Goal: Task Accomplishment & Management: Manage account settings

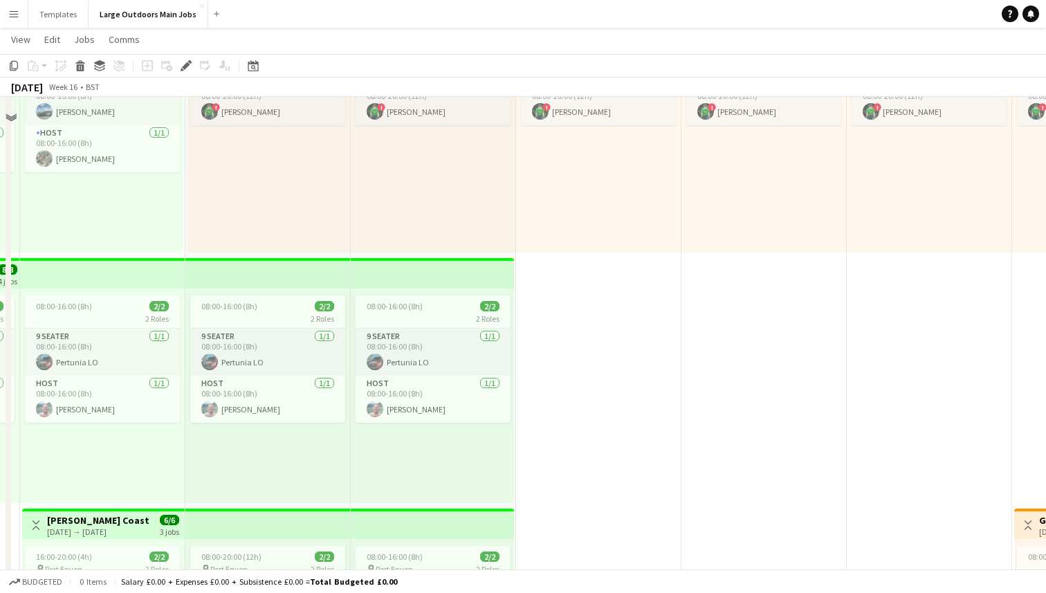
scroll to position [14, 0]
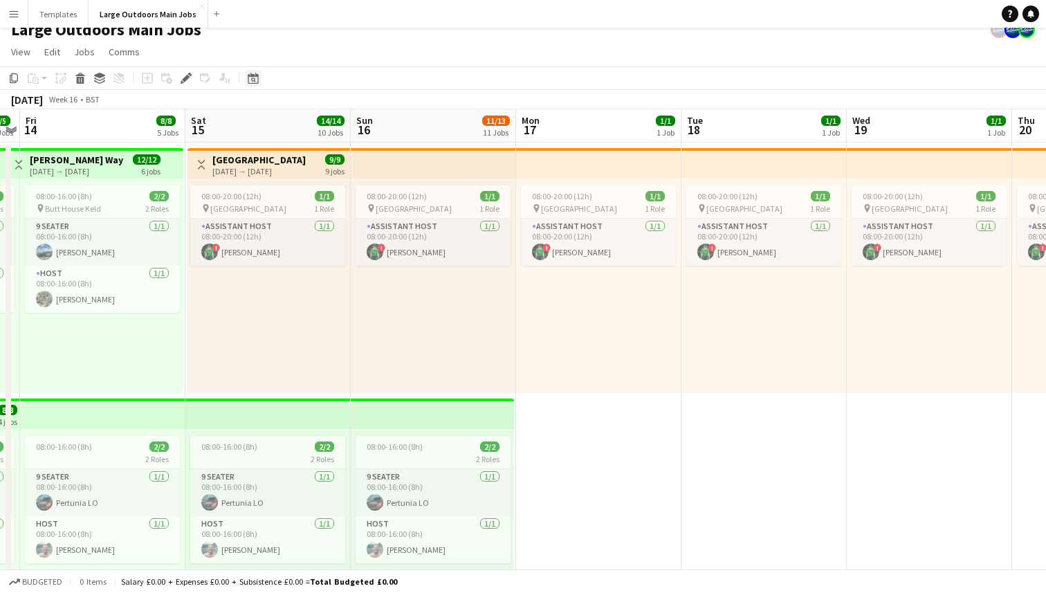
click at [254, 79] on icon "Date picker" at bounding box center [253, 78] width 11 height 11
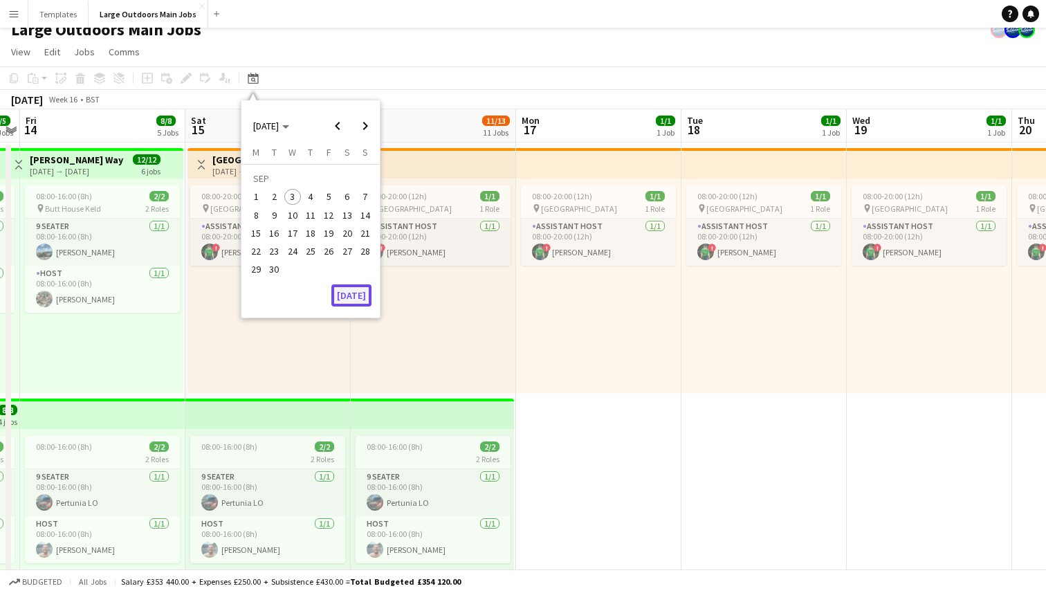
click at [343, 294] on button "[DATE]" at bounding box center [351, 295] width 40 height 22
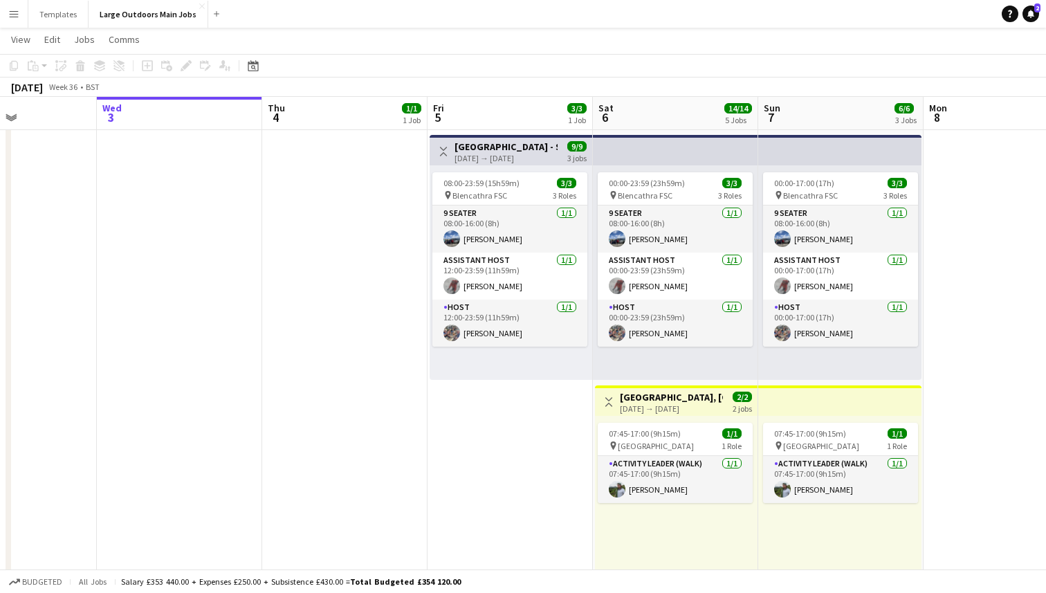
scroll to position [0, 401]
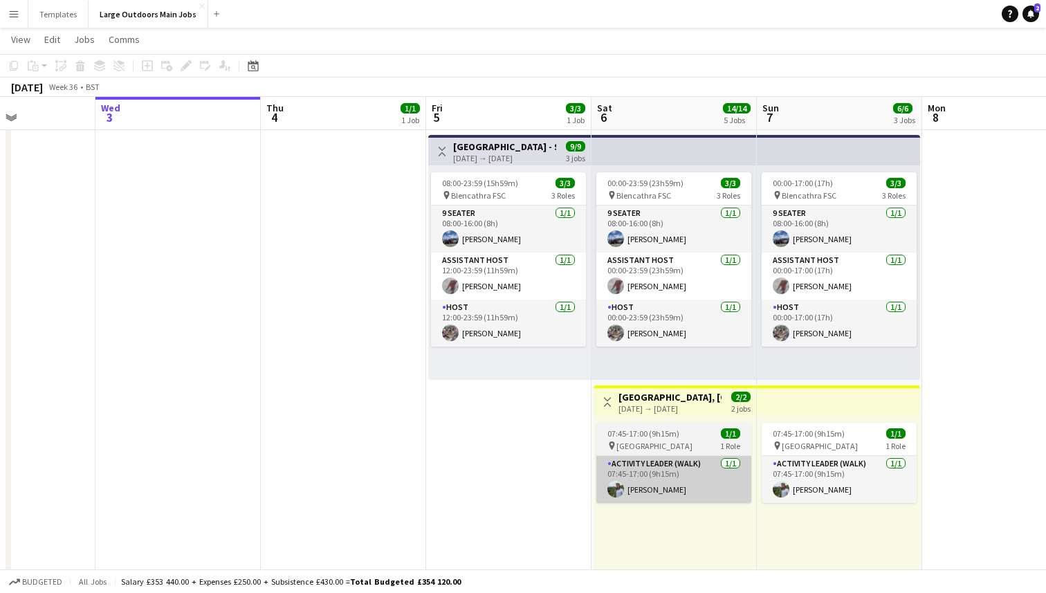
click at [664, 487] on app-card-role "Activity Leader (Walk) [DATE] 07:45-17:00 (9h15m) [PERSON_NAME]" at bounding box center [674, 479] width 155 height 47
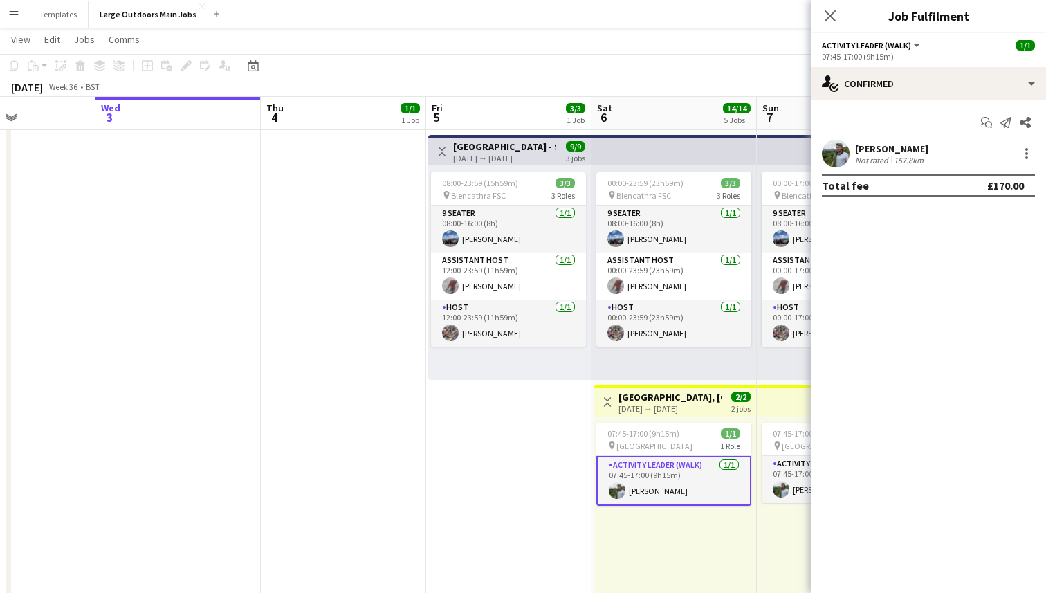
click at [837, 156] on app-user-avatar at bounding box center [836, 154] width 28 height 28
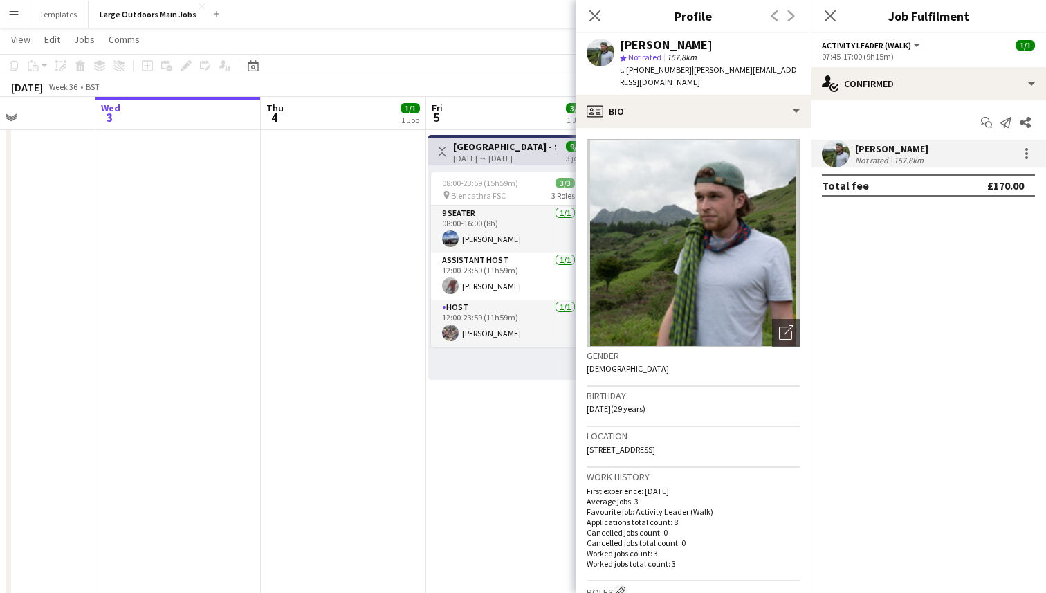
click at [679, 69] on span "t. [PHONE_NUMBER]" at bounding box center [656, 69] width 72 height 10
drag, startPoint x: 679, startPoint y: 69, endPoint x: 628, endPoint y: 68, distance: 51.2
click at [628, 68] on span "t. [PHONE_NUMBER]" at bounding box center [656, 69] width 72 height 10
copy span "[PHONE_NUMBER]"
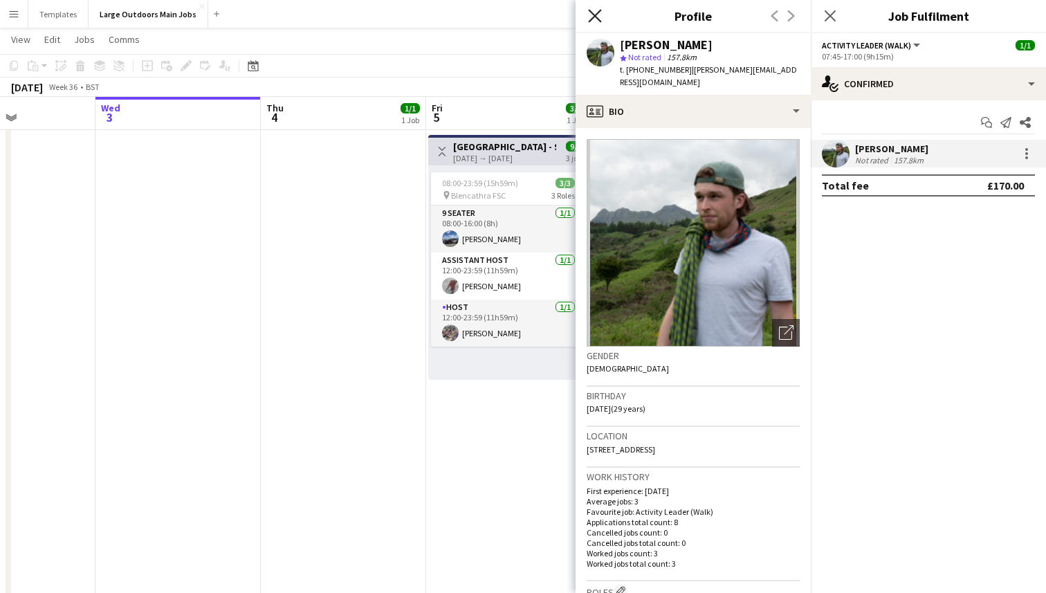
click at [594, 9] on icon "Close pop-in" at bounding box center [594, 15] width 13 height 13
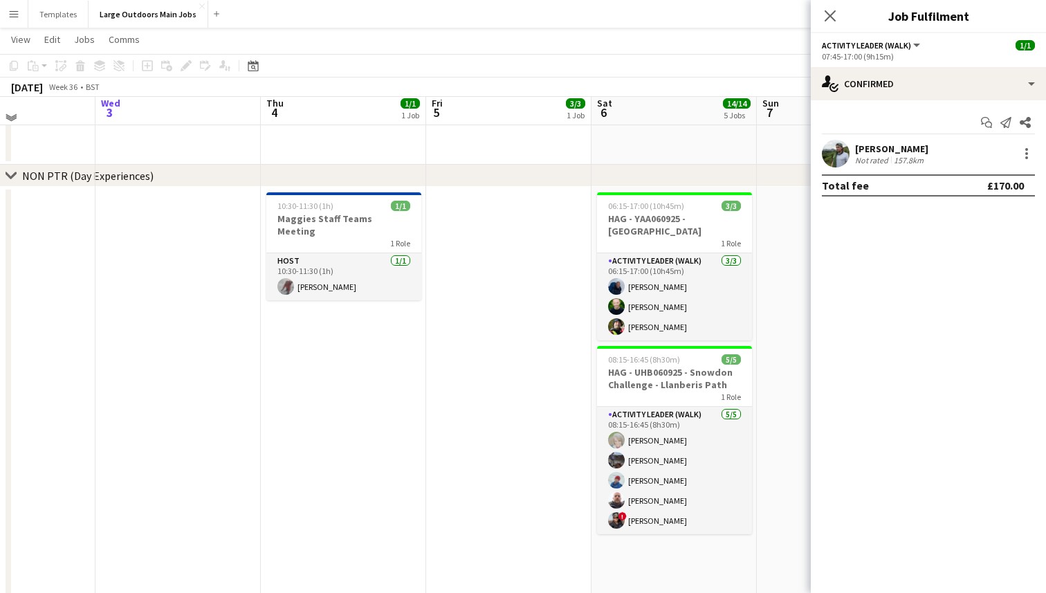
scroll to position [1754, 0]
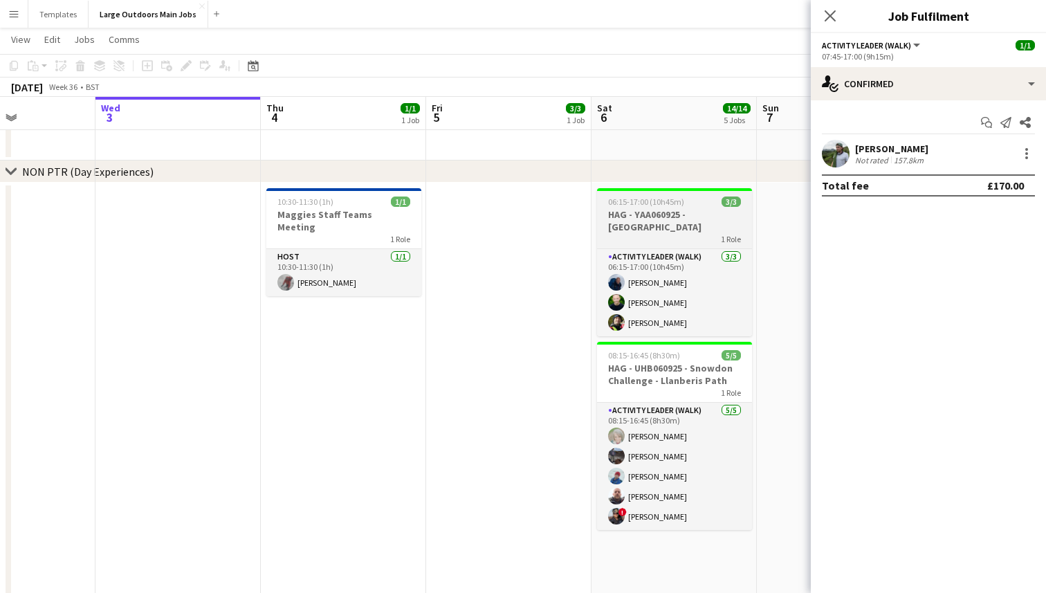
click at [658, 222] on h3 "HAG - YAA060925 - [GEOGRAPHIC_DATA]" at bounding box center [674, 220] width 155 height 25
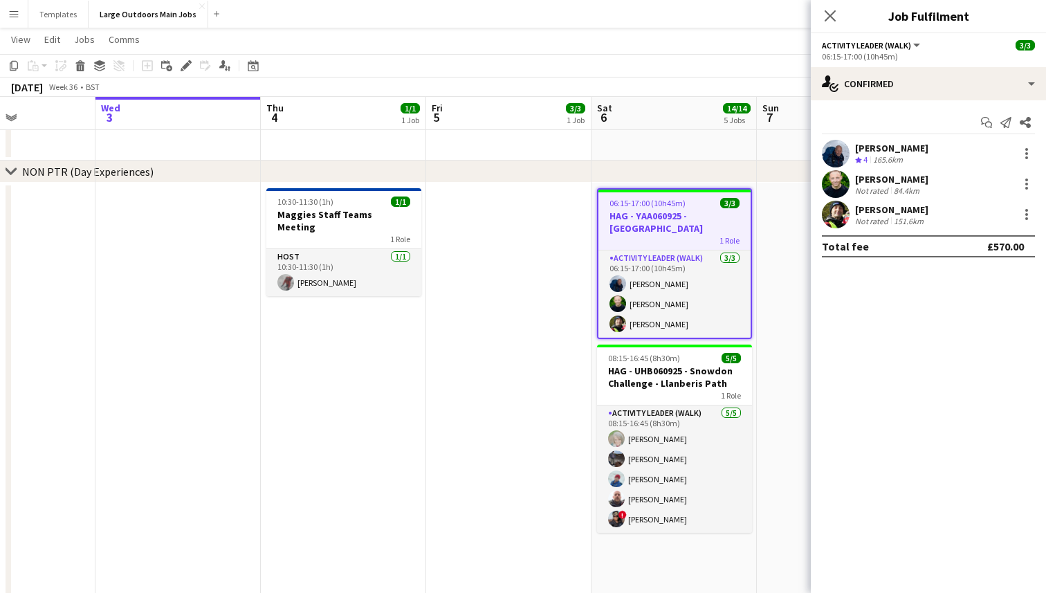
click at [834, 147] on app-user-avatar at bounding box center [836, 154] width 28 height 28
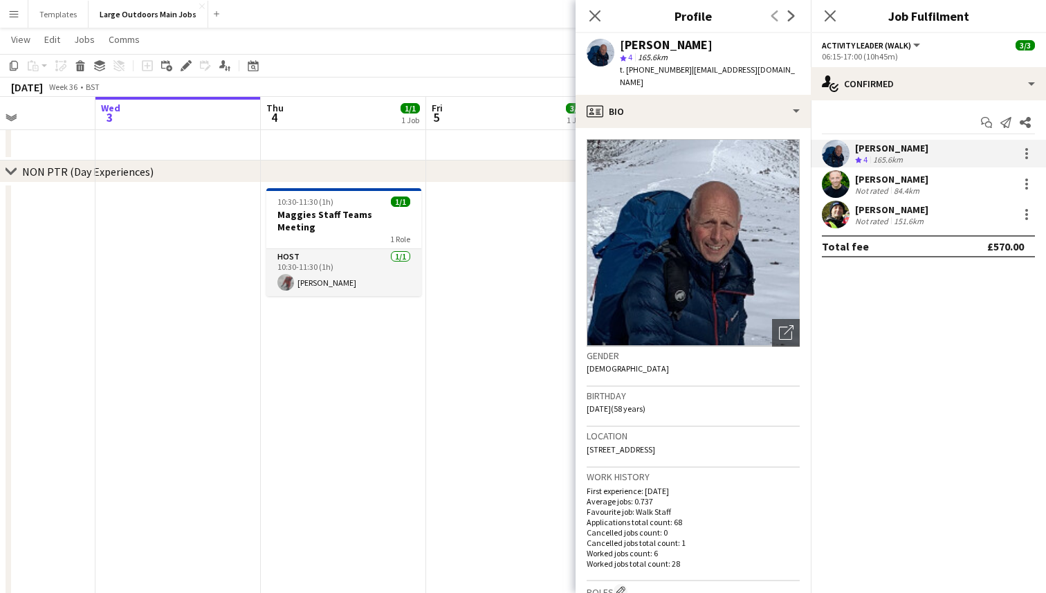
drag, startPoint x: 686, startPoint y: 70, endPoint x: 628, endPoint y: 66, distance: 57.5
click at [628, 66] on div "t. [PHONE_NUMBER] | [EMAIL_ADDRESS][DOMAIN_NAME]" at bounding box center [710, 76] width 180 height 25
copy span "[PHONE_NUMBER]"
click at [875, 187] on div "Not rated" at bounding box center [873, 190] width 36 height 10
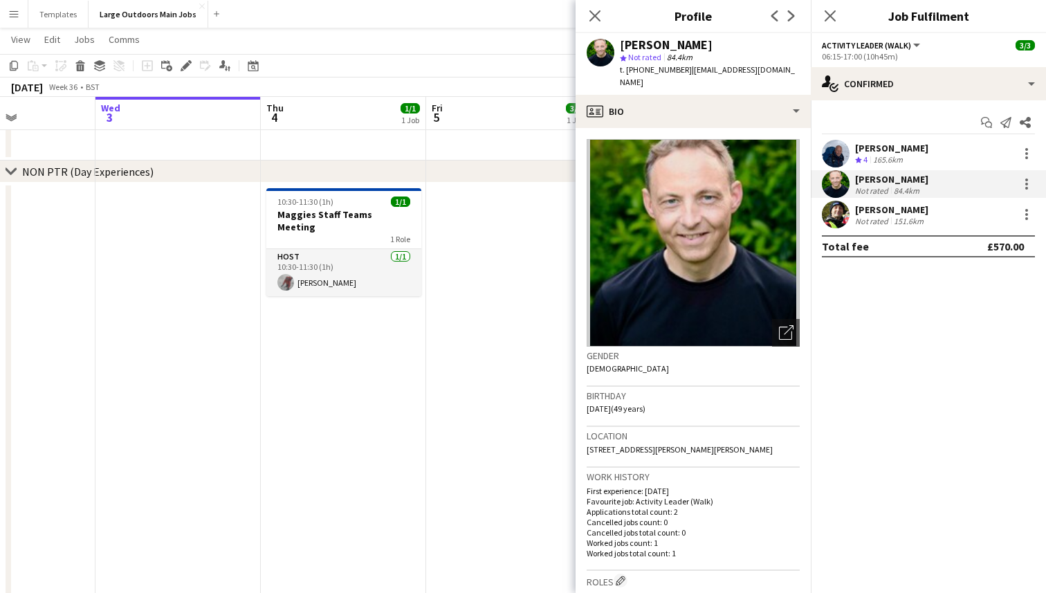
drag, startPoint x: 684, startPoint y: 71, endPoint x: 626, endPoint y: 71, distance: 58.1
click at [626, 71] on span "t. [PHONE_NUMBER]" at bounding box center [656, 69] width 72 height 10
copy span "[PHONE_NUMBER]"
click at [866, 221] on div "Not rated" at bounding box center [873, 221] width 36 height 10
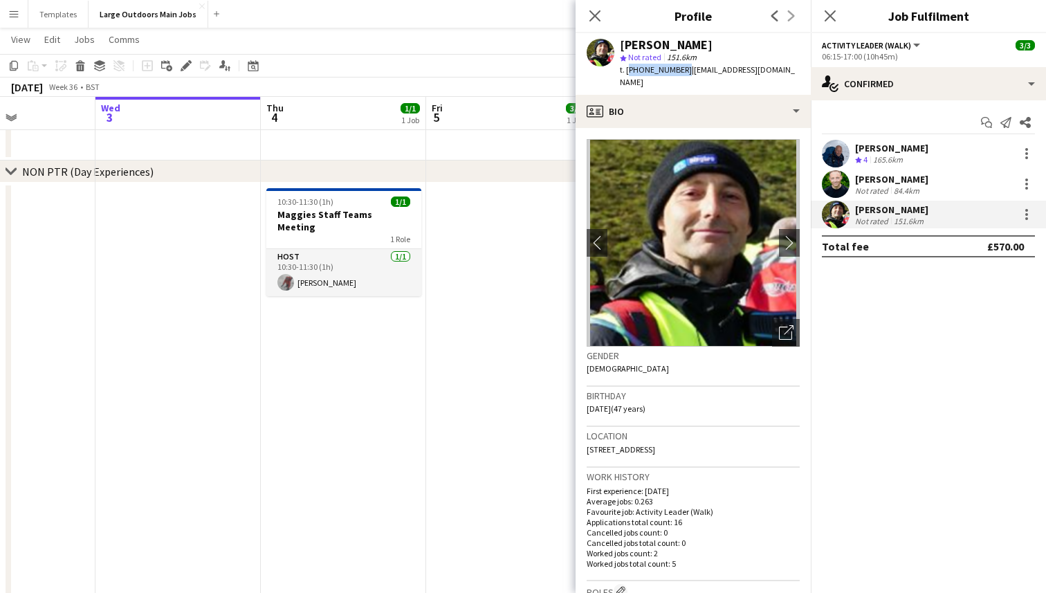
drag, startPoint x: 681, startPoint y: 68, endPoint x: 628, endPoint y: 66, distance: 53.3
click at [628, 66] on div "t. [PHONE_NUMBER] | [EMAIL_ADDRESS][DOMAIN_NAME]" at bounding box center [710, 76] width 180 height 25
copy span "[PHONE_NUMBER]"
click at [862, 183] on div "[PERSON_NAME]" at bounding box center [891, 179] width 73 height 12
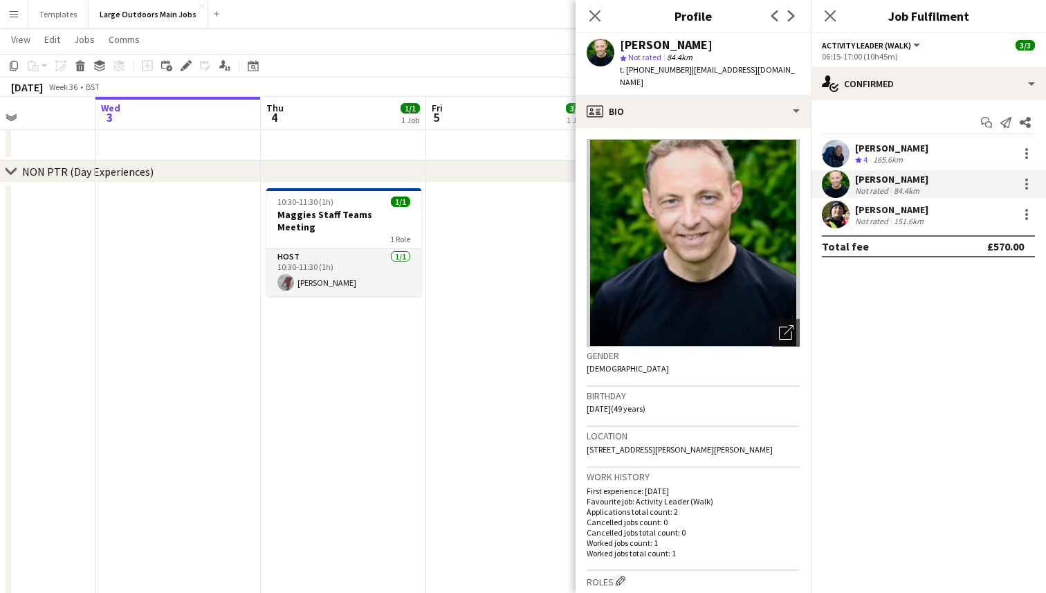
drag, startPoint x: 681, startPoint y: 69, endPoint x: 628, endPoint y: 69, distance: 53.3
click at [628, 69] on span "t. [PHONE_NUMBER]" at bounding box center [656, 69] width 72 height 10
copy span "[PHONE_NUMBER]"
click at [891, 150] on div "[PERSON_NAME]" at bounding box center [891, 148] width 73 height 12
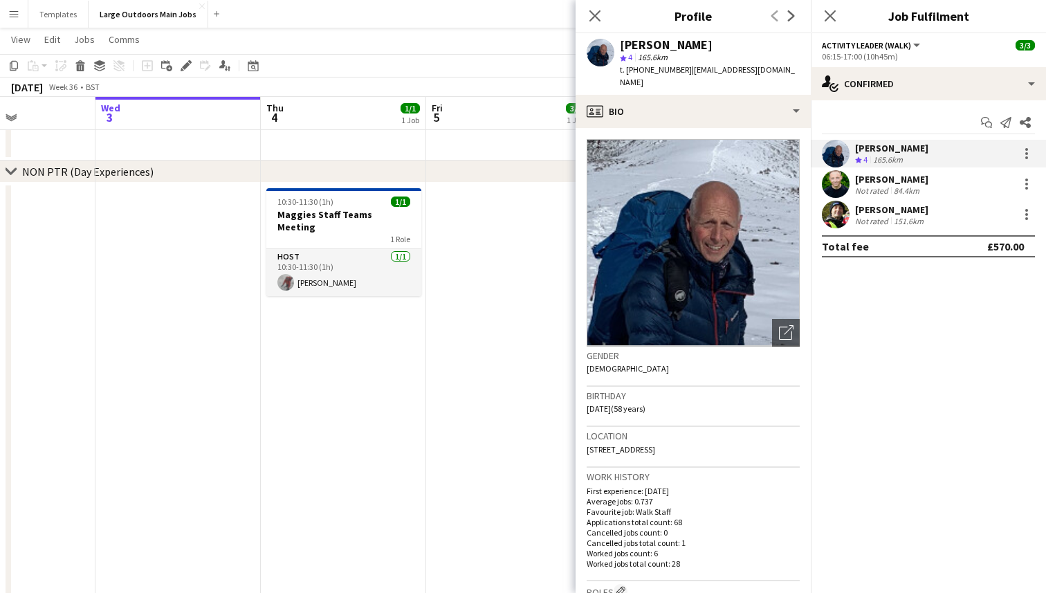
drag, startPoint x: 684, startPoint y: 69, endPoint x: 627, endPoint y: 69, distance: 56.7
click at [627, 69] on span "t. [PHONE_NUMBER]" at bounding box center [656, 69] width 72 height 10
copy span "[PHONE_NUMBER]"
click at [625, 69] on span "t. [PHONE_NUMBER]" at bounding box center [656, 69] width 72 height 10
drag, startPoint x: 625, startPoint y: 69, endPoint x: 686, endPoint y: 71, distance: 61.0
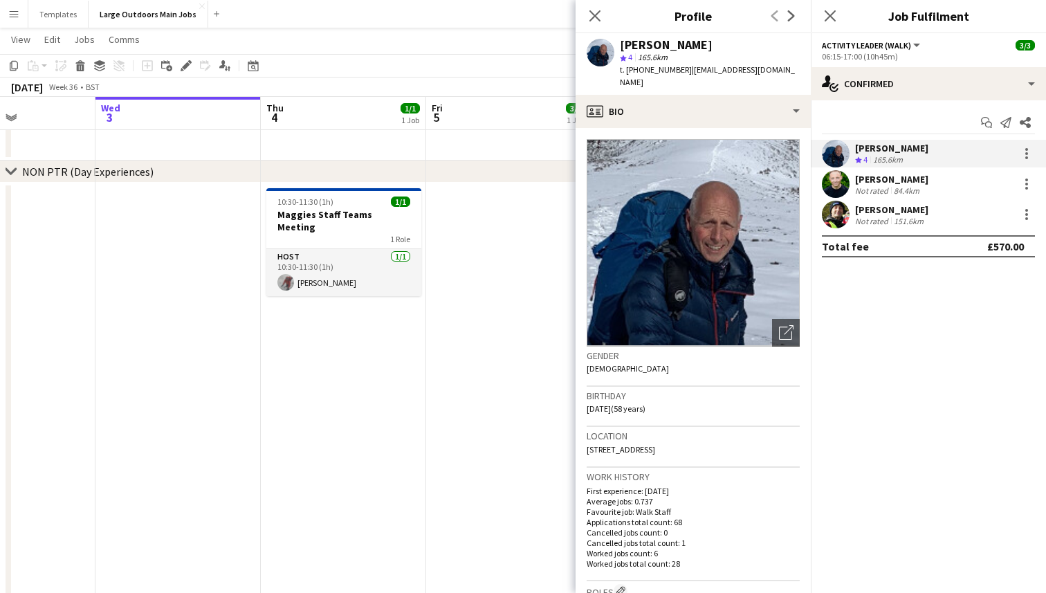
click at [686, 71] on div "t. [PHONE_NUMBER] | [EMAIL_ADDRESS][DOMAIN_NAME]" at bounding box center [710, 76] width 180 height 25
copy span "[PHONE_NUMBER]"
click at [791, 15] on icon "Next" at bounding box center [791, 15] width 11 height 11
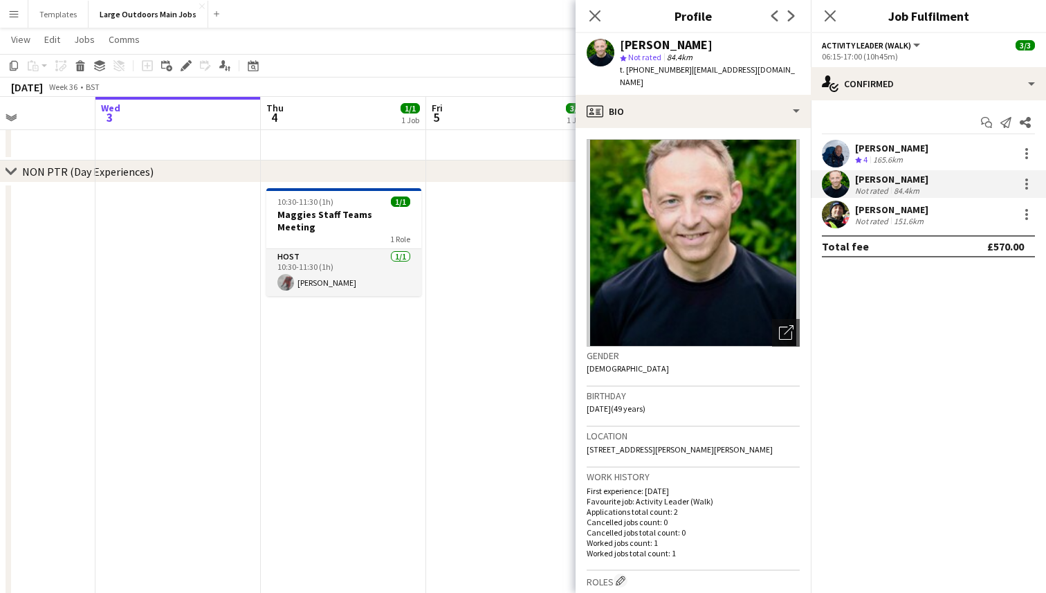
drag, startPoint x: 684, startPoint y: 69, endPoint x: 627, endPoint y: 71, distance: 57.5
click at [627, 71] on span "t. [PHONE_NUMBER]" at bounding box center [656, 69] width 72 height 10
copy span "[PHONE_NUMBER]"
click at [885, 149] on div "[PERSON_NAME]" at bounding box center [891, 148] width 73 height 12
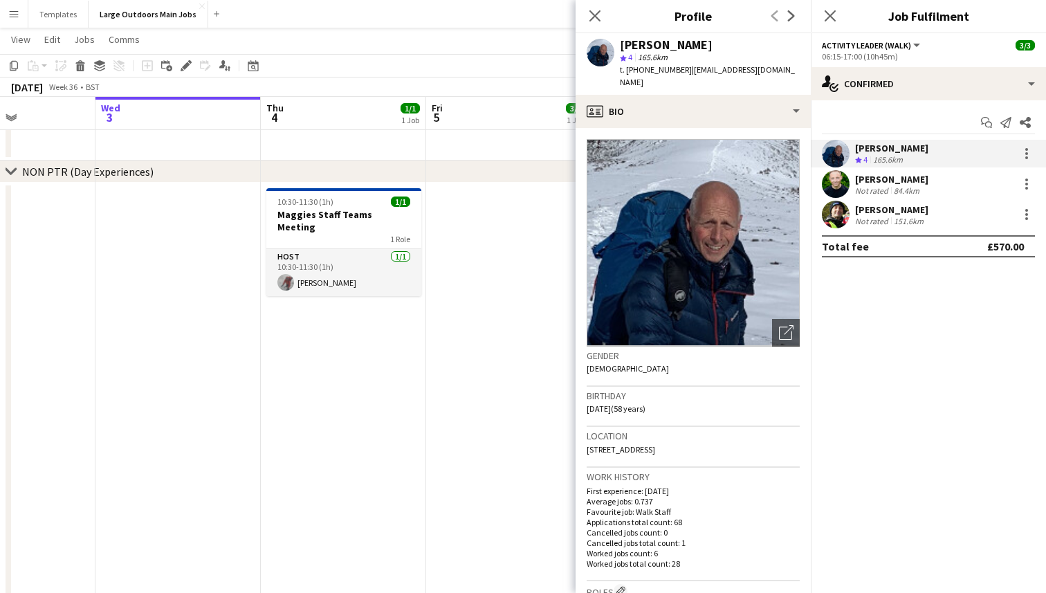
drag, startPoint x: 684, startPoint y: 69, endPoint x: 628, endPoint y: 69, distance: 56.7
click at [628, 69] on span "t. [PHONE_NUMBER]" at bounding box center [656, 69] width 72 height 10
copy span "[PHONE_NUMBER]"
click at [592, 16] on icon "Close pop-in" at bounding box center [594, 15] width 13 height 13
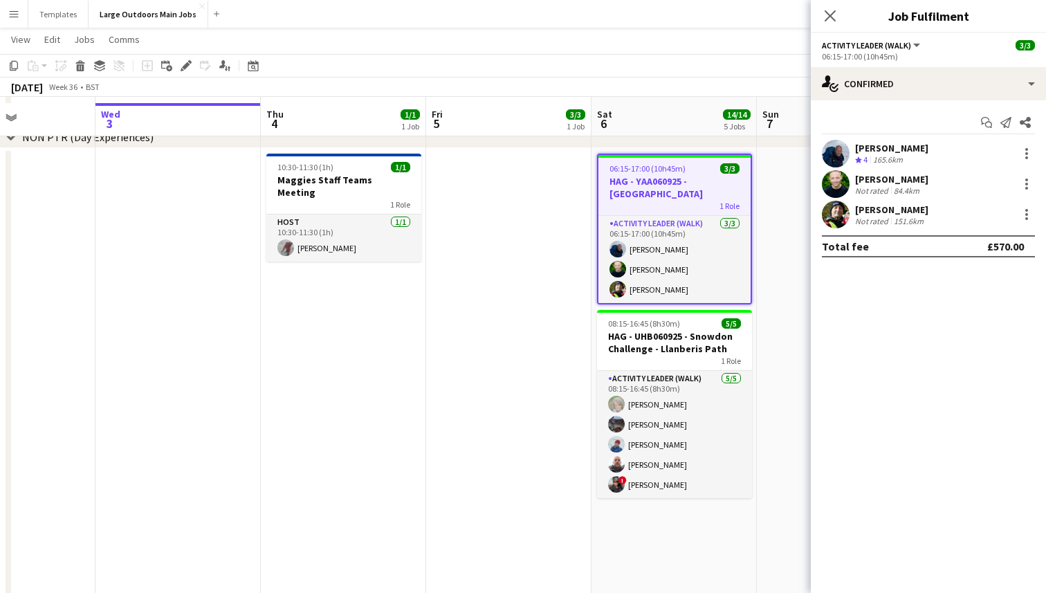
scroll to position [1811, 0]
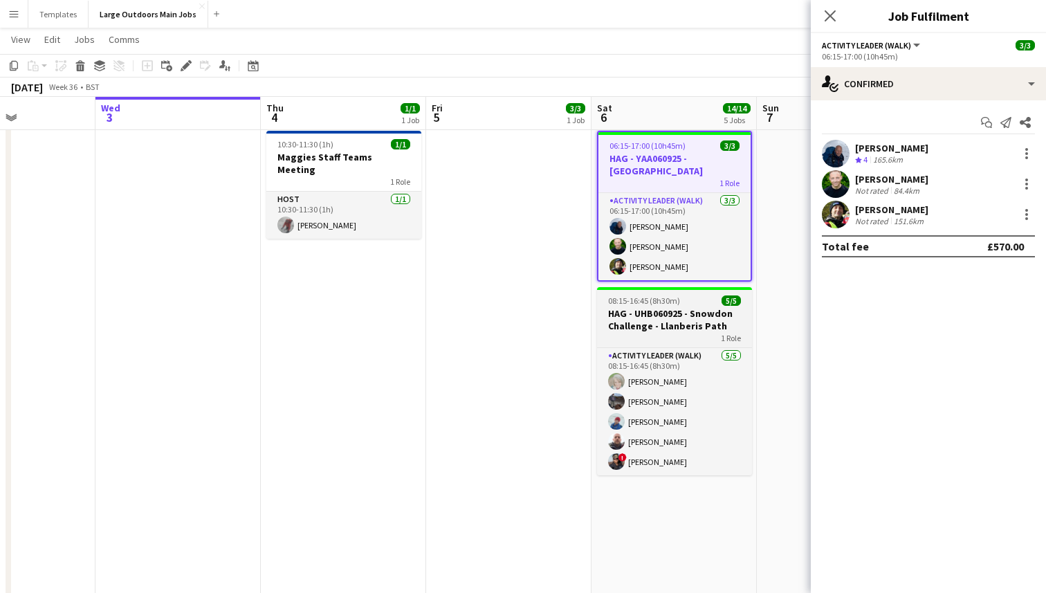
click at [657, 314] on h3 "HAG - UHB060925 - Snowdon Challenge - Llanberis Path" at bounding box center [674, 319] width 155 height 25
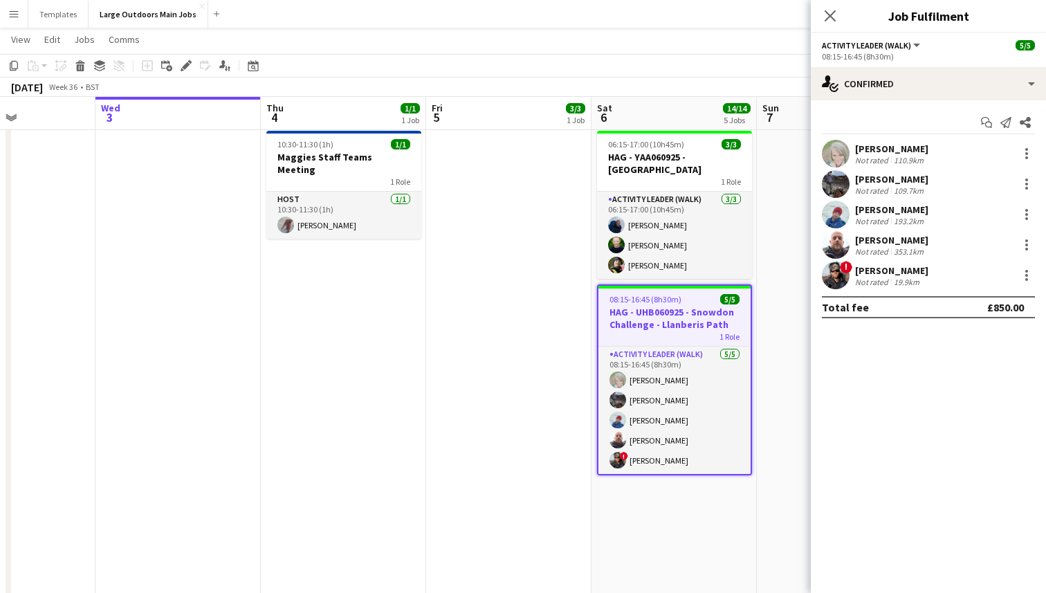
click at [882, 278] on div "Not rated" at bounding box center [873, 282] width 36 height 10
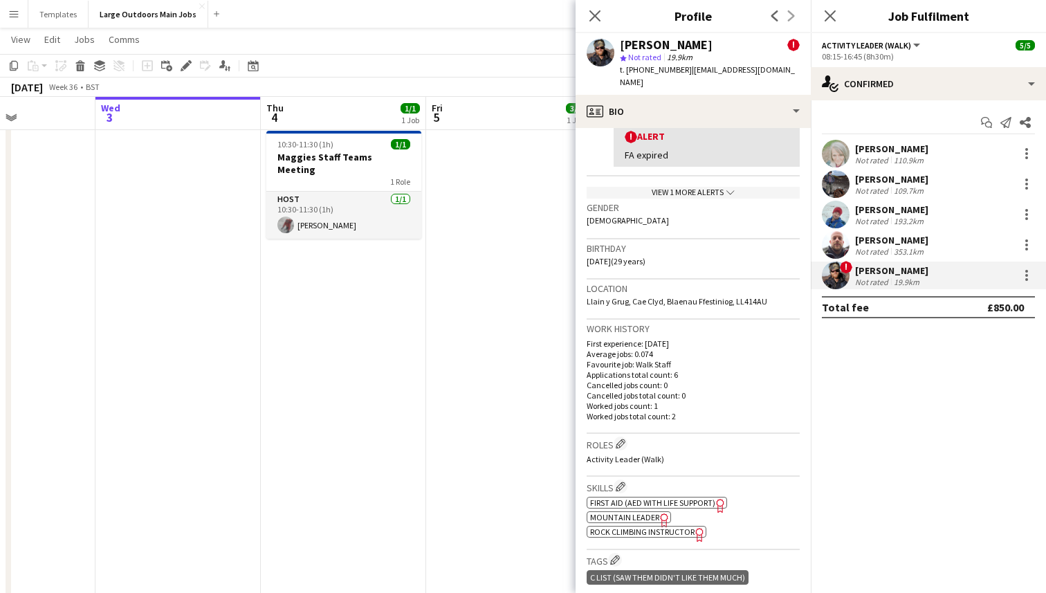
scroll to position [260, 0]
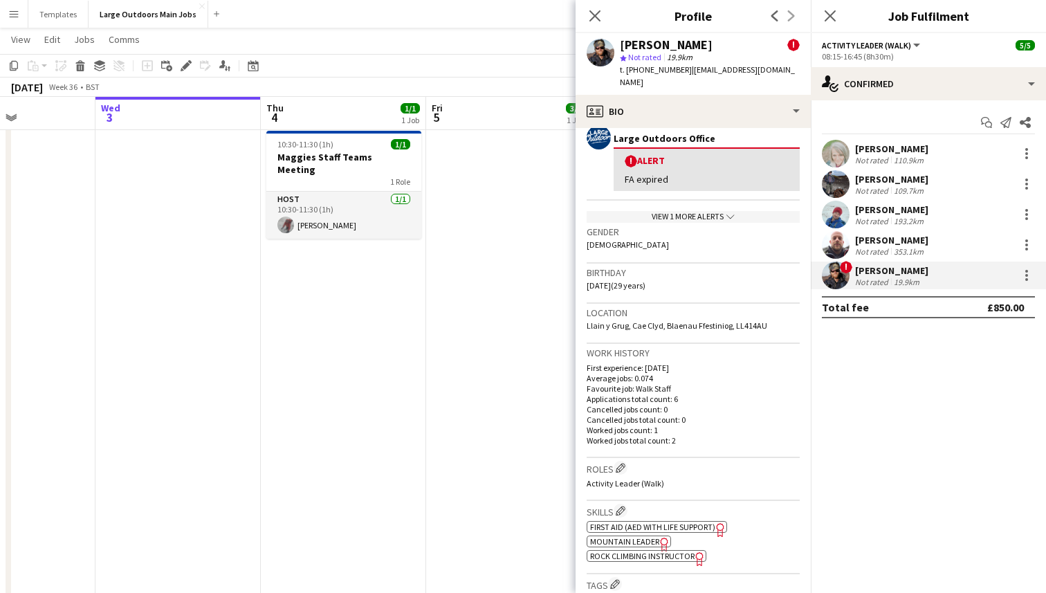
click at [749, 211] on div "View 1 more alerts chevron-down" at bounding box center [693, 217] width 213 height 12
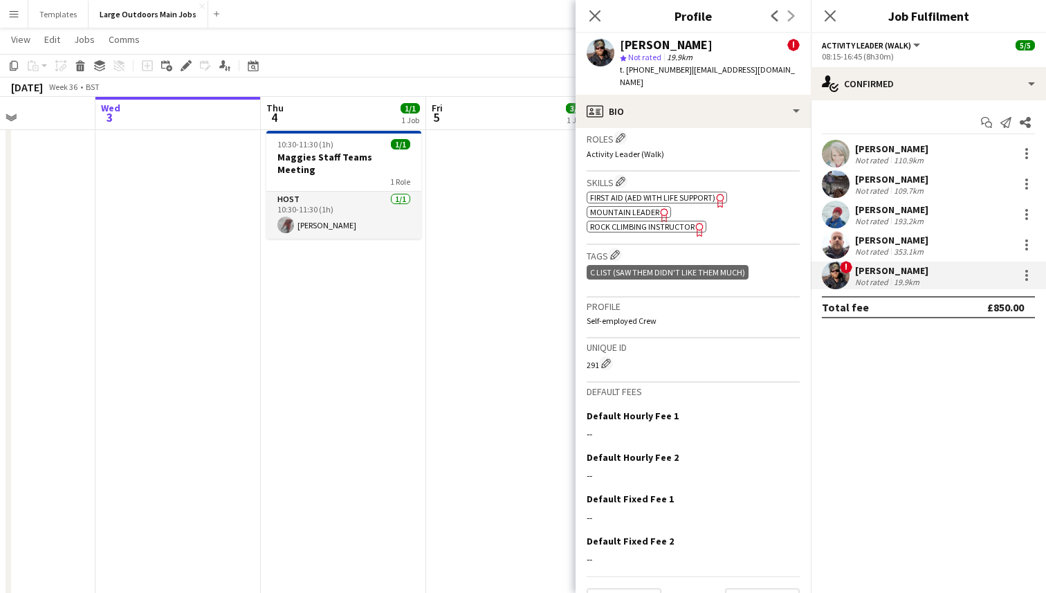
scroll to position [705, 0]
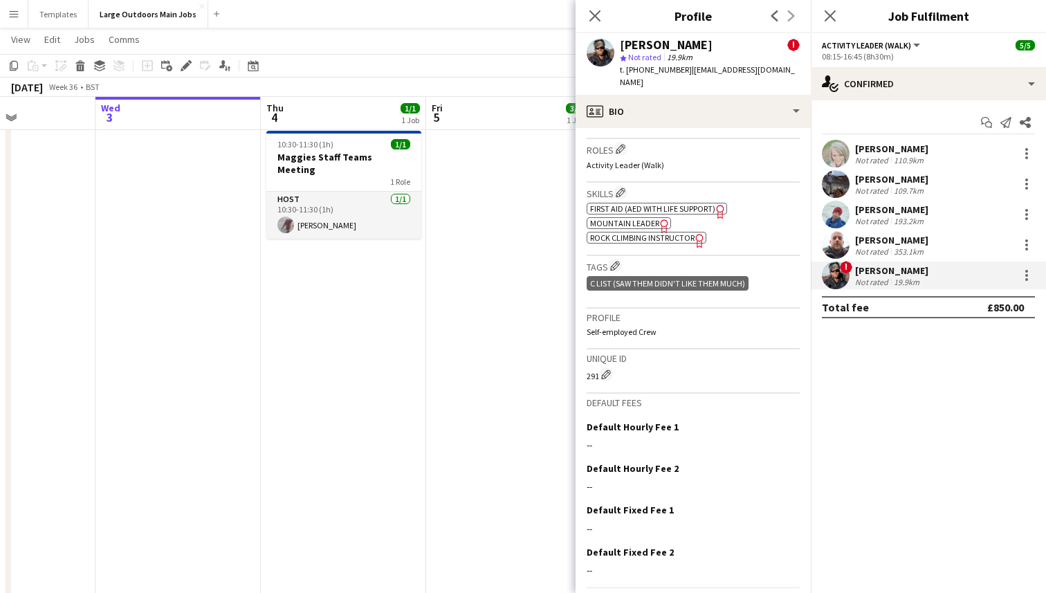
click at [698, 203] on span "First Aid (AED with life support)" at bounding box center [652, 208] width 125 height 10
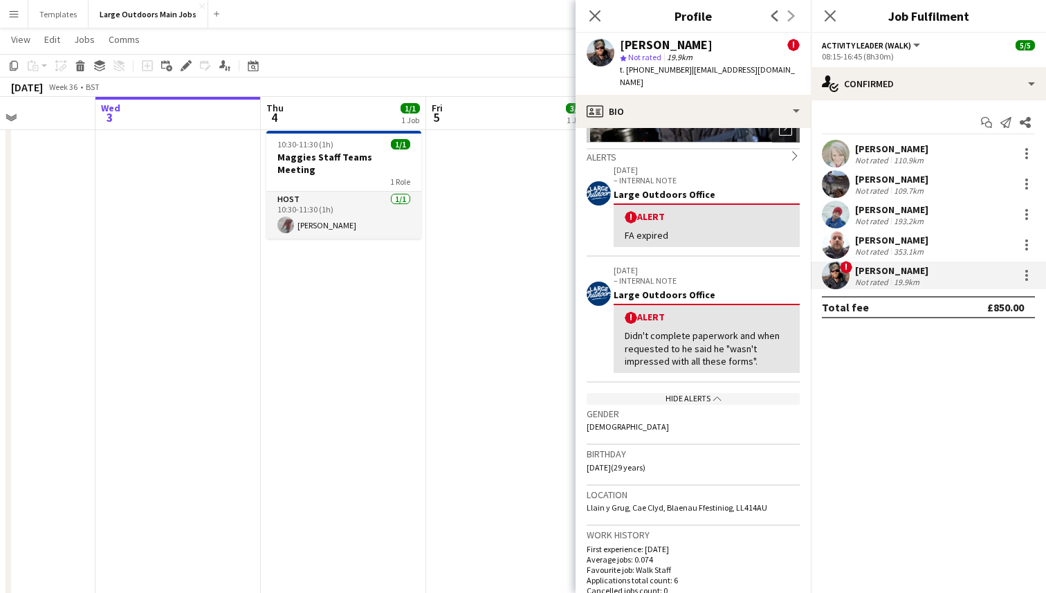
scroll to position [0, 0]
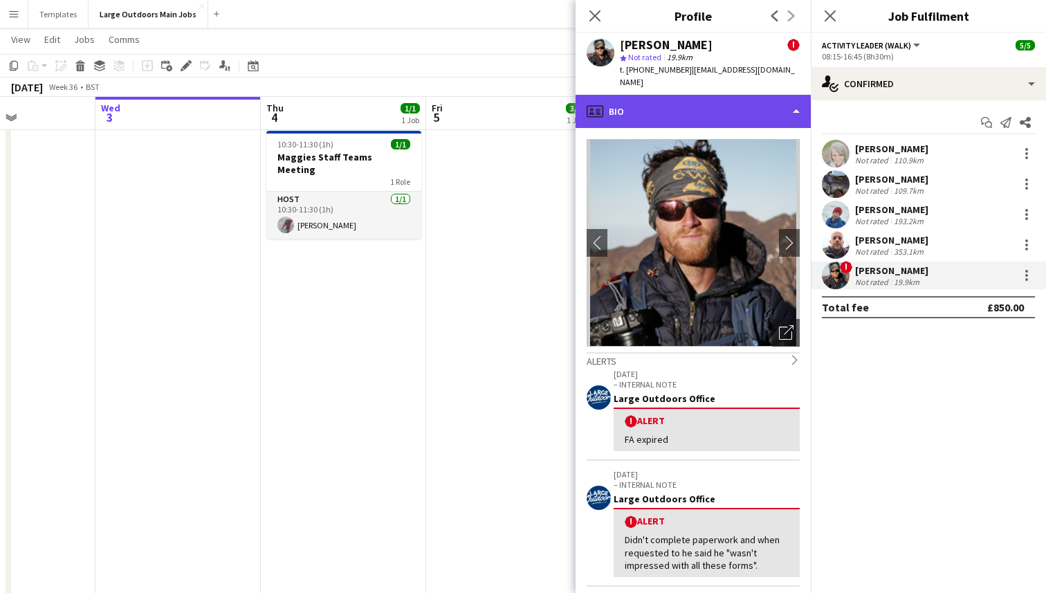
click at [753, 105] on div "profile Bio" at bounding box center [693, 111] width 235 height 33
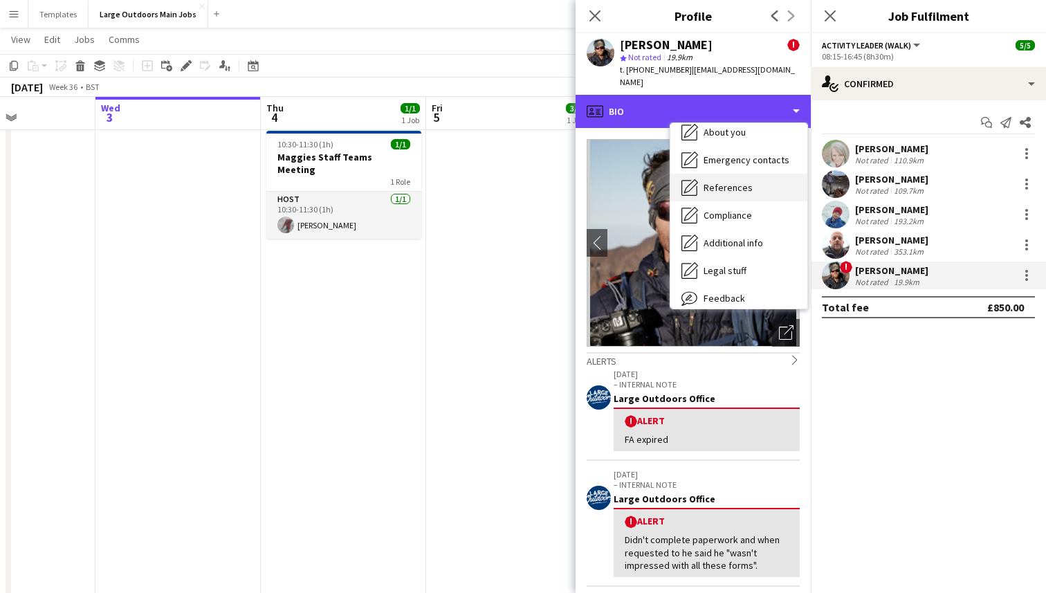
scroll to position [130, 0]
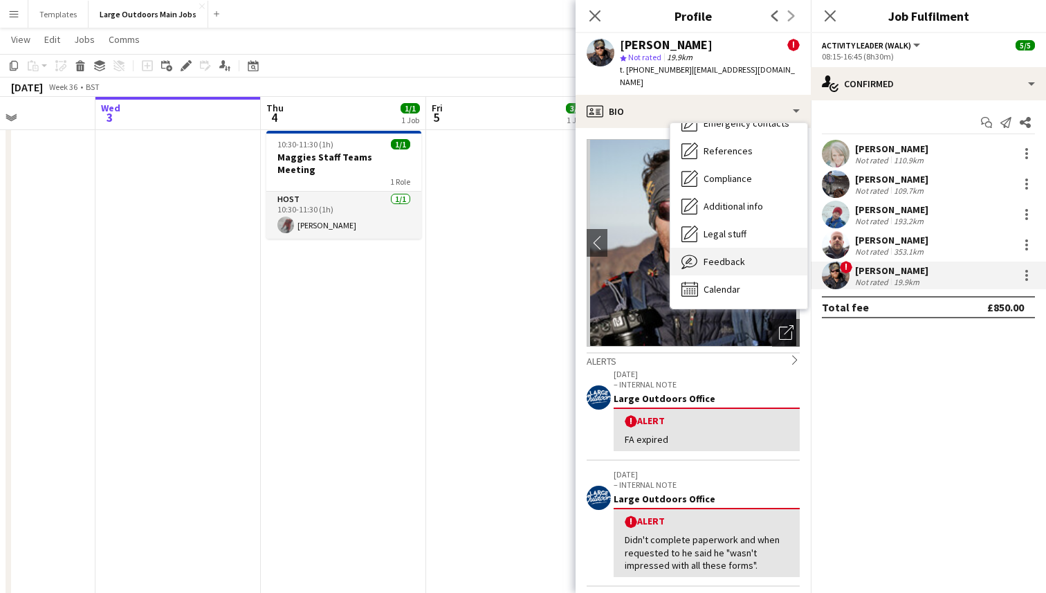
click at [730, 255] on span "Feedback" at bounding box center [725, 261] width 42 height 12
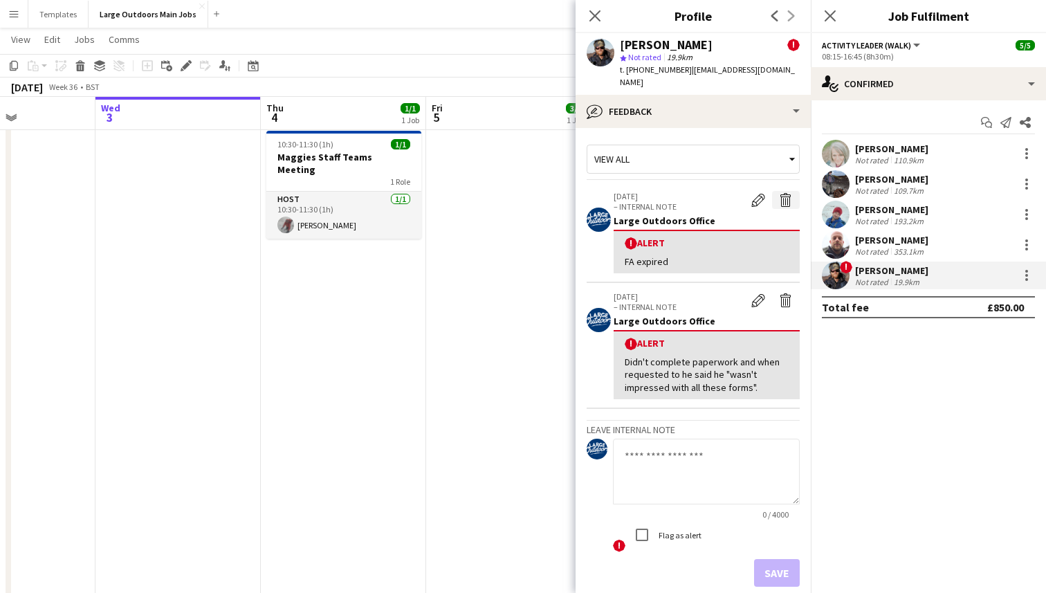
click at [785, 193] on app-icon "Delete alert" at bounding box center [786, 200] width 14 height 14
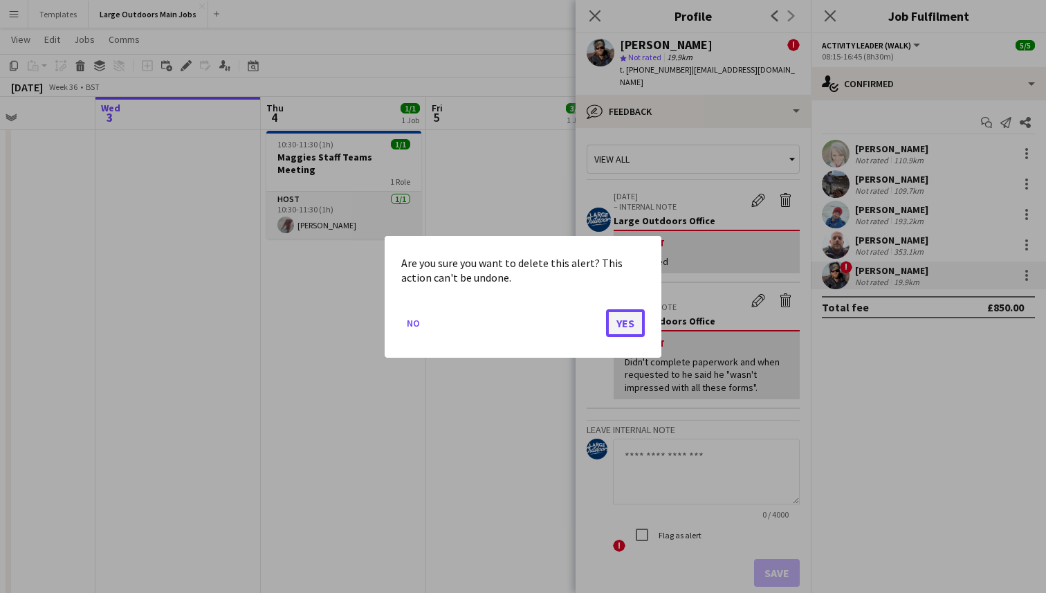
click at [632, 327] on button "Yes" at bounding box center [625, 323] width 39 height 28
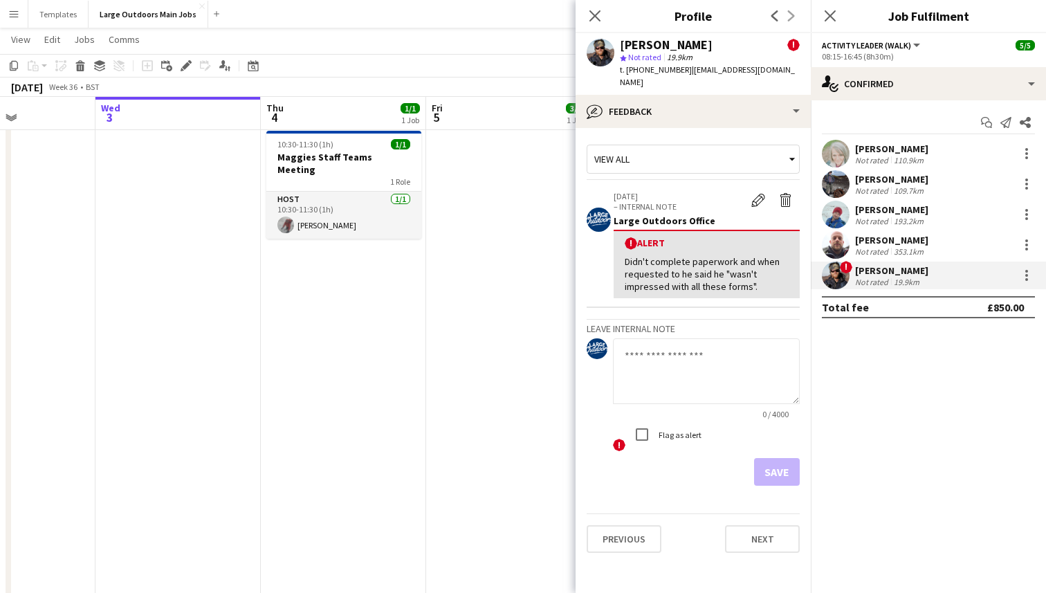
click at [840, 183] on app-user-avatar at bounding box center [836, 184] width 28 height 28
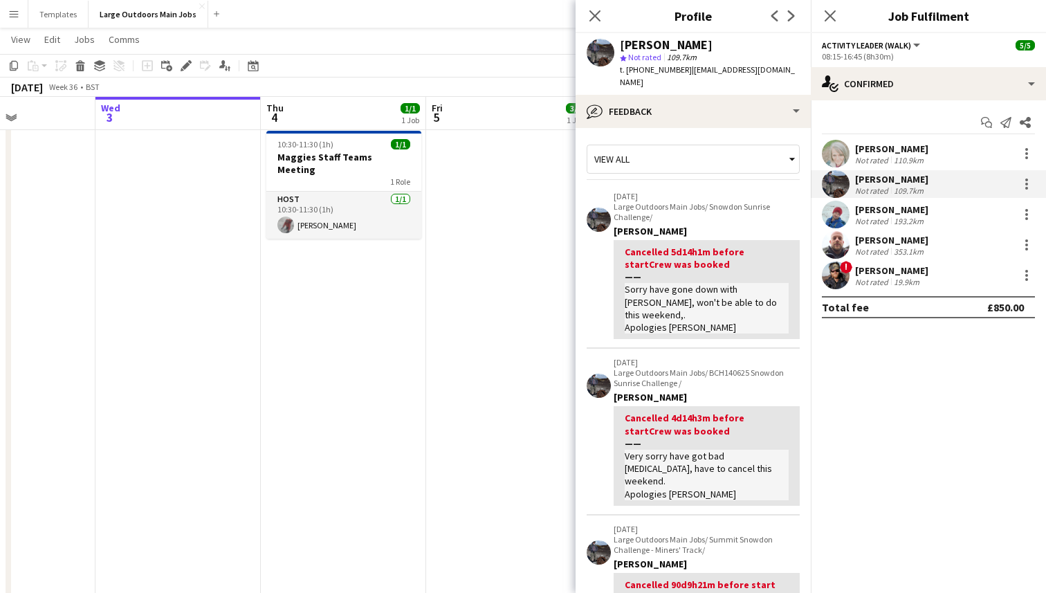
drag, startPoint x: 683, startPoint y: 70, endPoint x: 628, endPoint y: 67, distance: 55.4
click at [628, 67] on span "t. [PHONE_NUMBER]" at bounding box center [656, 69] width 72 height 10
copy span "[PHONE_NUMBER]"
click at [855, 216] on div "Not rated" at bounding box center [873, 221] width 36 height 10
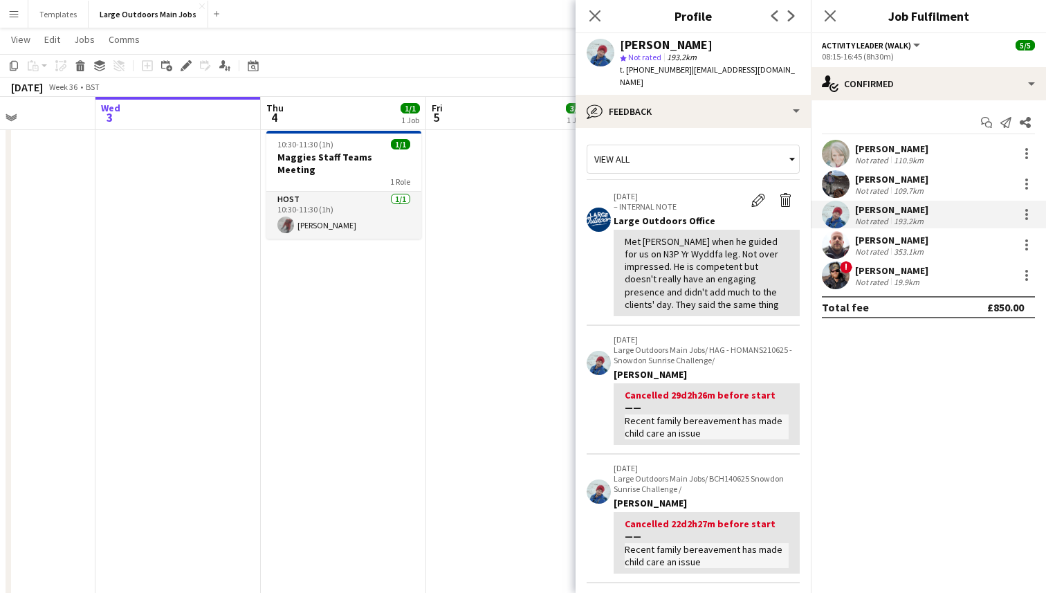
drag, startPoint x: 685, startPoint y: 69, endPoint x: 628, endPoint y: 68, distance: 56.8
click at [628, 68] on div "t. [PHONE_NUMBER] | [EMAIL_ADDRESS][DOMAIN_NAME]" at bounding box center [710, 76] width 180 height 25
click at [878, 246] on div "Not rated" at bounding box center [873, 251] width 36 height 10
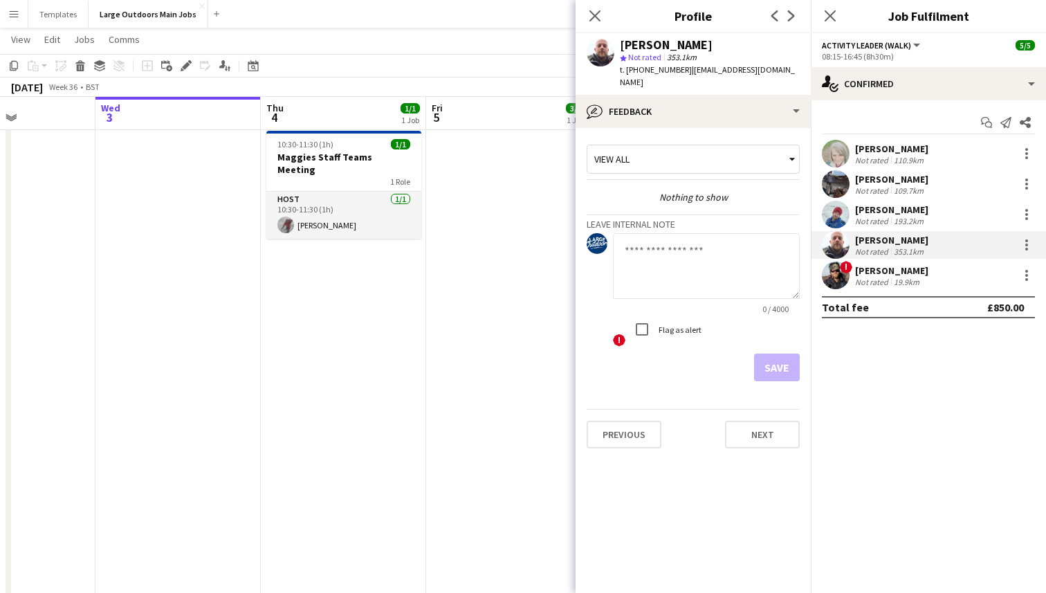
click at [925, 244] on div "[PERSON_NAME] Not rated 353.1km" at bounding box center [928, 245] width 235 height 28
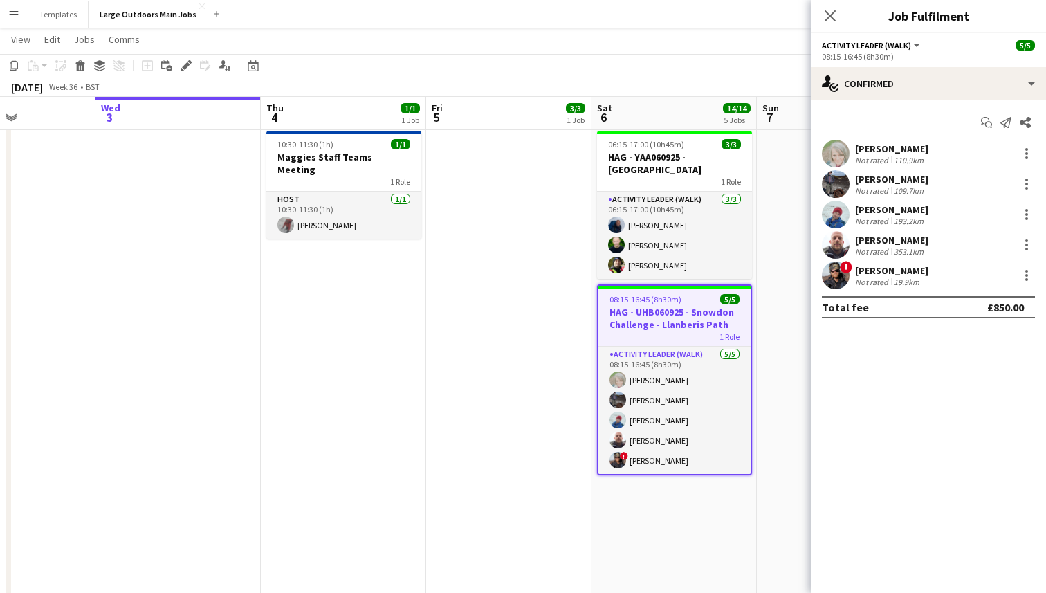
click at [922, 244] on div "[PERSON_NAME]" at bounding box center [891, 240] width 73 height 12
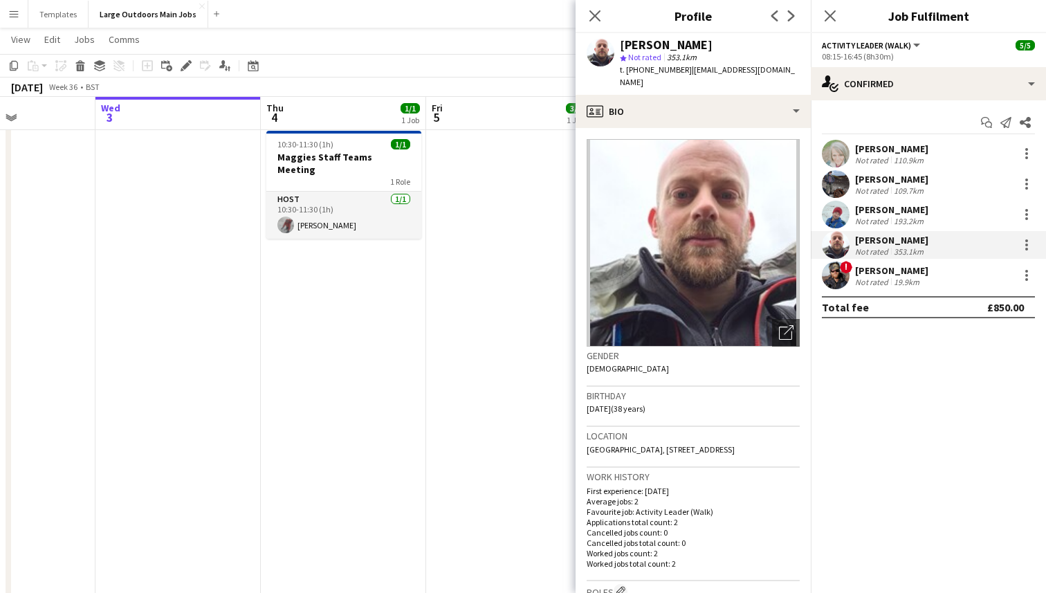
drag, startPoint x: 684, startPoint y: 68, endPoint x: 628, endPoint y: 67, distance: 56.8
click at [628, 67] on span "t. [PHONE_NUMBER]" at bounding box center [656, 69] width 72 height 10
click at [899, 273] on div "[PERSON_NAME]" at bounding box center [891, 270] width 73 height 12
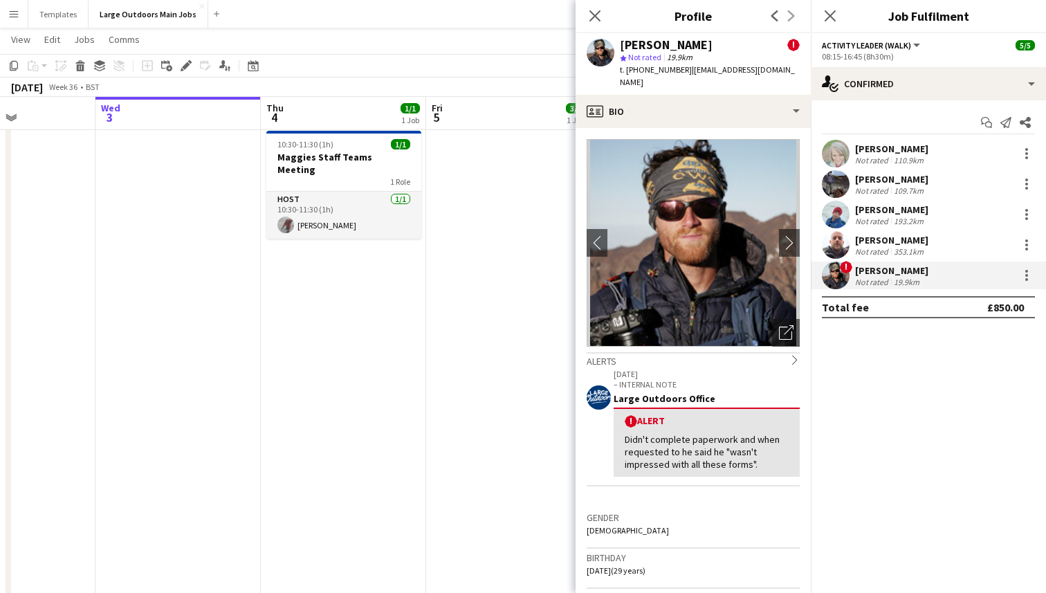
drag, startPoint x: 684, startPoint y: 69, endPoint x: 626, endPoint y: 69, distance: 58.1
click at [626, 69] on span "t. [PHONE_NUMBER]" at bounding box center [656, 69] width 72 height 10
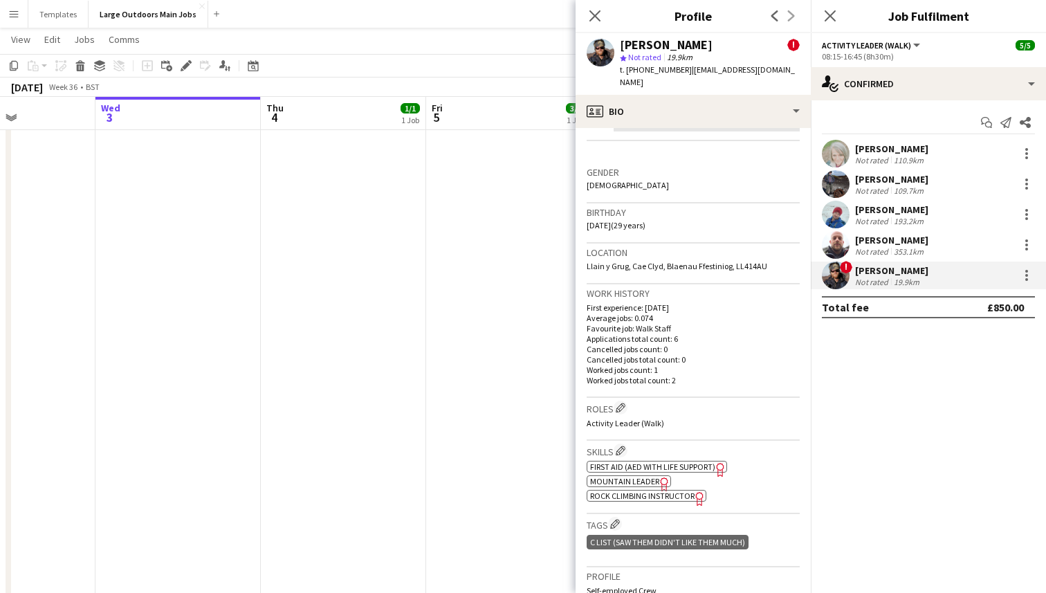
scroll to position [352, 0]
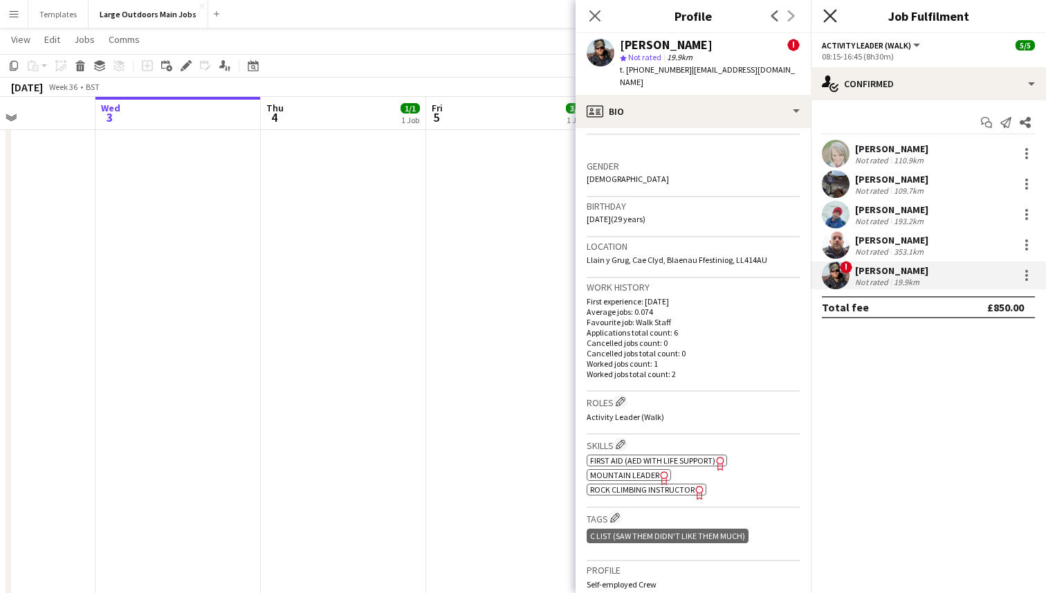
click at [828, 16] on icon "Close pop-in" at bounding box center [830, 15] width 13 height 13
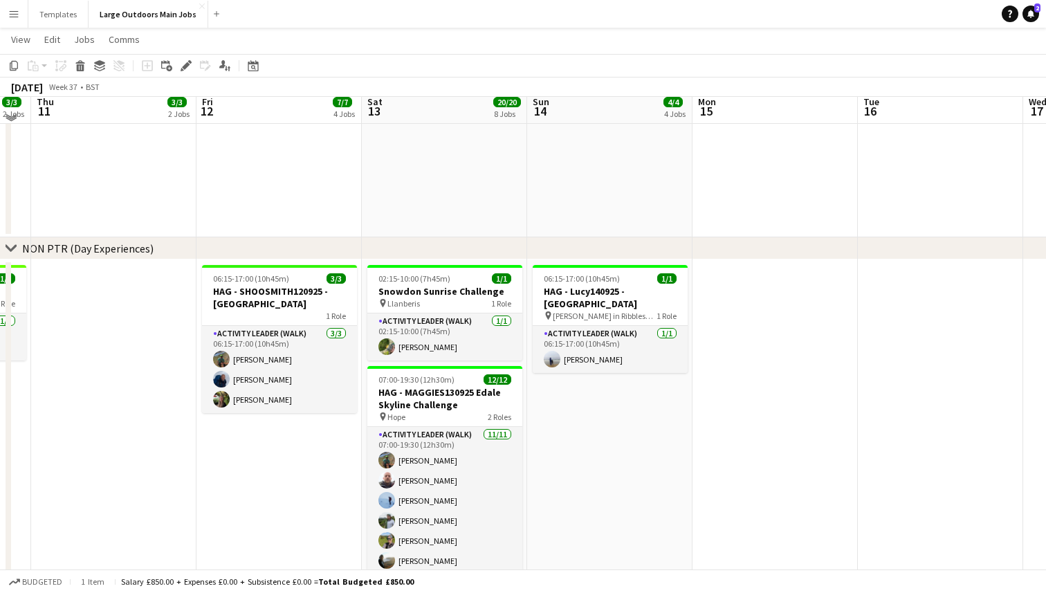
scroll to position [1671, 0]
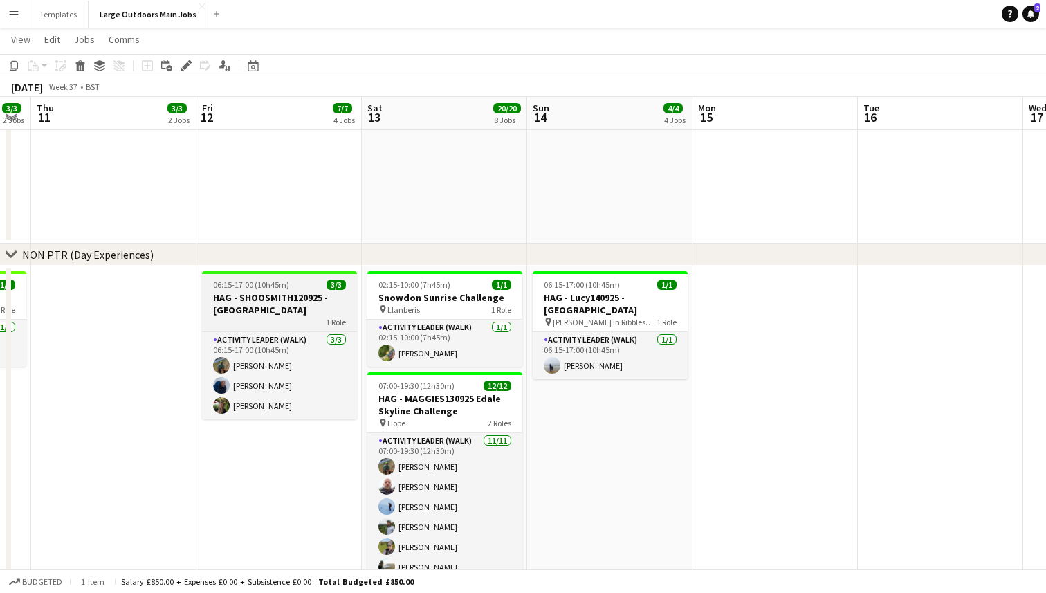
click at [302, 305] on h3 "HAG - SHOOSMITH120925 - [GEOGRAPHIC_DATA]" at bounding box center [279, 303] width 155 height 25
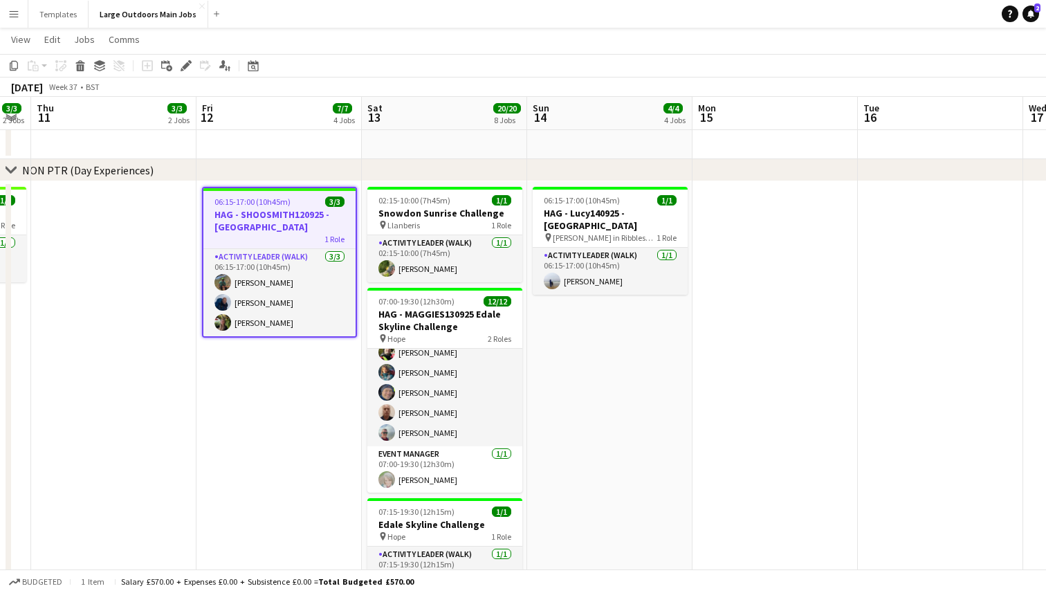
scroll to position [151, 0]
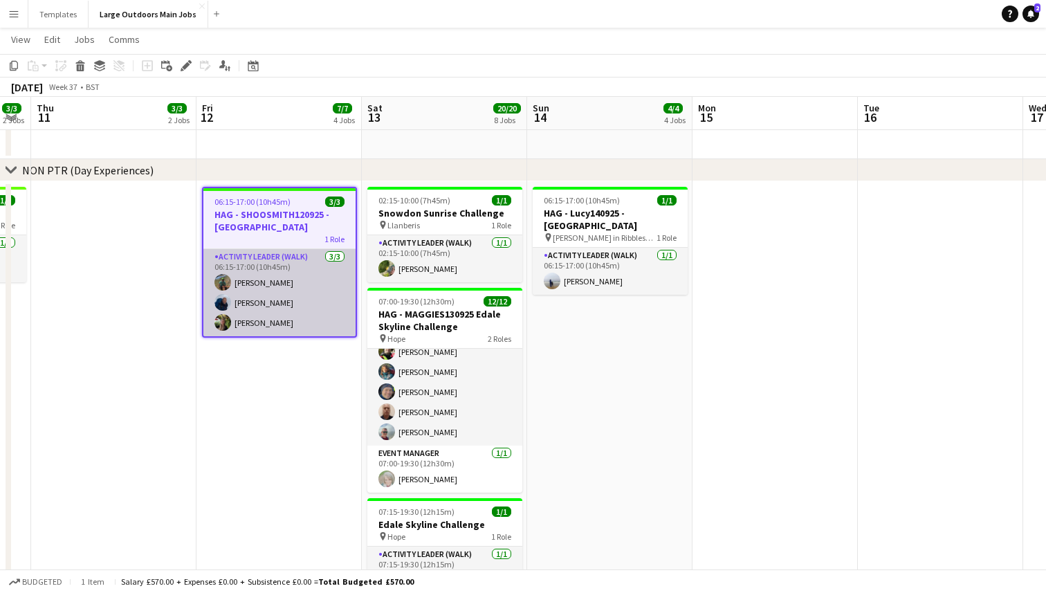
click at [242, 285] on app-card-role "Activity Leader (Walk) [DATE] 06:15-17:00 (10h45m) [PERSON_NAME] [PERSON_NAME] …" at bounding box center [279, 292] width 152 height 87
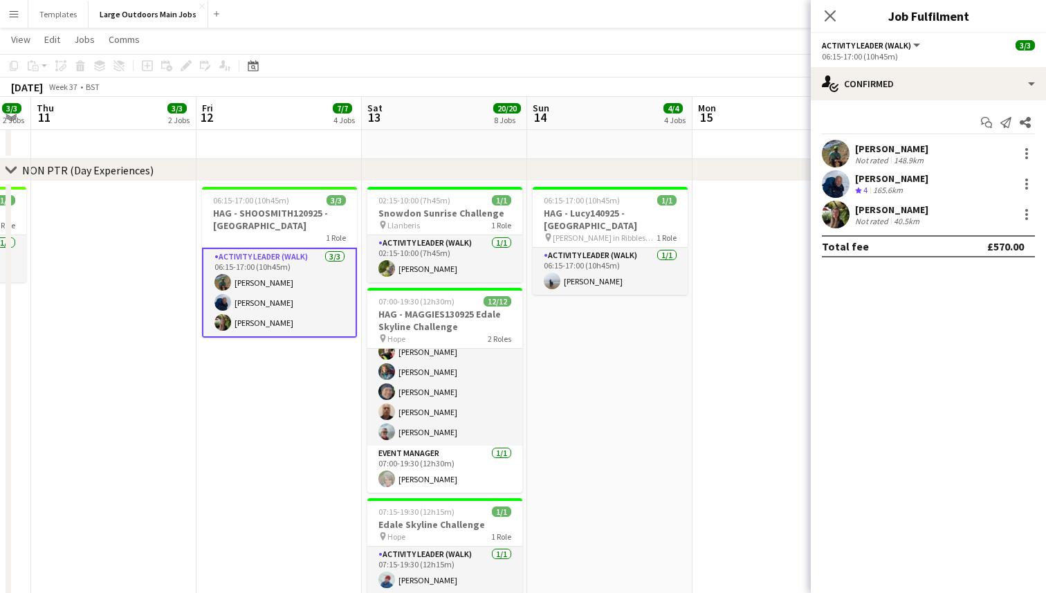
click at [898, 152] on div "[PERSON_NAME]" at bounding box center [891, 149] width 73 height 12
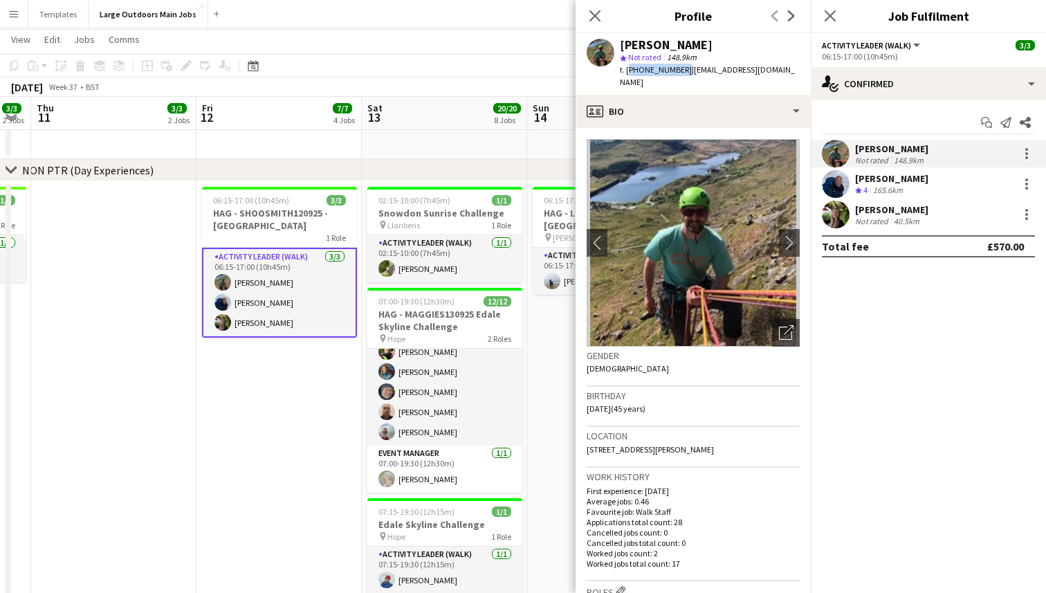
drag, startPoint x: 680, startPoint y: 69, endPoint x: 627, endPoint y: 69, distance: 53.3
click at [627, 69] on span "t. [PHONE_NUMBER]" at bounding box center [656, 69] width 72 height 10
click at [895, 185] on div "165.6km" at bounding box center [888, 191] width 35 height 12
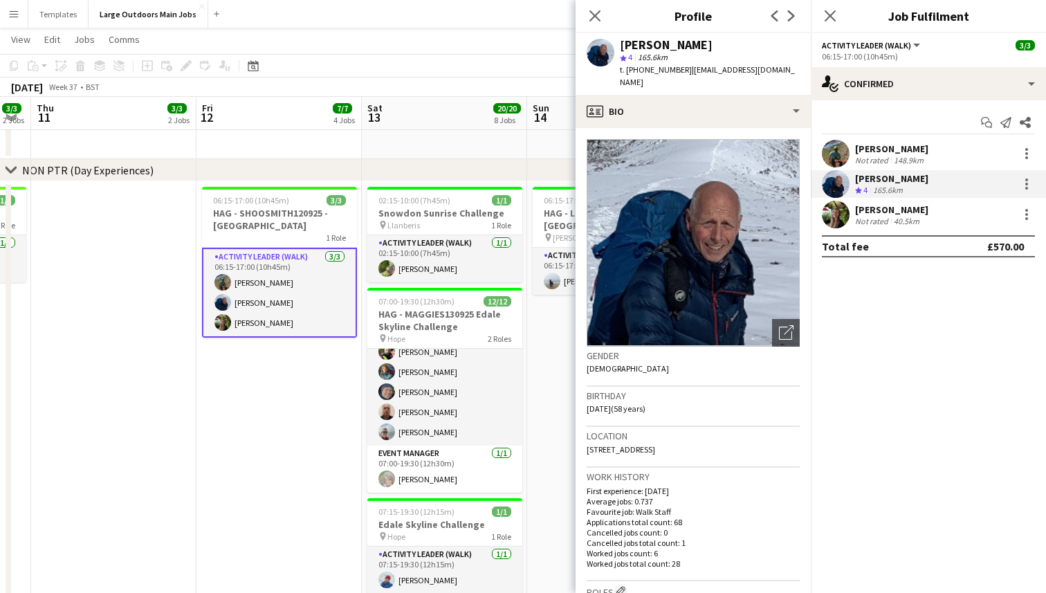
drag, startPoint x: 686, startPoint y: 71, endPoint x: 626, endPoint y: 69, distance: 60.2
click at [626, 69] on div "t. [PHONE_NUMBER] | [EMAIL_ADDRESS][DOMAIN_NAME]" at bounding box center [710, 76] width 180 height 25
click at [915, 214] on div "[PERSON_NAME]" at bounding box center [891, 209] width 73 height 12
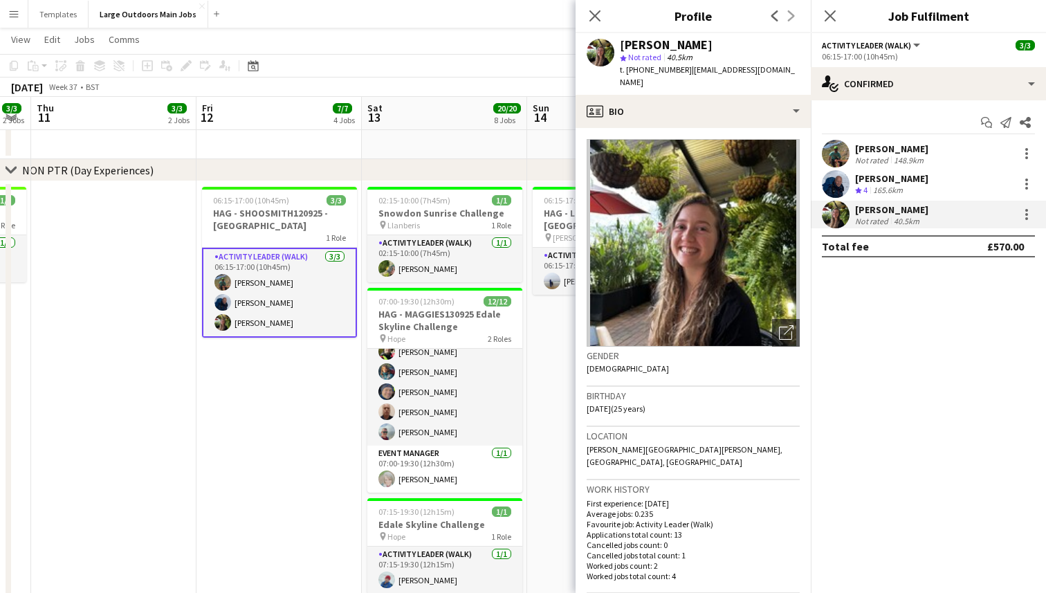
drag, startPoint x: 684, startPoint y: 69, endPoint x: 626, endPoint y: 69, distance: 57.4
click at [626, 69] on span "t. [PHONE_NUMBER]" at bounding box center [656, 69] width 72 height 10
click at [595, 14] on icon "Close pop-in" at bounding box center [594, 15] width 13 height 13
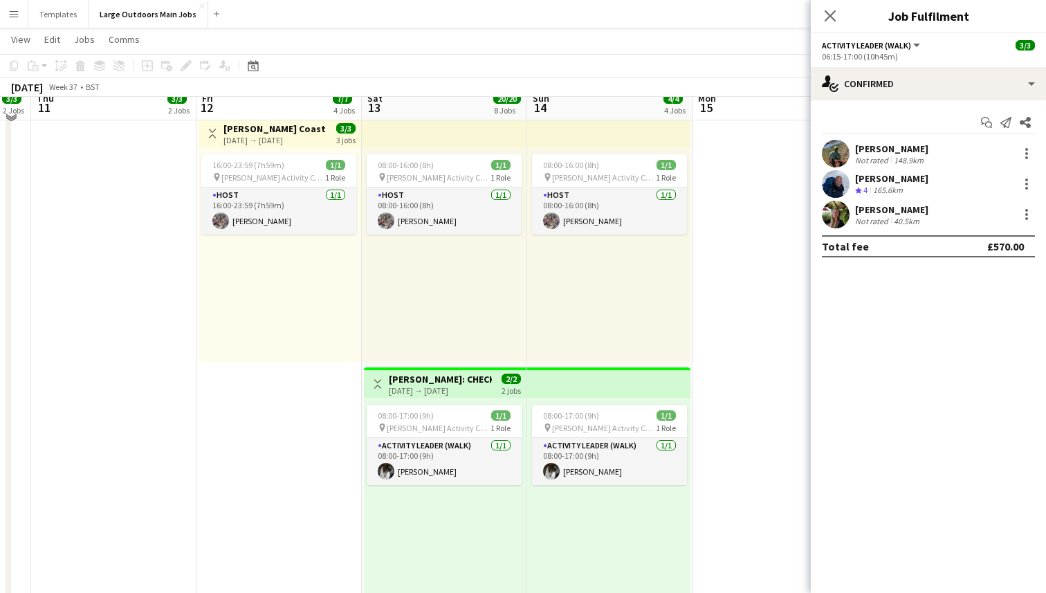
scroll to position [549, 0]
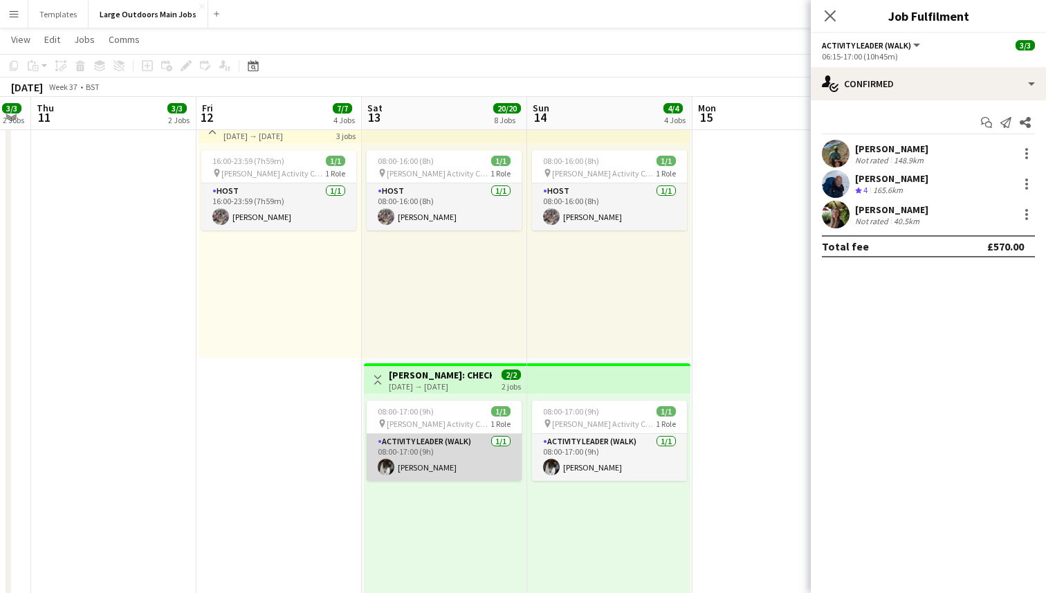
click at [430, 464] on app-card-role "Activity Leader (Walk) [DATE] 08:00-17:00 (9h) [PERSON_NAME]" at bounding box center [444, 457] width 155 height 47
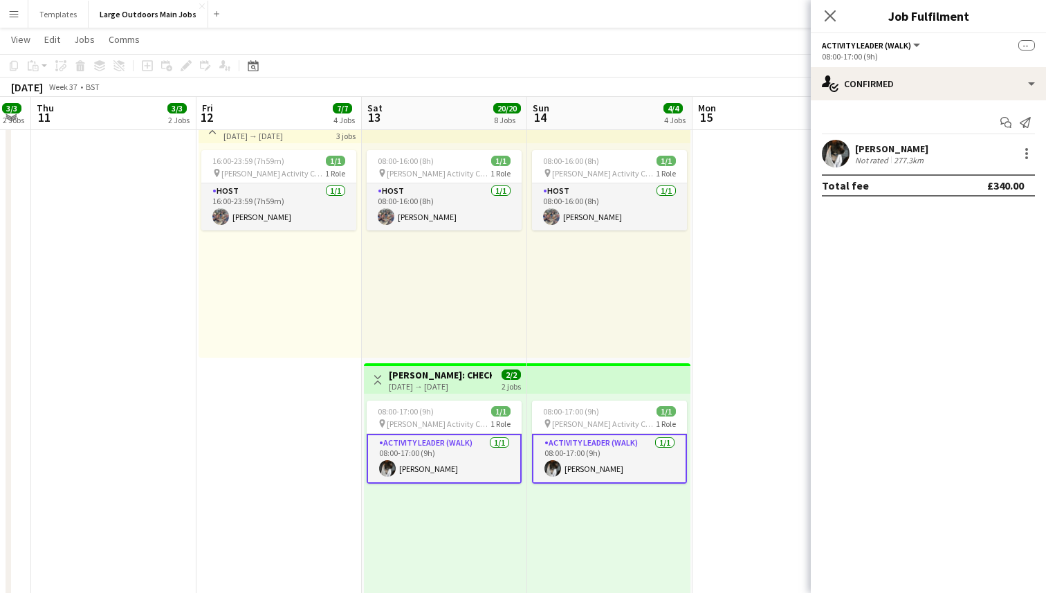
click at [842, 160] on app-user-avatar at bounding box center [836, 154] width 28 height 28
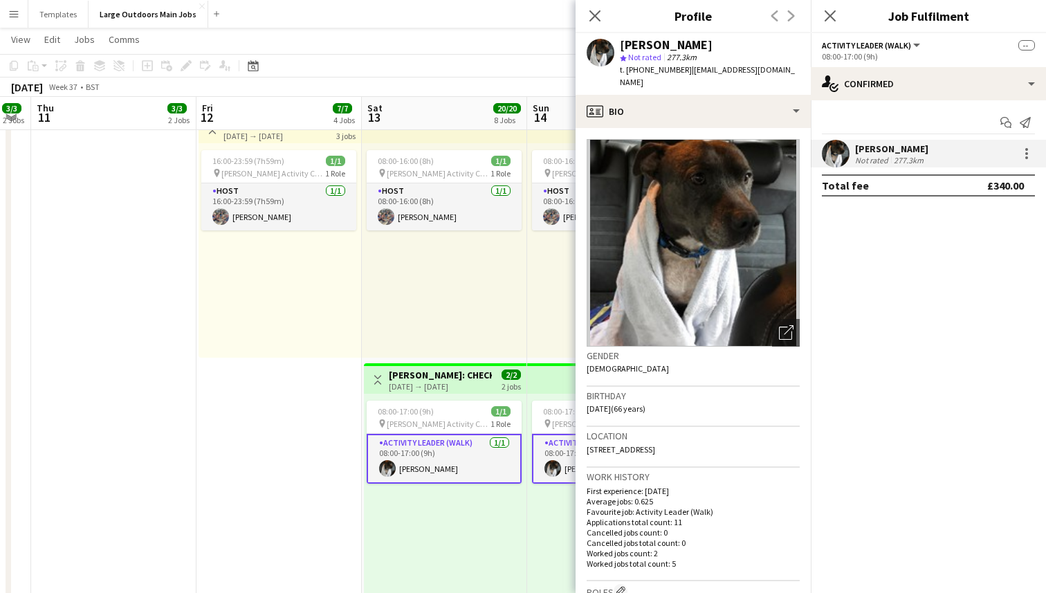
drag, startPoint x: 684, startPoint y: 69, endPoint x: 628, endPoint y: 66, distance: 56.9
click at [628, 66] on span "t. [PHONE_NUMBER]" at bounding box center [656, 69] width 72 height 10
click at [594, 15] on icon at bounding box center [594, 15] width 13 height 13
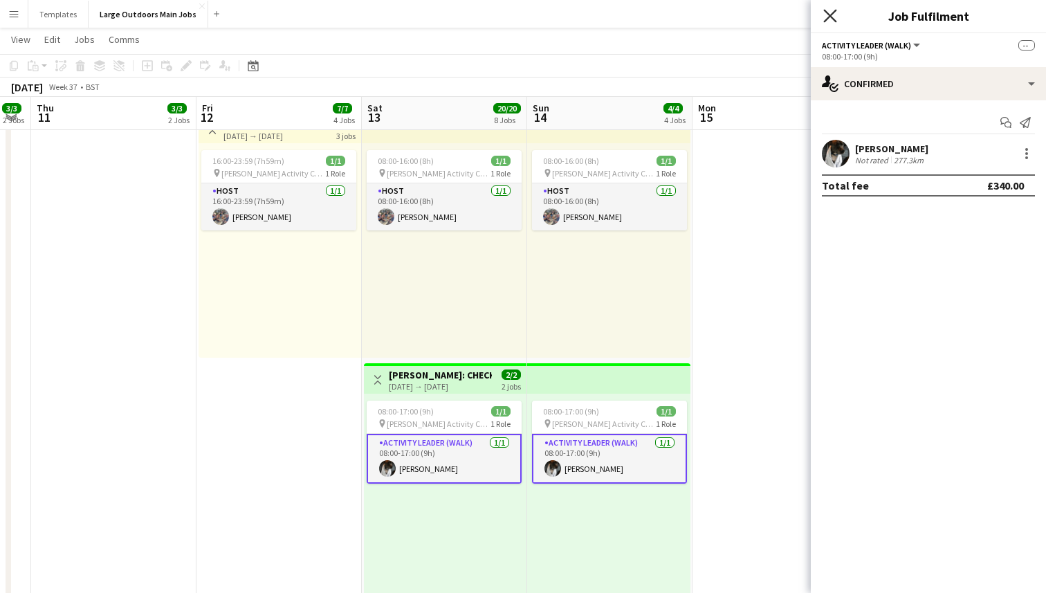
click at [836, 18] on icon "Close pop-in" at bounding box center [830, 15] width 13 height 13
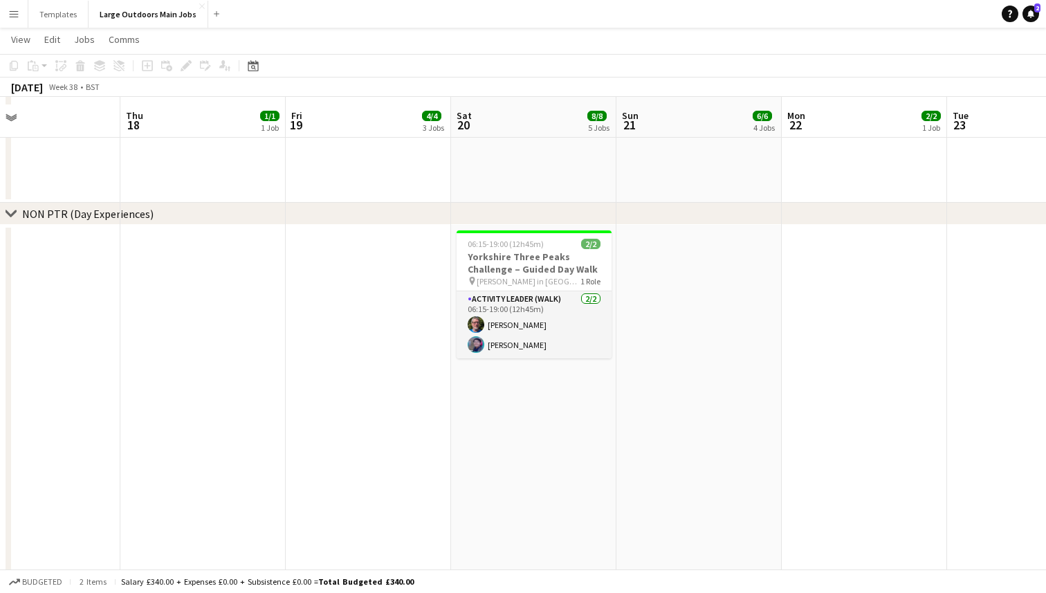
scroll to position [1719, 0]
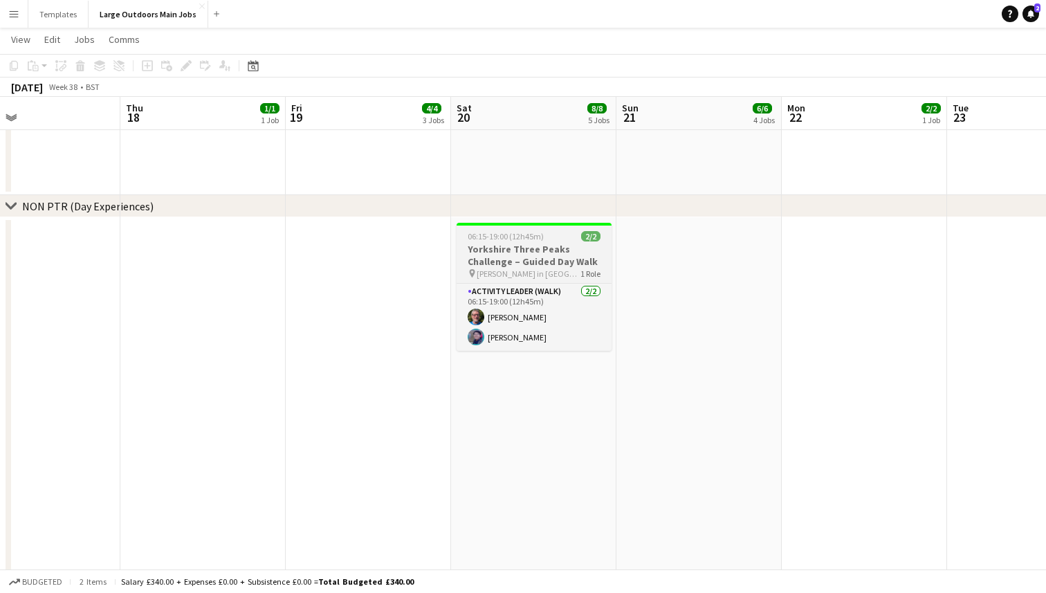
click at [552, 255] on h3 "Yorkshire Three Peaks Challenge – Guided Day Walk" at bounding box center [534, 255] width 155 height 25
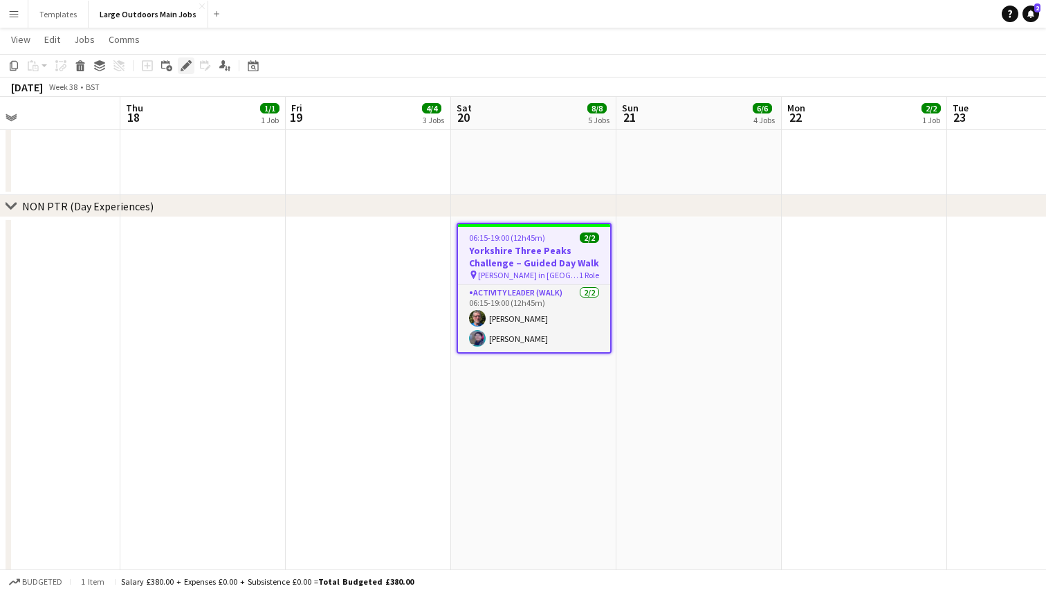
click at [183, 66] on icon at bounding box center [186, 66] width 8 height 8
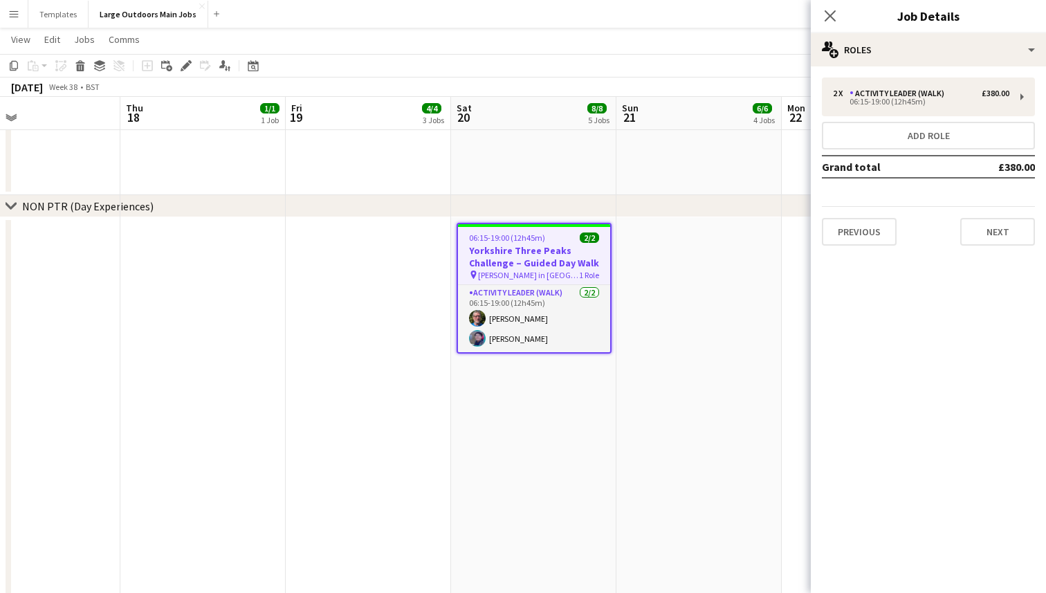
click at [905, 69] on div "2 x Activity Leader (Walk) £380.00 06:15-19:00 (12h45m) Add role Grand total £3…" at bounding box center [928, 161] width 235 height 190
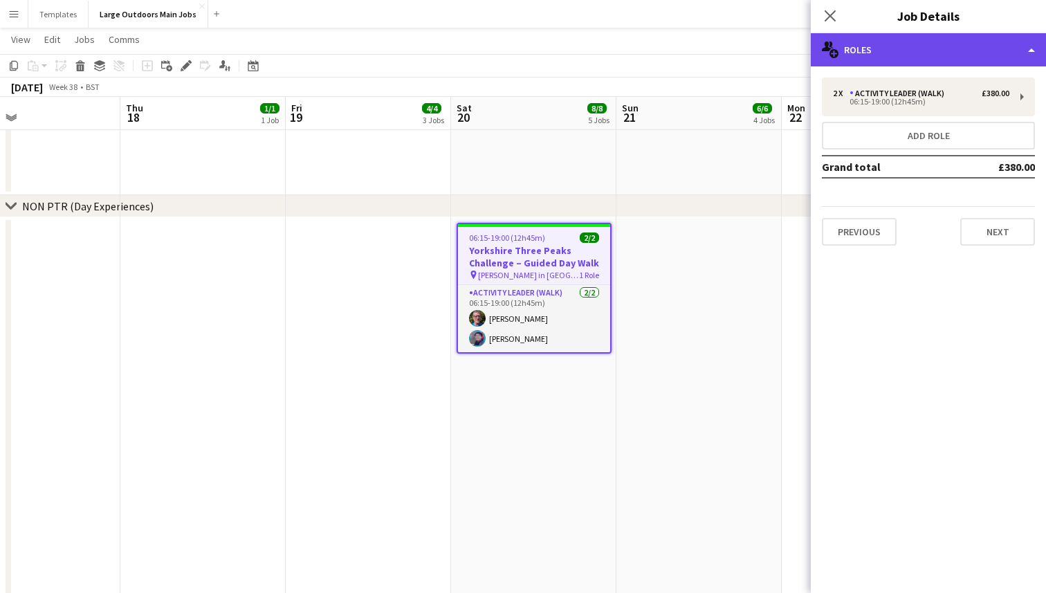
click at [919, 57] on div "multiple-users-add Roles" at bounding box center [928, 49] width 235 height 33
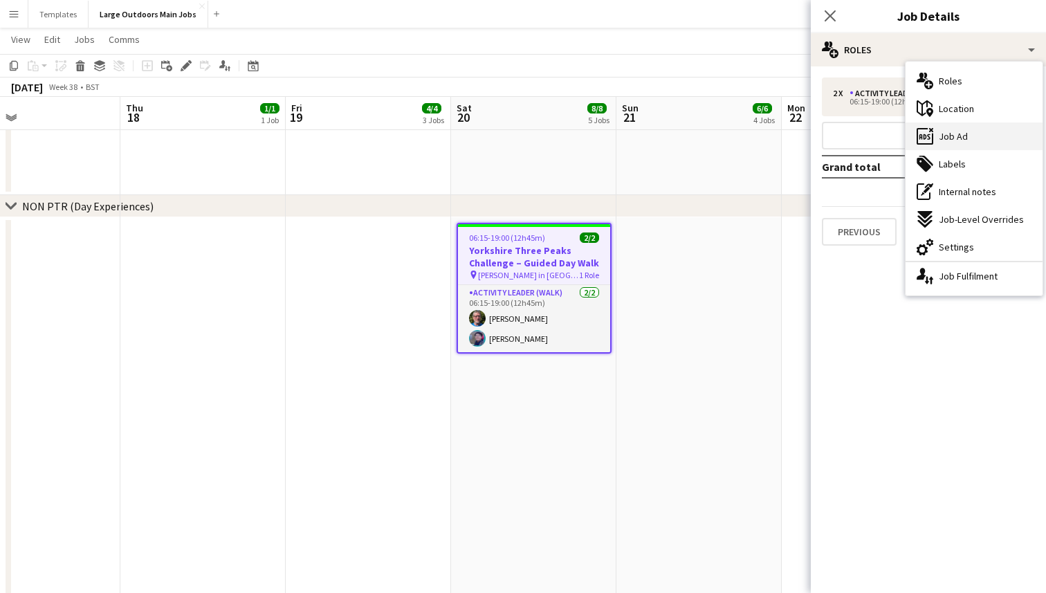
click at [967, 143] on div "ads-window Job Ad" at bounding box center [974, 136] width 137 height 28
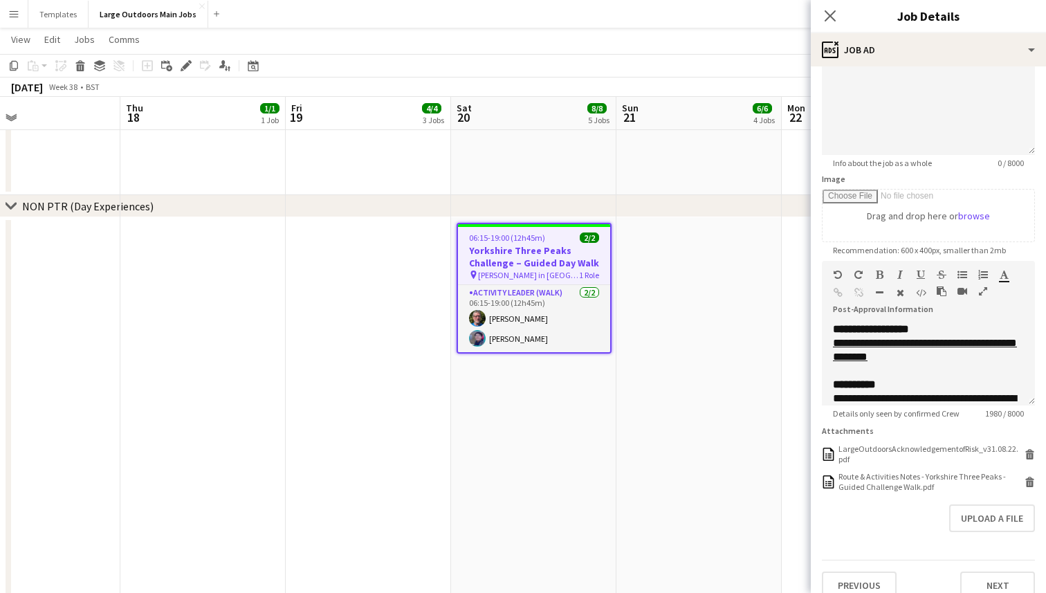
scroll to position [138, 0]
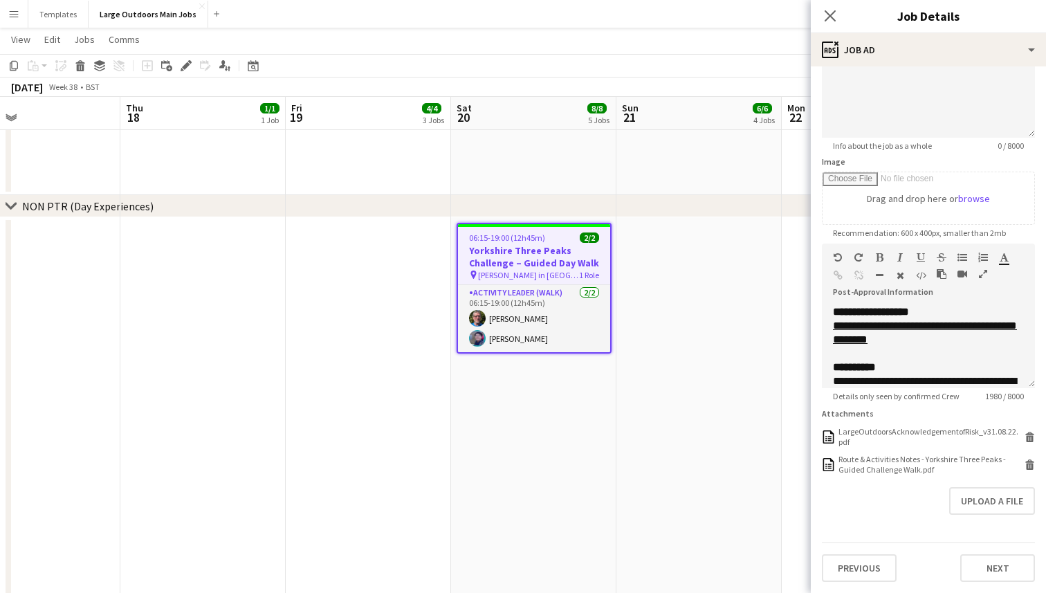
click at [657, 450] on app-date-cell at bounding box center [699, 508] width 165 height 582
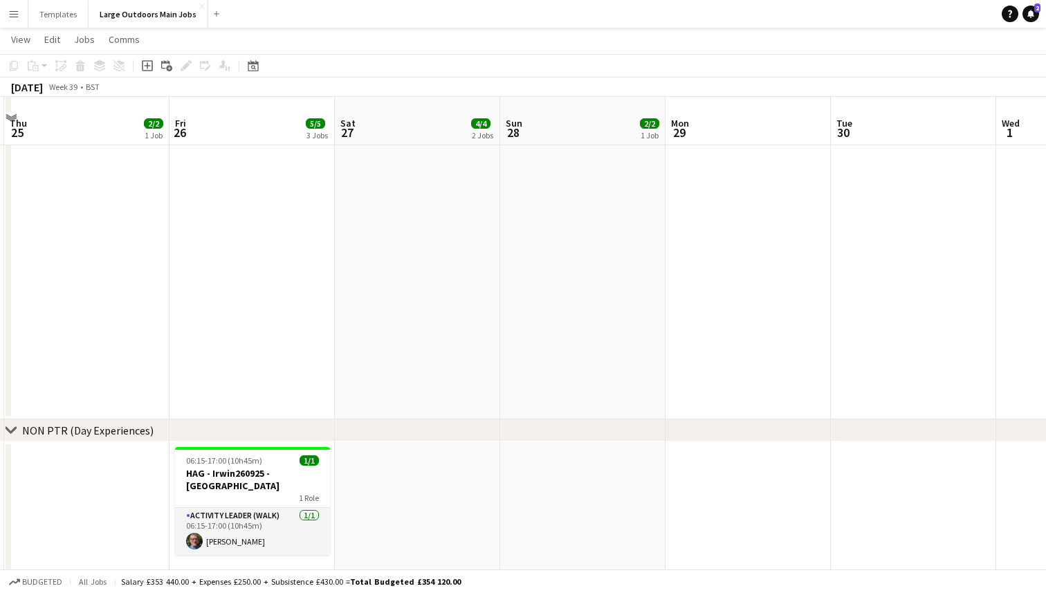
scroll to position [1510, 0]
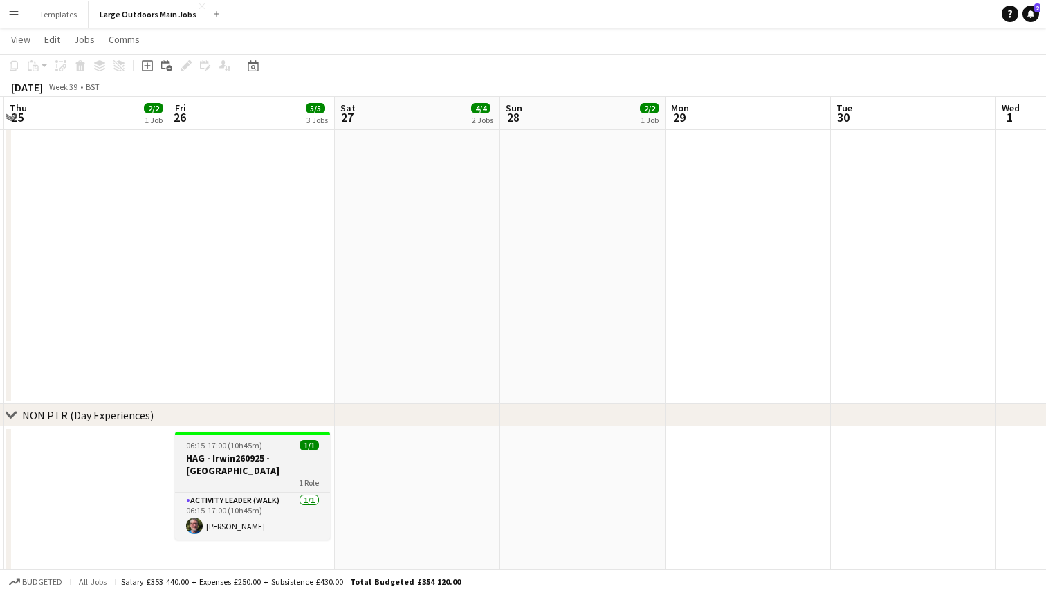
click at [224, 473] on h3 "HAG - Irwin260925 - [GEOGRAPHIC_DATA]" at bounding box center [252, 464] width 155 height 25
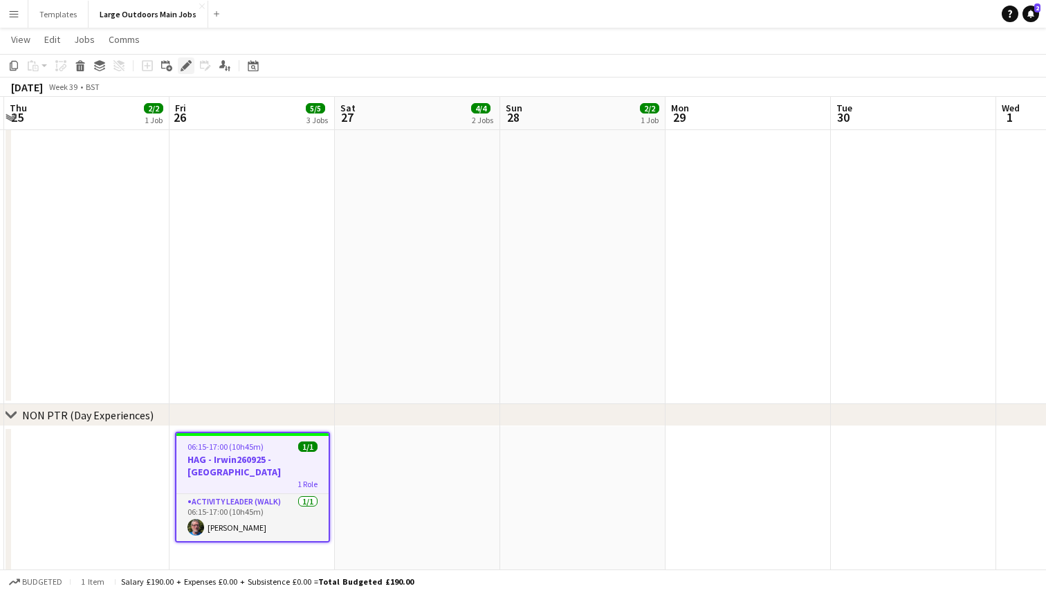
click at [183, 66] on icon at bounding box center [186, 66] width 8 height 8
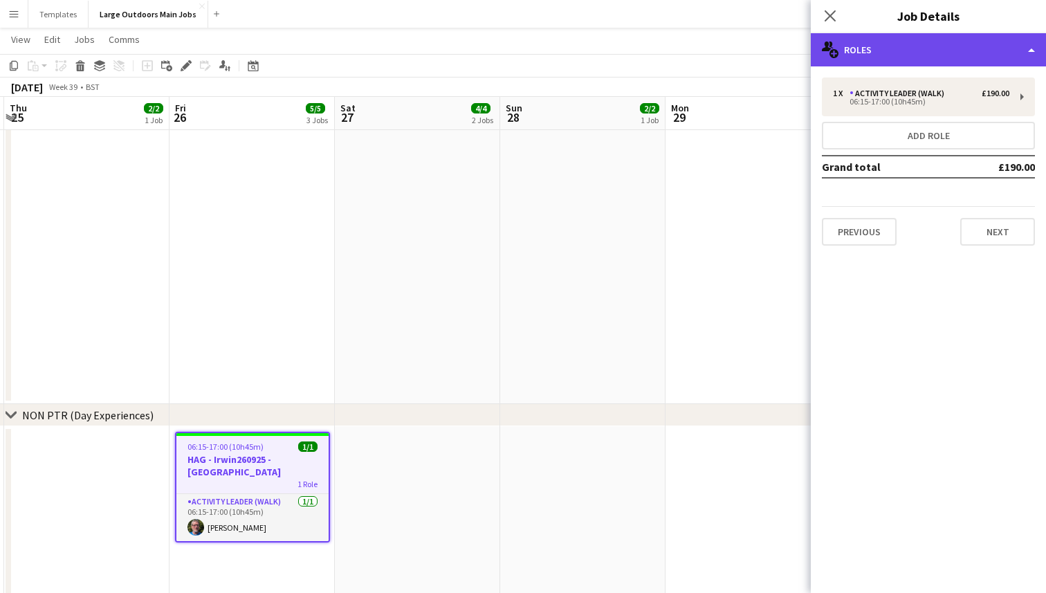
click at [1013, 53] on div "multiple-users-add Roles" at bounding box center [928, 49] width 235 height 33
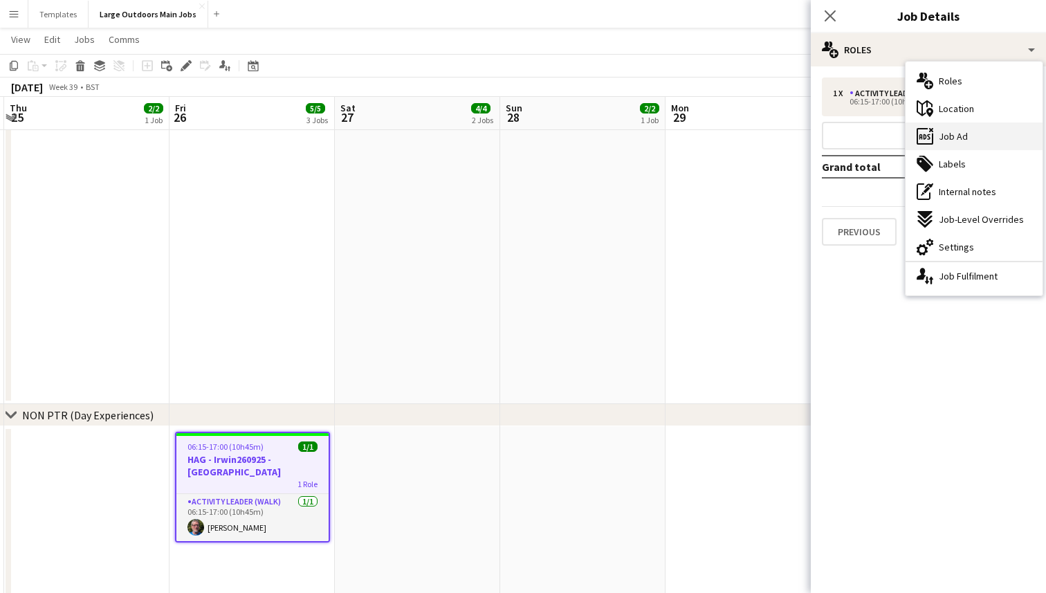
click at [975, 138] on div "ads-window Job Ad" at bounding box center [974, 136] width 137 height 28
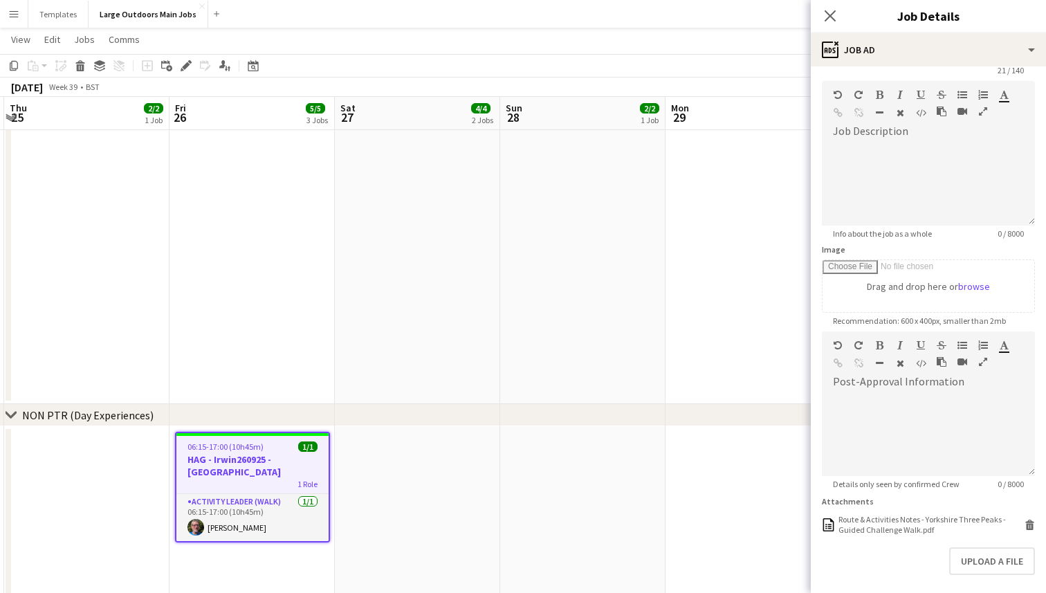
scroll to position [110, 0]
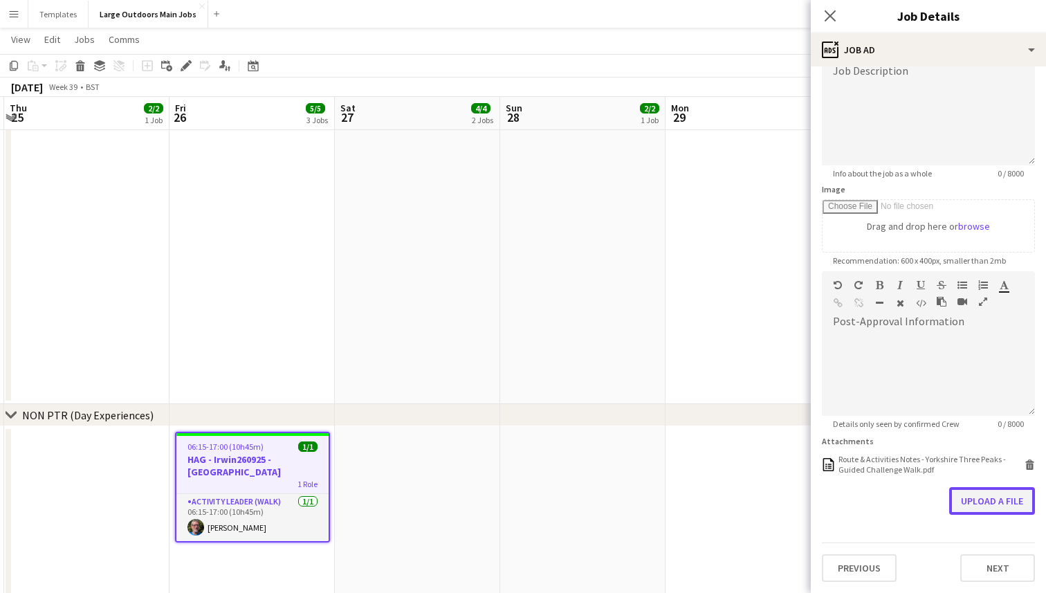
click at [985, 498] on button "Upload a file" at bounding box center [993, 501] width 86 height 28
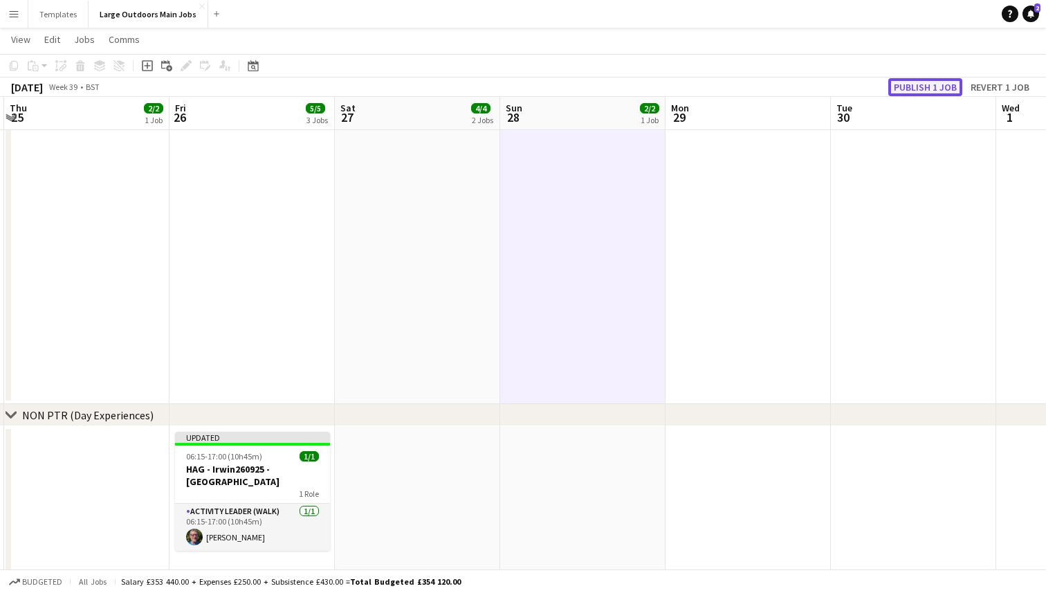
click at [914, 82] on button "Publish 1 job" at bounding box center [926, 87] width 74 height 18
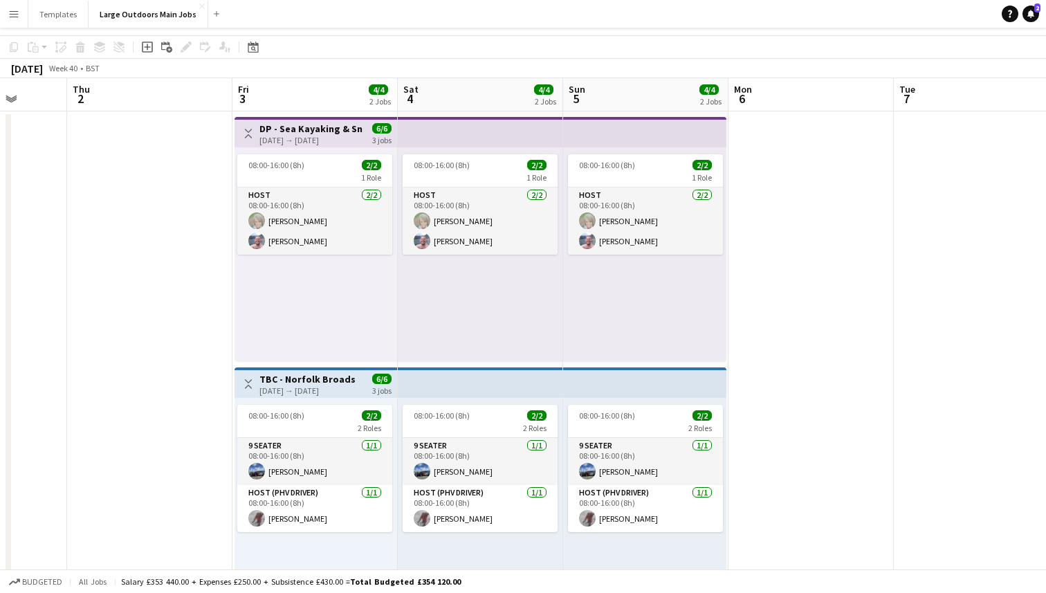
scroll to position [0, 0]
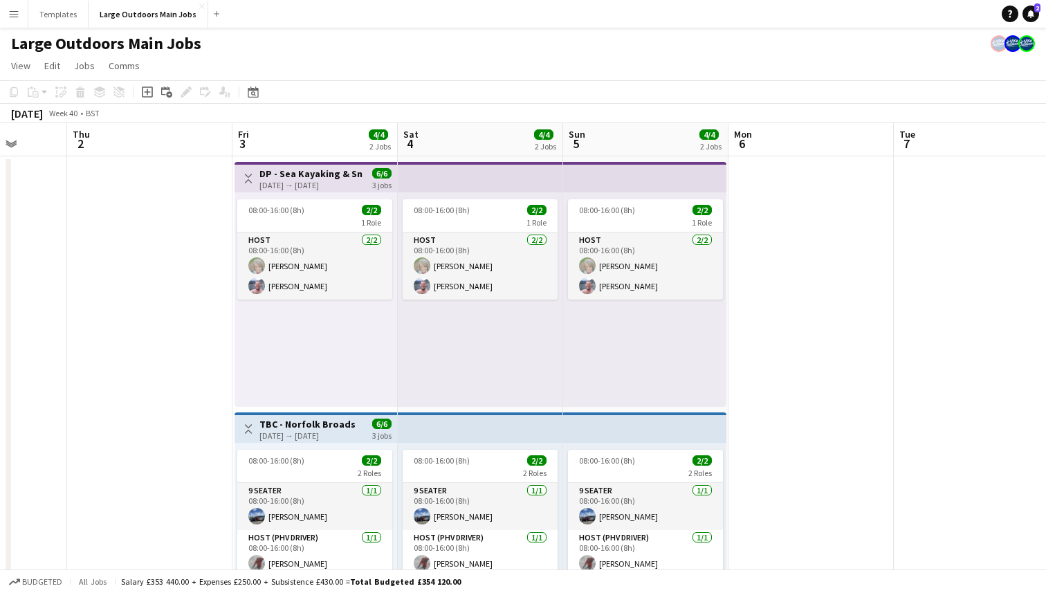
click at [347, 176] on h3 "DP - Sea Kayaking & Snowdon" at bounding box center [311, 173] width 103 height 12
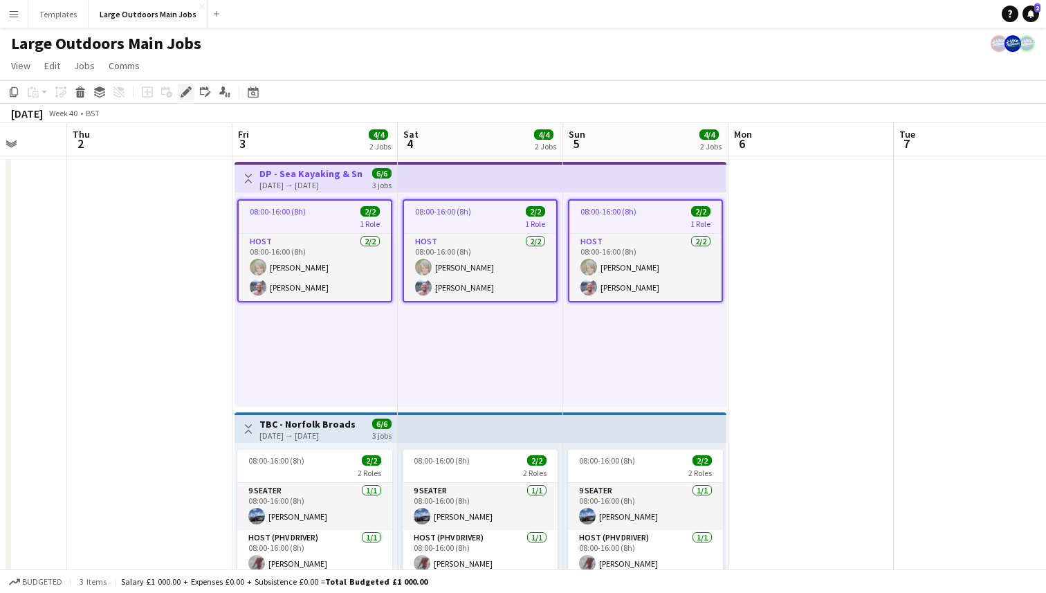
click at [185, 90] on icon at bounding box center [186, 93] width 8 height 8
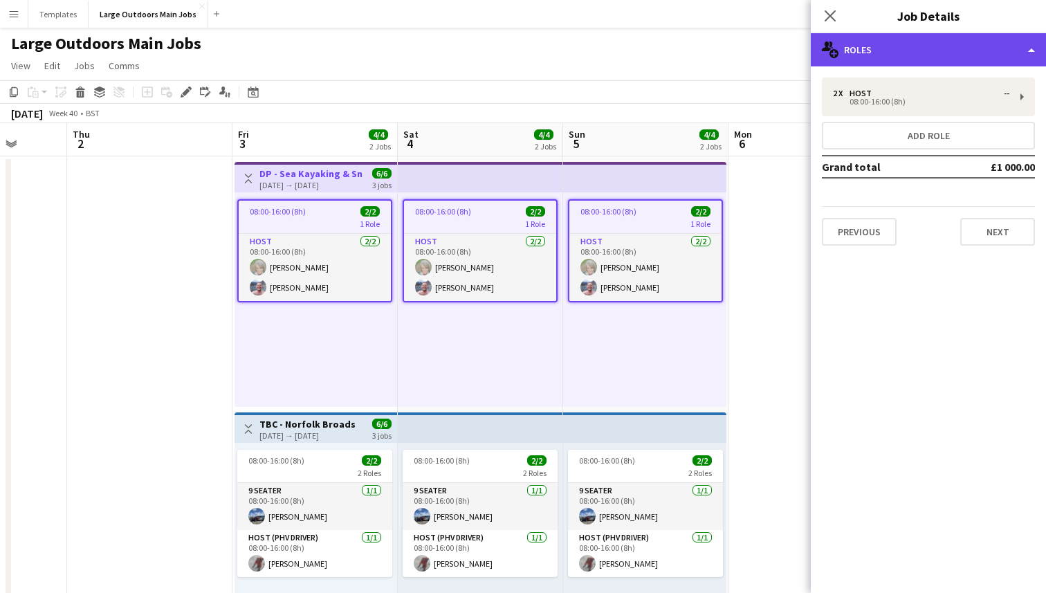
click at [979, 64] on div "multiple-users-add Roles" at bounding box center [928, 49] width 235 height 33
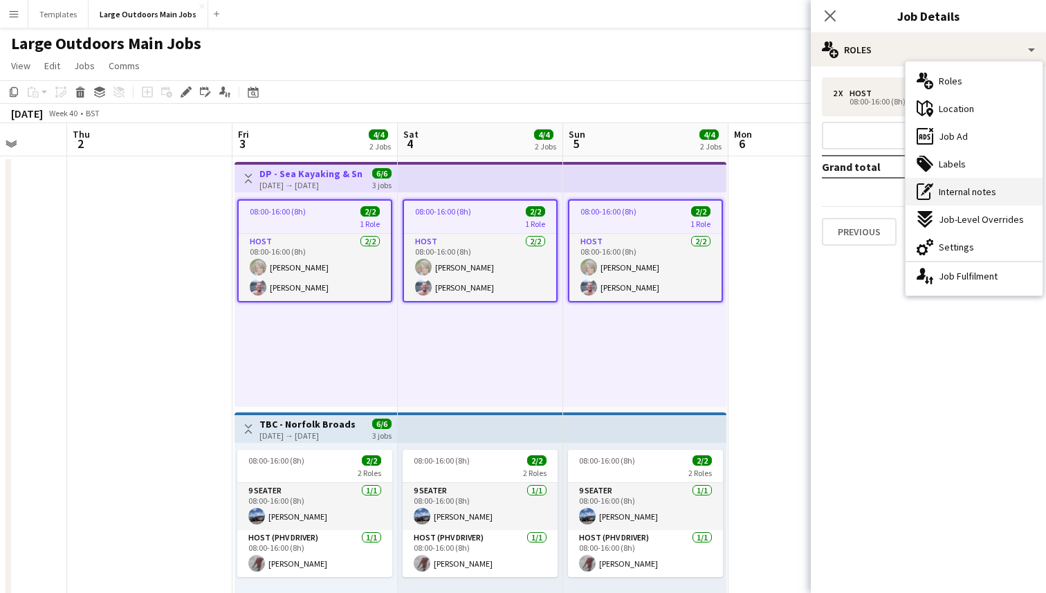
click at [978, 194] on span "Internal notes" at bounding box center [967, 191] width 57 height 12
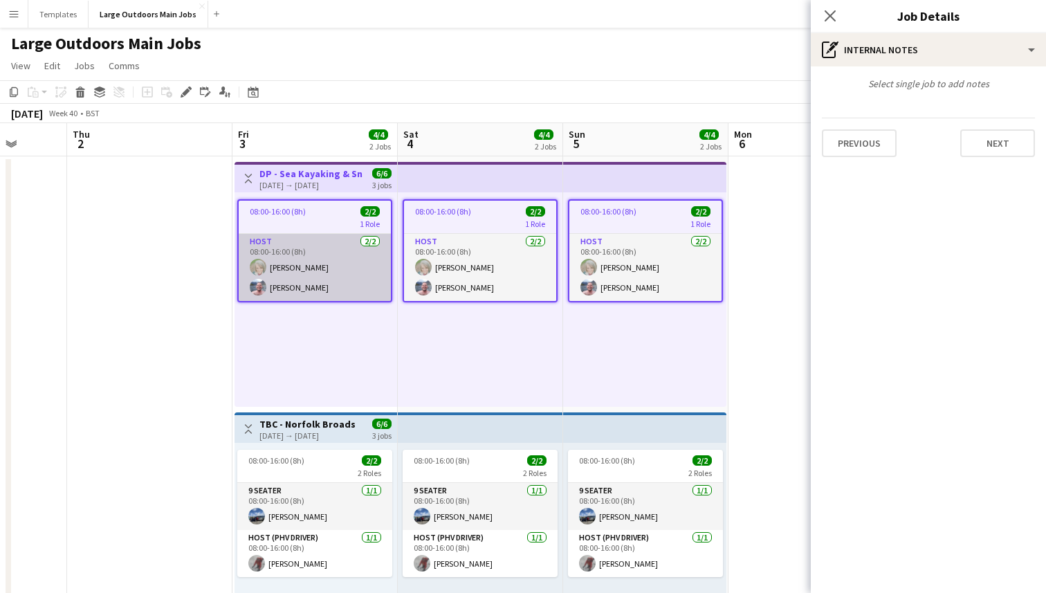
click at [340, 237] on app-card-role "Host [DATE] 08:00-16:00 (8h) [PERSON_NAME] [PERSON_NAME]" at bounding box center [315, 267] width 152 height 67
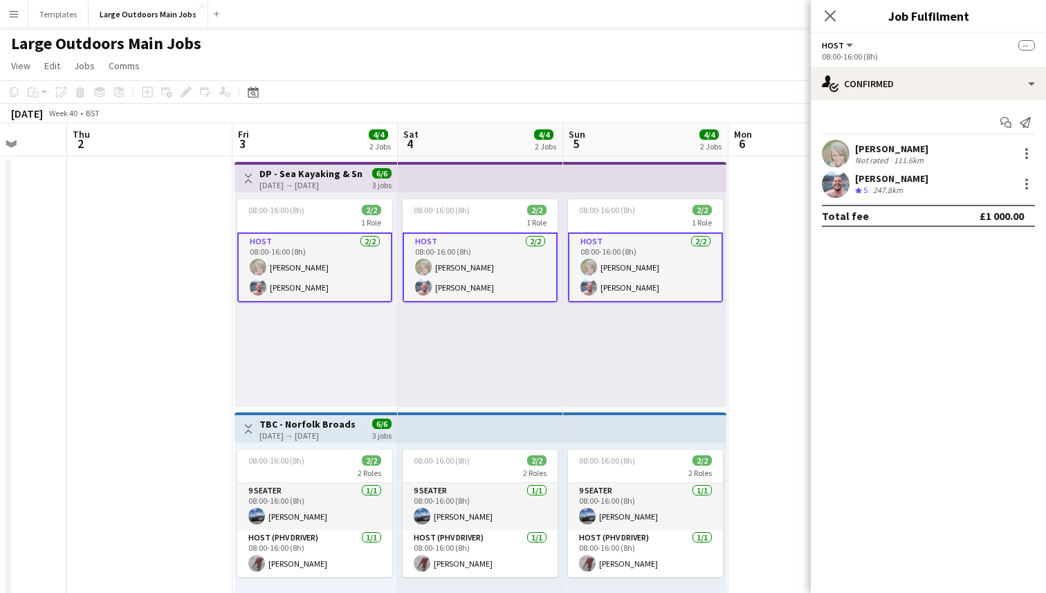
click at [340, 176] on h3 "DP - Sea Kayaking & Snowdon" at bounding box center [311, 173] width 103 height 12
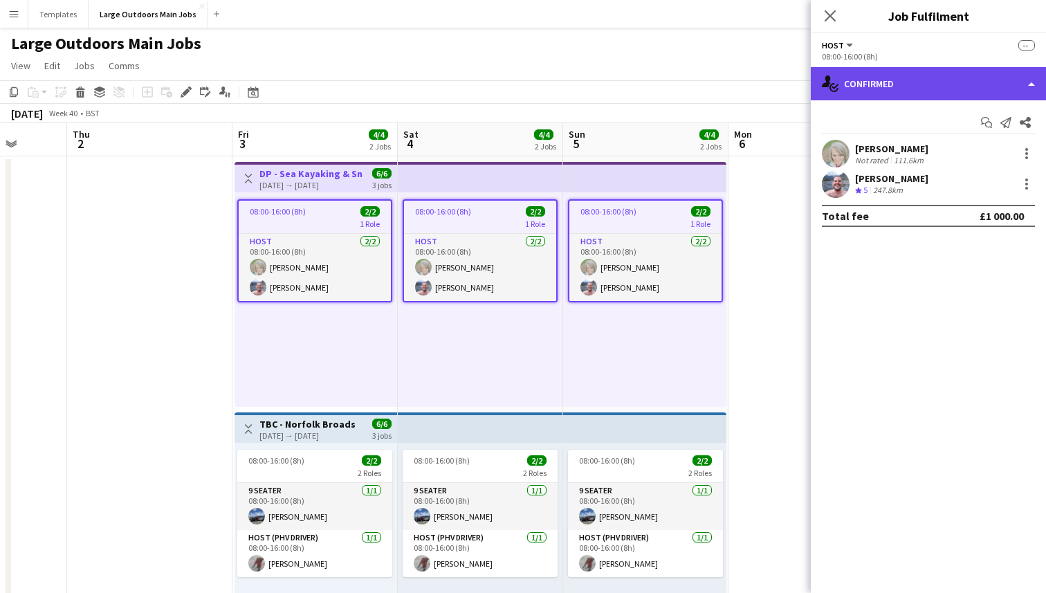
click at [950, 89] on div "single-neutral-actions-check-2 Confirmed" at bounding box center [928, 83] width 235 height 33
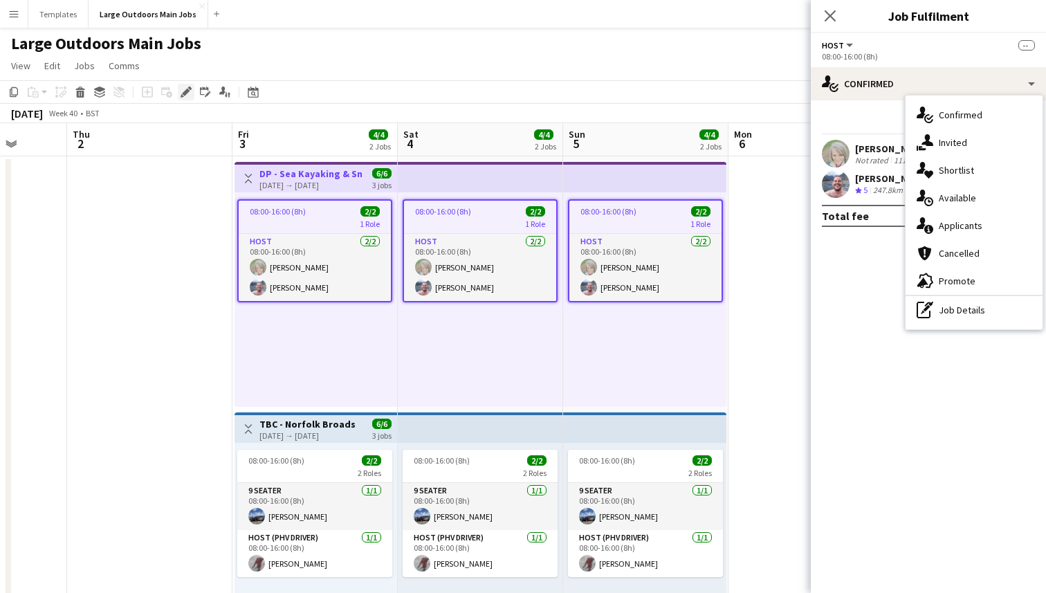
click at [183, 93] on icon at bounding box center [186, 93] width 8 height 8
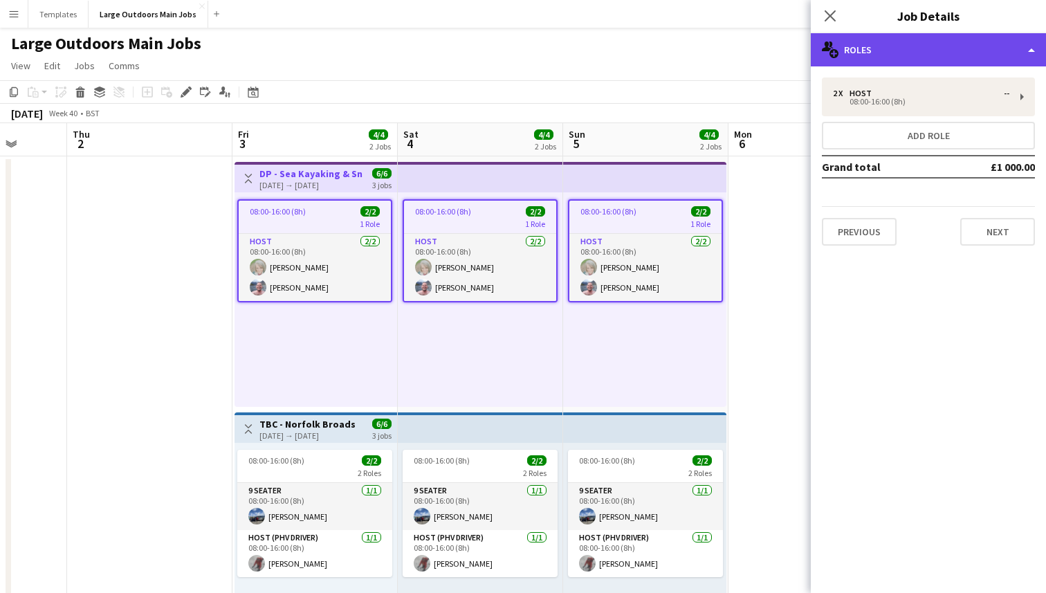
click at [909, 57] on div "multiple-users-add Roles" at bounding box center [928, 49] width 235 height 33
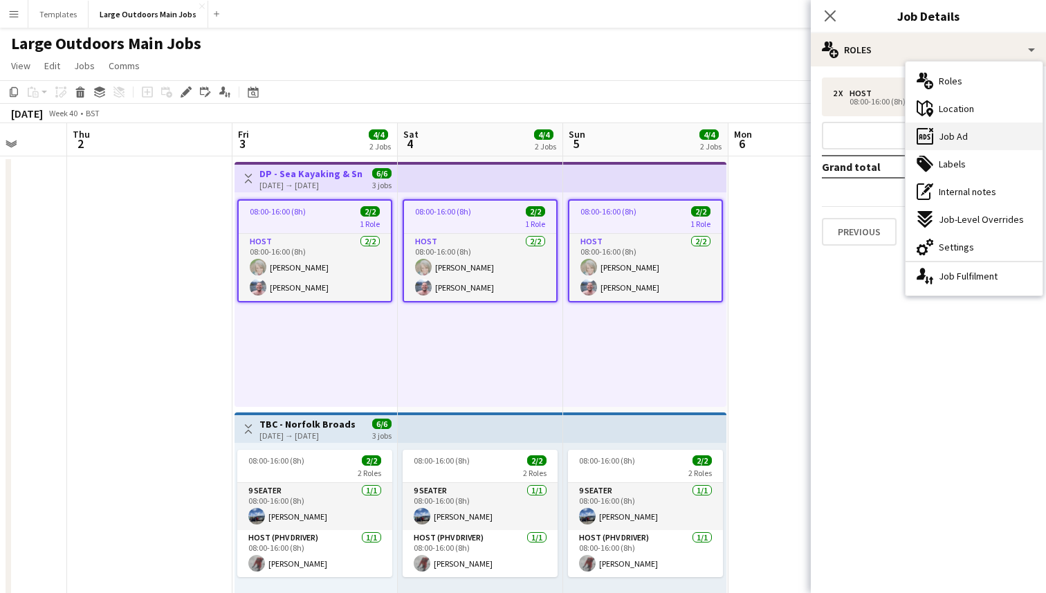
click at [963, 135] on span "Job Ad" at bounding box center [953, 136] width 29 height 12
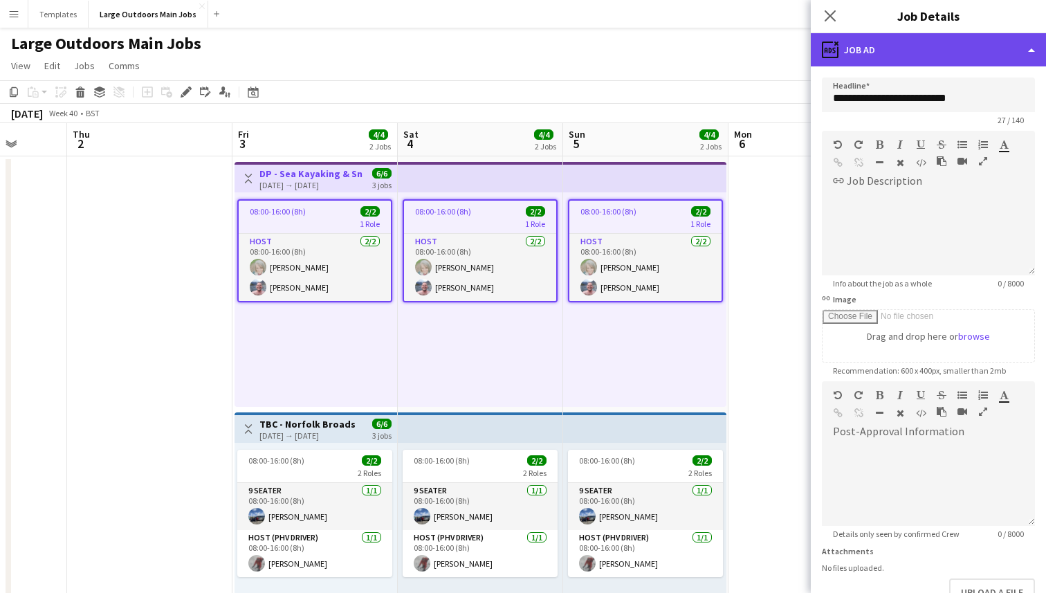
click at [988, 61] on div "ads-window Job Ad" at bounding box center [928, 49] width 235 height 33
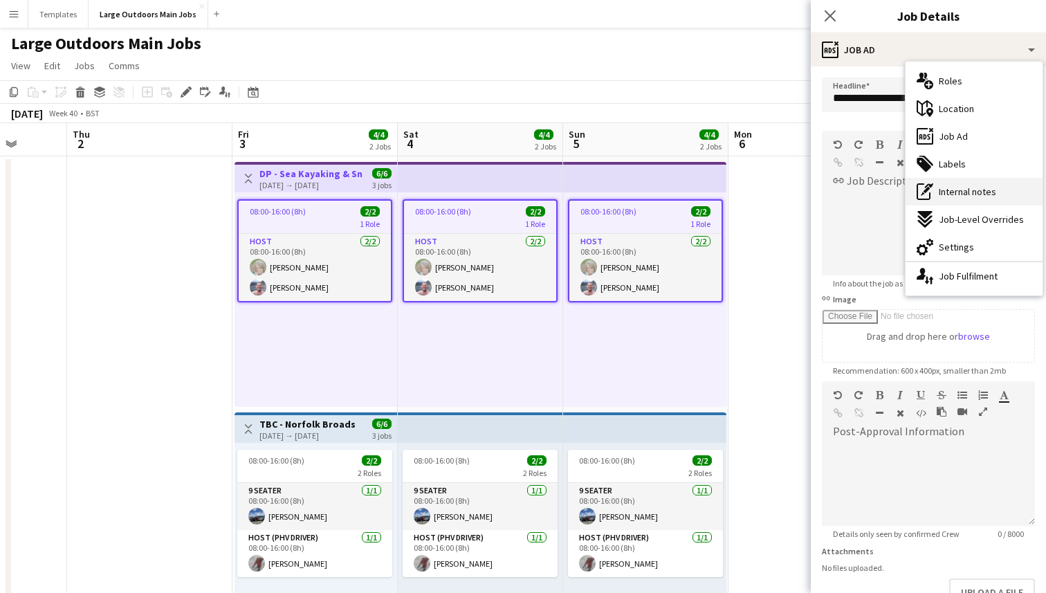
click at [970, 197] on span "Internal notes" at bounding box center [967, 191] width 57 height 12
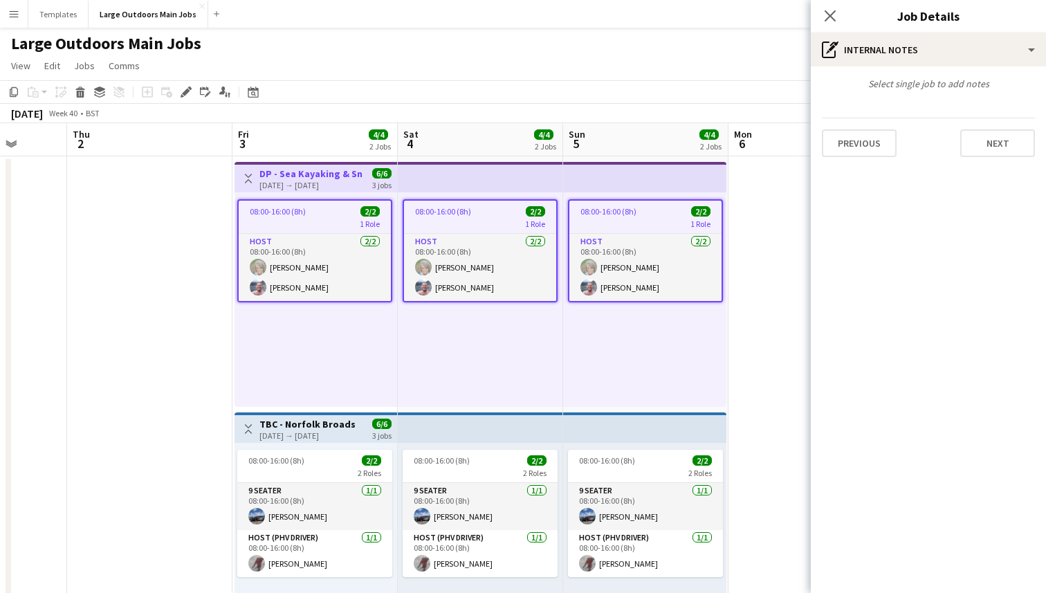
click at [313, 209] on div "08:00-16:00 (8h) 2/2" at bounding box center [315, 211] width 152 height 10
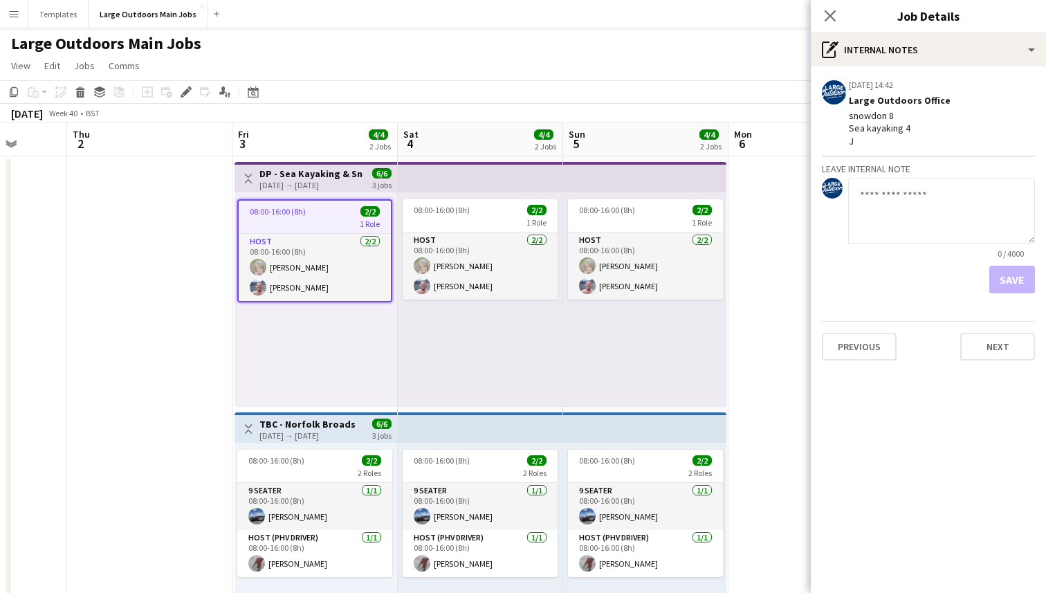
click at [891, 201] on textarea at bounding box center [941, 211] width 187 height 66
type textarea "**********"
click at [1023, 275] on button "Save" at bounding box center [1013, 280] width 46 height 28
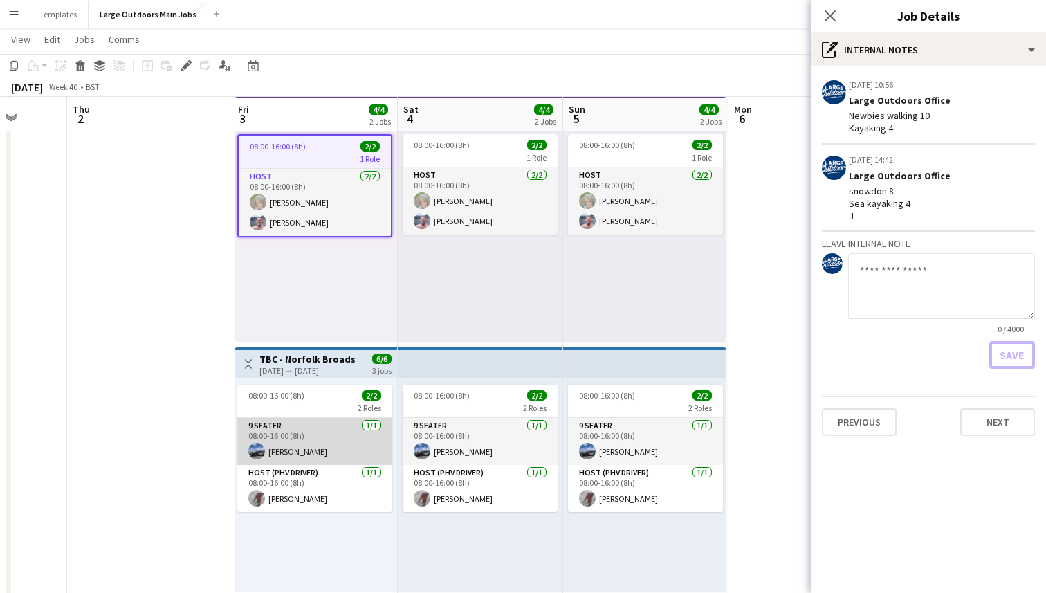
scroll to position [66, 0]
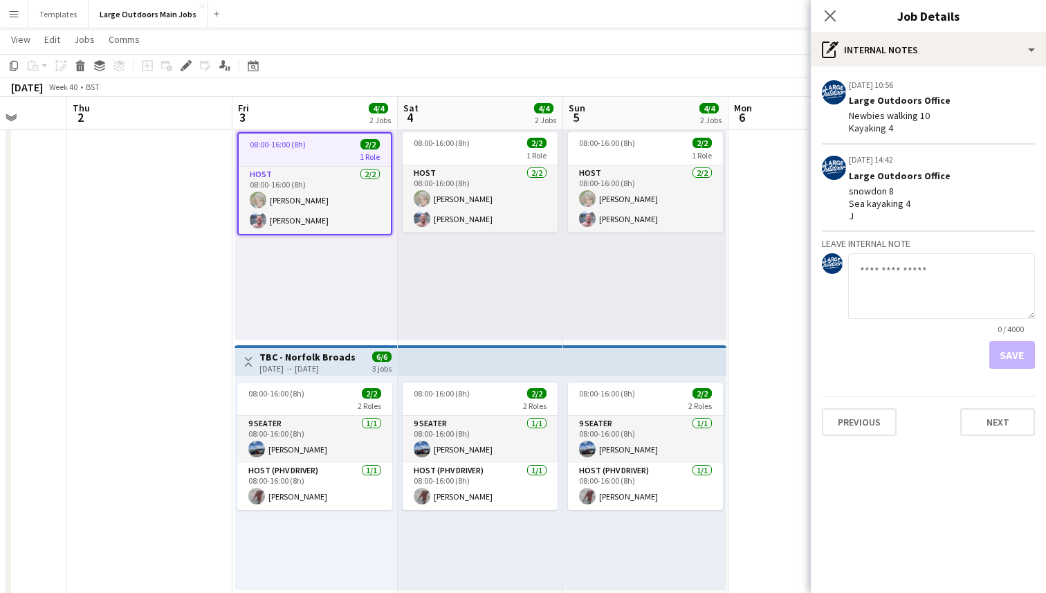
click at [311, 358] on h3 "TBC - Norfolk Broads" at bounding box center [308, 357] width 96 height 12
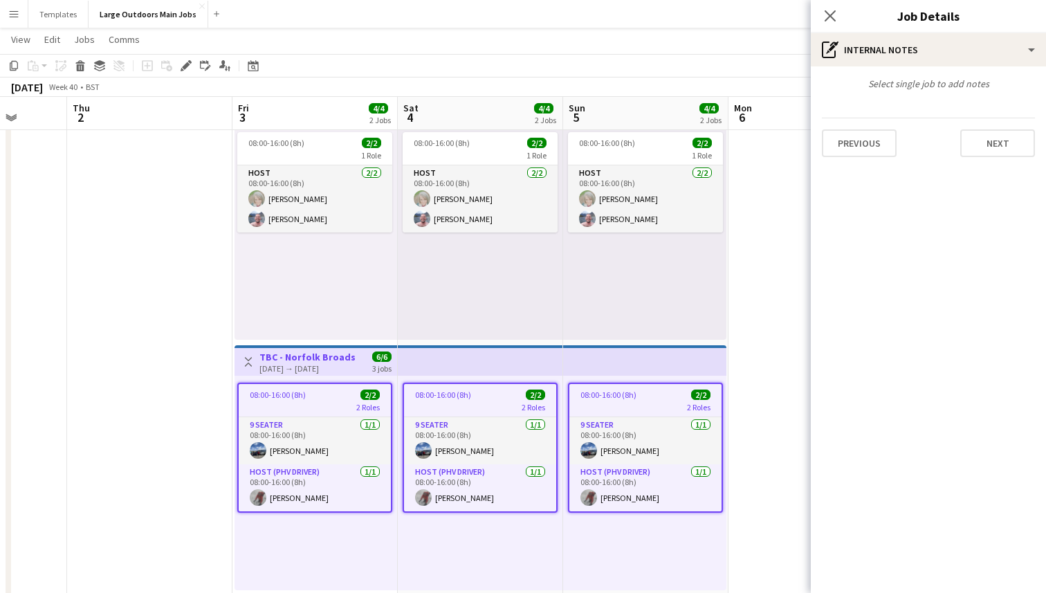
click at [305, 397] on div "08:00-16:00 (8h) 2/2" at bounding box center [315, 395] width 152 height 10
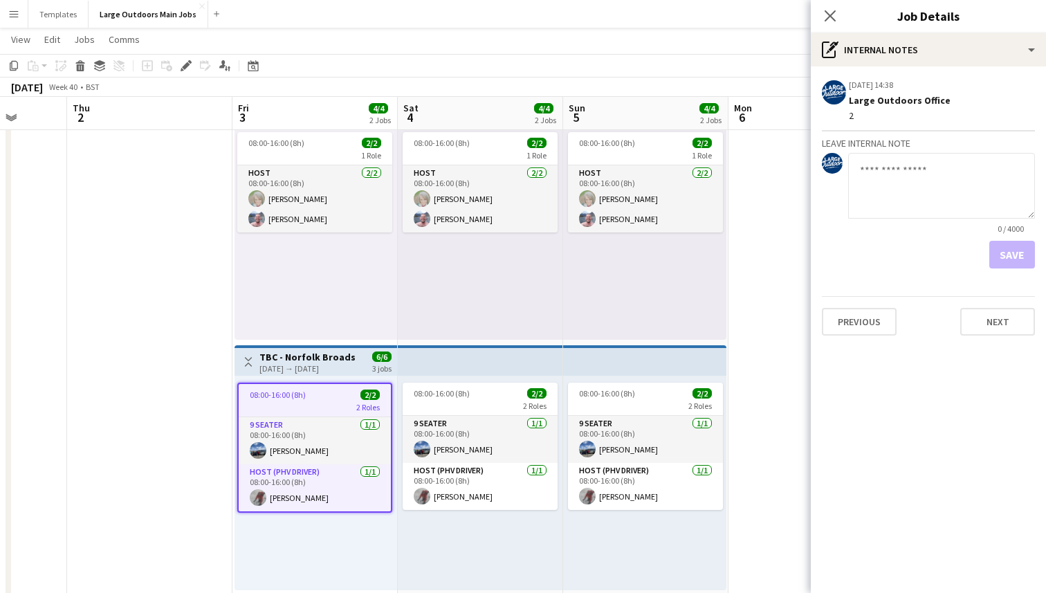
click at [891, 190] on textarea at bounding box center [941, 186] width 187 height 66
type textarea "*"
click at [1018, 255] on button "Save" at bounding box center [1013, 255] width 46 height 28
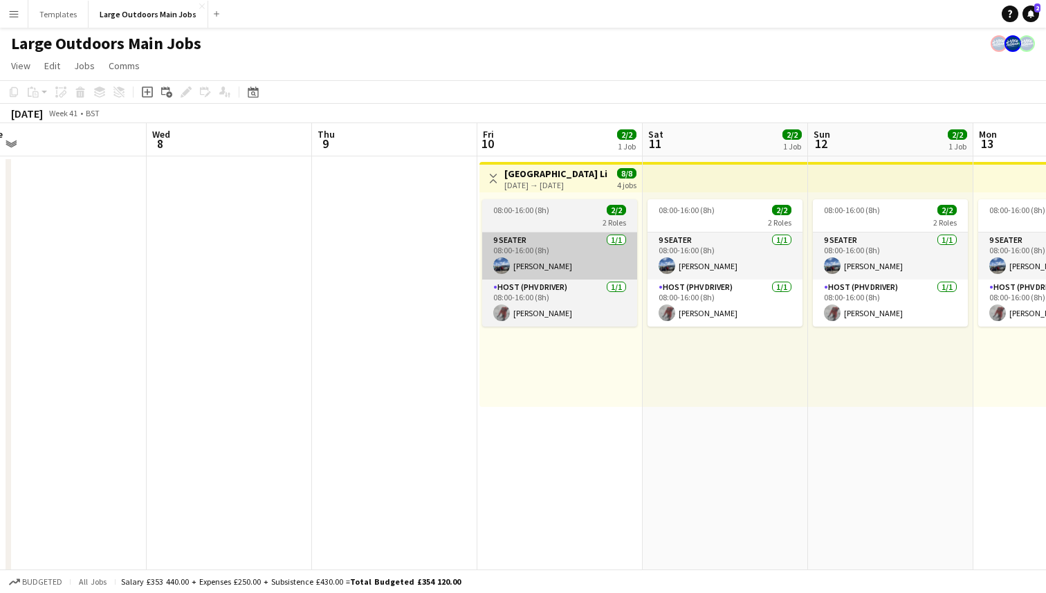
scroll to position [0, 521]
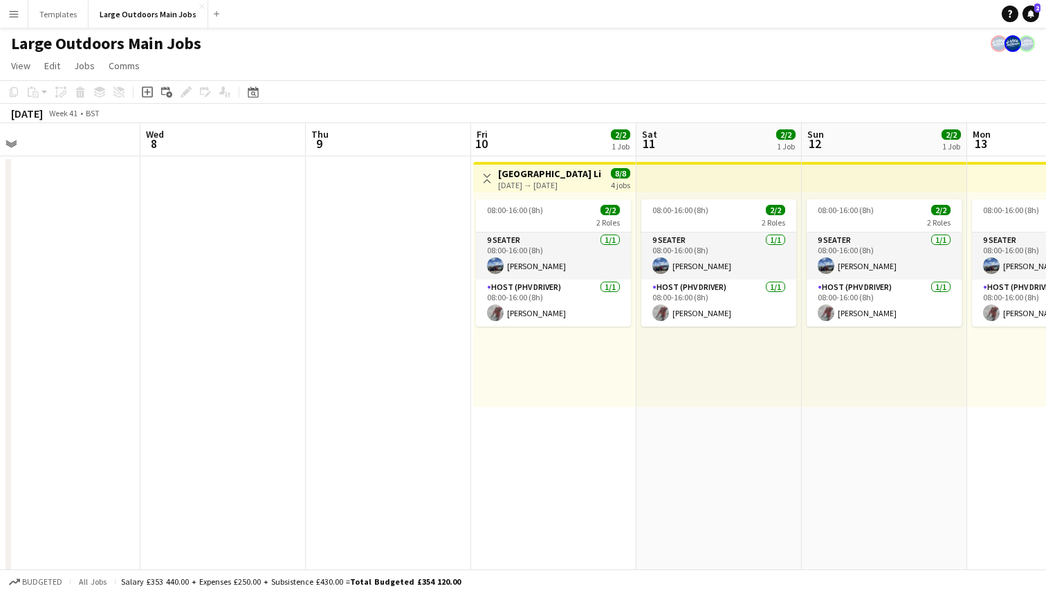
click at [559, 177] on h3 "[GEOGRAPHIC_DATA] Lighthouse Experience" at bounding box center [549, 173] width 103 height 12
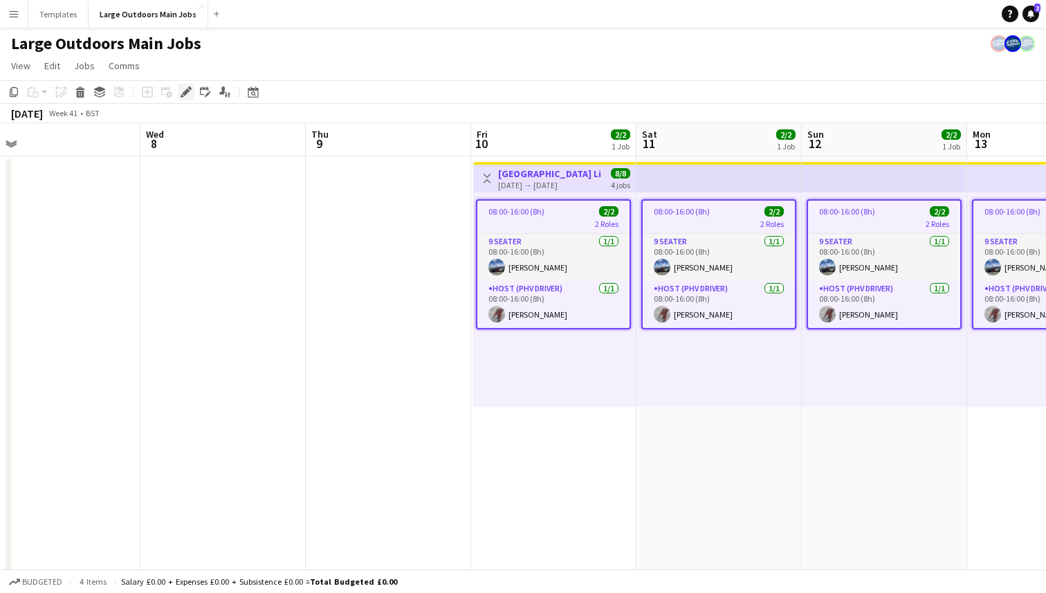
click at [184, 91] on icon at bounding box center [186, 93] width 8 height 8
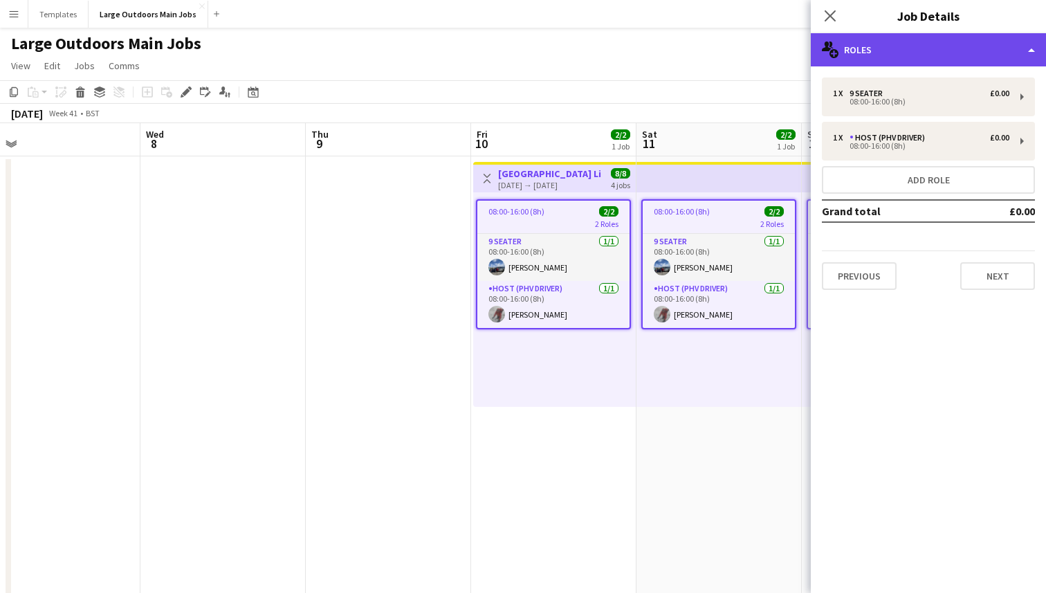
click at [934, 53] on div "multiple-users-add Roles" at bounding box center [928, 49] width 235 height 33
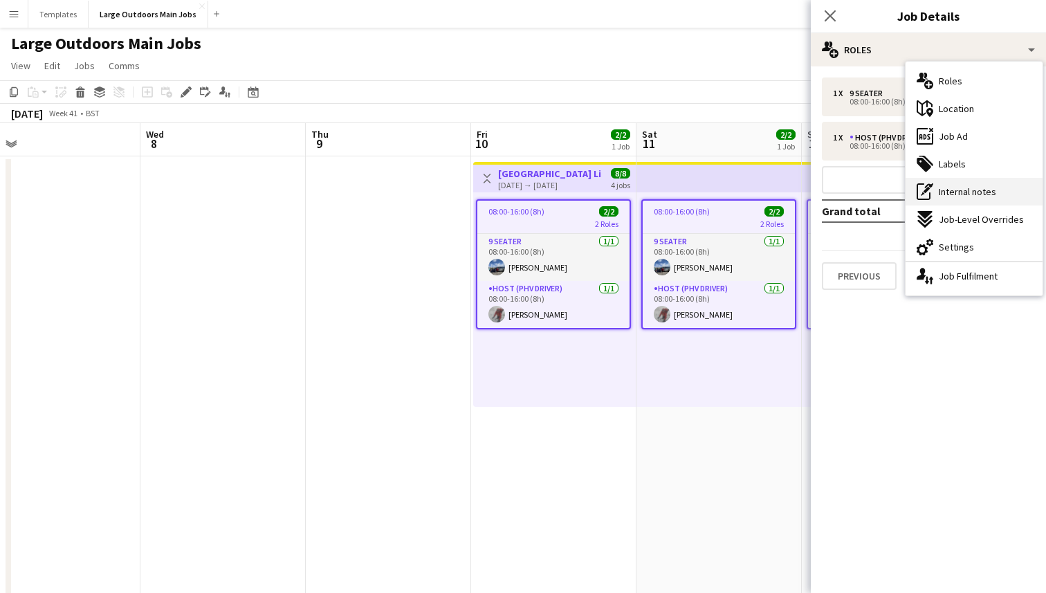
click at [950, 186] on span "Internal notes" at bounding box center [967, 191] width 57 height 12
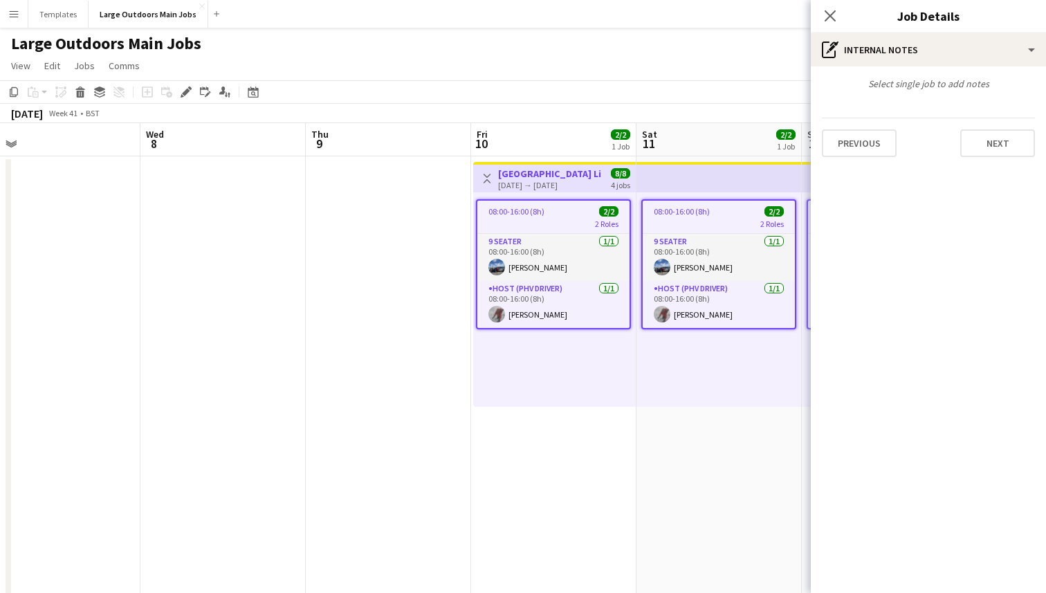
click at [529, 213] on span "08:00-16:00 (8h)" at bounding box center [517, 211] width 56 height 10
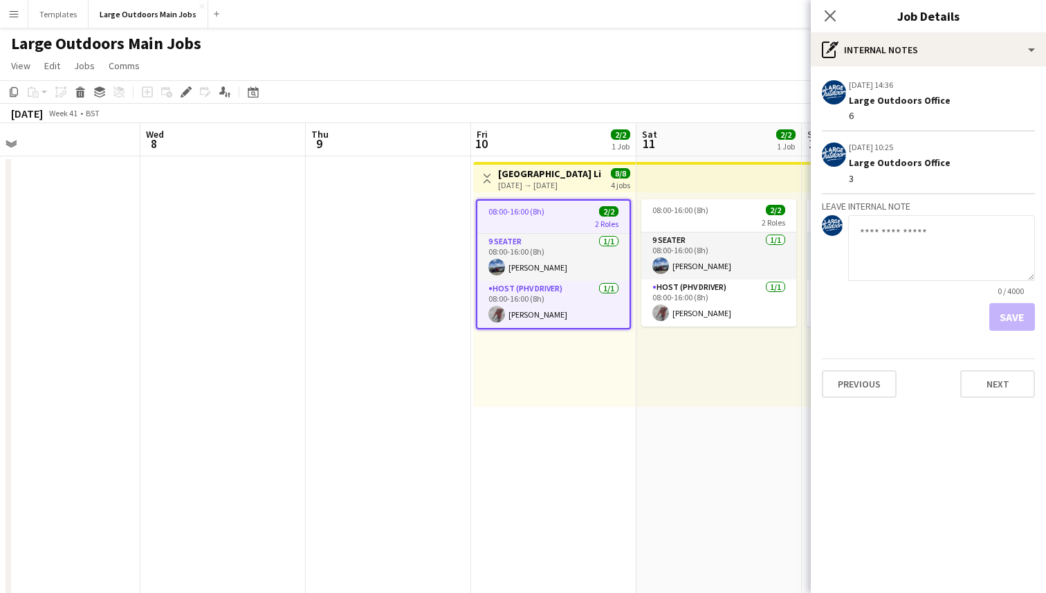
click at [910, 239] on textarea at bounding box center [941, 248] width 187 height 66
type textarea "*"
click at [1010, 322] on button "Save" at bounding box center [1013, 317] width 46 height 28
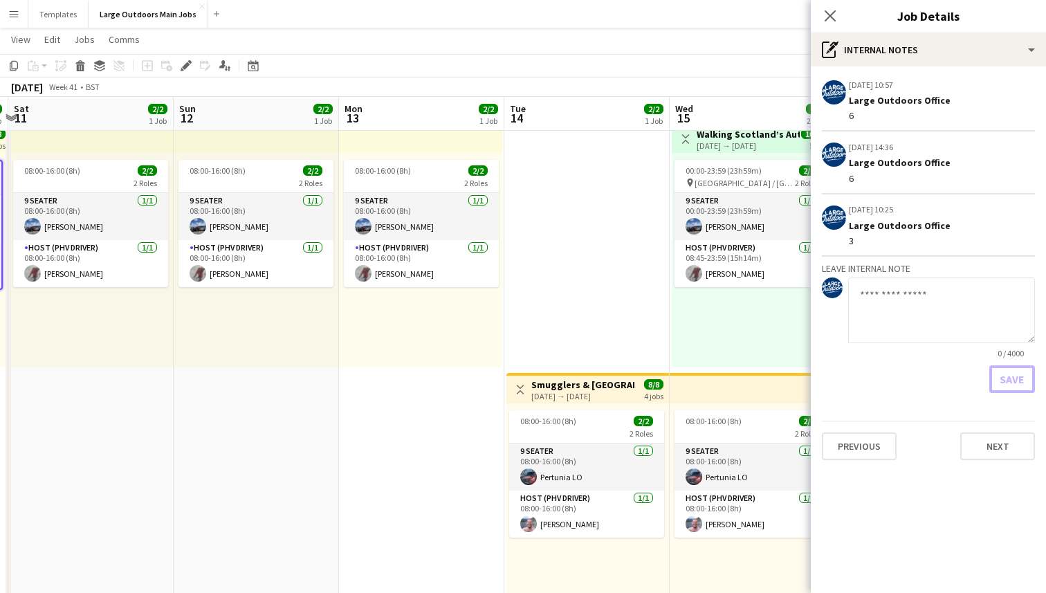
scroll to position [39, 0]
click at [578, 393] on div "[DATE] → [DATE]" at bounding box center [583, 395] width 103 height 10
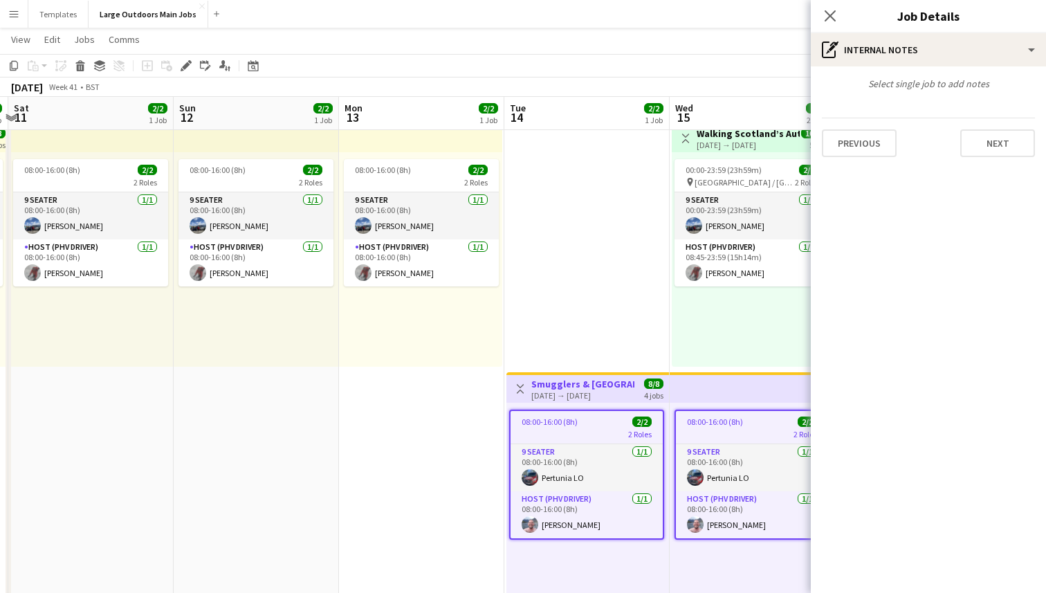
click at [583, 419] on div "08:00-16:00 (8h) 2/2" at bounding box center [587, 422] width 152 height 10
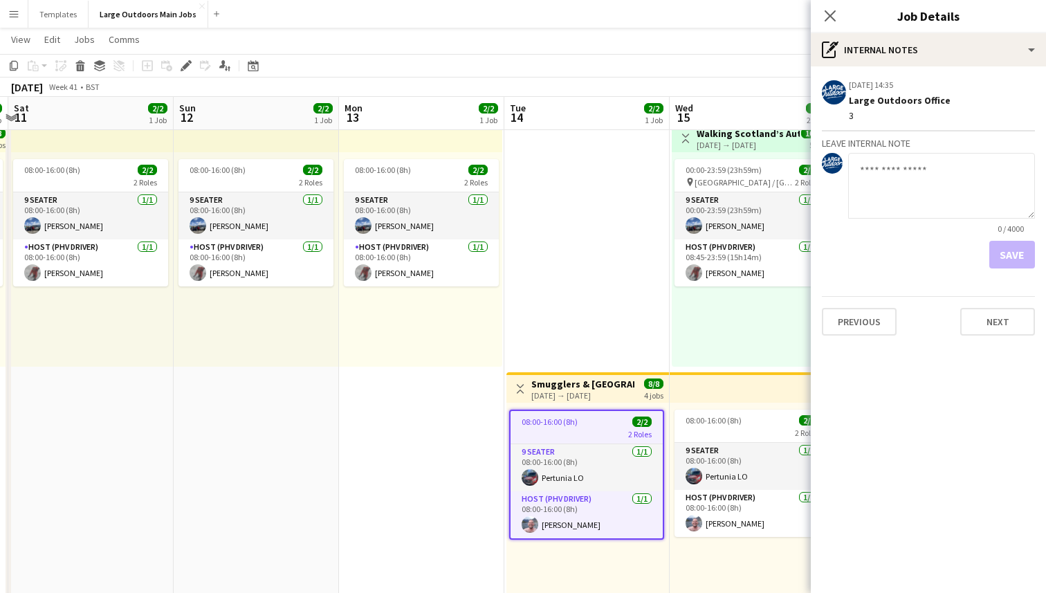
click at [937, 186] on textarea at bounding box center [941, 186] width 187 height 66
type textarea "*"
click at [1013, 256] on button "Save" at bounding box center [1013, 255] width 46 height 28
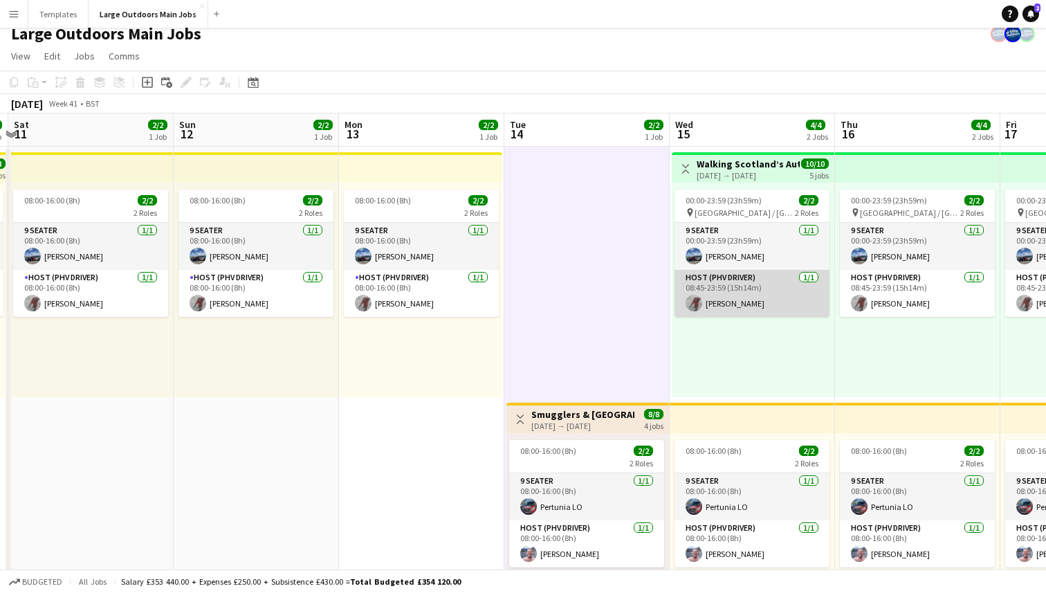
scroll to position [0, 0]
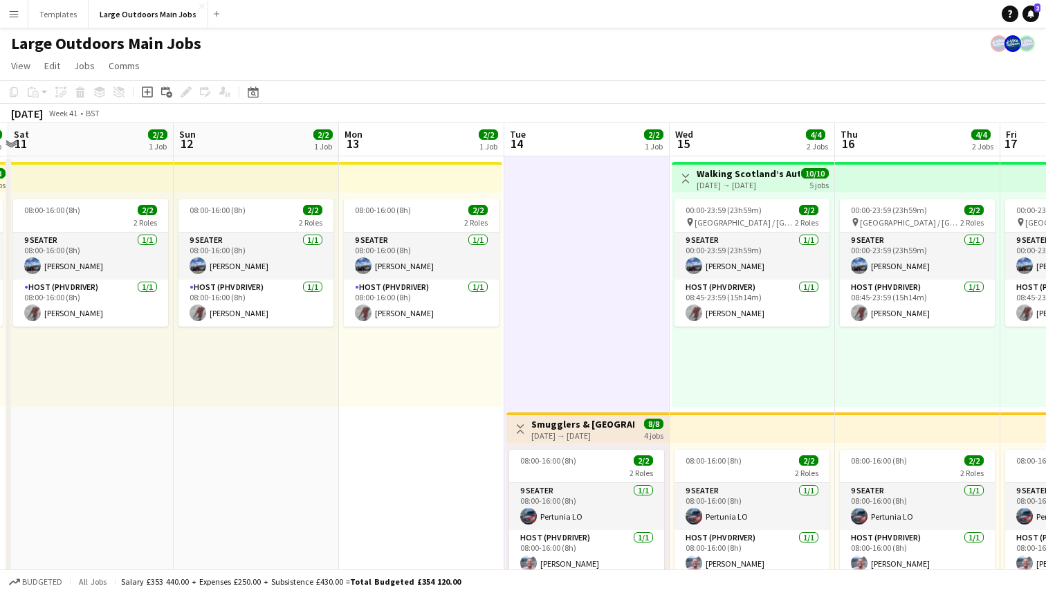
click at [758, 174] on h3 "Walking Scotland’s Autumn Forests: A Four-Night Break in [GEOGRAPHIC_DATA]" at bounding box center [748, 173] width 103 height 12
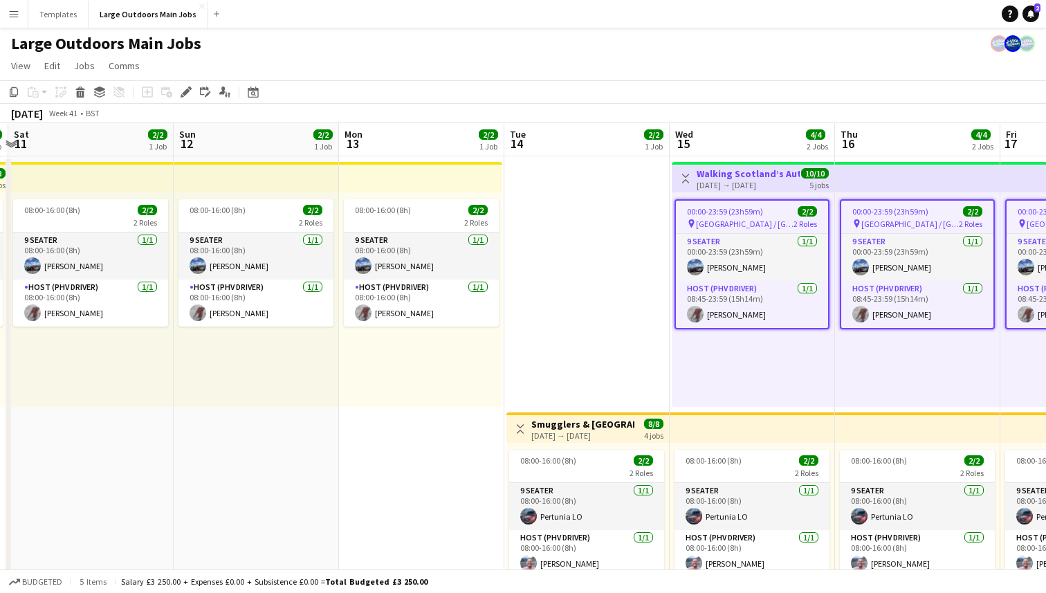
click at [737, 220] on span "[GEOGRAPHIC_DATA] / [GEOGRAPHIC_DATA]" at bounding box center [745, 224] width 98 height 10
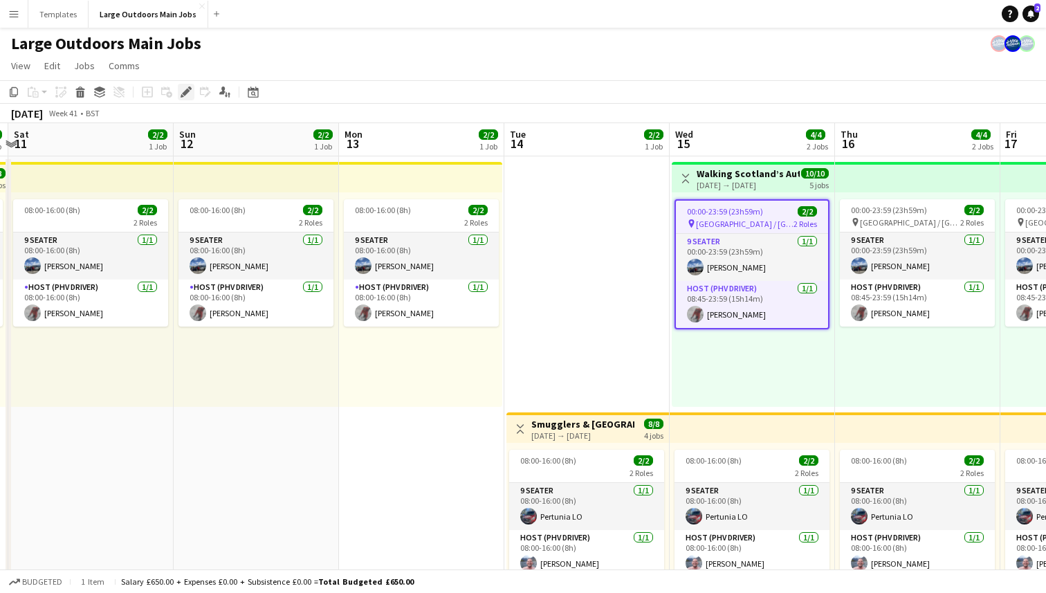
click at [180, 93] on div "Edit" at bounding box center [186, 92] width 17 height 17
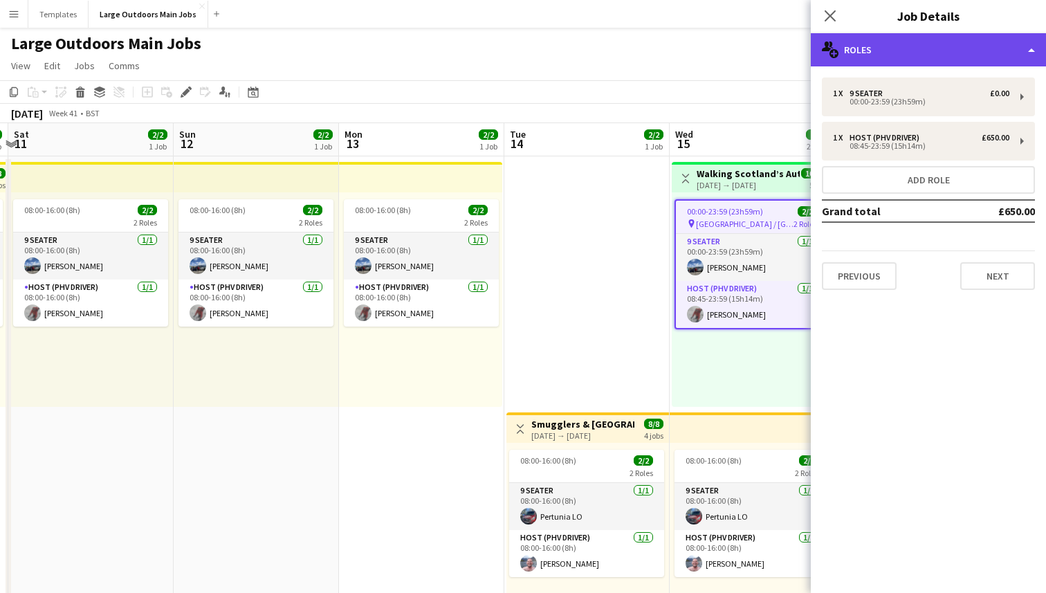
click at [887, 57] on div "multiple-users-add Roles" at bounding box center [928, 49] width 235 height 33
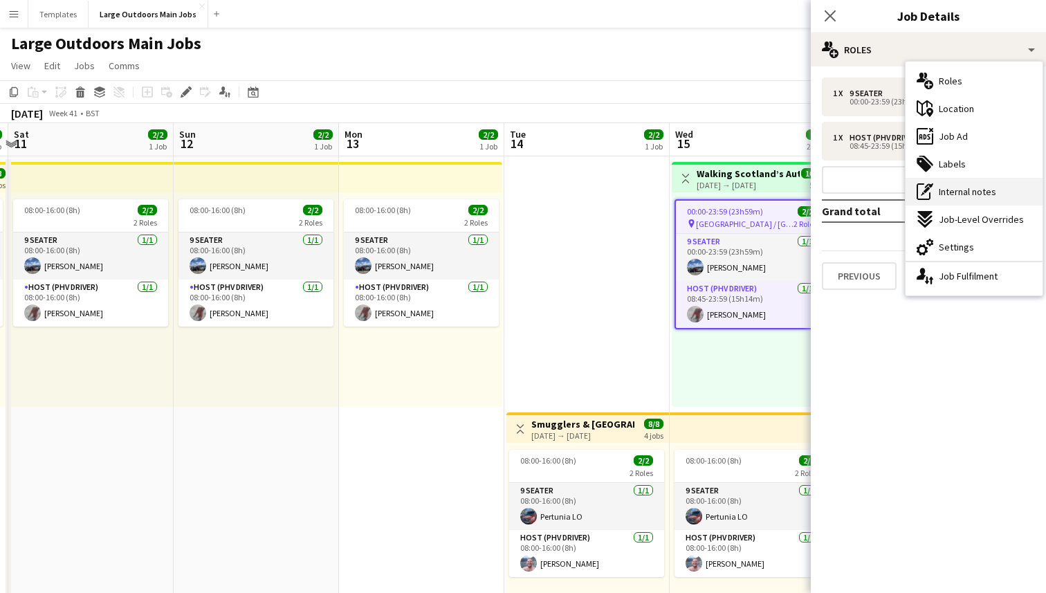
click at [929, 188] on icon at bounding box center [927, 190] width 6 height 6
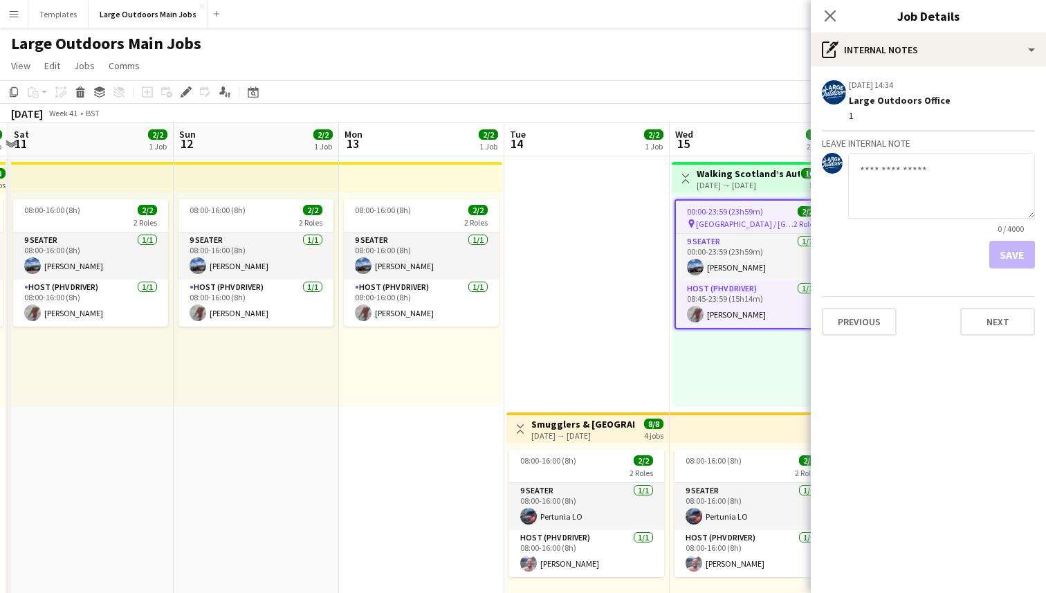
click at [900, 179] on textarea at bounding box center [941, 186] width 187 height 66
type textarea "*"
click at [1025, 253] on button "Save" at bounding box center [1013, 255] width 46 height 28
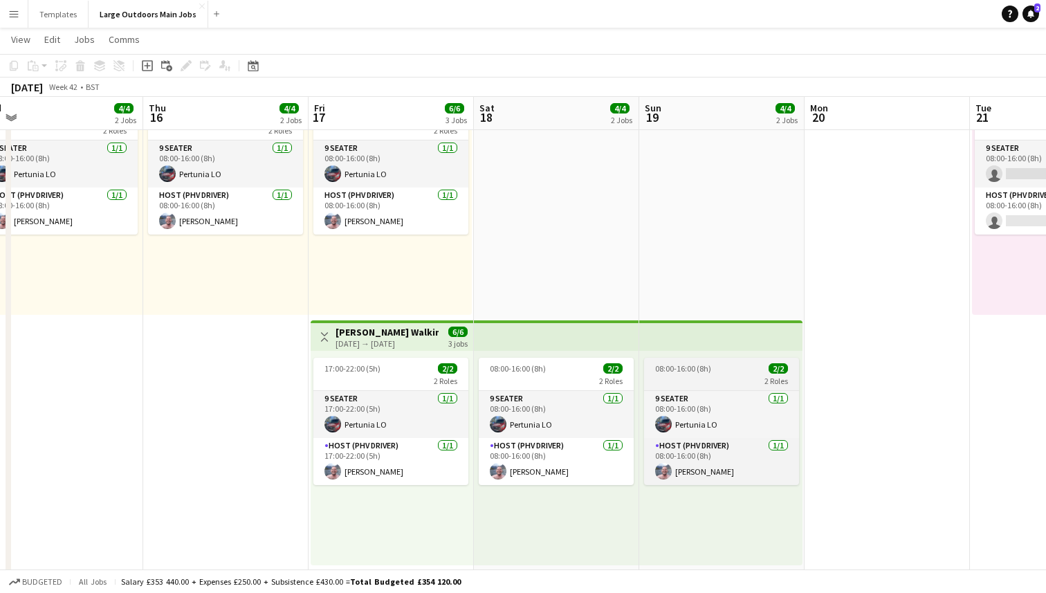
scroll to position [0, 340]
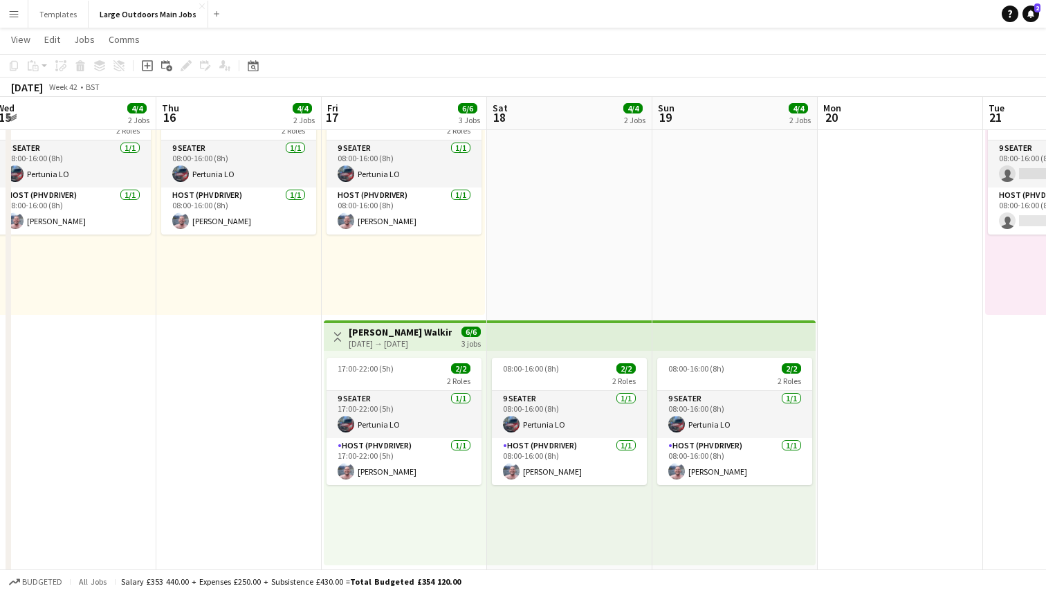
click at [407, 336] on h3 "[PERSON_NAME] Walking Weekend: Discover the [GEOGRAPHIC_DATA]" at bounding box center [400, 332] width 103 height 12
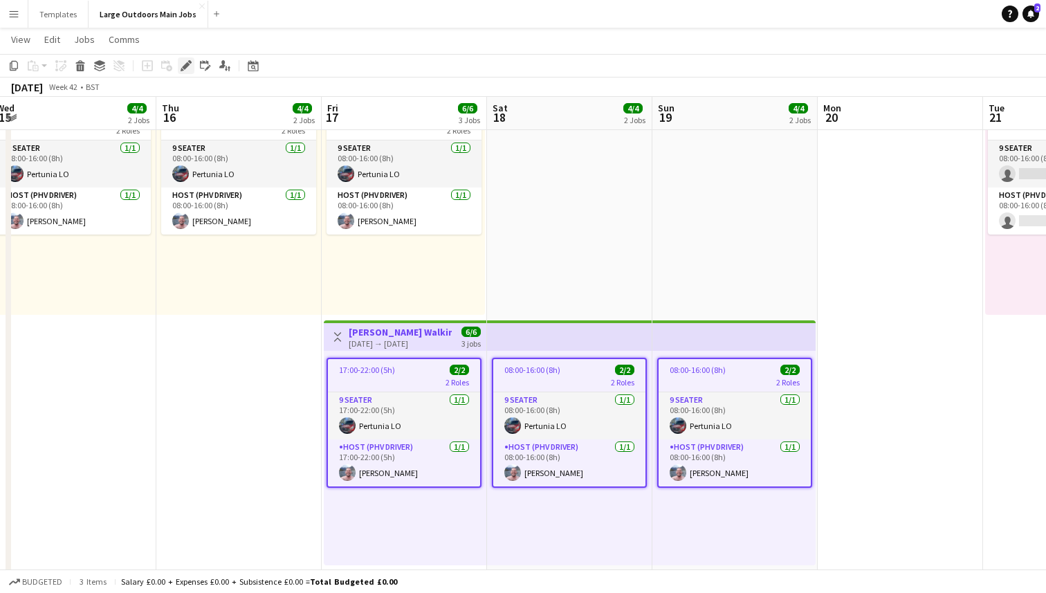
click at [185, 63] on icon at bounding box center [186, 66] width 8 height 8
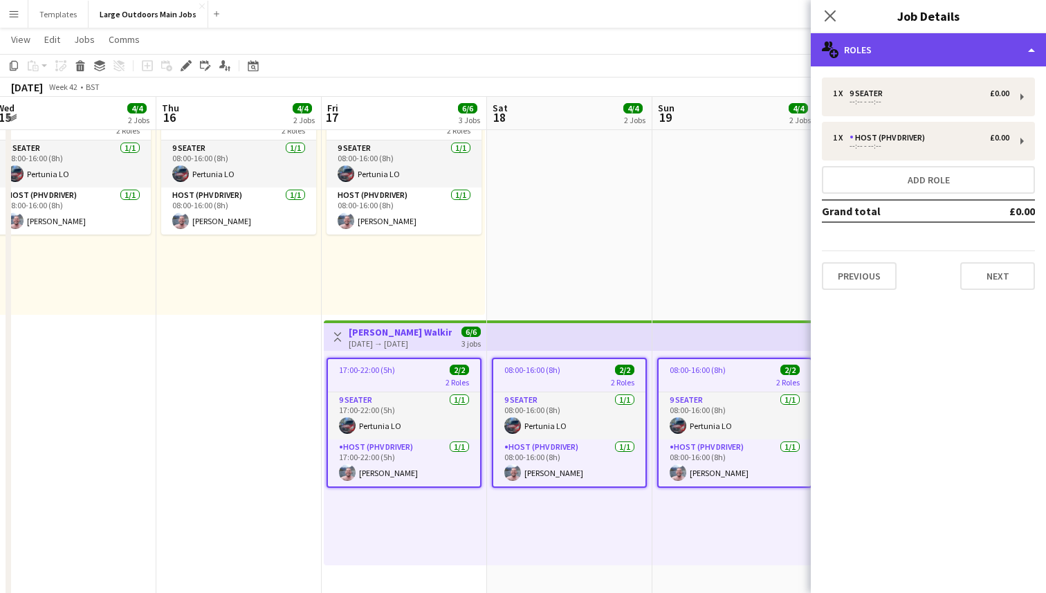
click at [1008, 59] on div "multiple-users-add Roles" at bounding box center [928, 49] width 235 height 33
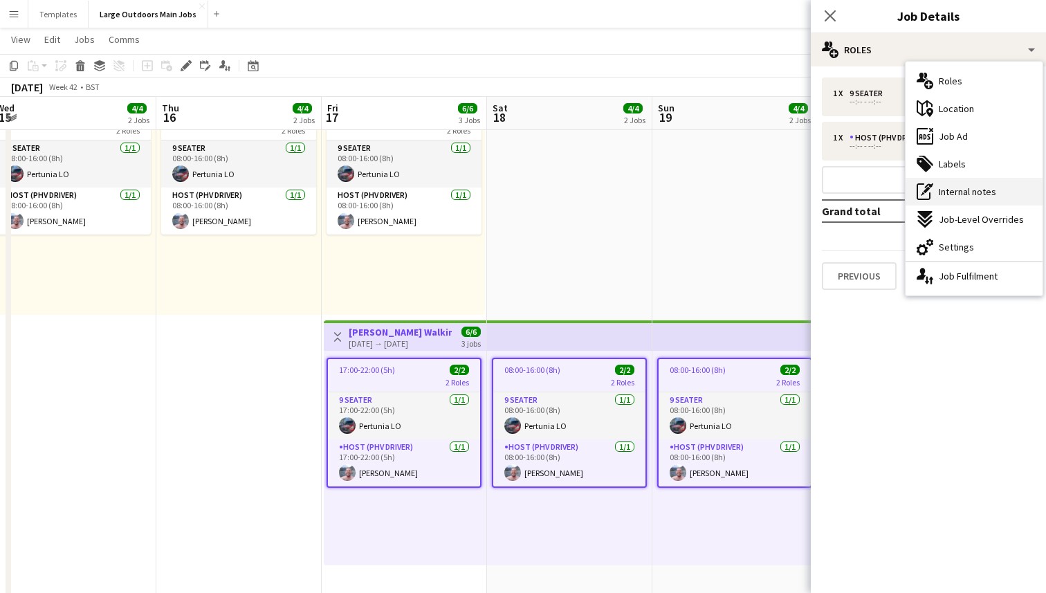
click at [957, 189] on span "Internal notes" at bounding box center [967, 191] width 57 height 12
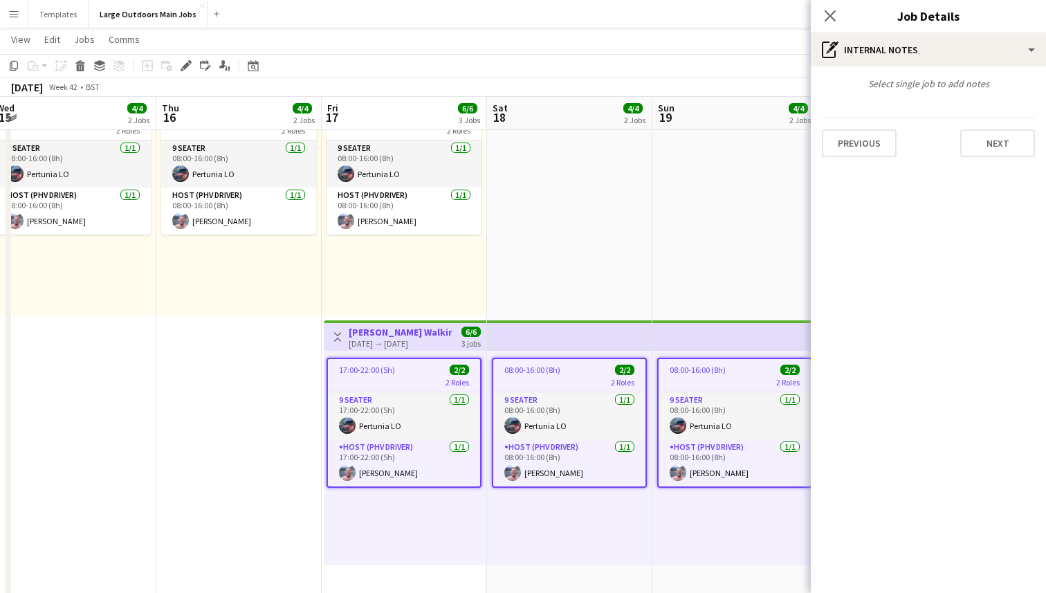
click at [419, 372] on div "17:00-22:00 (5h) 2/2" at bounding box center [404, 370] width 152 height 10
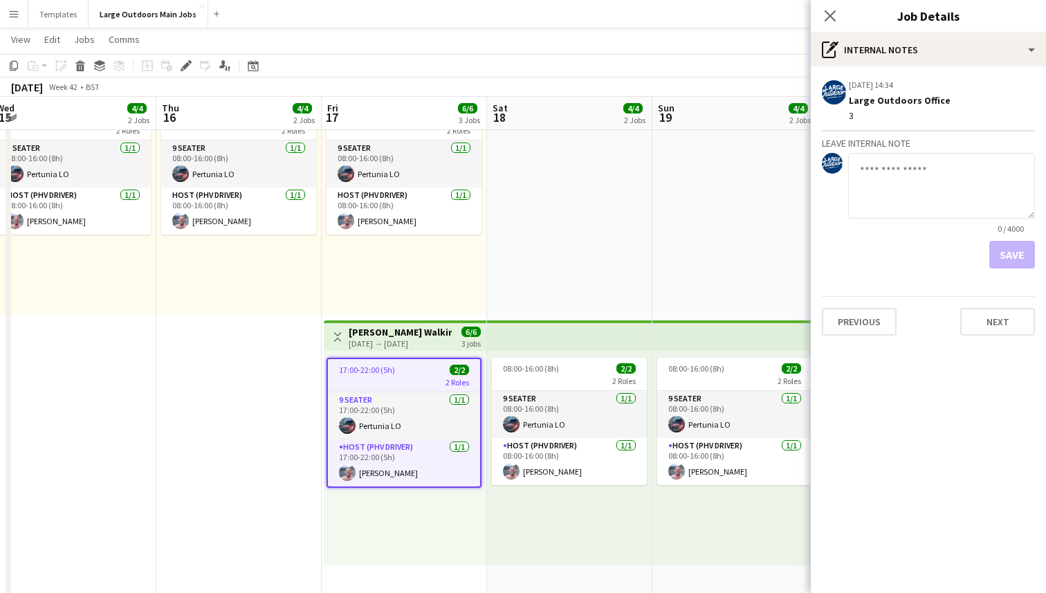
click at [908, 190] on textarea at bounding box center [941, 186] width 187 height 66
type textarea "*"
click at [1019, 253] on button "Save" at bounding box center [1013, 255] width 46 height 28
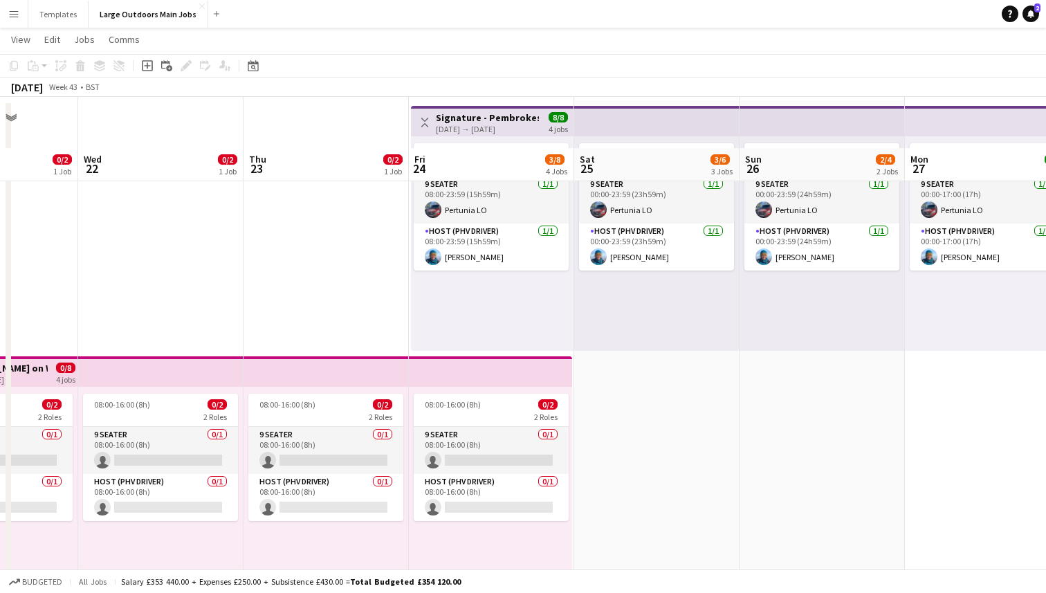
scroll to position [0, 0]
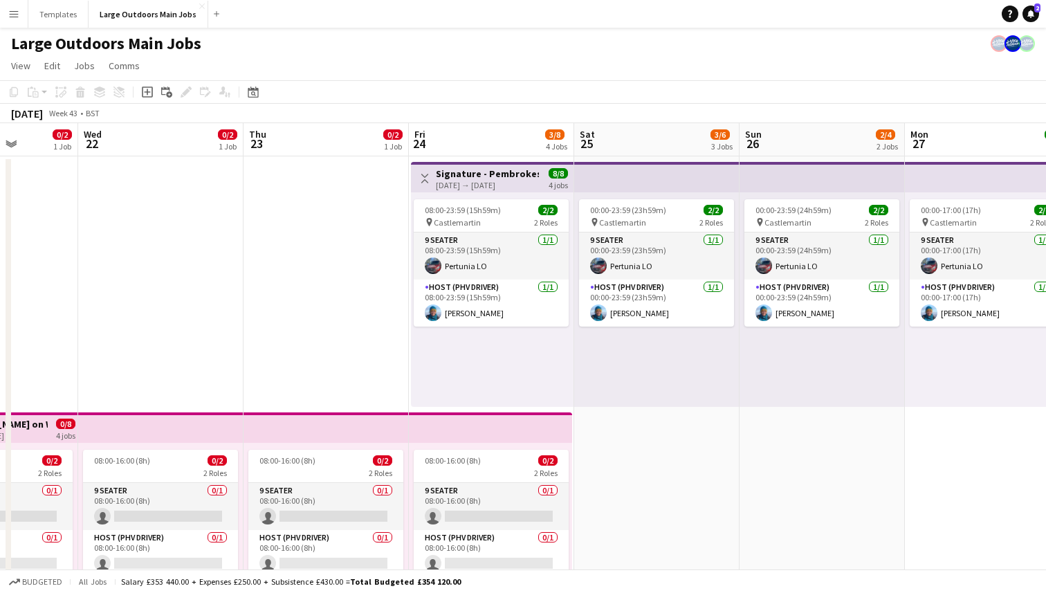
click at [473, 183] on div "[DATE] → [DATE]" at bounding box center [487, 185] width 103 height 10
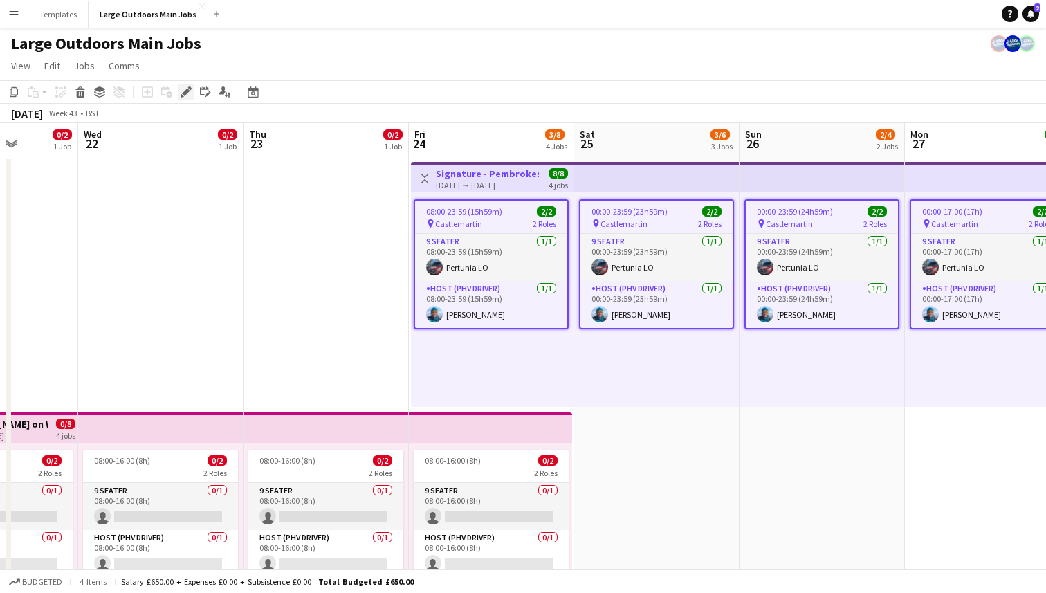
click at [186, 91] on icon at bounding box center [186, 93] width 8 height 8
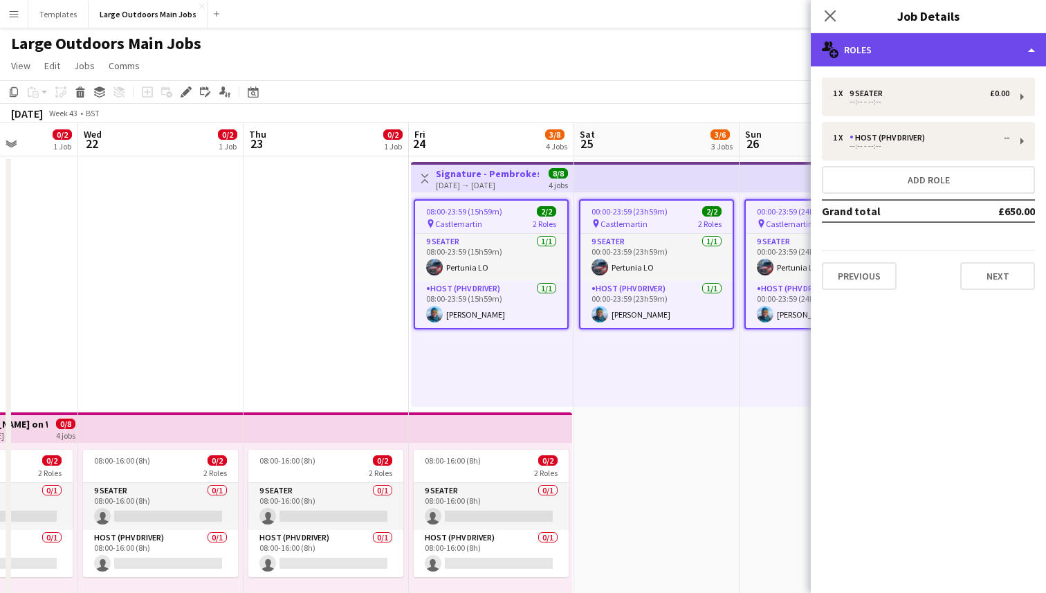
click at [1014, 53] on div "multiple-users-add Roles" at bounding box center [928, 49] width 235 height 33
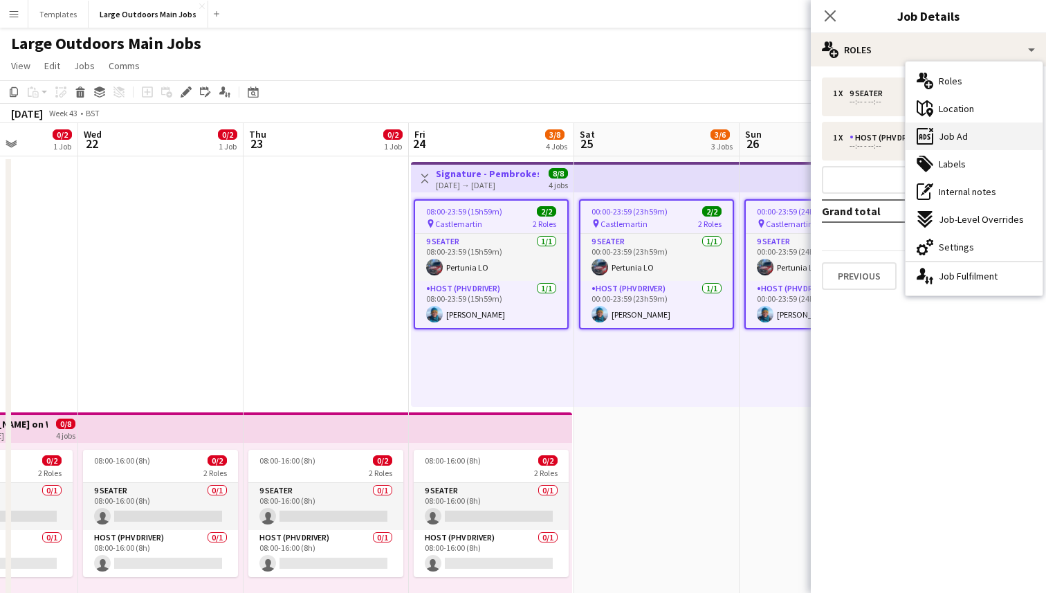
click at [984, 143] on div "ads-window Job Ad" at bounding box center [974, 136] width 137 height 28
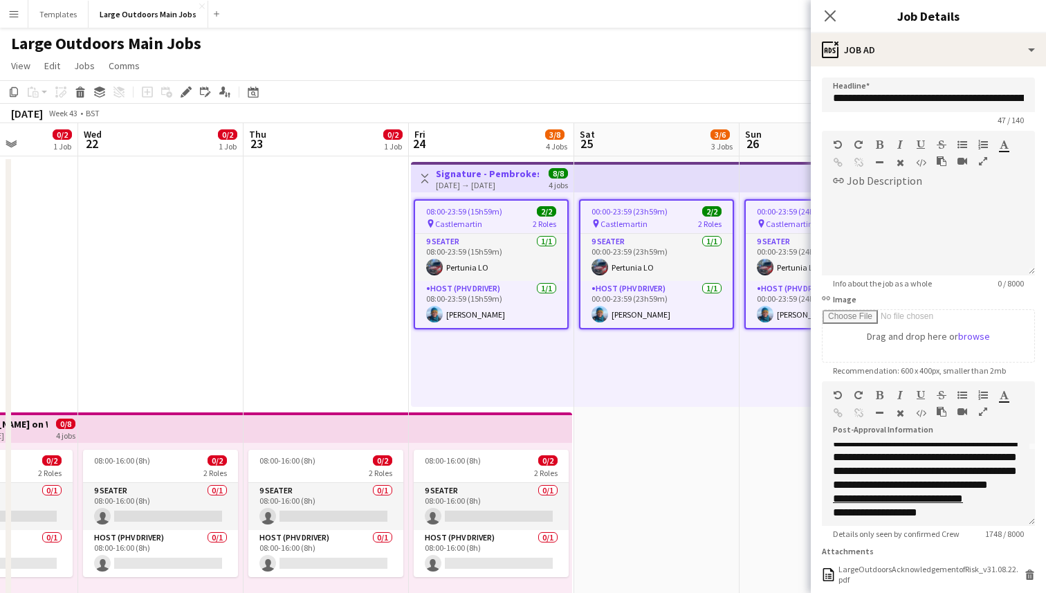
scroll to position [82, 0]
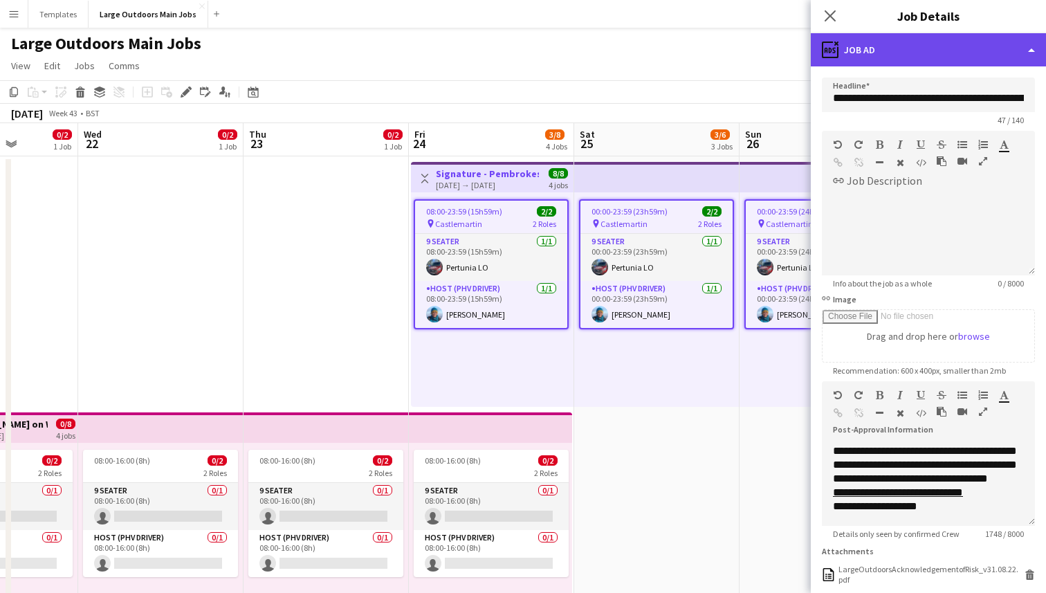
click at [970, 55] on div "ads-window Job Ad" at bounding box center [928, 49] width 235 height 33
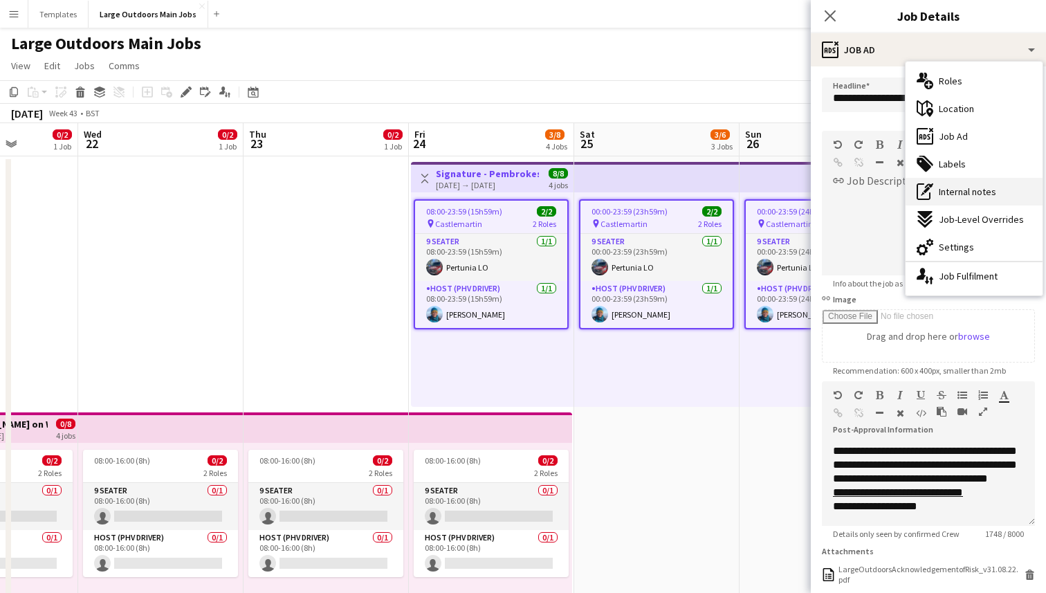
click at [952, 183] on div "pen-write Internal notes" at bounding box center [974, 192] width 137 height 28
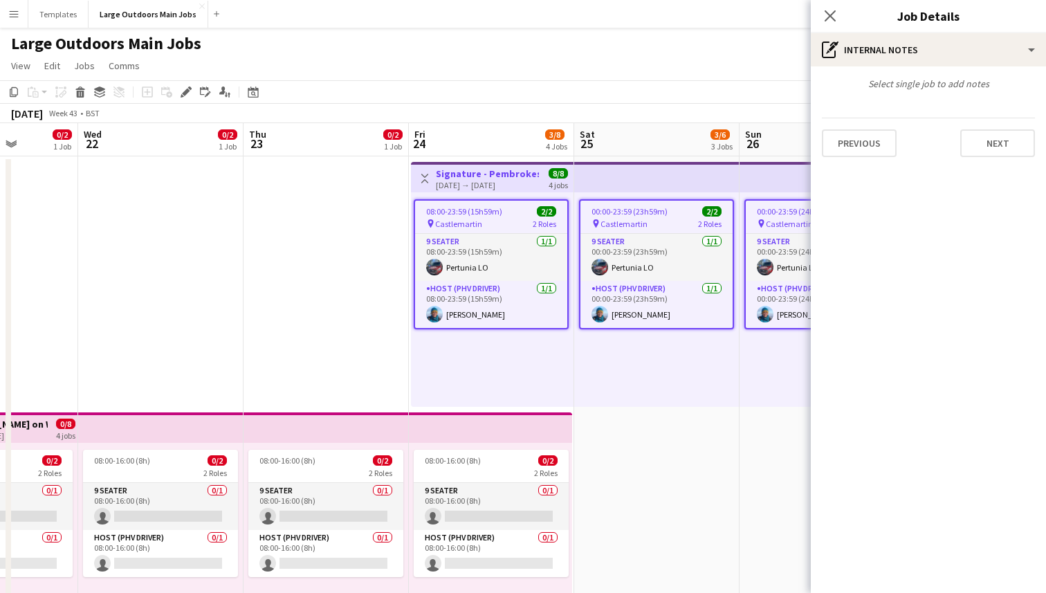
click at [487, 217] on app-job-card "08:00-23:59 (15h59m) 2/2 pin Castlemartin 2 Roles 9 Seater [DATE] 08:00-23:59 (…" at bounding box center [491, 264] width 155 height 130
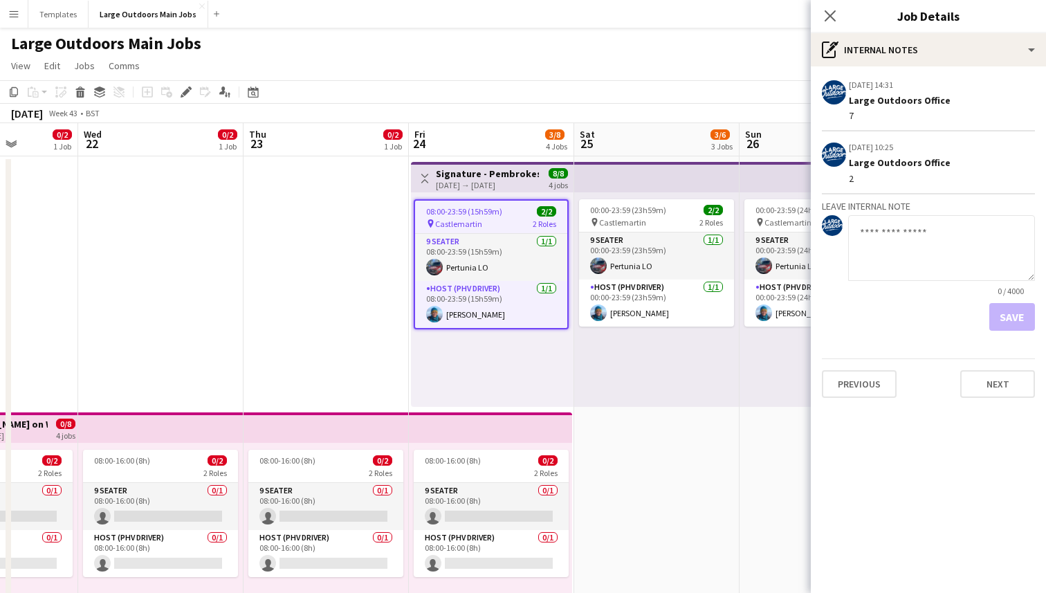
click at [903, 224] on textarea at bounding box center [941, 248] width 187 height 66
type textarea "*"
click at [1010, 320] on button "Save" at bounding box center [1013, 317] width 46 height 28
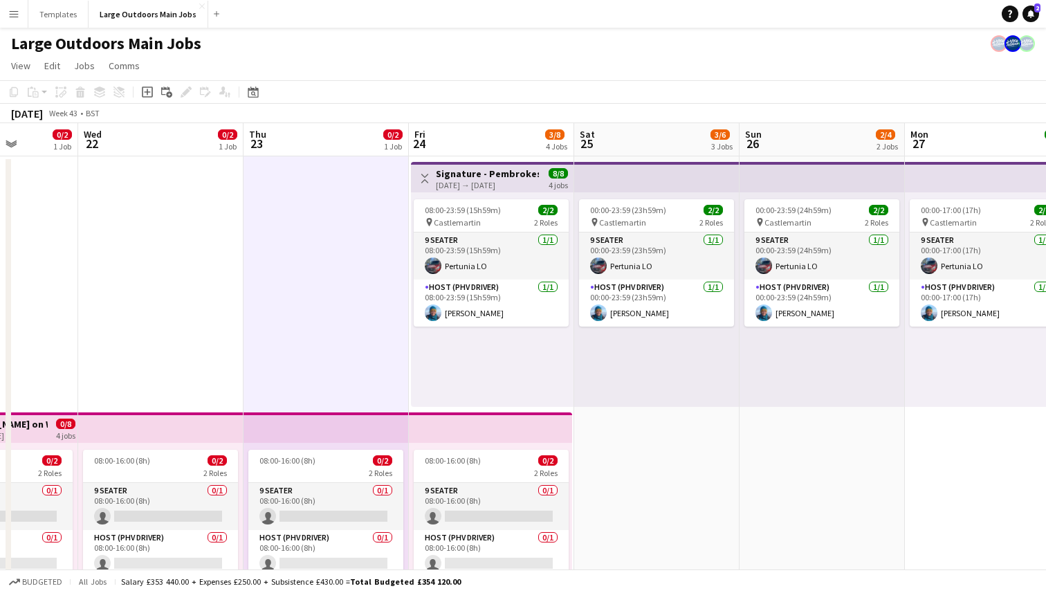
click at [466, 177] on h3 "Signature - Pembrokeshire Coast Walking Weekend" at bounding box center [487, 173] width 103 height 12
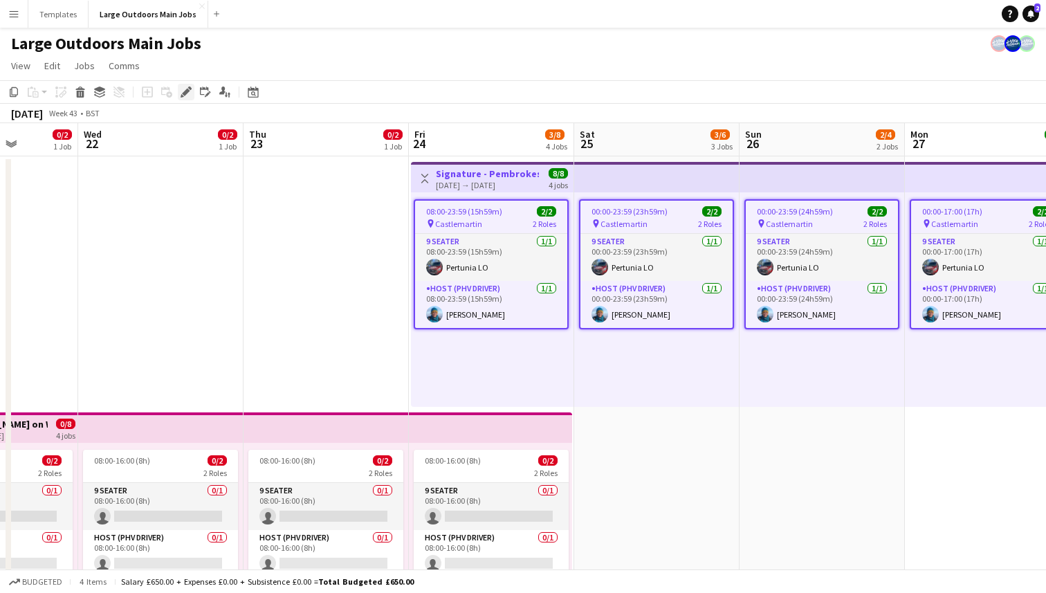
click at [185, 92] on icon at bounding box center [186, 93] width 8 height 8
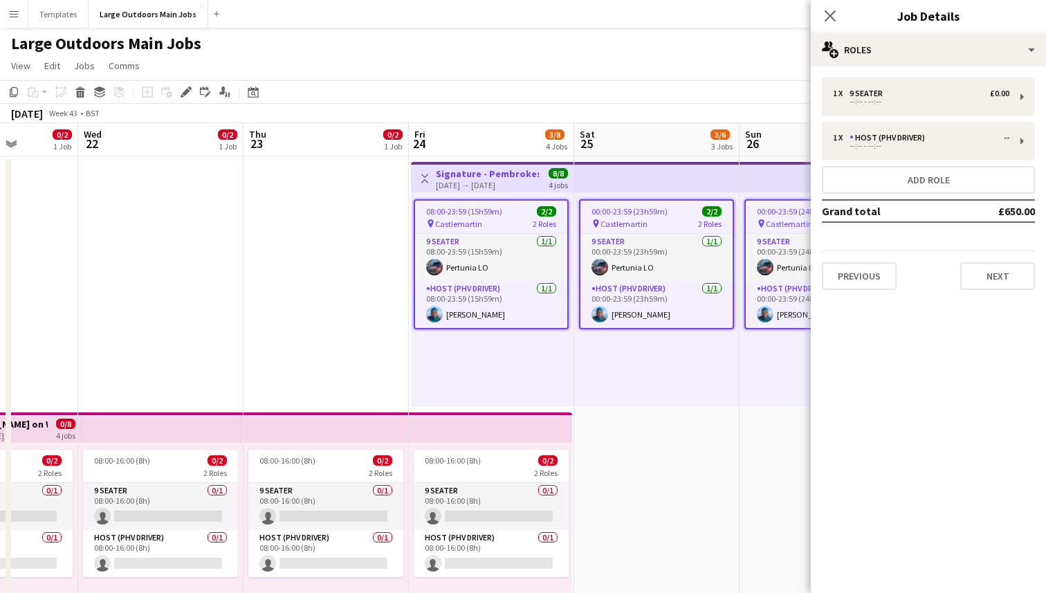
click at [502, 216] on div "08:00-23:59 (15h59m) 2/2" at bounding box center [491, 211] width 152 height 10
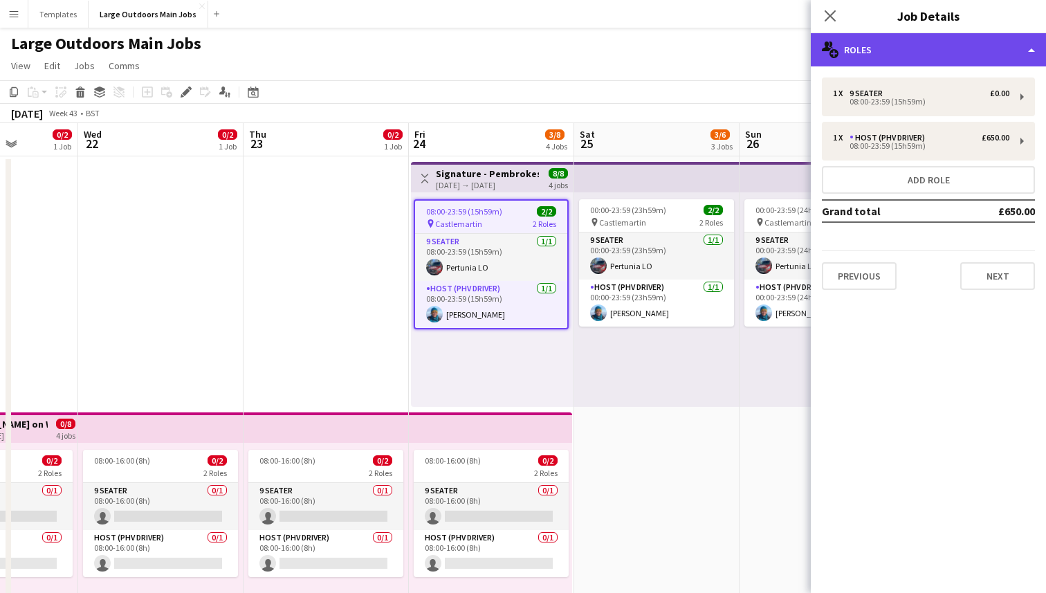
click at [957, 51] on div "multiple-users-add Roles" at bounding box center [928, 49] width 235 height 33
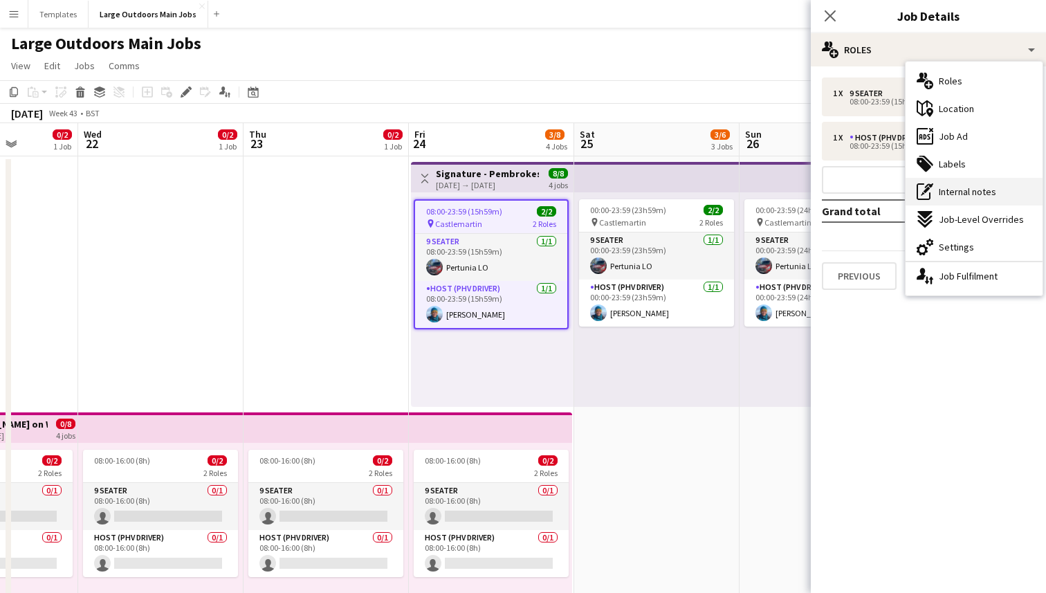
click at [935, 189] on div "pen-write Internal notes" at bounding box center [974, 192] width 137 height 28
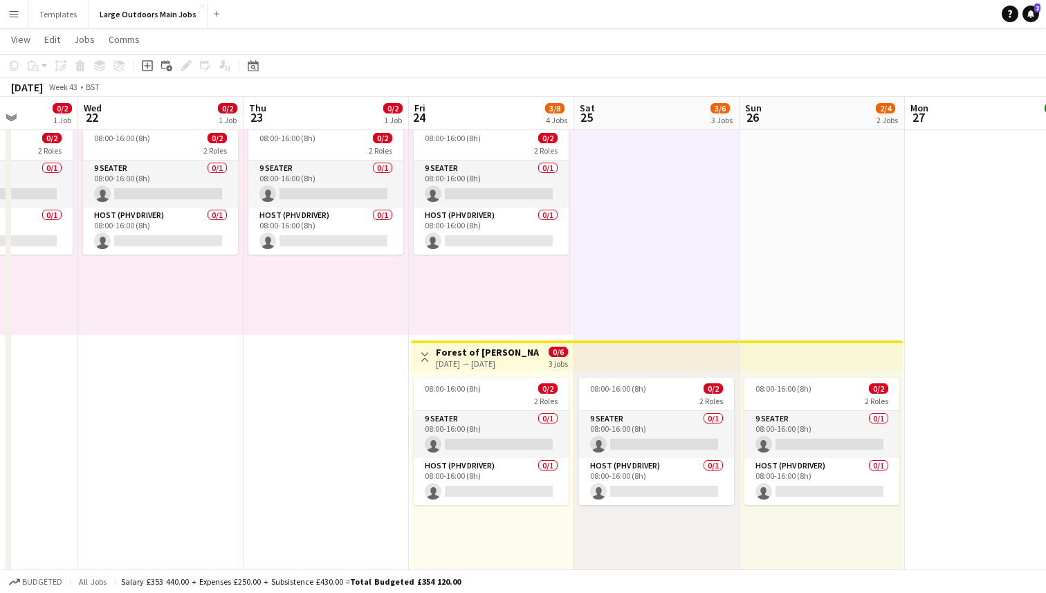
scroll to position [324, 0]
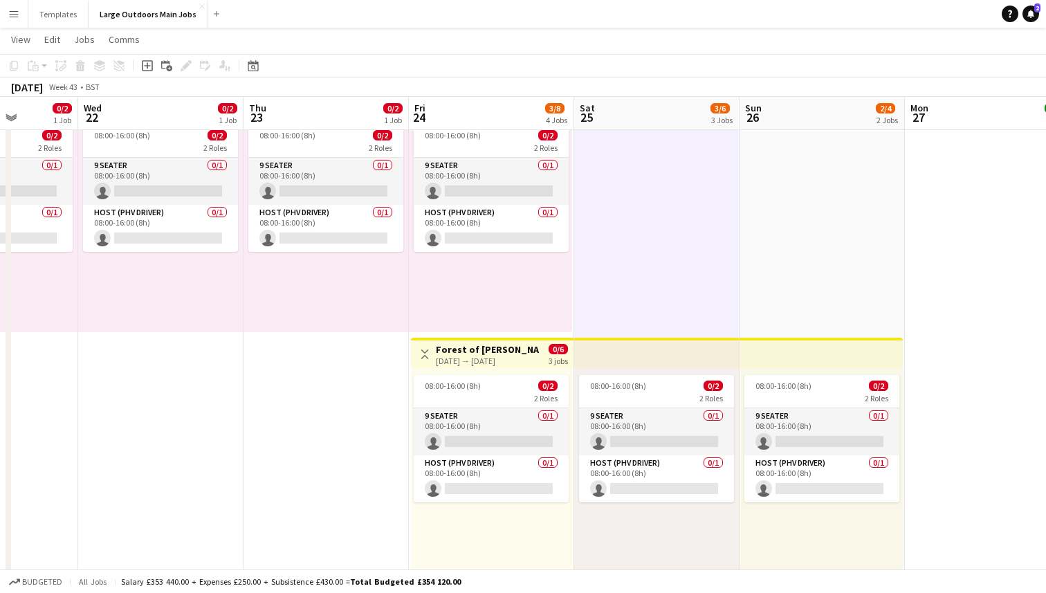
click at [518, 354] on h3 "Forest of [PERSON_NAME] NOT on Rezdy" at bounding box center [487, 349] width 103 height 12
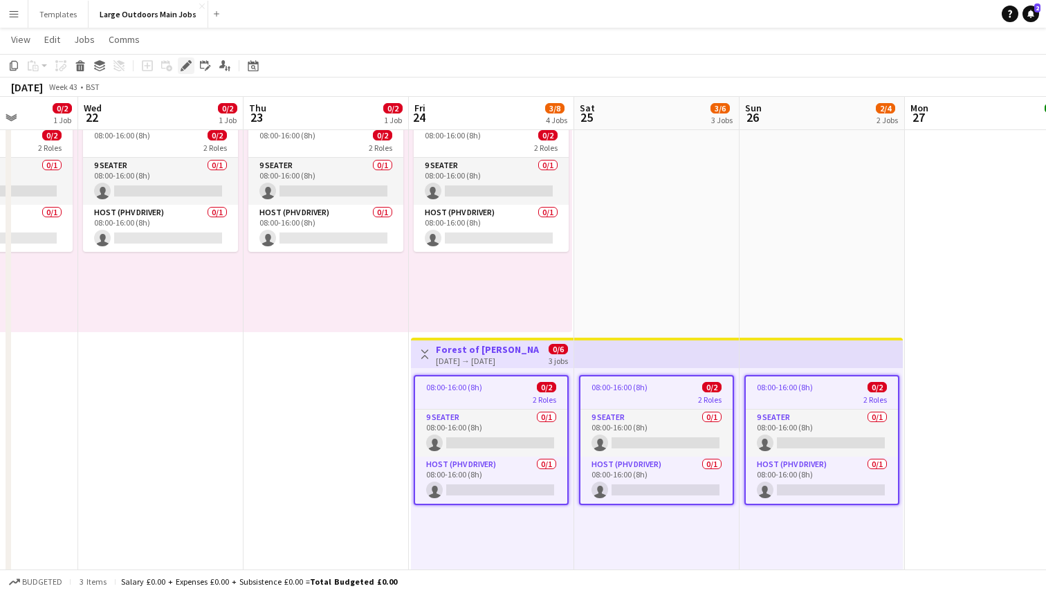
click at [187, 64] on icon at bounding box center [186, 66] width 8 height 8
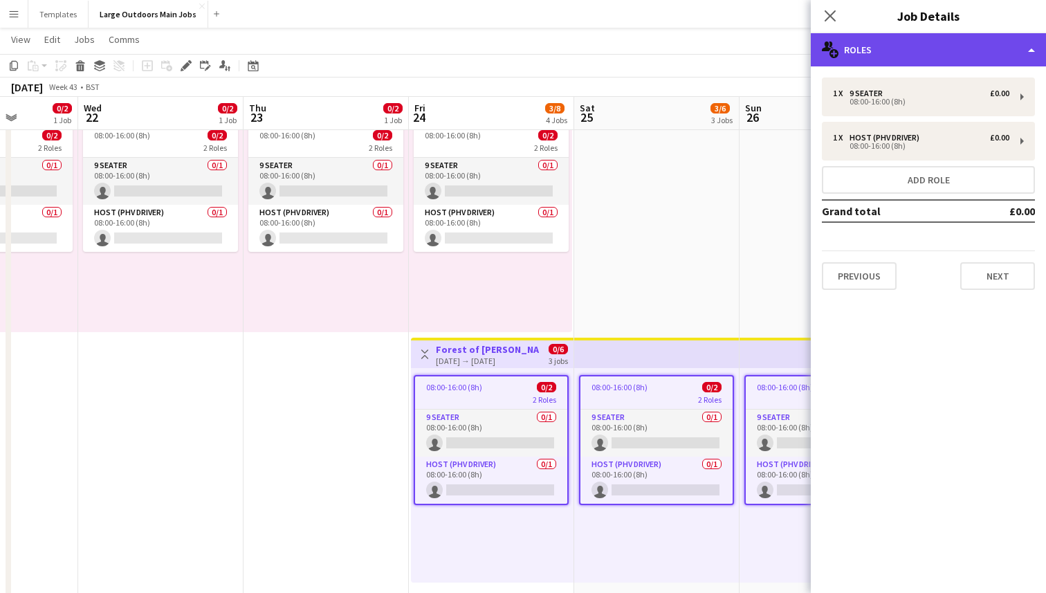
click at [1000, 49] on div "multiple-users-add Roles" at bounding box center [928, 49] width 235 height 33
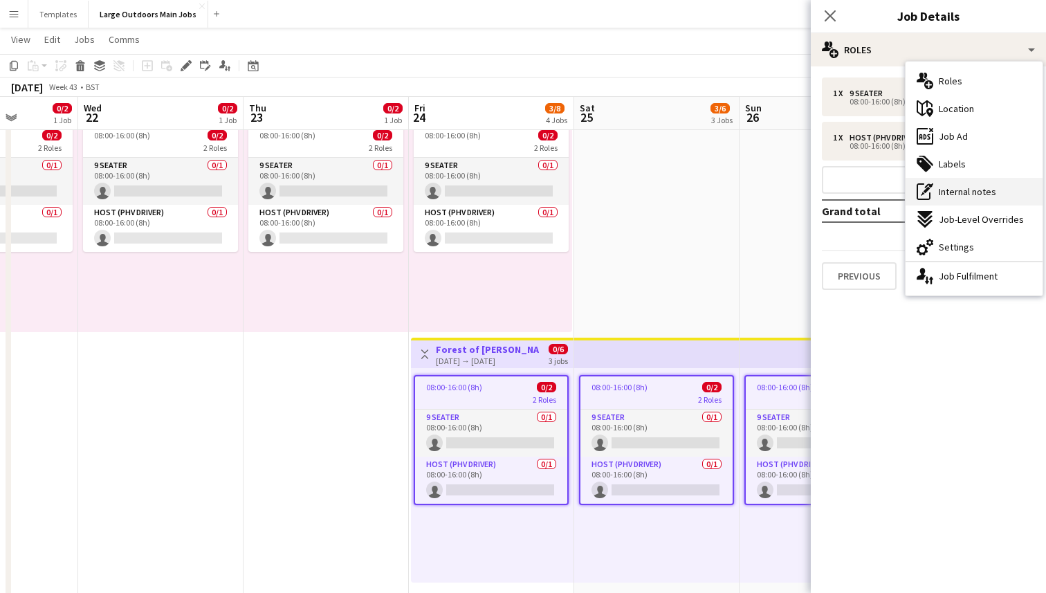
click at [965, 188] on span "Internal notes" at bounding box center [967, 191] width 57 height 12
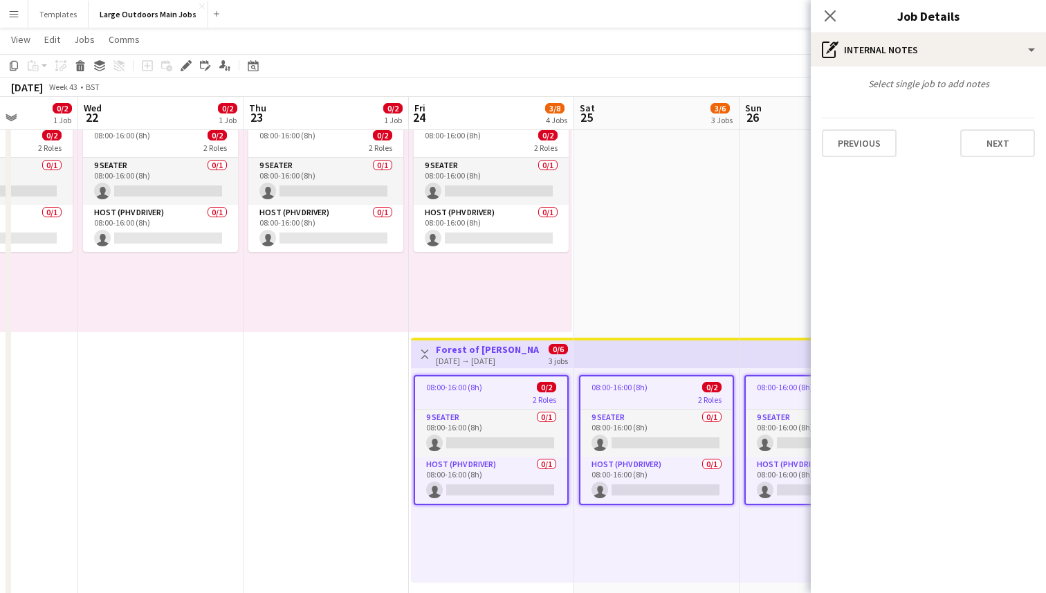
click at [927, 96] on div "Select single job to add notes Previous Next" at bounding box center [928, 117] width 235 height 102
click at [922, 80] on div "Select single job to add notes" at bounding box center [928, 84] width 235 height 12
click at [501, 392] on app-job-card "08:00-16:00 (8h) 0/2 2 Roles 9 Seater 0/1 08:00-16:00 (8h) single-neutral-actio…" at bounding box center [491, 440] width 155 height 130
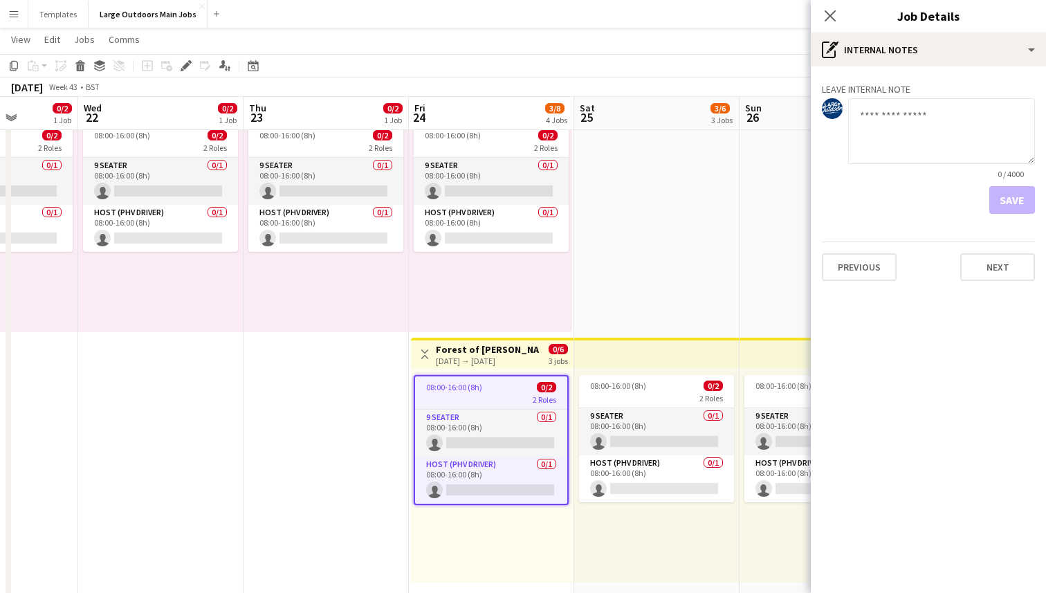
click at [907, 126] on textarea at bounding box center [941, 131] width 187 height 66
type textarea "*"
click at [1013, 194] on button "Save" at bounding box center [1013, 200] width 46 height 28
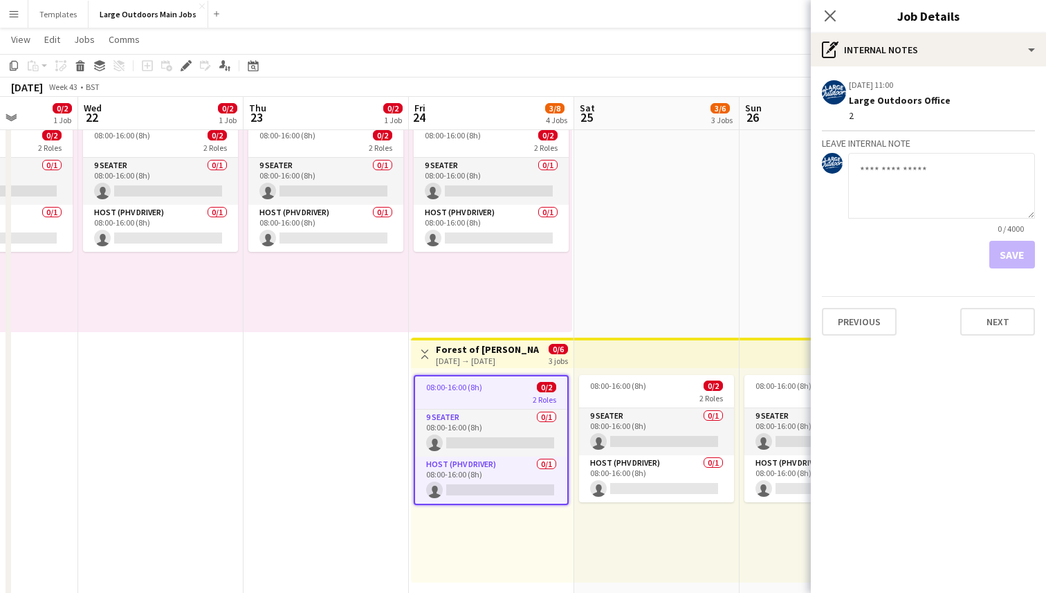
click at [492, 349] on h3 "Forest of [PERSON_NAME] NOT on Rezdy" at bounding box center [487, 349] width 103 height 12
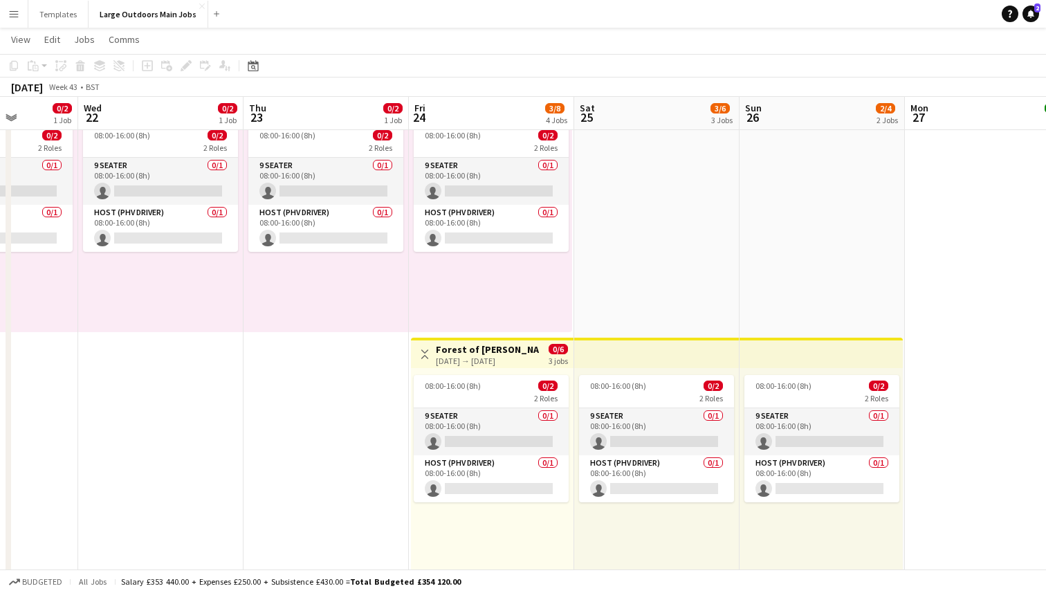
click at [492, 349] on h3 "Forest of [PERSON_NAME] NOT on Rezdy" at bounding box center [487, 349] width 103 height 12
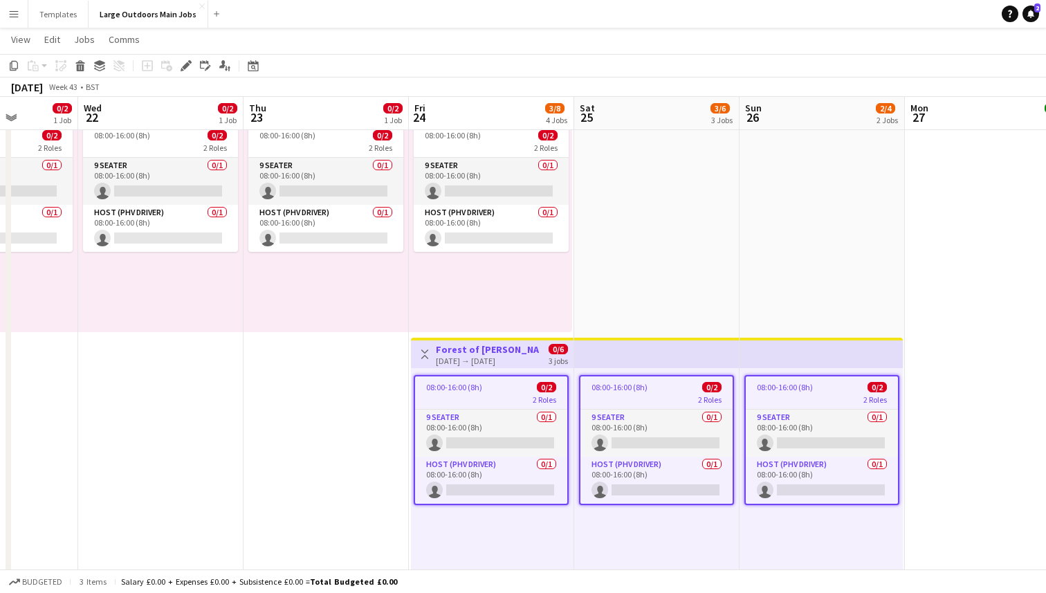
click at [492, 349] on h3 "Forest of [PERSON_NAME] NOT on Rezdy" at bounding box center [487, 349] width 103 height 12
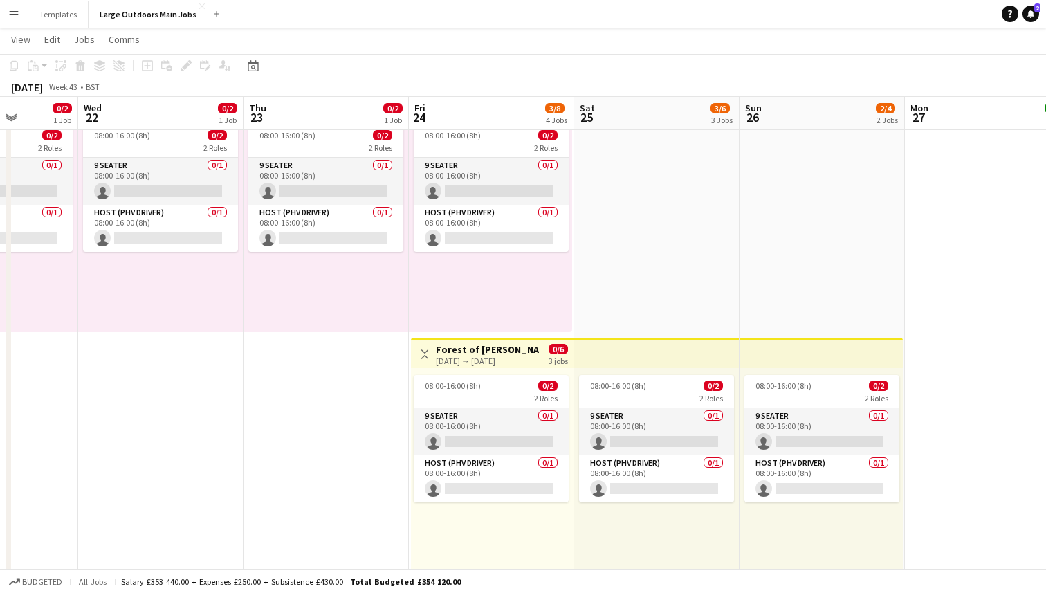
click at [492, 349] on h3 "Forest of [PERSON_NAME] NOT on Rezdy" at bounding box center [487, 349] width 103 height 12
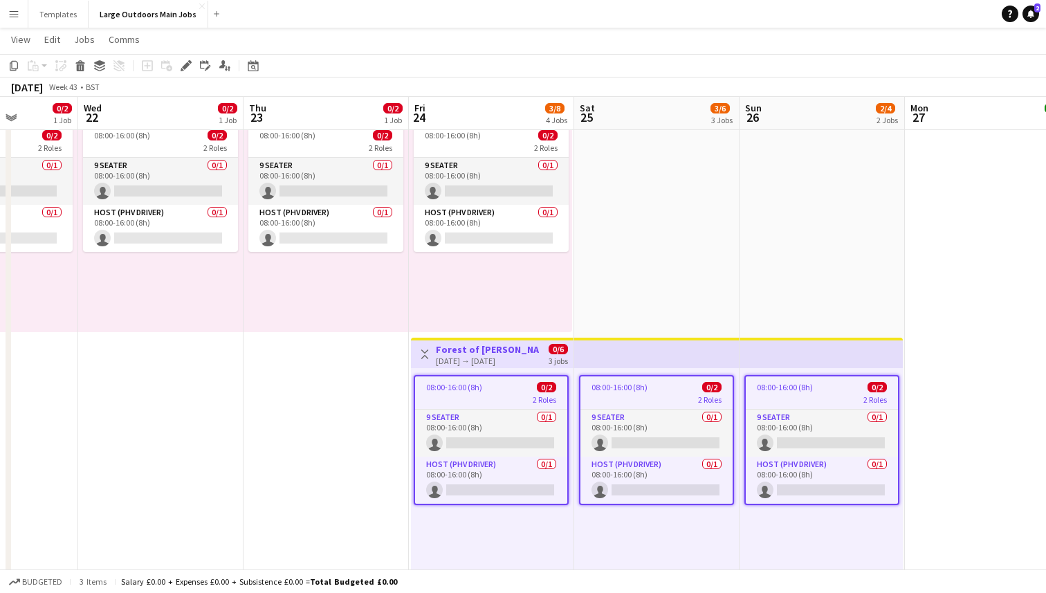
click at [426, 353] on app-icon "Toggle View" at bounding box center [425, 354] width 10 height 10
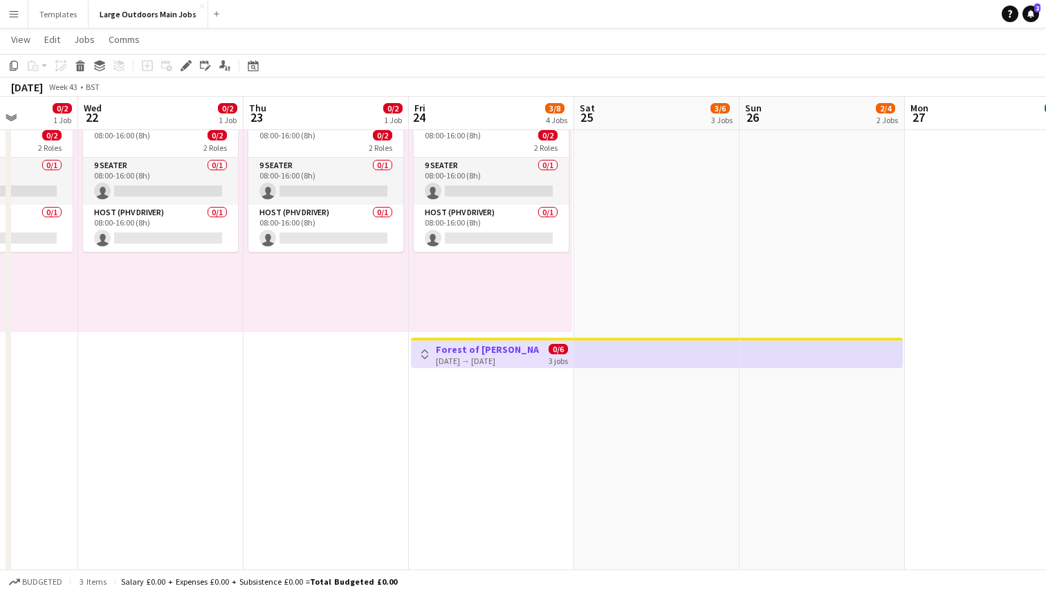
click at [425, 352] on app-icon "Toggle View" at bounding box center [425, 354] width 10 height 10
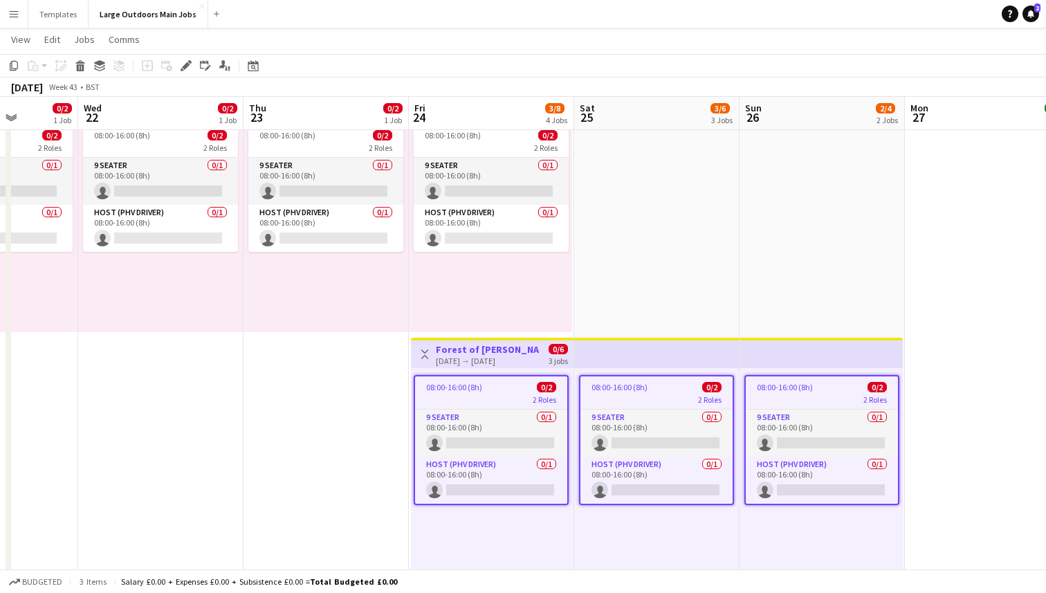
click at [538, 352] on h3 "Forest of [PERSON_NAME] NOT on Rezdy" at bounding box center [487, 349] width 103 height 12
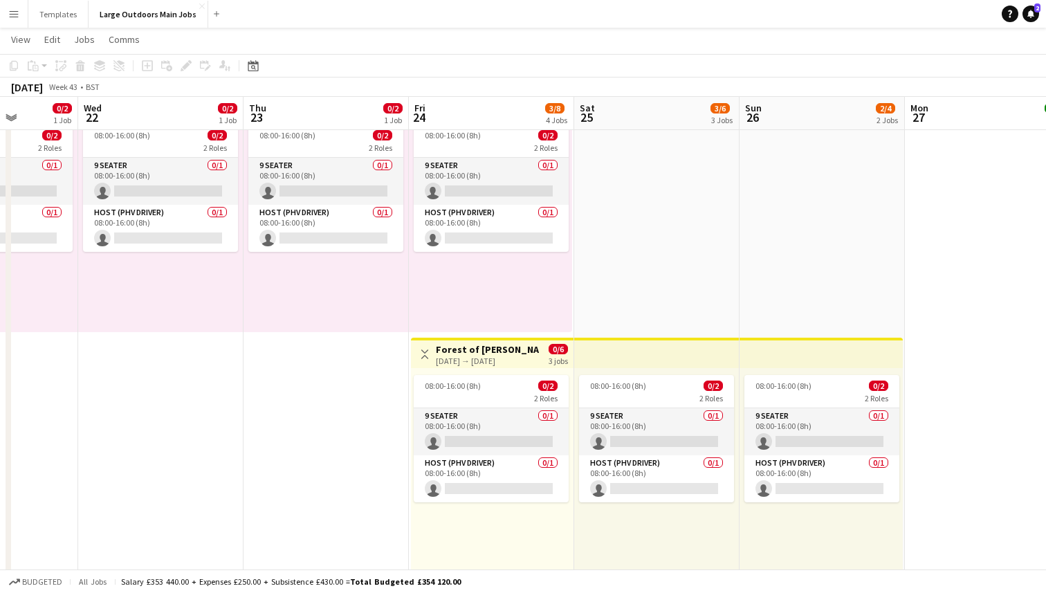
click at [538, 352] on h3 "Forest of [PERSON_NAME] NOT on Rezdy" at bounding box center [487, 349] width 103 height 12
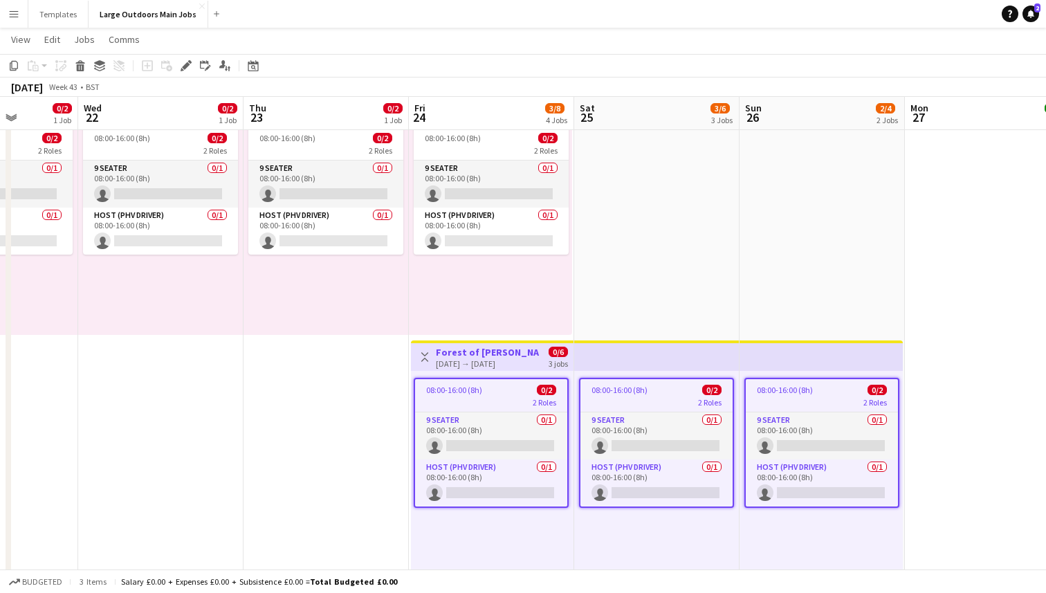
scroll to position [331, 0]
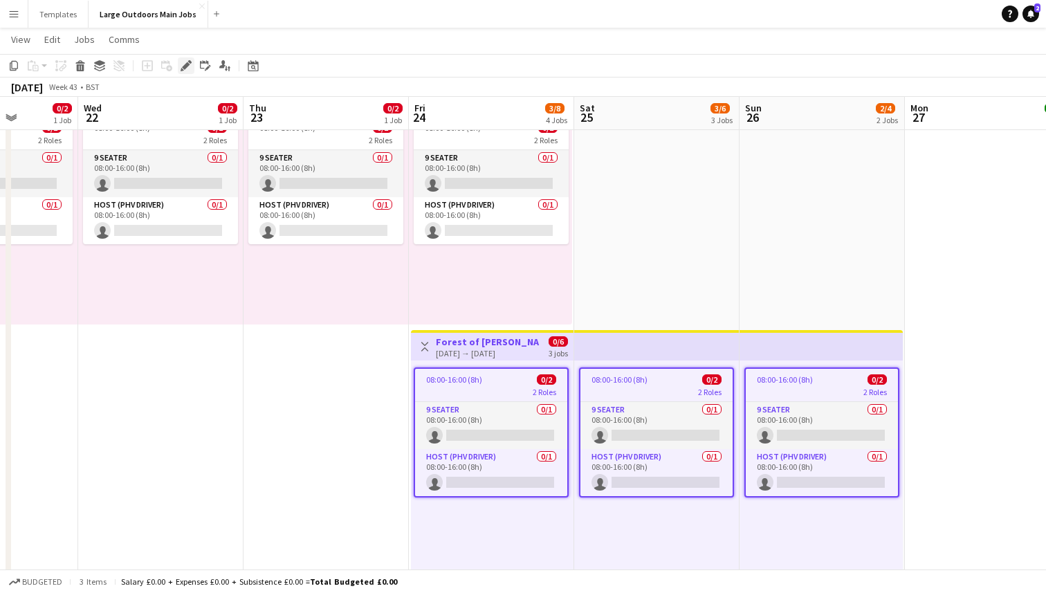
click at [181, 66] on icon "Edit" at bounding box center [186, 65] width 11 height 11
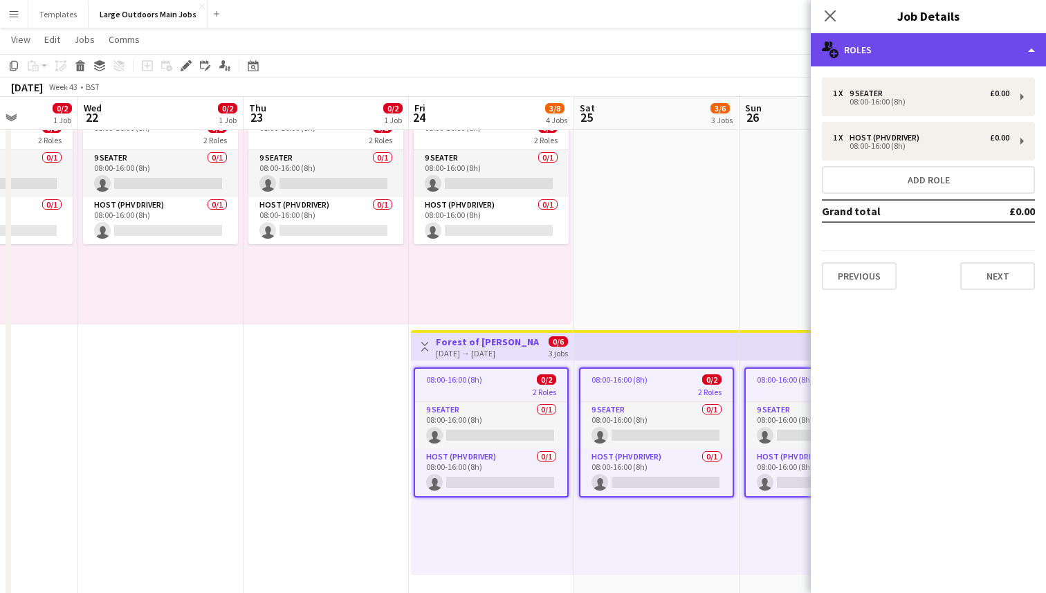
click at [946, 48] on div "multiple-users-add Roles" at bounding box center [928, 49] width 235 height 33
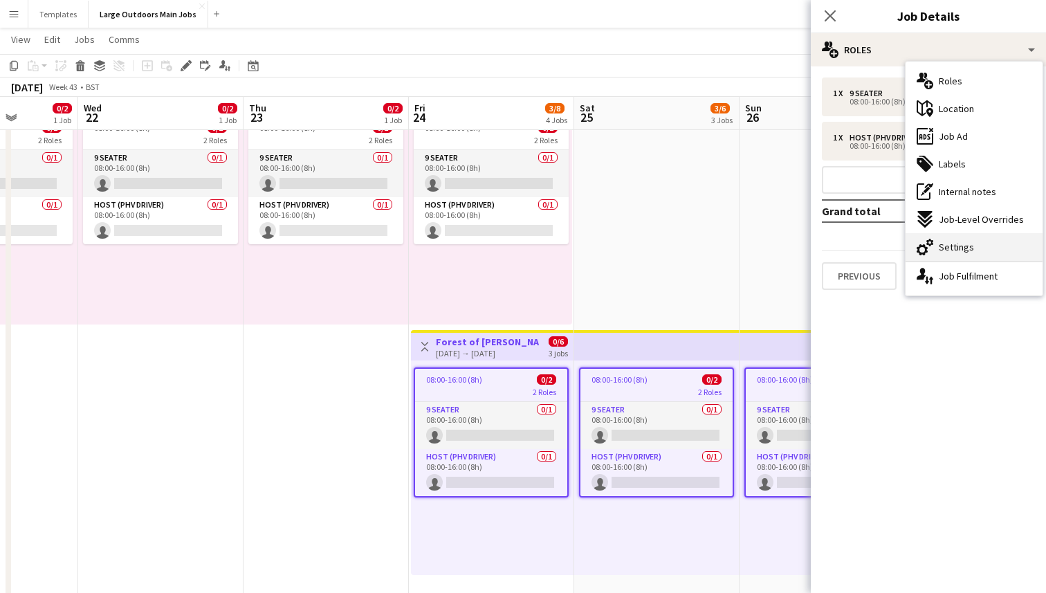
click at [927, 242] on icon at bounding box center [930, 243] width 7 height 8
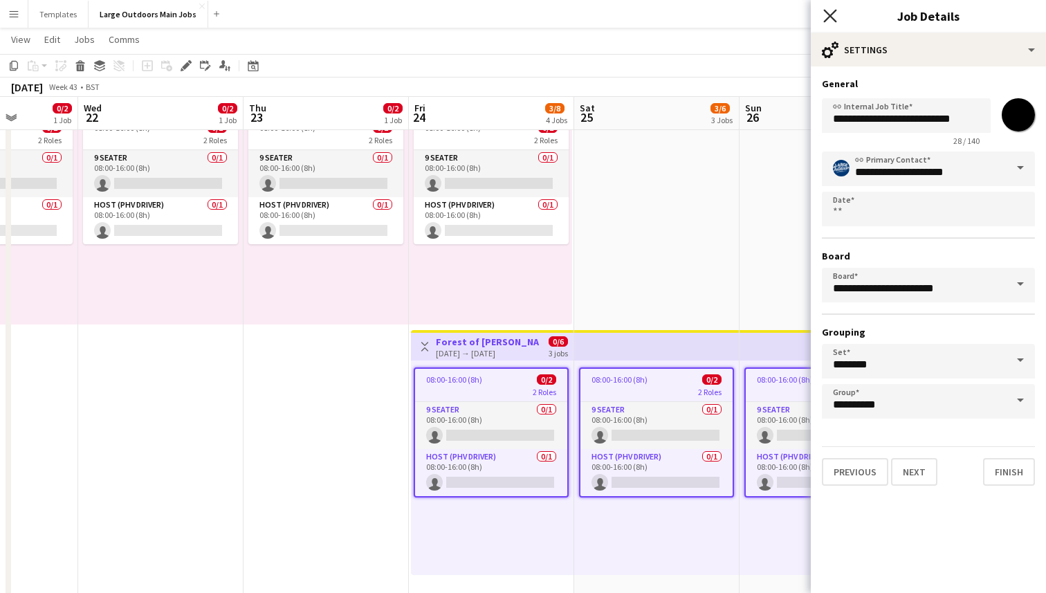
click at [828, 12] on icon at bounding box center [830, 15] width 13 height 13
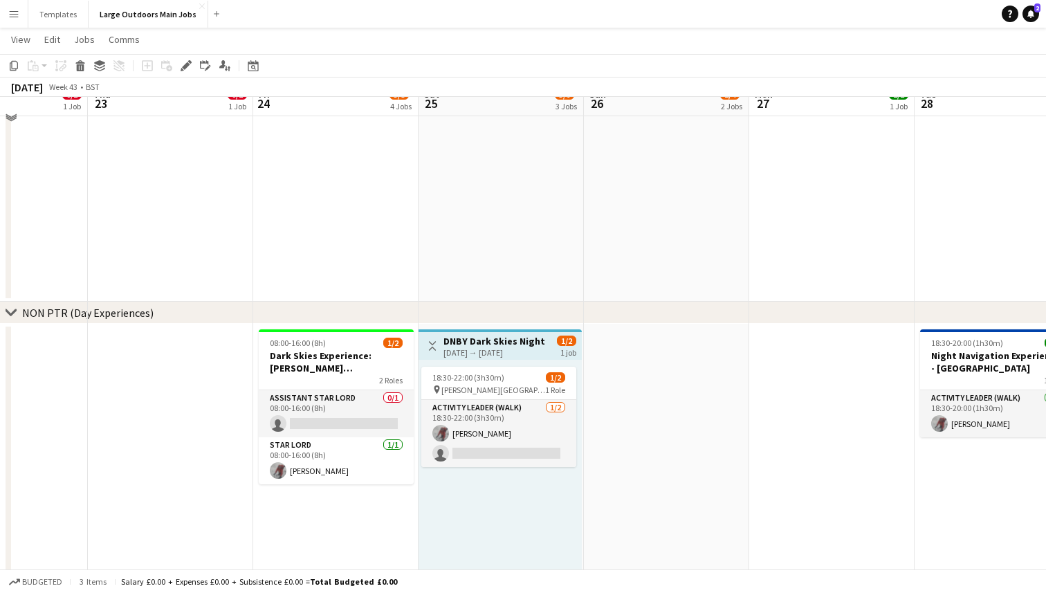
scroll to position [1613, 0]
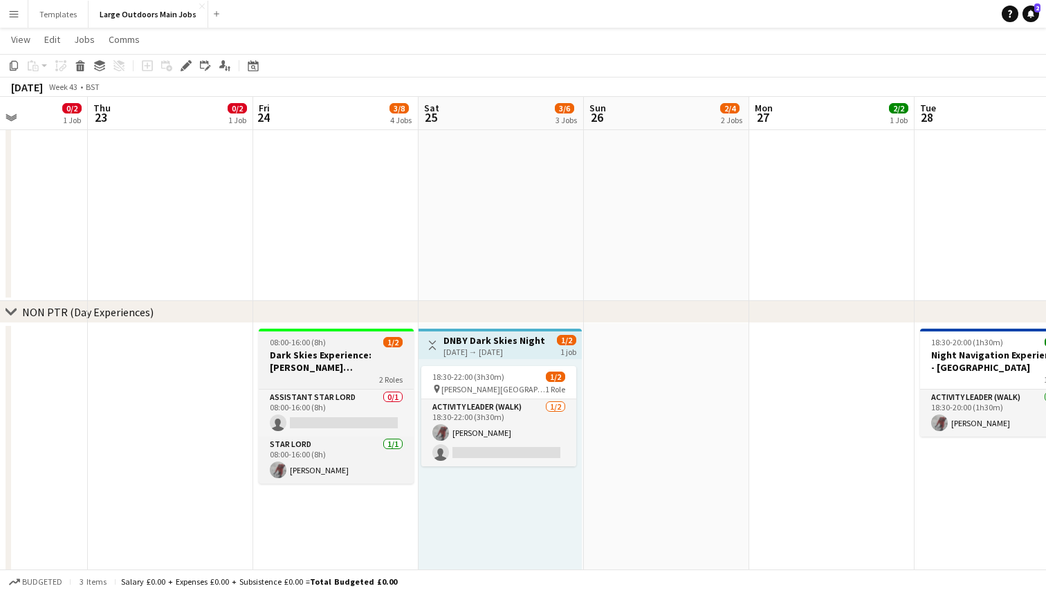
click at [331, 356] on h3 "Dark Skies Experience: [PERSON_NAME][GEOGRAPHIC_DATA] - [GEOGRAPHIC_DATA]" at bounding box center [336, 361] width 155 height 25
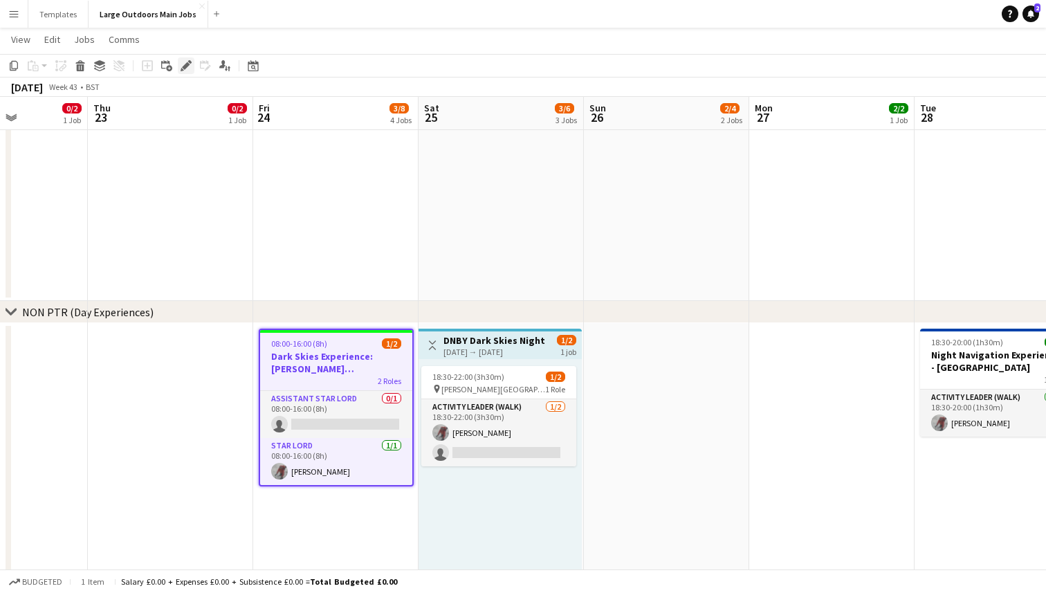
click at [188, 69] on icon "Edit" at bounding box center [186, 65] width 11 height 11
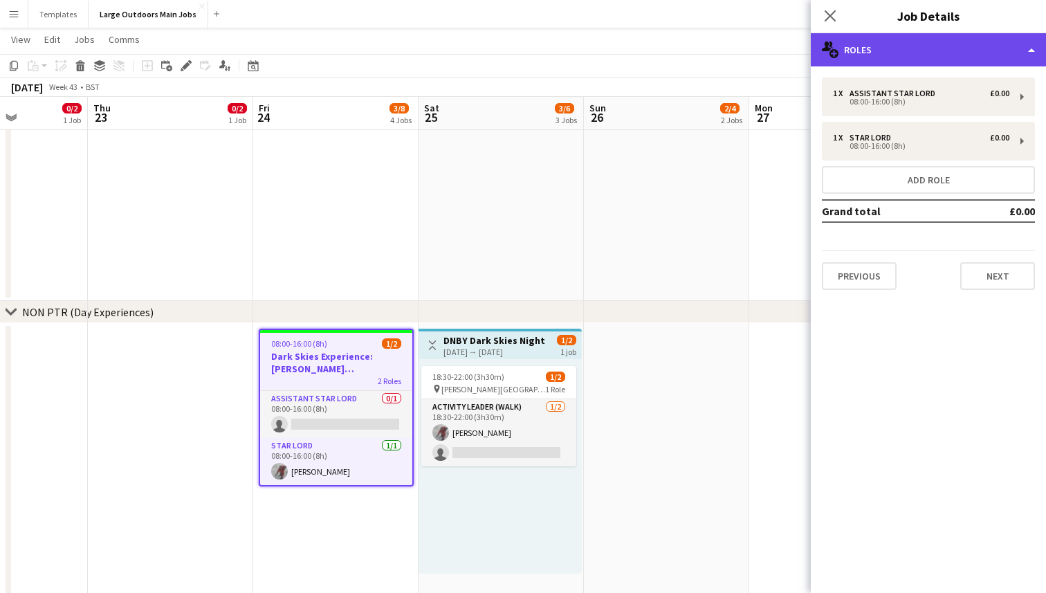
click at [1011, 47] on div "multiple-users-add Roles" at bounding box center [928, 49] width 235 height 33
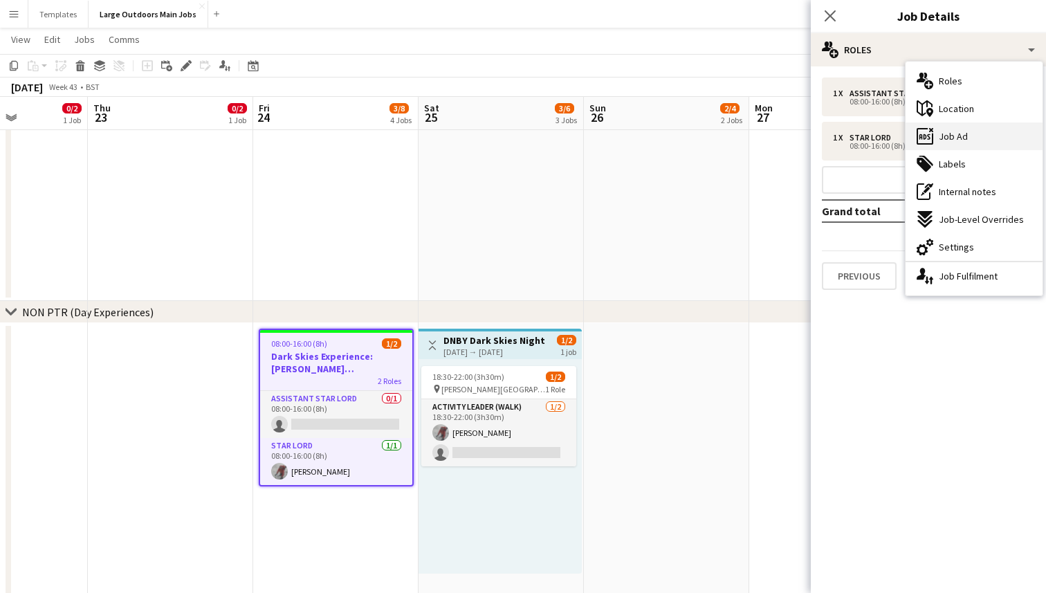
click at [969, 134] on div "ads-window Job Ad" at bounding box center [974, 136] width 137 height 28
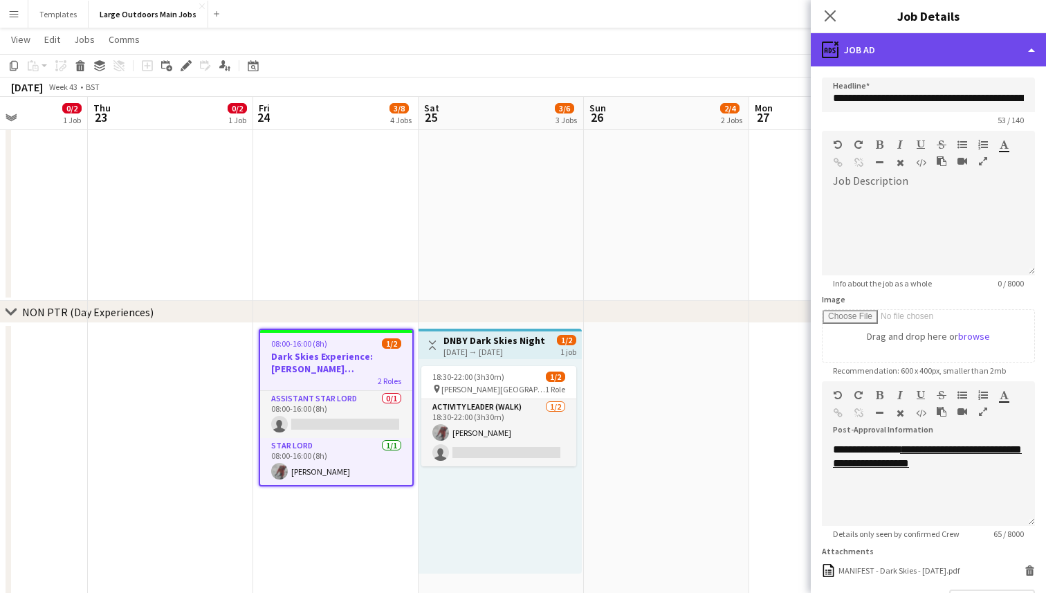
click at [1011, 54] on div "ads-window Job Ad" at bounding box center [928, 49] width 235 height 33
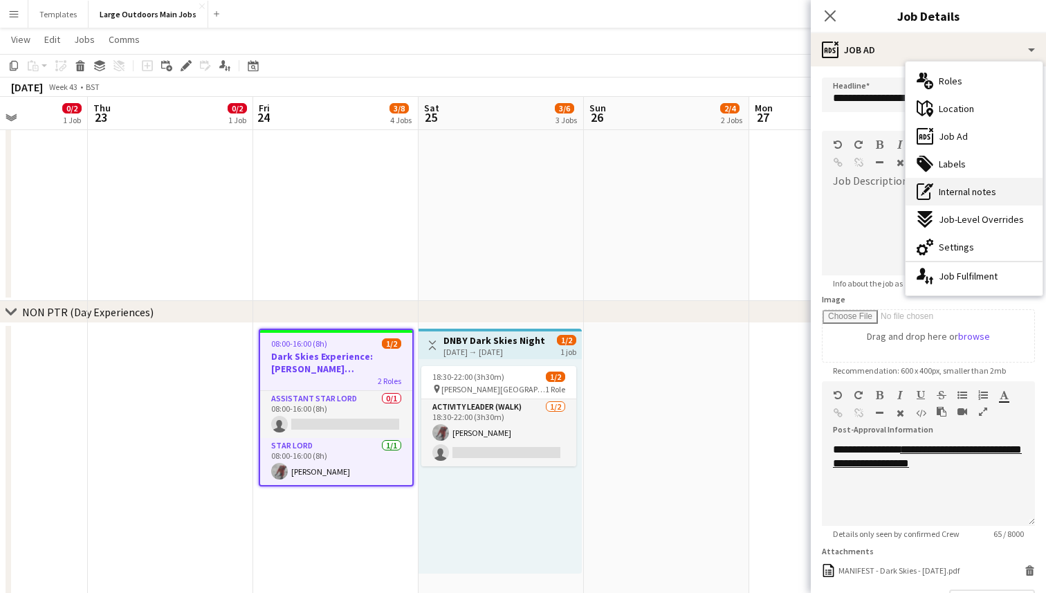
click at [983, 197] on span "Internal notes" at bounding box center [967, 191] width 57 height 12
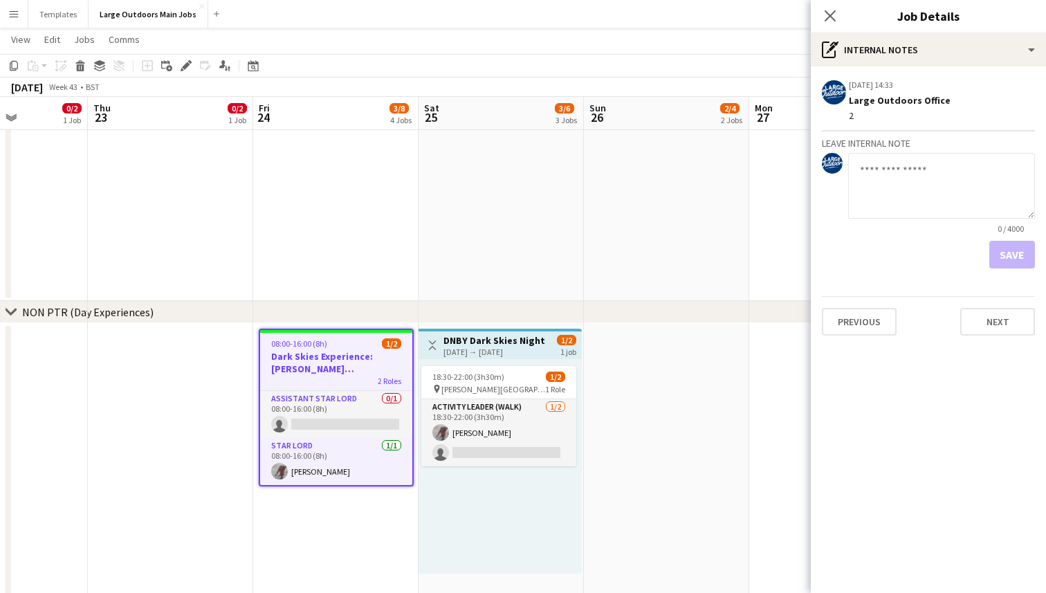
click at [894, 165] on textarea at bounding box center [941, 186] width 187 height 66
type textarea "*"
click at [1017, 257] on button "Save" at bounding box center [1013, 255] width 46 height 28
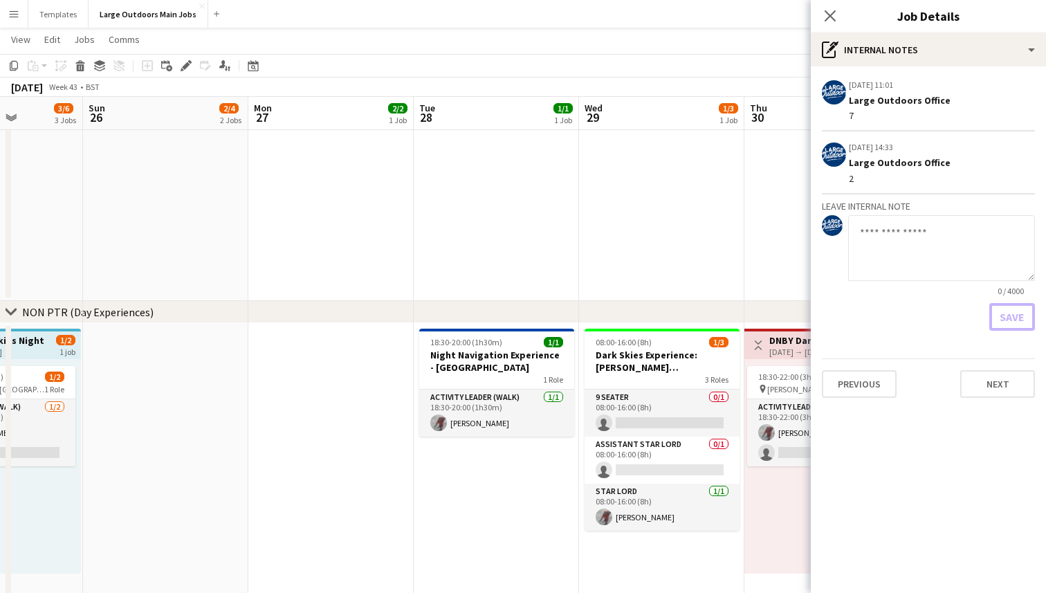
scroll to position [0, 590]
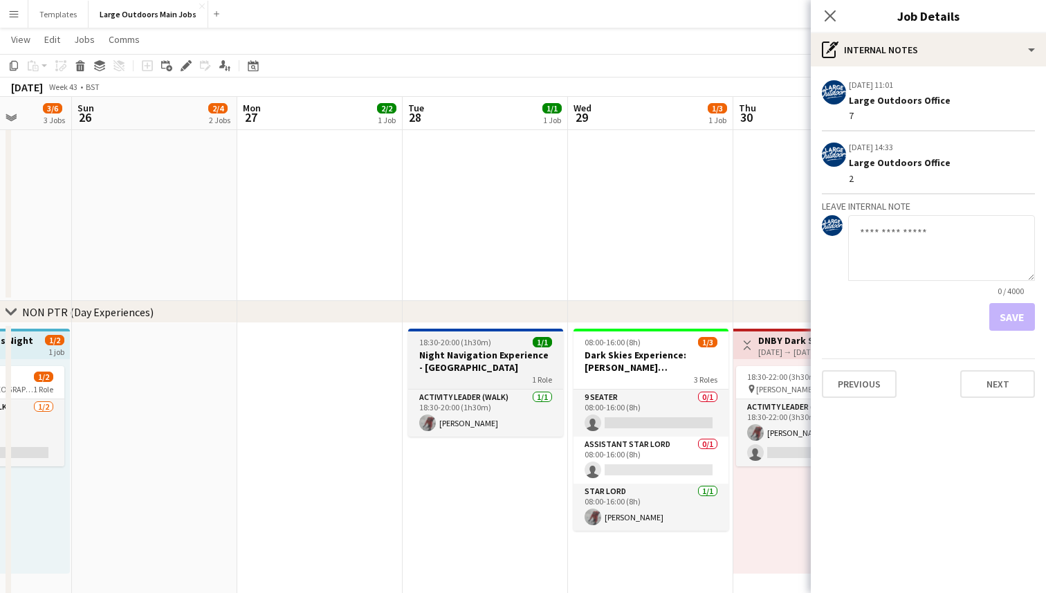
click at [477, 361] on h3 "Night Navigation Experience - [GEOGRAPHIC_DATA]" at bounding box center [485, 361] width 155 height 25
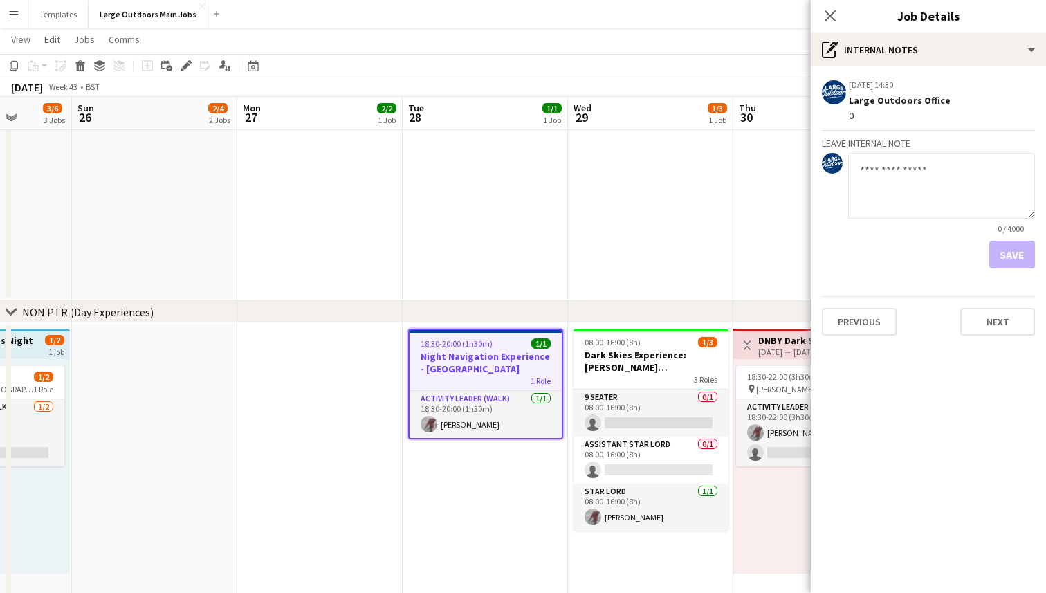
click at [909, 182] on textarea at bounding box center [941, 186] width 187 height 66
type textarea "*"
click at [1018, 250] on button "Save" at bounding box center [1013, 255] width 46 height 28
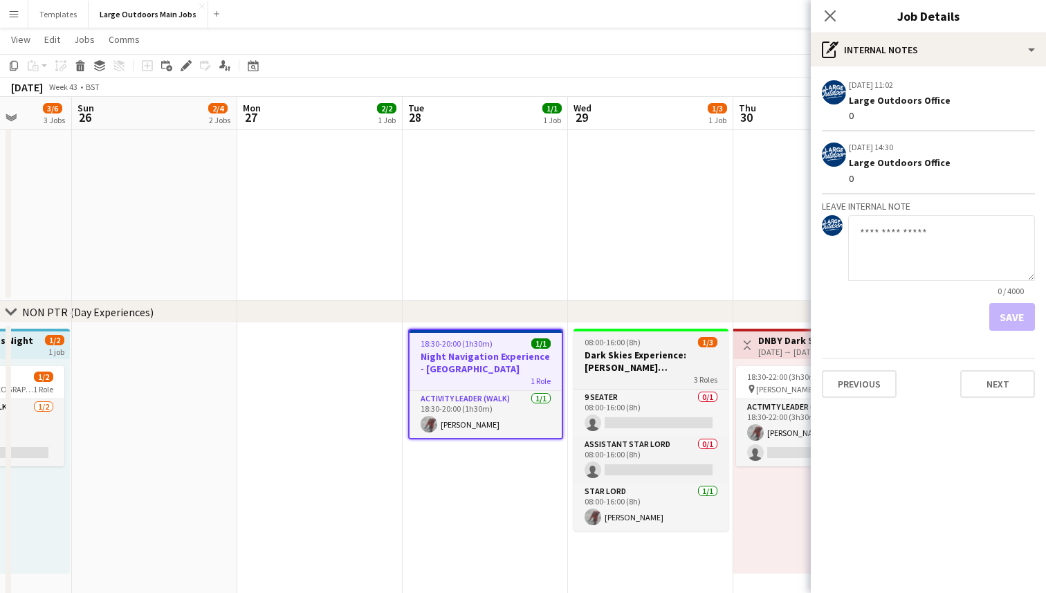
click at [610, 374] on div "3 Roles" at bounding box center [651, 379] width 155 height 11
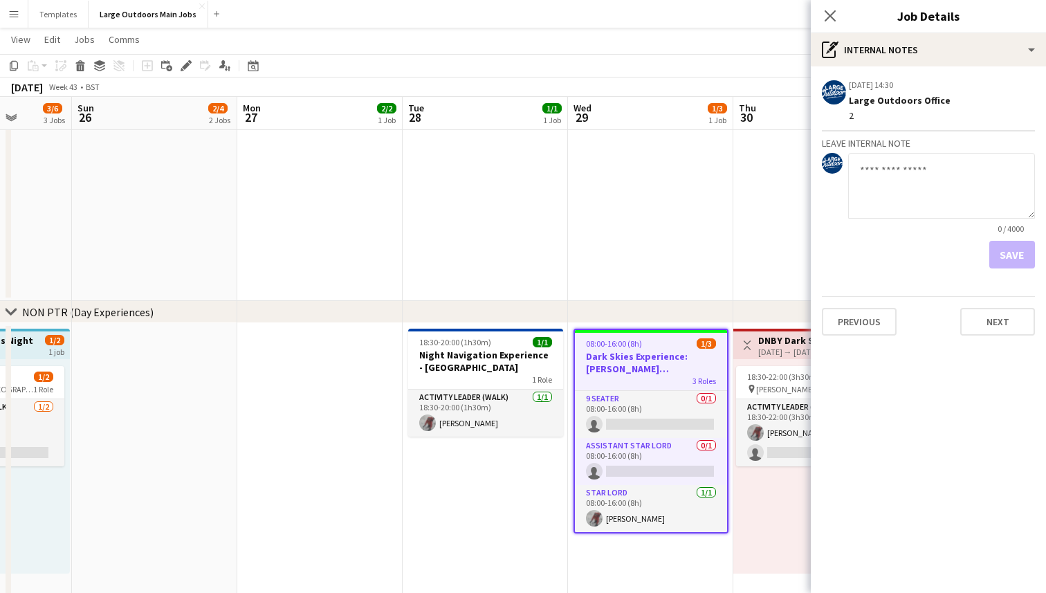
click at [940, 170] on textarea at bounding box center [941, 186] width 187 height 66
type textarea "*"
click at [1016, 256] on button "Save" at bounding box center [1013, 255] width 46 height 28
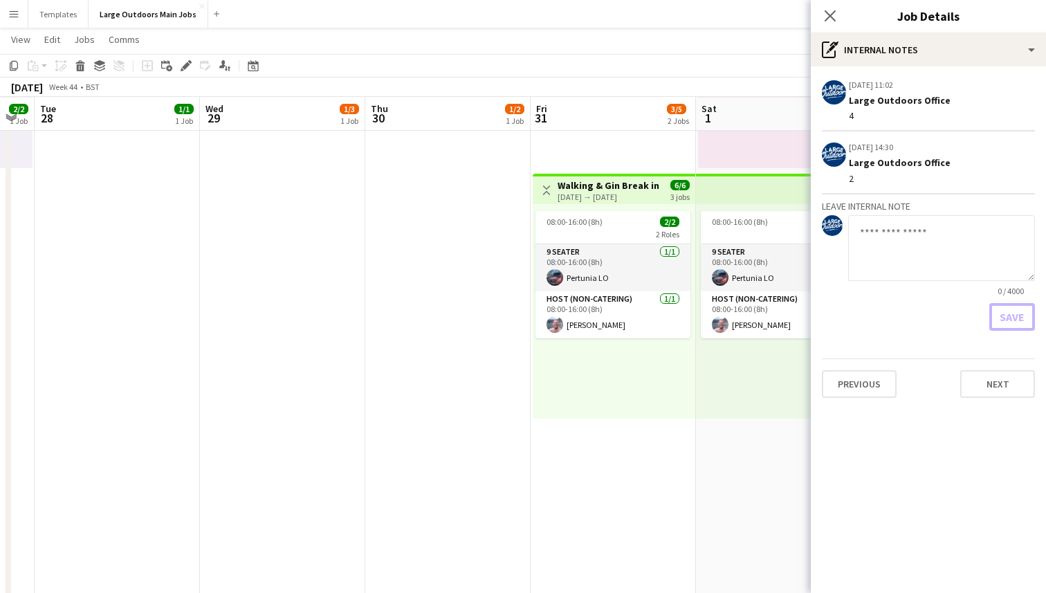
scroll to position [240, 0]
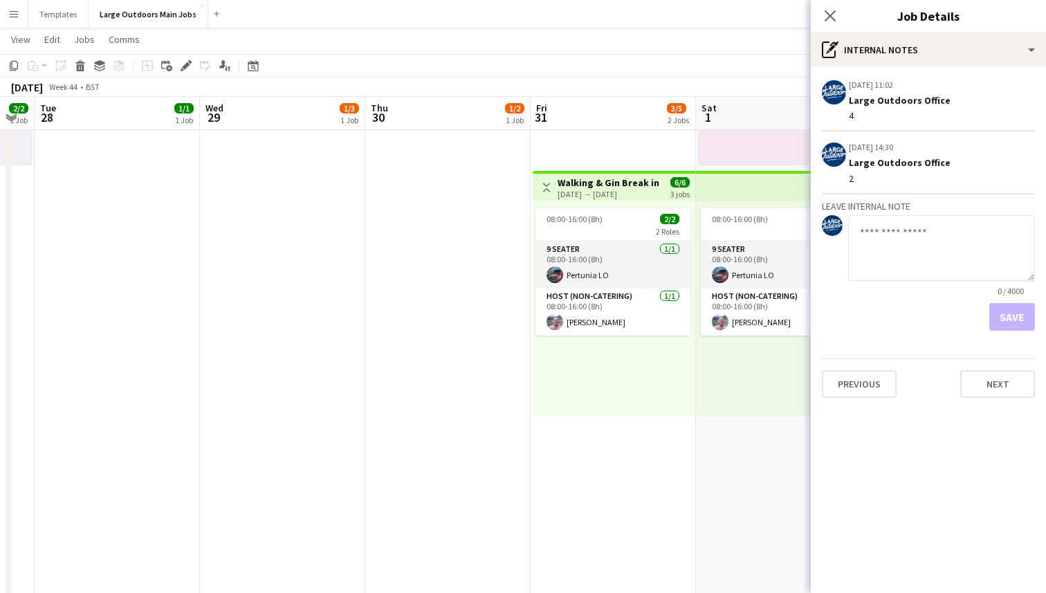
click at [637, 189] on div "[DATE] → [DATE]" at bounding box center [609, 194] width 103 height 10
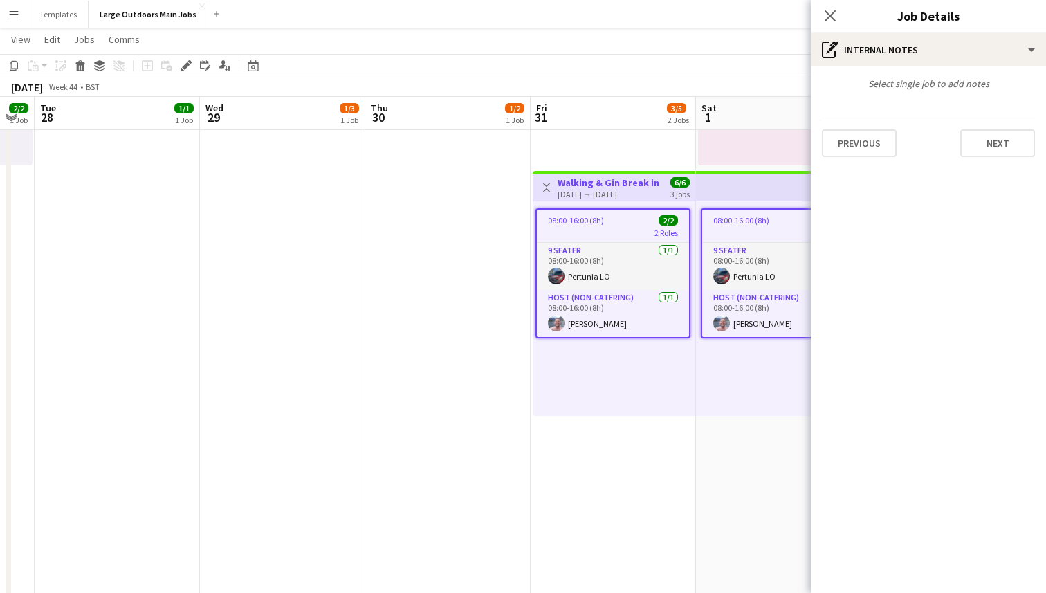
click at [622, 232] on div "2 Roles" at bounding box center [613, 232] width 152 height 11
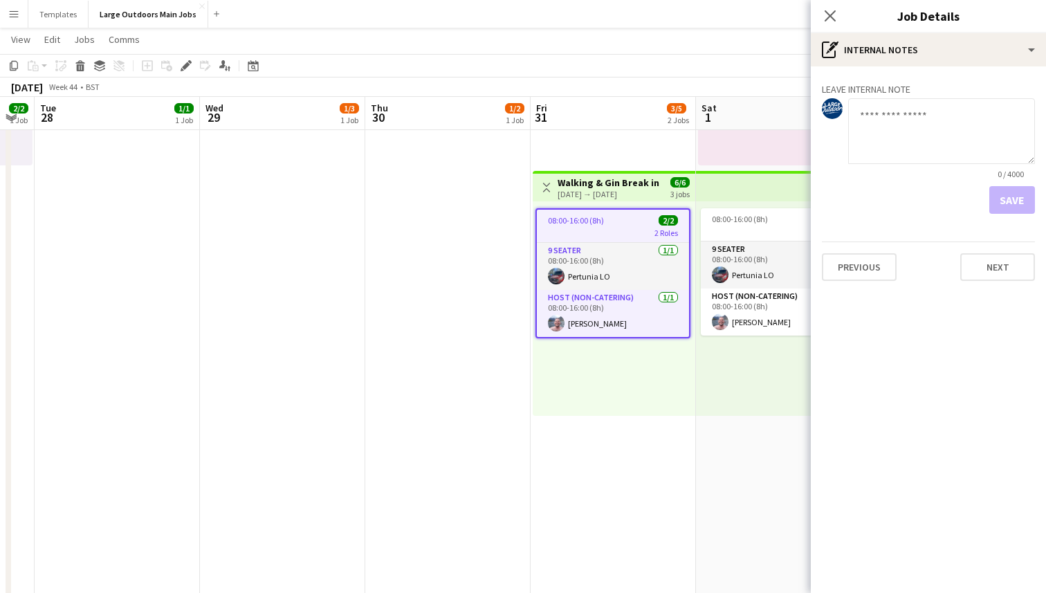
click at [923, 120] on textarea at bounding box center [941, 131] width 187 height 66
type textarea "******"
click at [1014, 206] on button "Save" at bounding box center [1013, 200] width 46 height 28
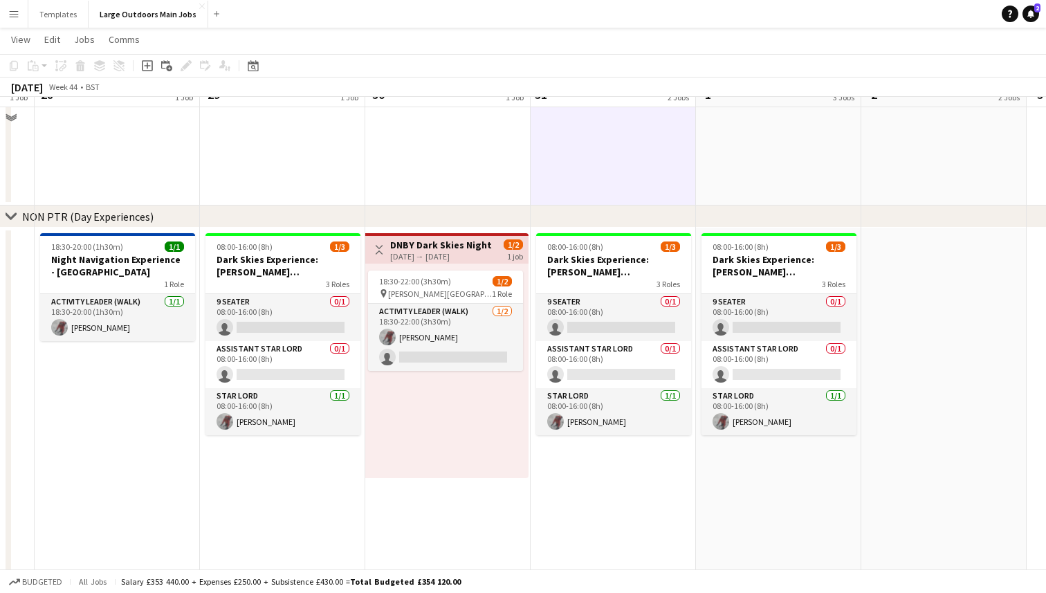
scroll to position [1717, 0]
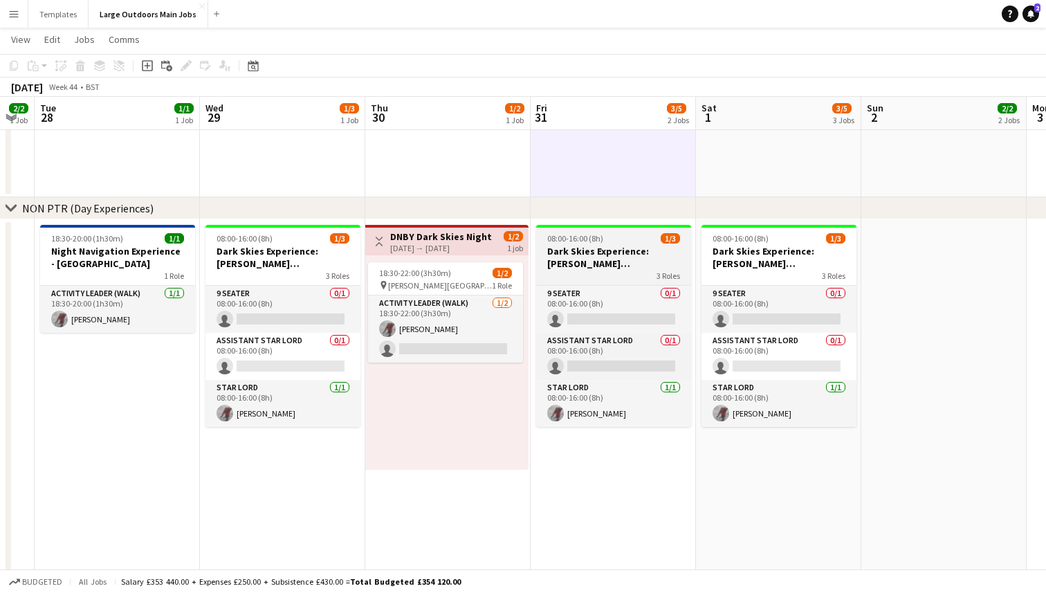
click at [608, 260] on h3 "Dark Skies Experience: [PERSON_NAME][GEOGRAPHIC_DATA] - [GEOGRAPHIC_DATA]" at bounding box center [613, 257] width 155 height 25
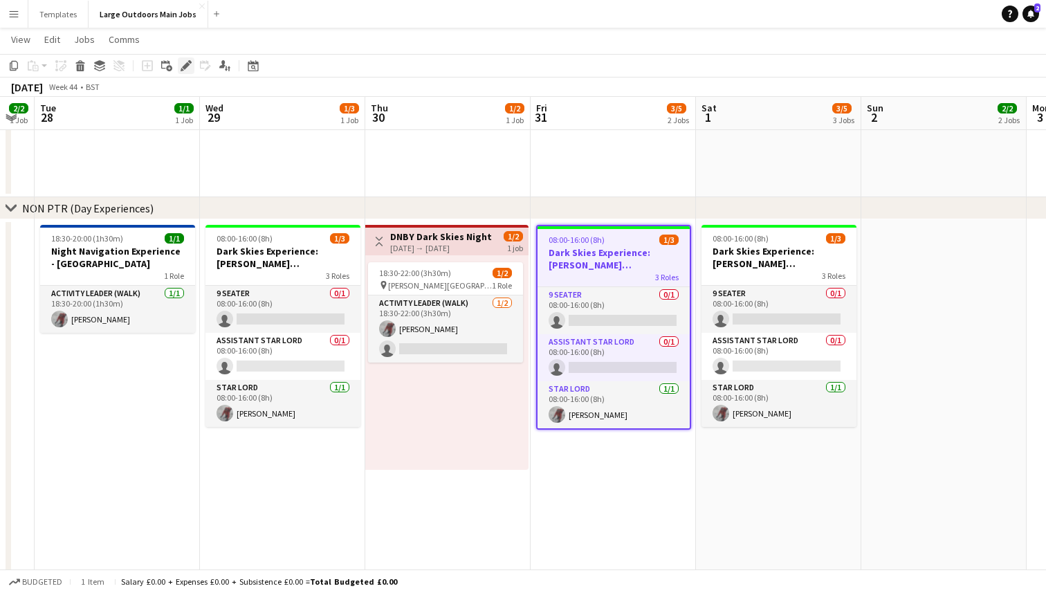
click at [183, 64] on icon "Edit" at bounding box center [186, 65] width 11 height 11
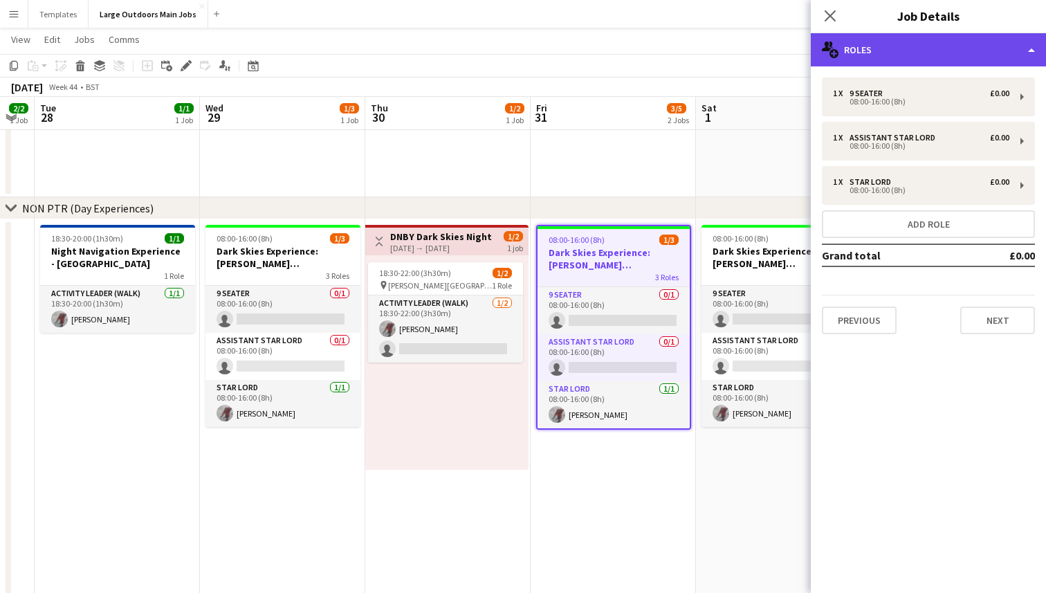
click at [1017, 55] on div "multiple-users-add Roles" at bounding box center [928, 49] width 235 height 33
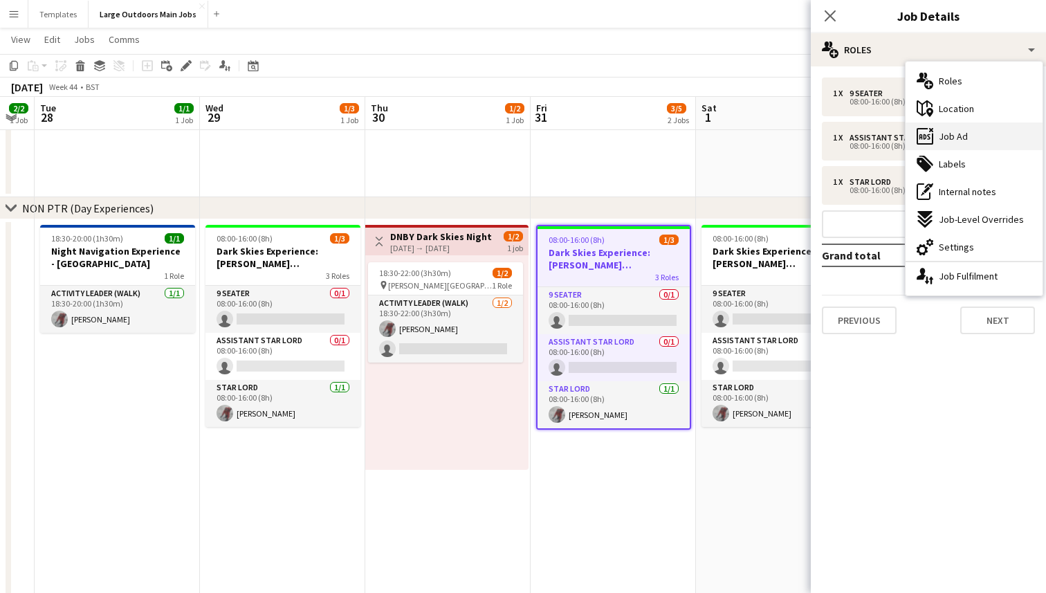
click at [992, 138] on div "ads-window Job Ad" at bounding box center [974, 136] width 137 height 28
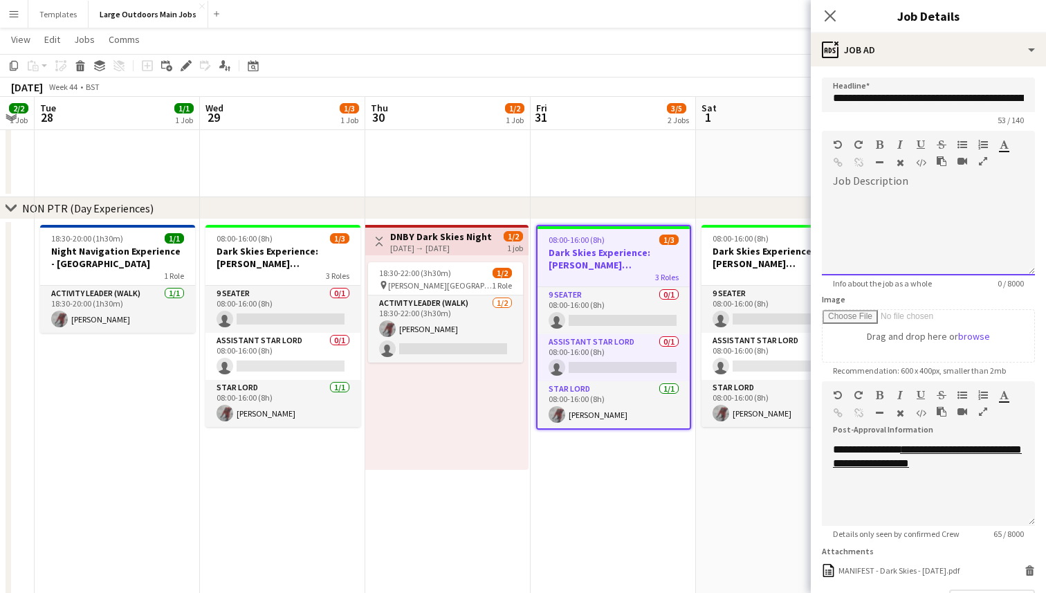
click at [897, 208] on div at bounding box center [928, 233] width 213 height 83
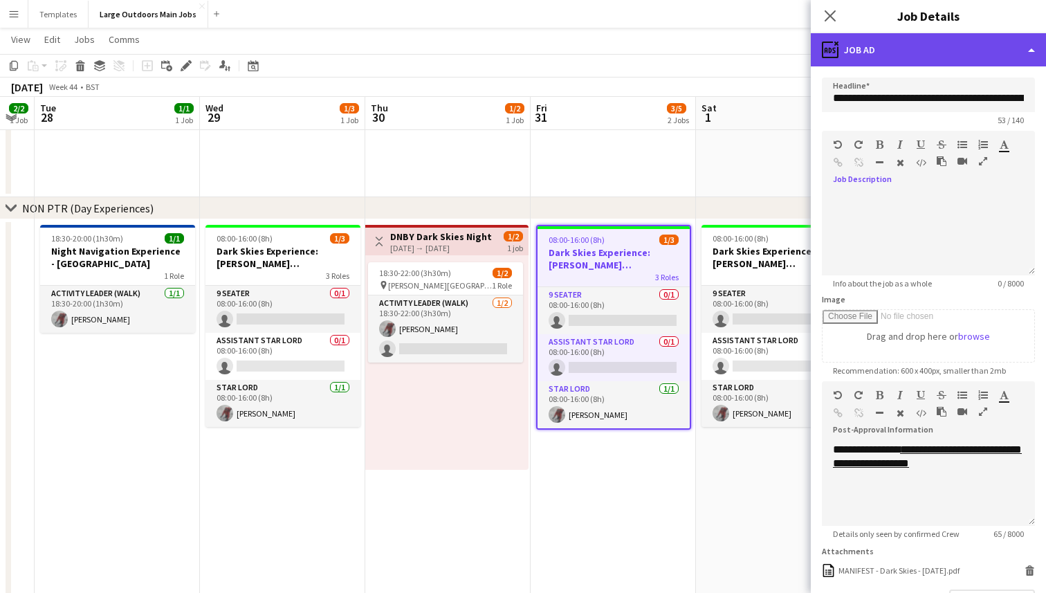
click at [980, 61] on div "ads-window Job Ad" at bounding box center [928, 49] width 235 height 33
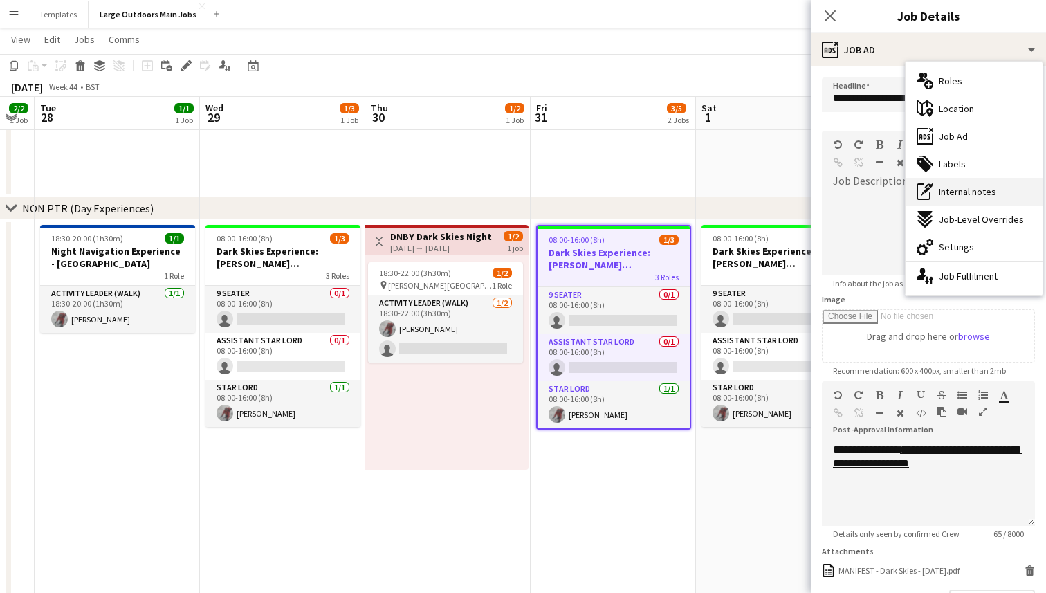
click at [959, 193] on span "Internal notes" at bounding box center [967, 191] width 57 height 12
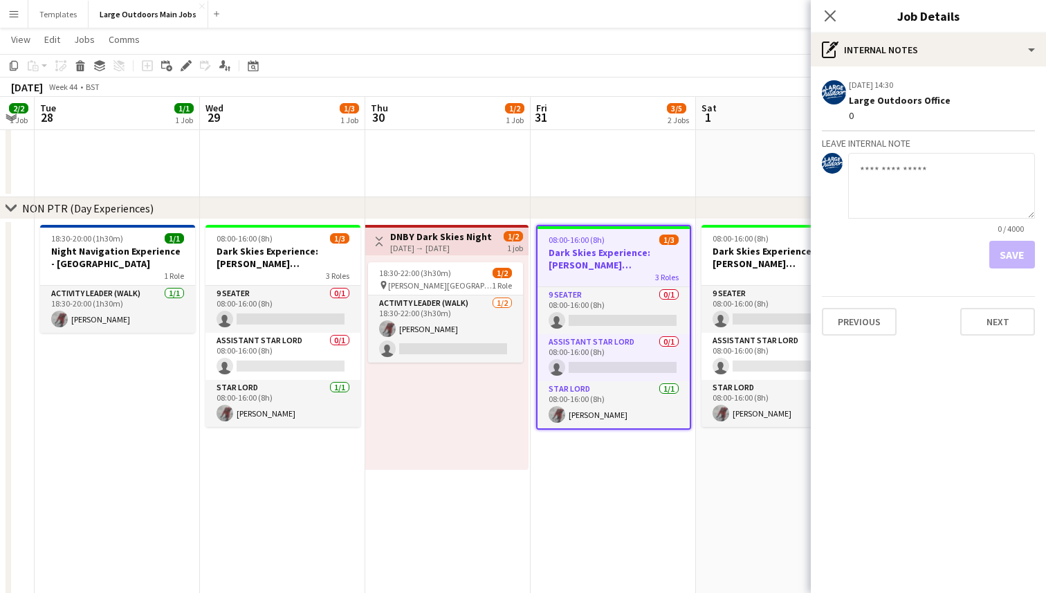
click at [871, 180] on textarea at bounding box center [941, 186] width 187 height 66
type textarea "*"
click at [1011, 250] on button "Save" at bounding box center [1013, 255] width 46 height 28
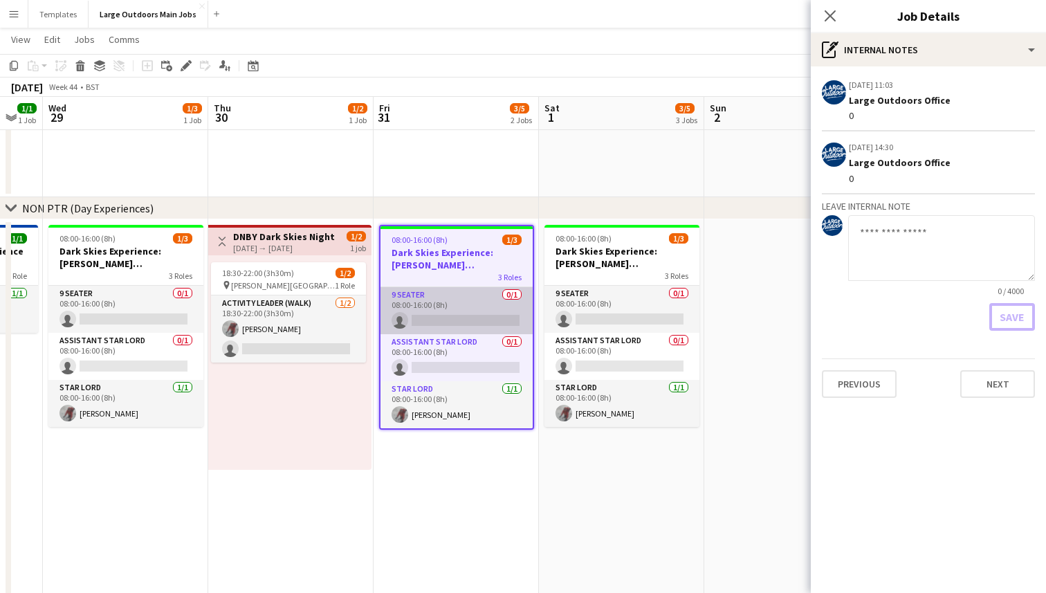
scroll to position [0, 476]
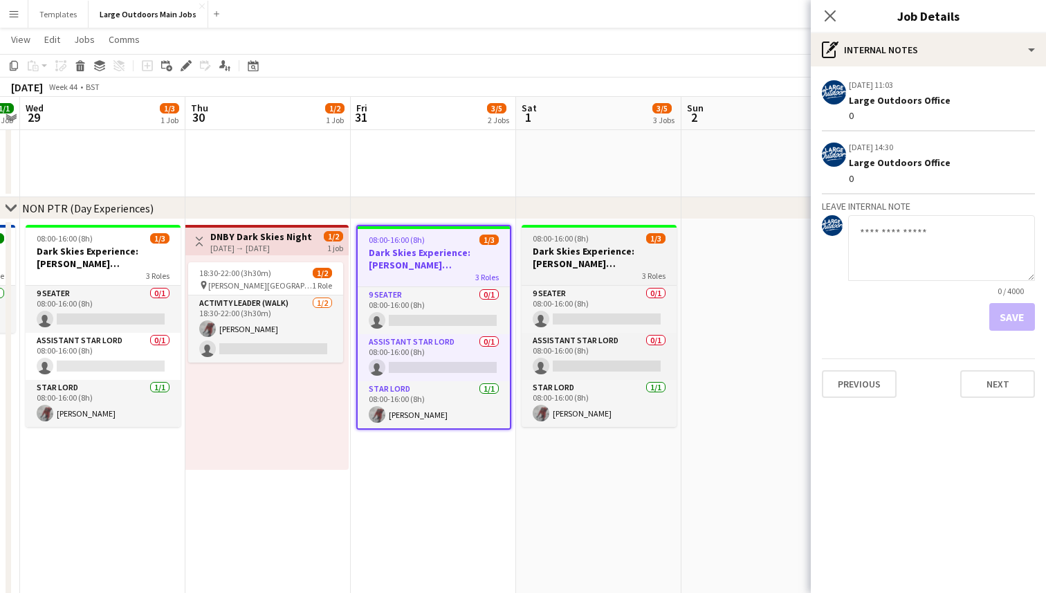
click at [587, 255] on h3 "Dark Skies Experience: [PERSON_NAME][GEOGRAPHIC_DATA] - [GEOGRAPHIC_DATA]" at bounding box center [599, 257] width 155 height 25
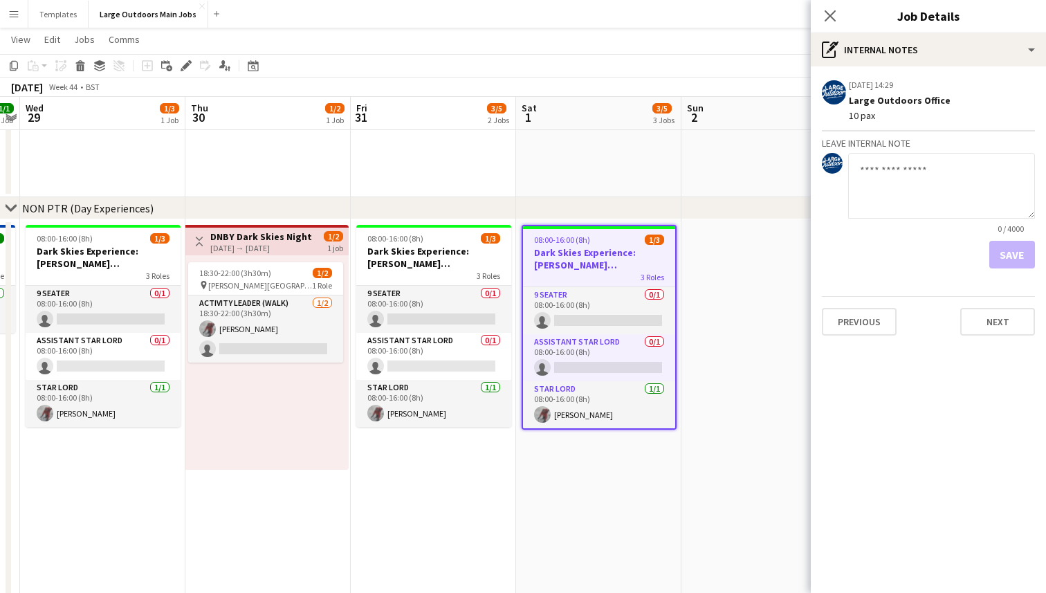
click at [905, 167] on textarea at bounding box center [941, 186] width 187 height 66
type textarea "** *"
click at [1003, 256] on button "Save" at bounding box center [1013, 255] width 46 height 28
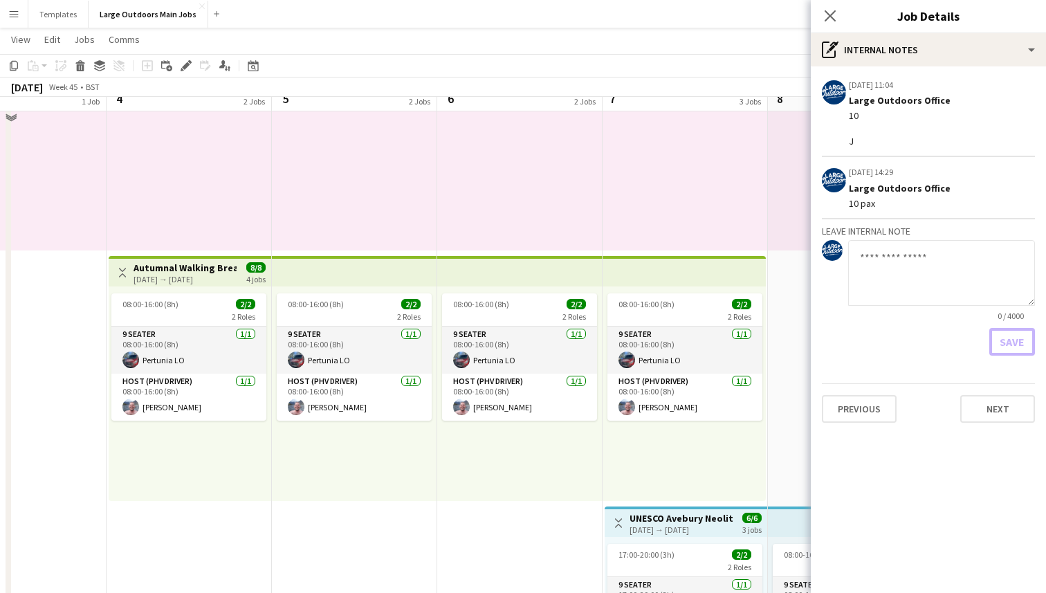
scroll to position [174, 0]
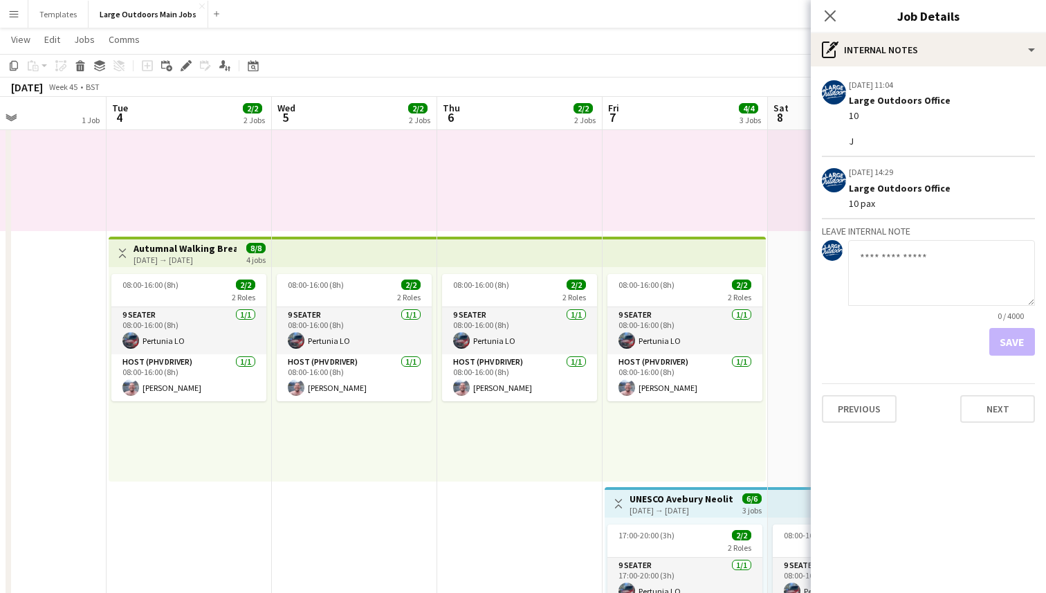
click at [216, 251] on h3 "Autumnal Walking Break in the [GEOGRAPHIC_DATA]" at bounding box center [185, 248] width 103 height 12
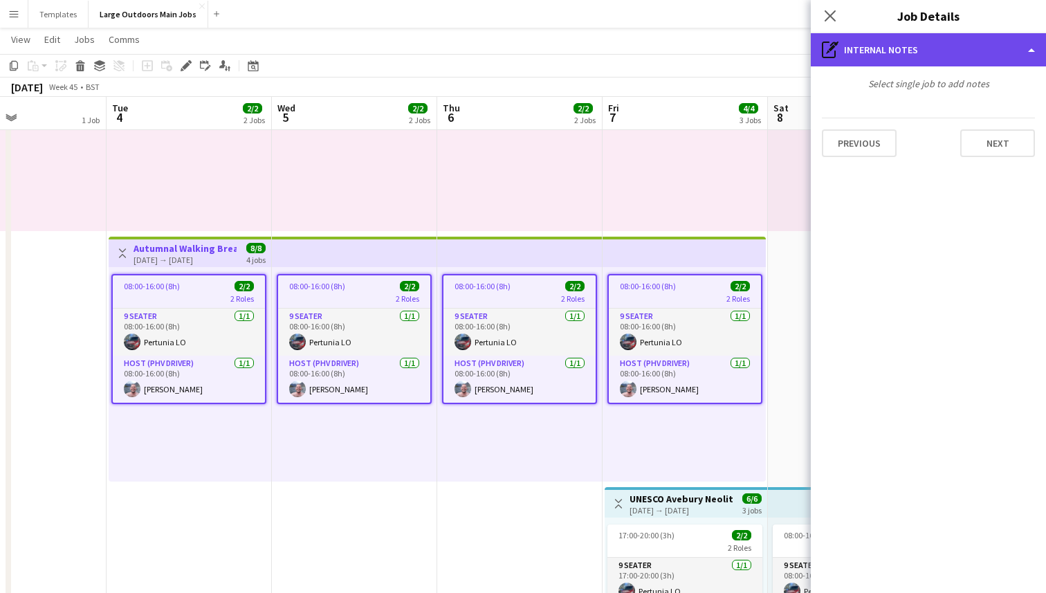
click at [1012, 56] on div "pen-write Internal notes" at bounding box center [928, 49] width 235 height 33
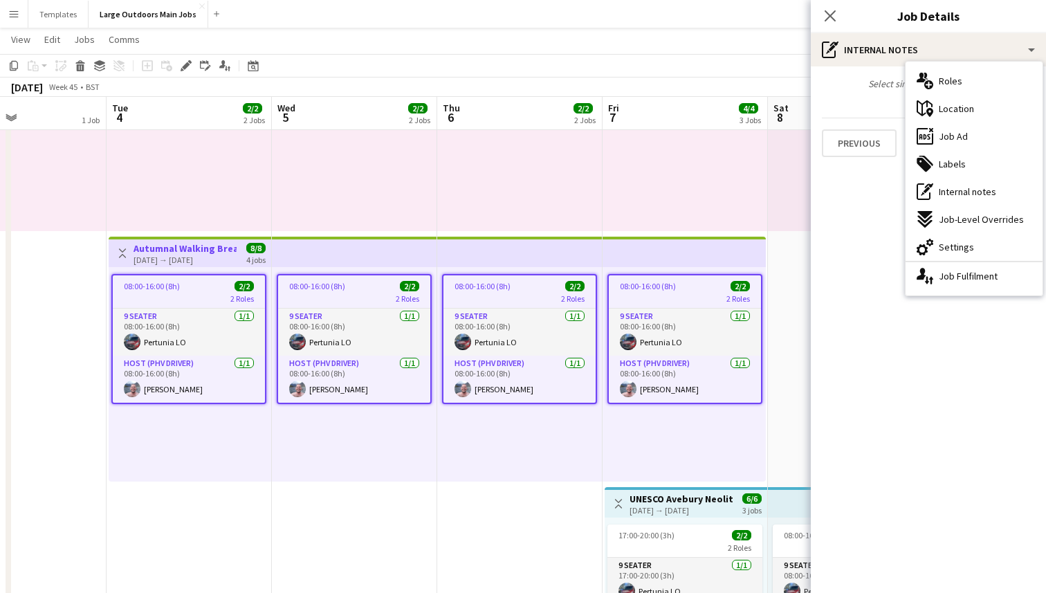
click at [175, 289] on span "08:00-16:00 (8h)" at bounding box center [152, 286] width 56 height 10
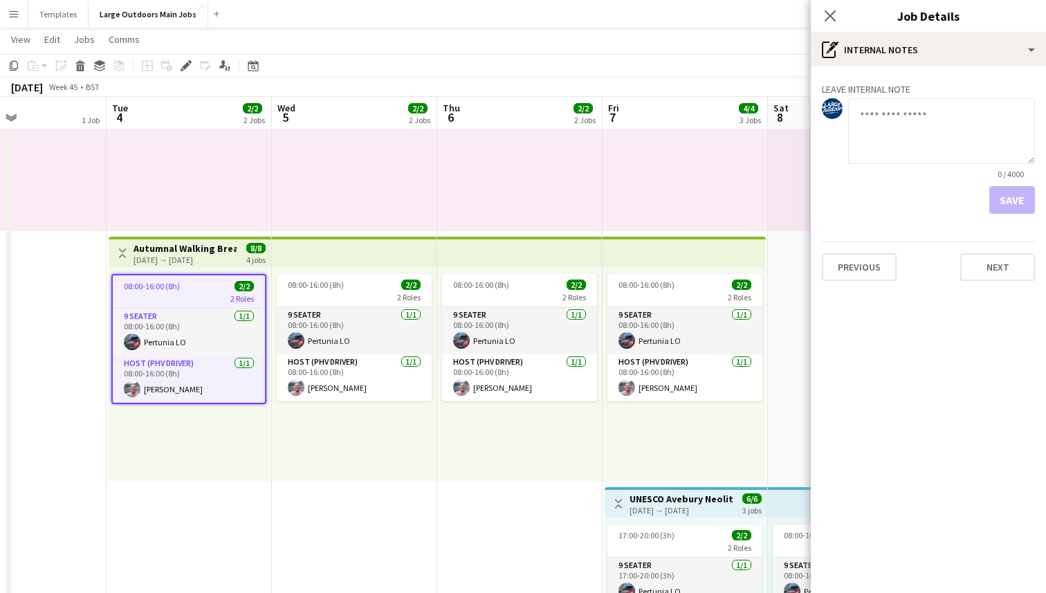
click at [887, 147] on textarea at bounding box center [941, 131] width 187 height 66
type textarea "* *"
click at [1002, 197] on button "Save" at bounding box center [1013, 200] width 46 height 28
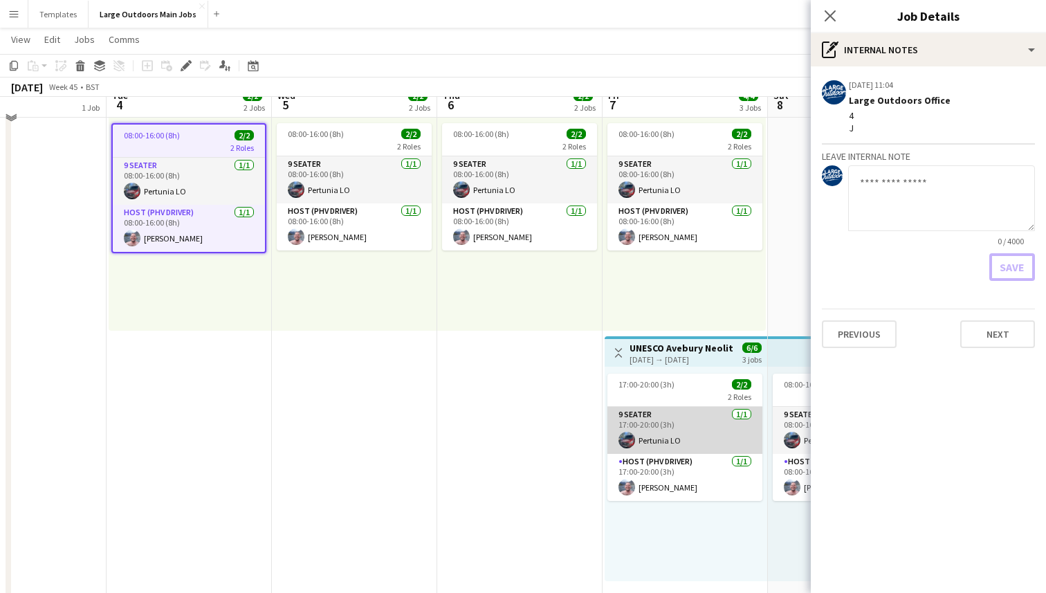
scroll to position [334, 0]
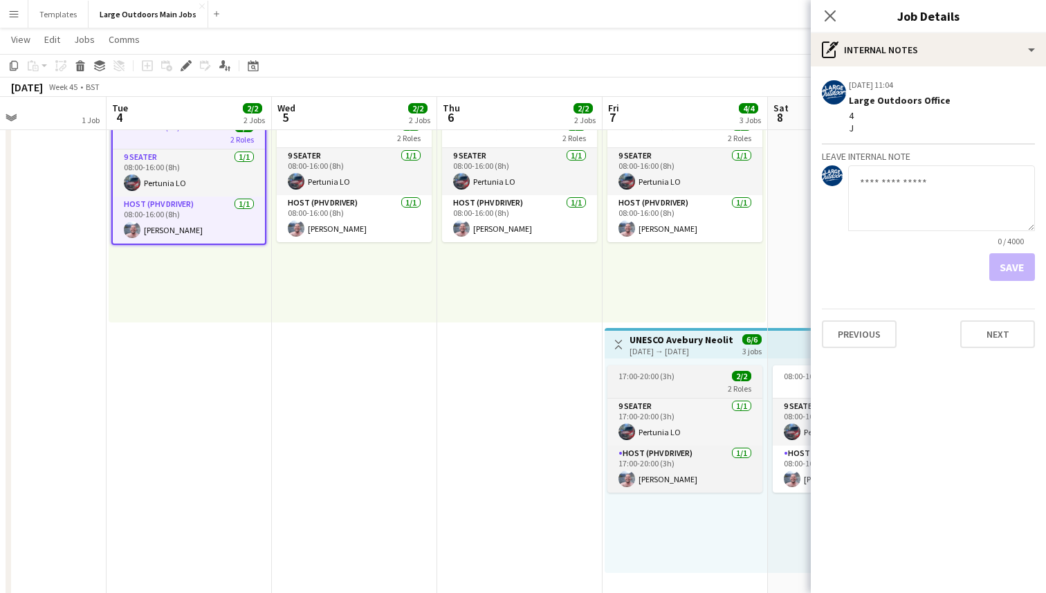
click at [662, 380] on span "17:00-20:00 (3h)" at bounding box center [647, 376] width 56 height 10
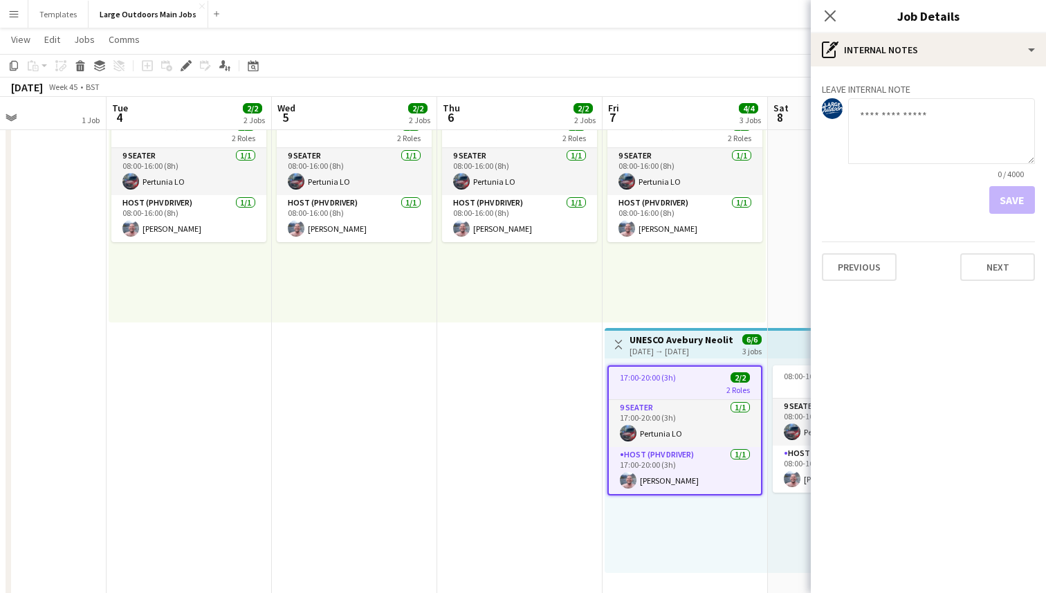
click at [910, 122] on textarea at bounding box center [941, 131] width 187 height 66
type textarea "* *"
click at [1012, 202] on button "Save" at bounding box center [1013, 200] width 46 height 28
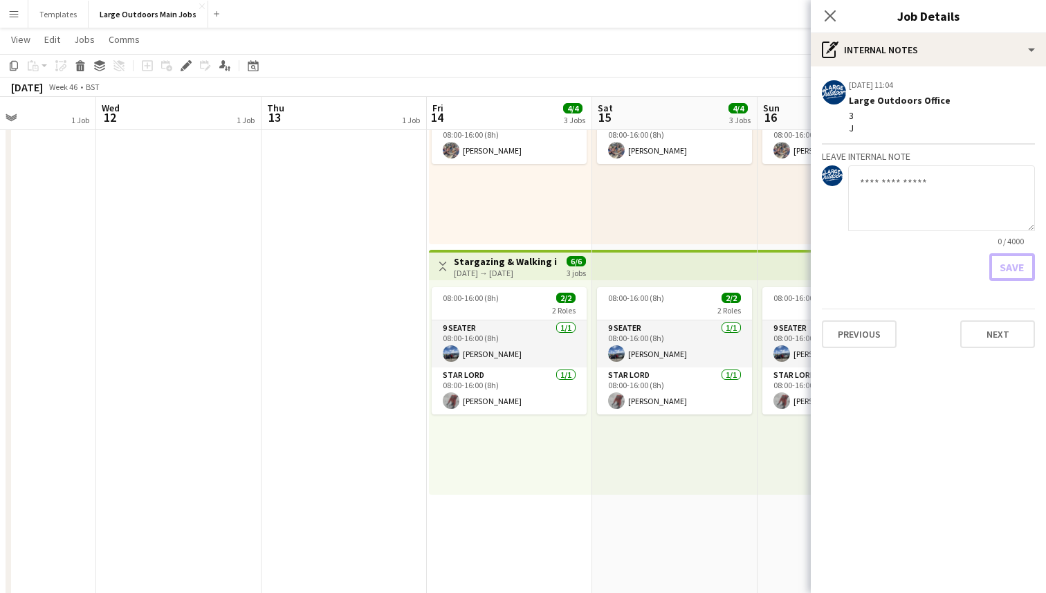
scroll to position [0, 417]
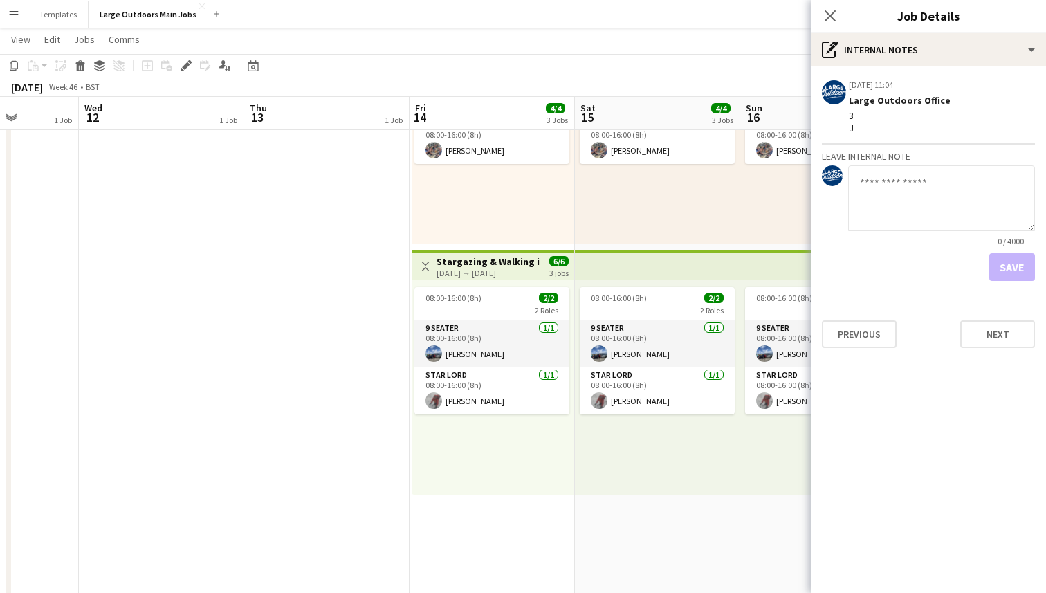
click at [500, 266] on h3 "Stargazing & Walking in the [GEOGRAPHIC_DATA]" at bounding box center [488, 261] width 103 height 12
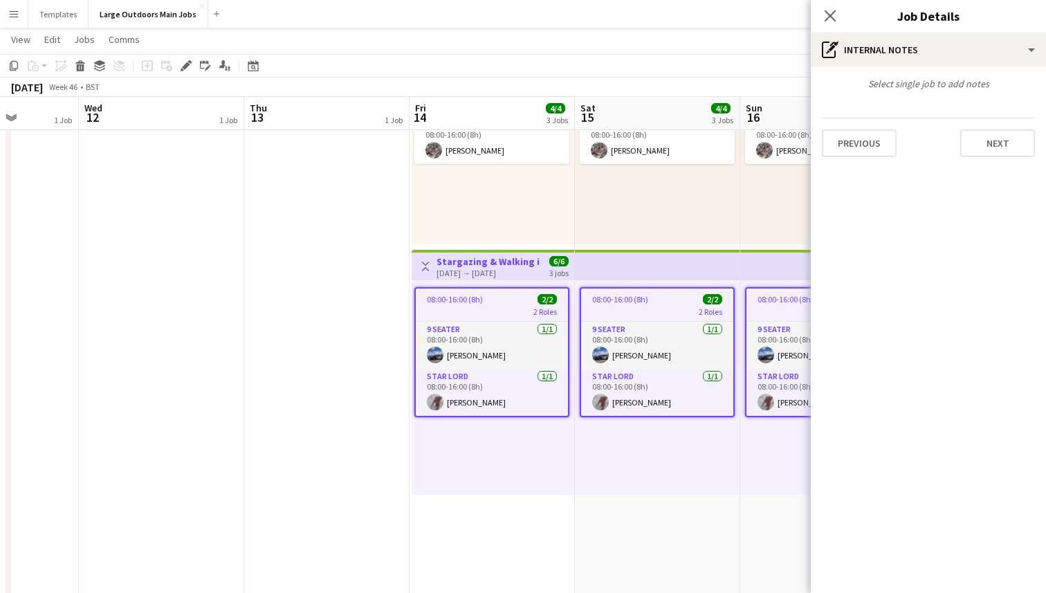
click at [462, 314] on div "2 Roles" at bounding box center [492, 311] width 152 height 11
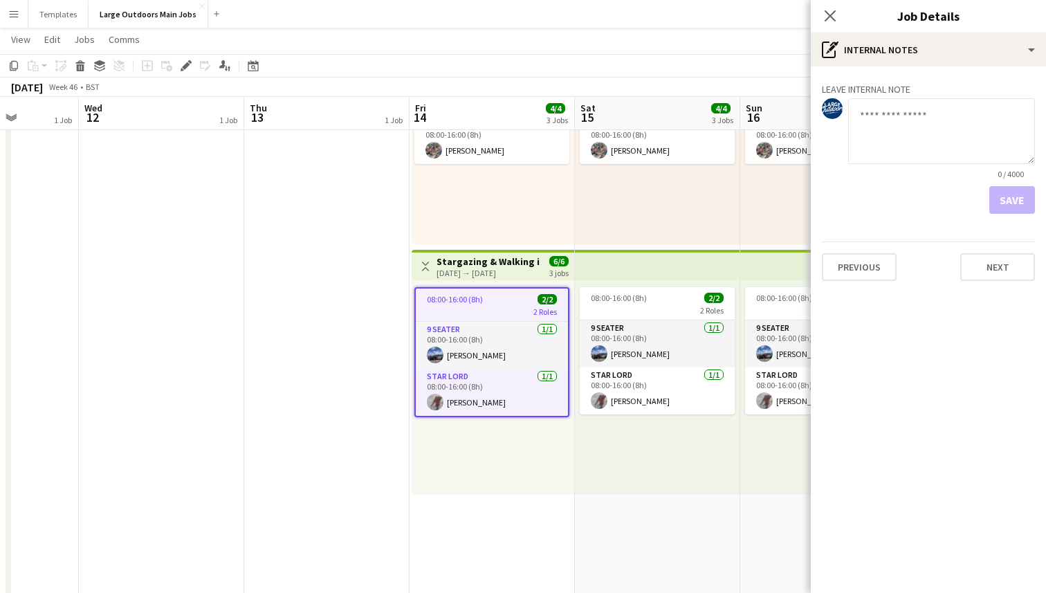
click at [900, 122] on textarea at bounding box center [941, 131] width 187 height 66
type textarea "*"
click at [1024, 200] on button "Save" at bounding box center [1013, 200] width 46 height 28
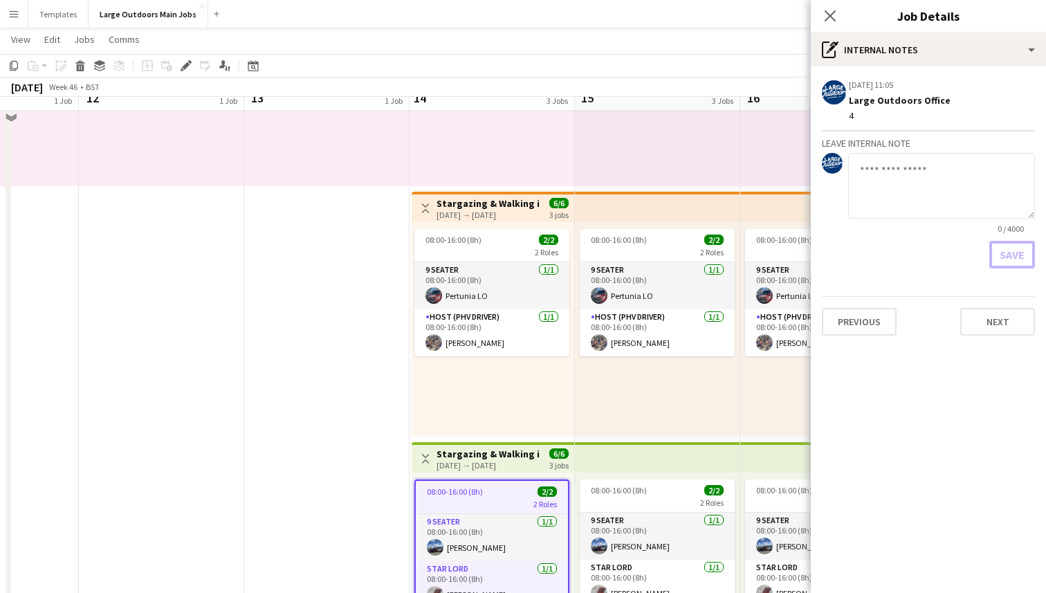
scroll to position [187, 0]
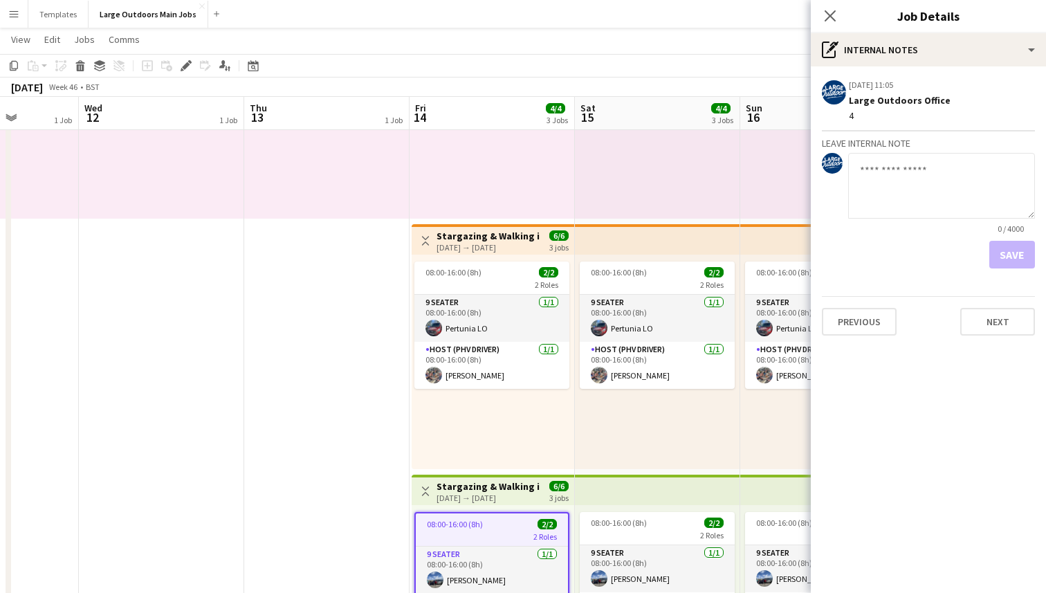
click at [477, 239] on h3 "Stargazing & Walking in [GEOGRAPHIC_DATA]" at bounding box center [488, 236] width 103 height 12
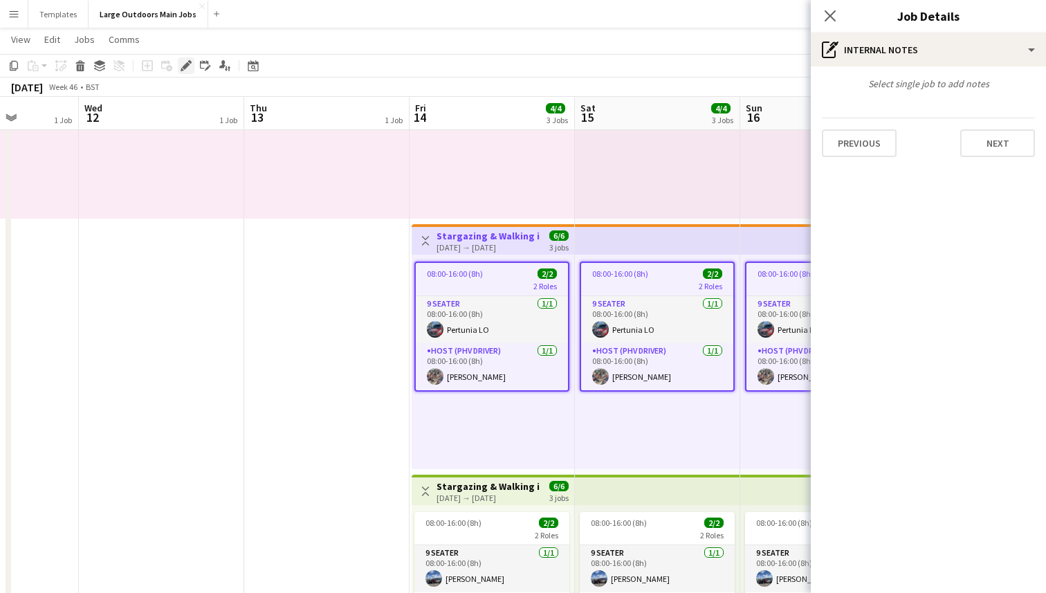
click at [185, 69] on icon "Edit" at bounding box center [186, 65] width 11 height 11
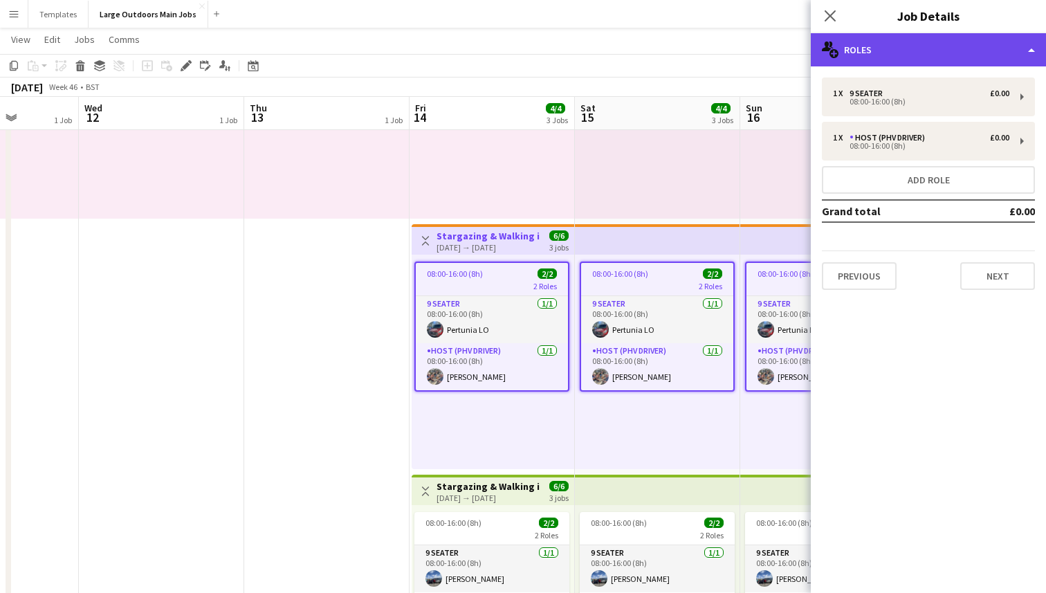
click at [998, 55] on div "multiple-users-add Roles" at bounding box center [928, 49] width 235 height 33
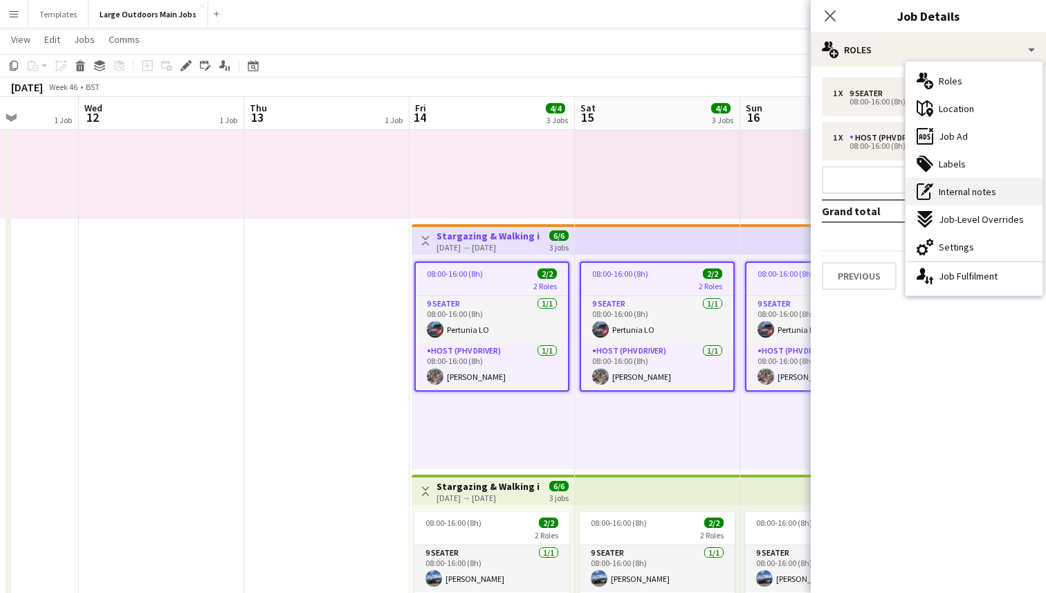
click at [970, 199] on div "pen-write Internal notes" at bounding box center [974, 192] width 137 height 28
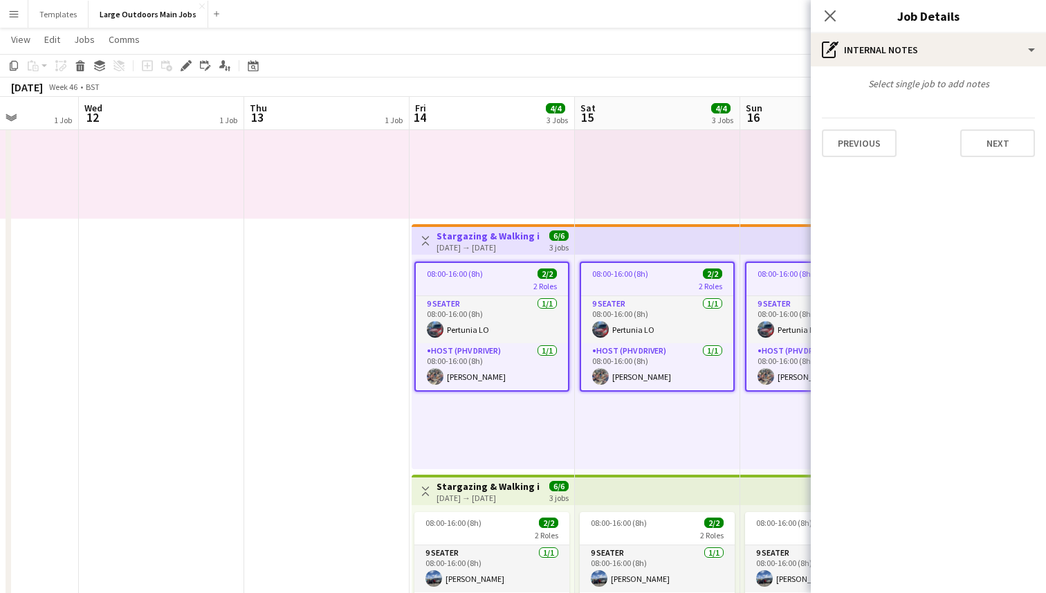
click at [509, 280] on div "2 Roles" at bounding box center [492, 285] width 152 height 11
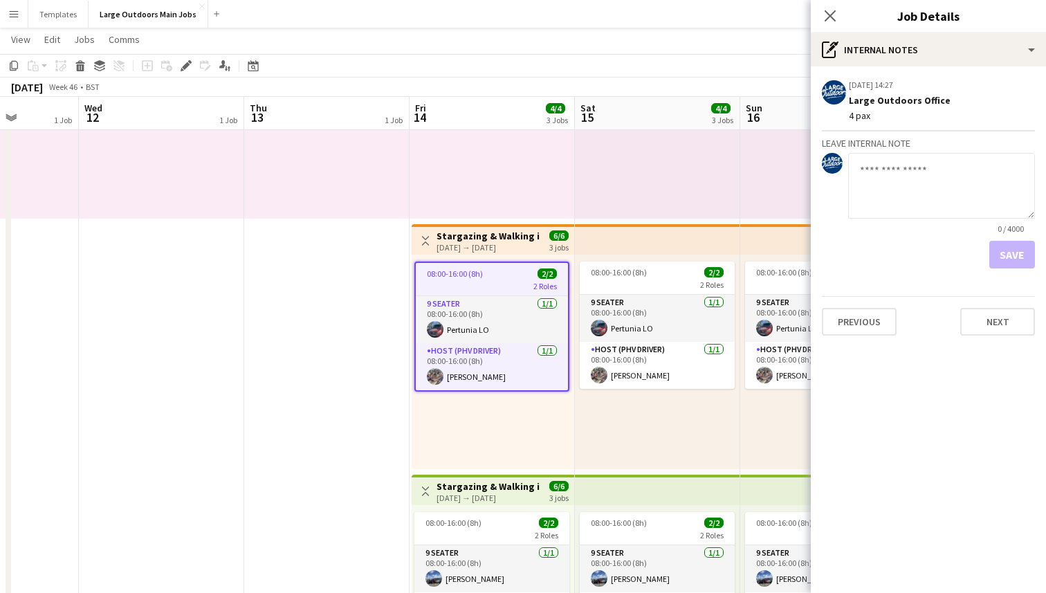
click at [900, 190] on textarea at bounding box center [941, 186] width 187 height 66
type textarea "* *"
click at [1009, 257] on button "Save" at bounding box center [1013, 255] width 46 height 28
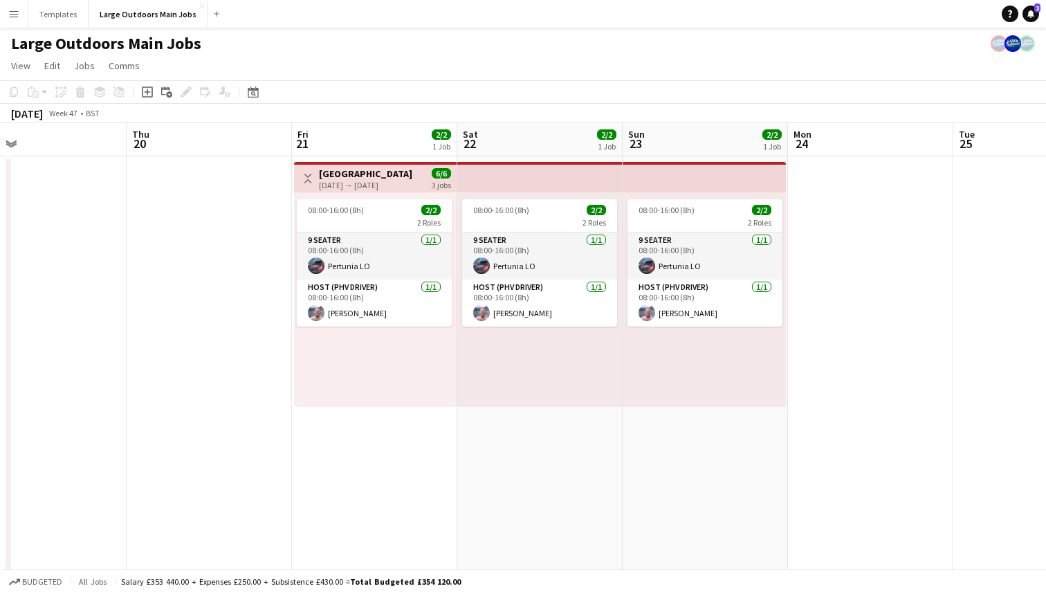
scroll to position [0, 383]
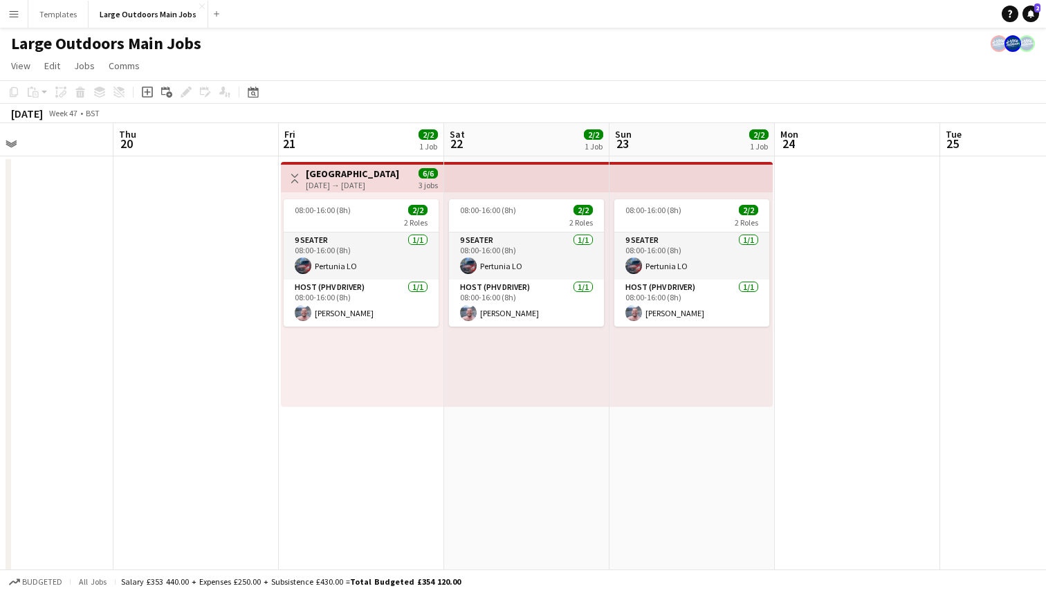
click at [385, 174] on h3 "[GEOGRAPHIC_DATA]" at bounding box center [352, 173] width 93 height 12
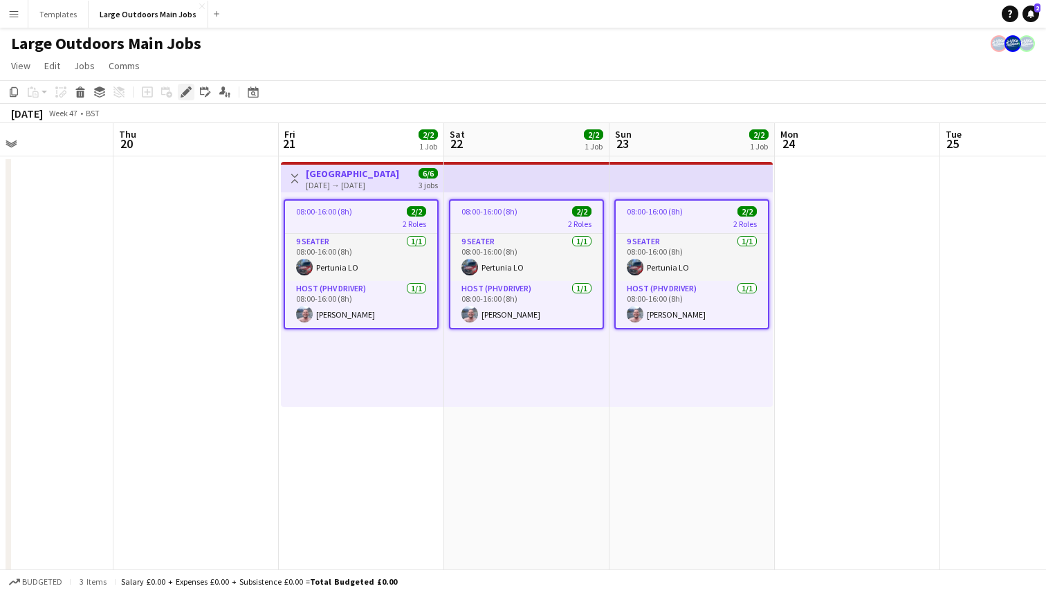
click at [183, 91] on icon "Edit" at bounding box center [186, 92] width 11 height 11
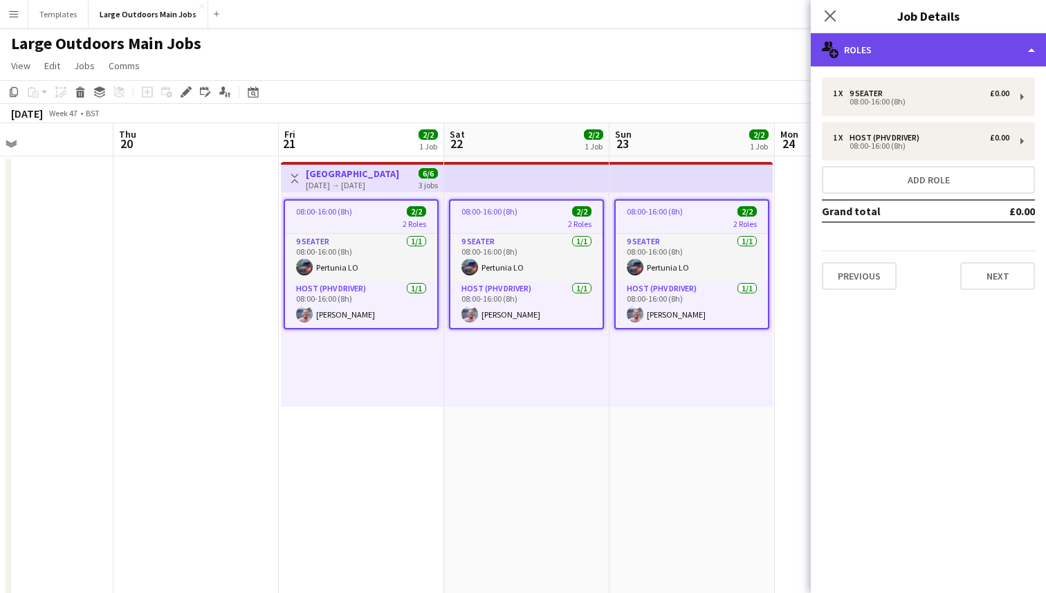
click at [986, 60] on div "multiple-users-add Roles" at bounding box center [928, 49] width 235 height 33
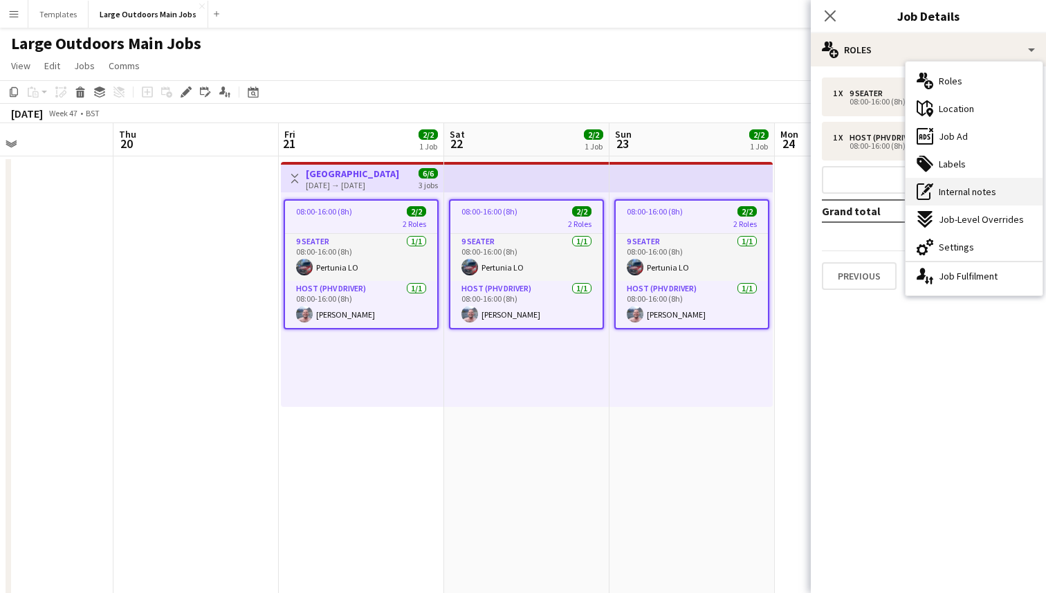
click at [948, 185] on span "Internal notes" at bounding box center [967, 191] width 57 height 12
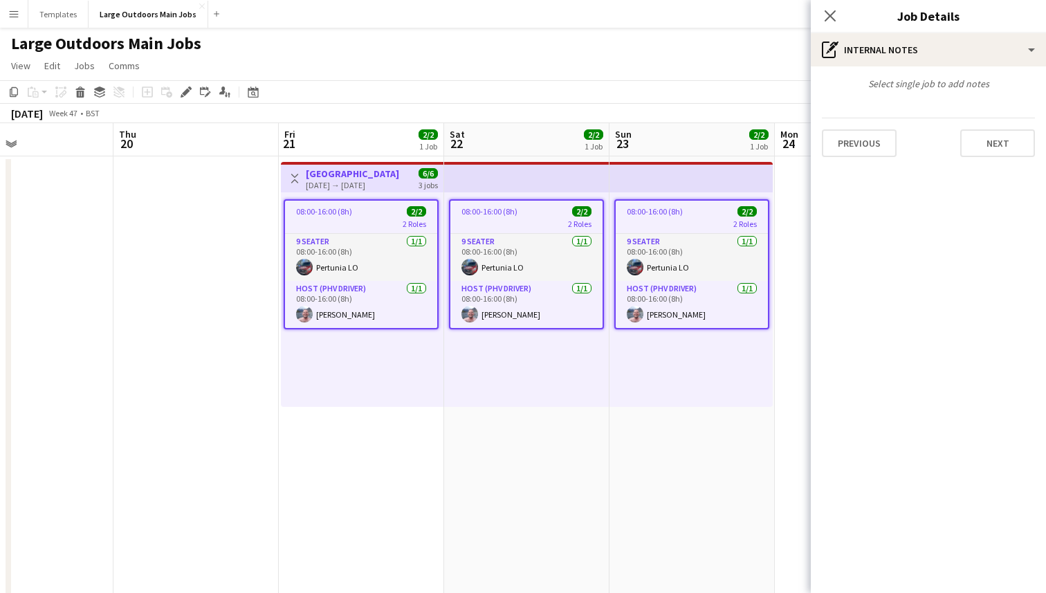
click at [334, 210] on span "08:00-16:00 (8h)" at bounding box center [324, 211] width 56 height 10
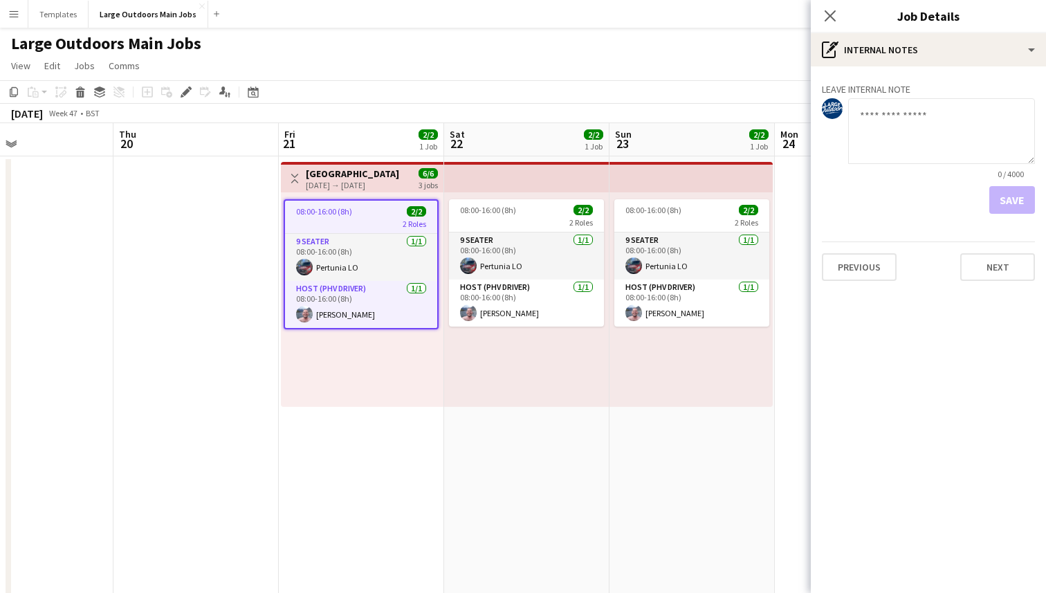
click at [948, 131] on textarea at bounding box center [941, 131] width 187 height 66
type textarea "* *"
click at [1016, 201] on button "Save" at bounding box center [1013, 200] width 46 height 28
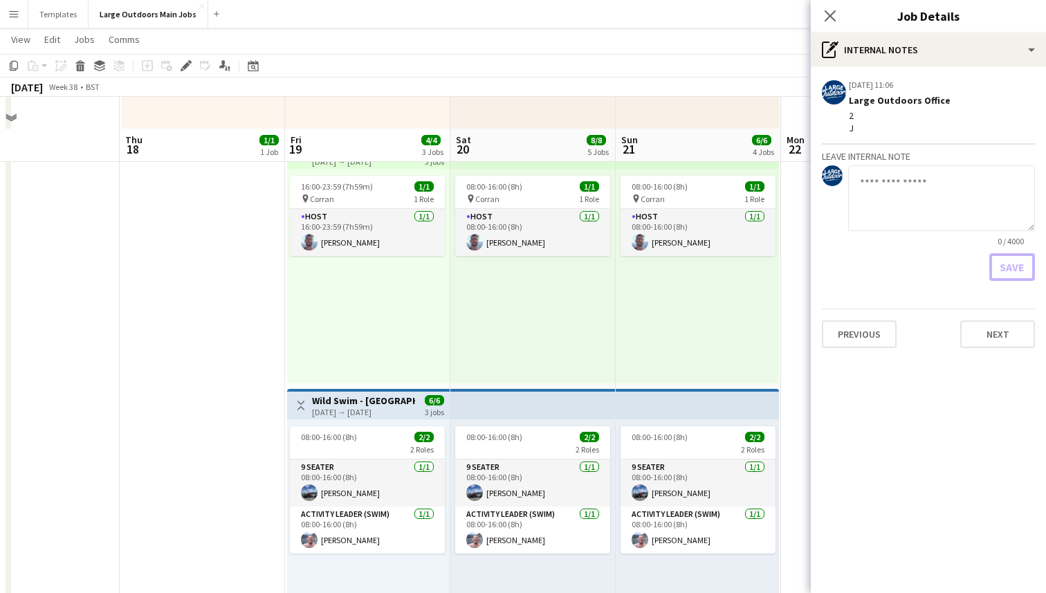
scroll to position [514, 0]
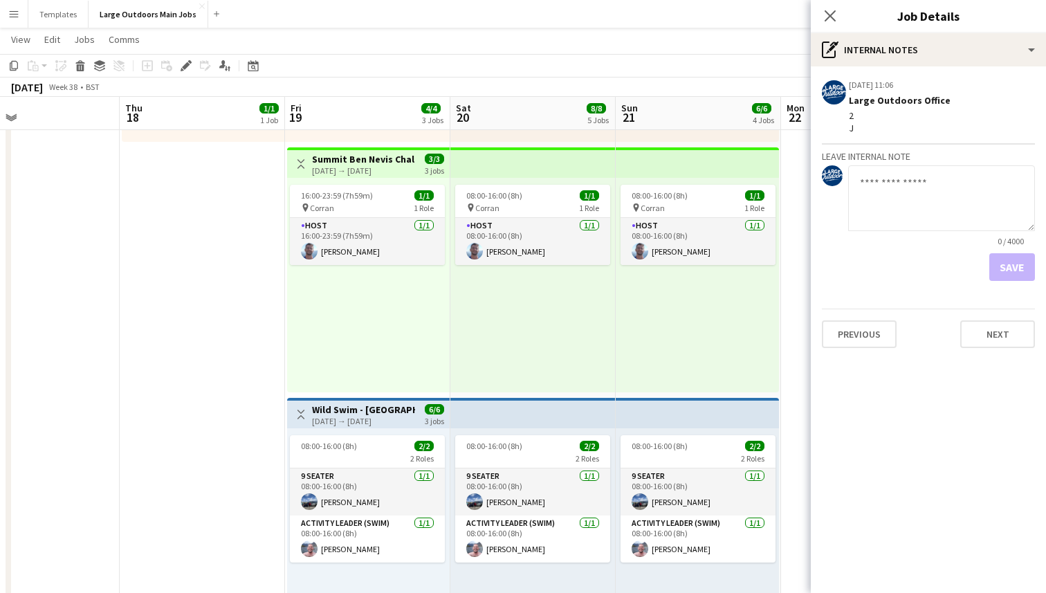
click at [368, 171] on div "[DATE] → [DATE]" at bounding box center [363, 170] width 103 height 10
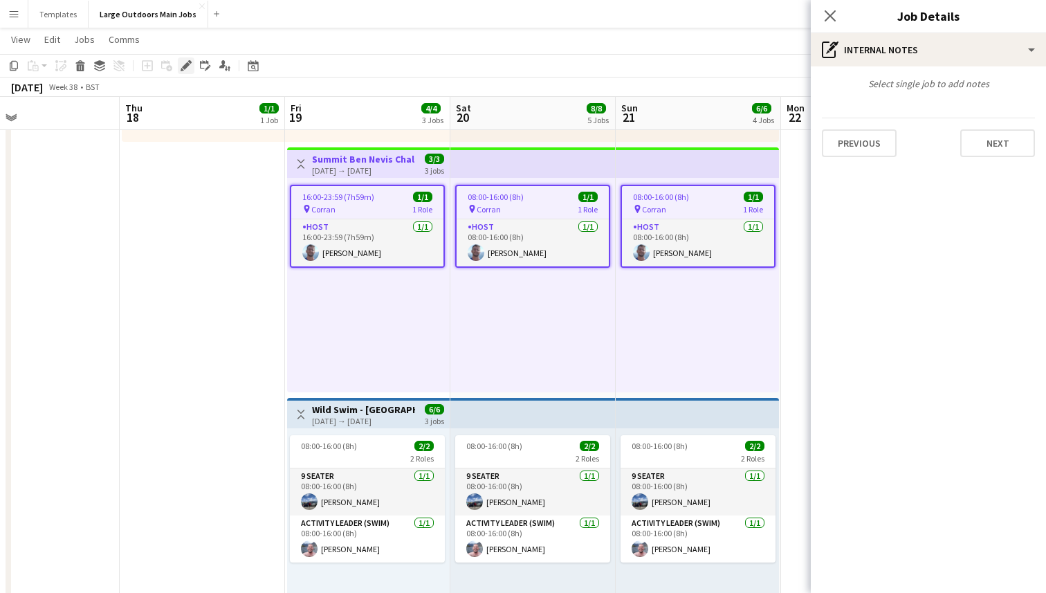
click at [191, 69] on icon "Edit" at bounding box center [186, 65] width 11 height 11
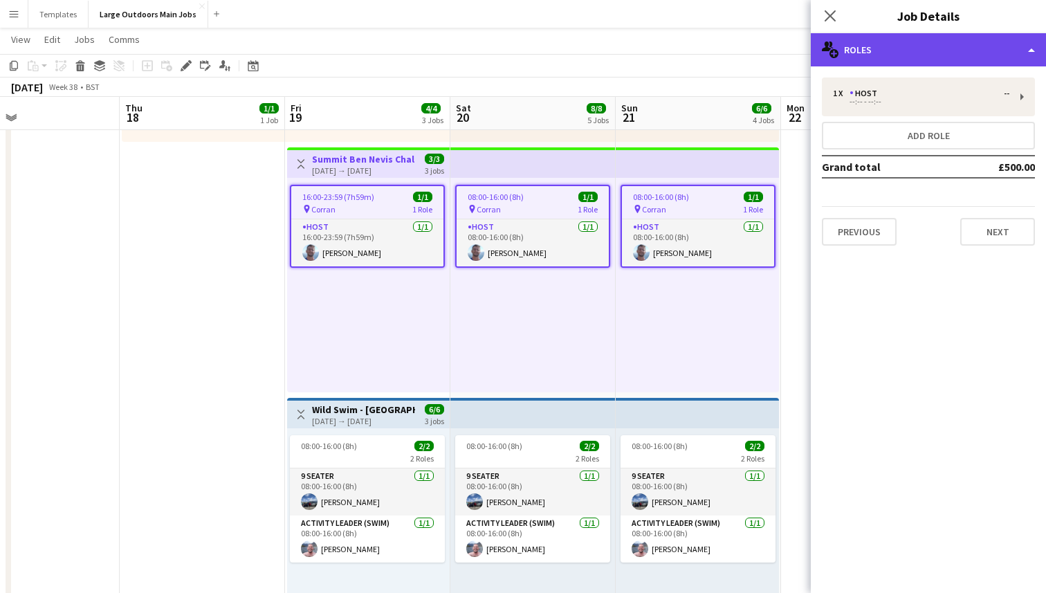
click at [1002, 50] on div "multiple-users-add Roles" at bounding box center [928, 49] width 235 height 33
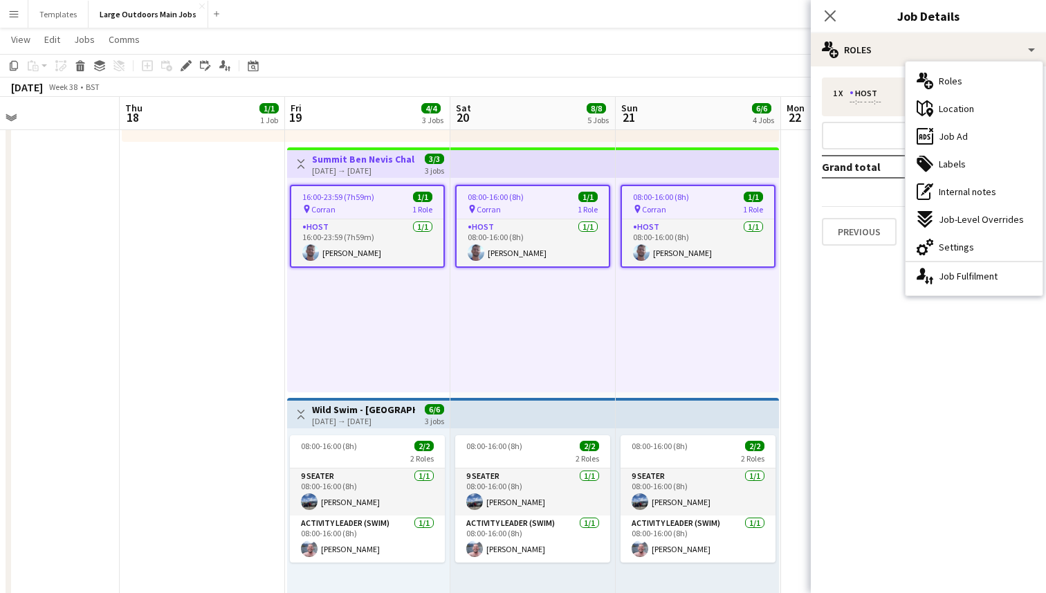
click at [338, 206] on div "pin Corran 1 Role" at bounding box center [367, 208] width 152 height 11
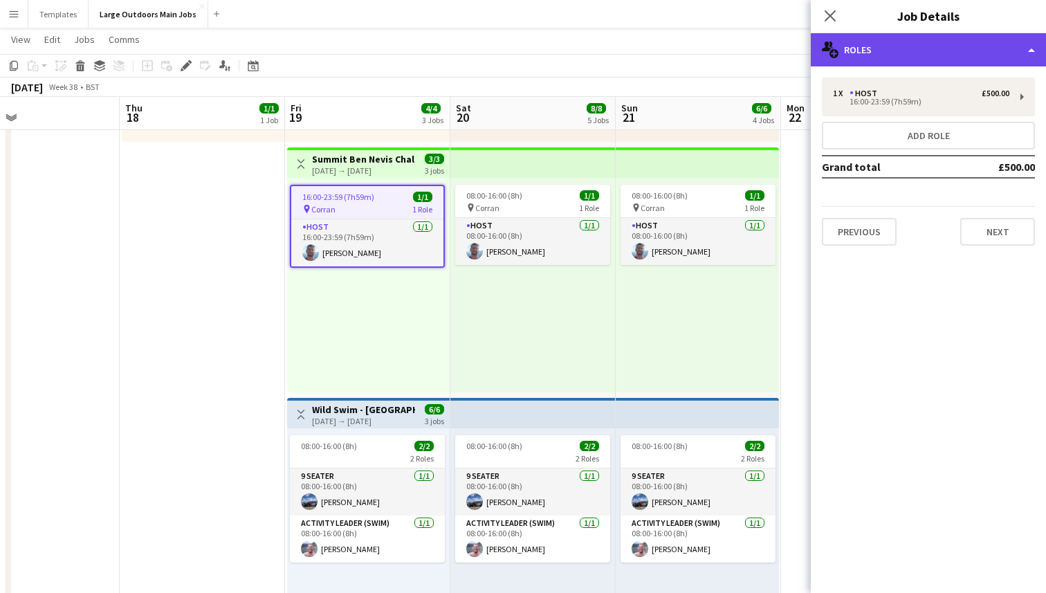
click at [992, 48] on div "multiple-users-add Roles" at bounding box center [928, 49] width 235 height 33
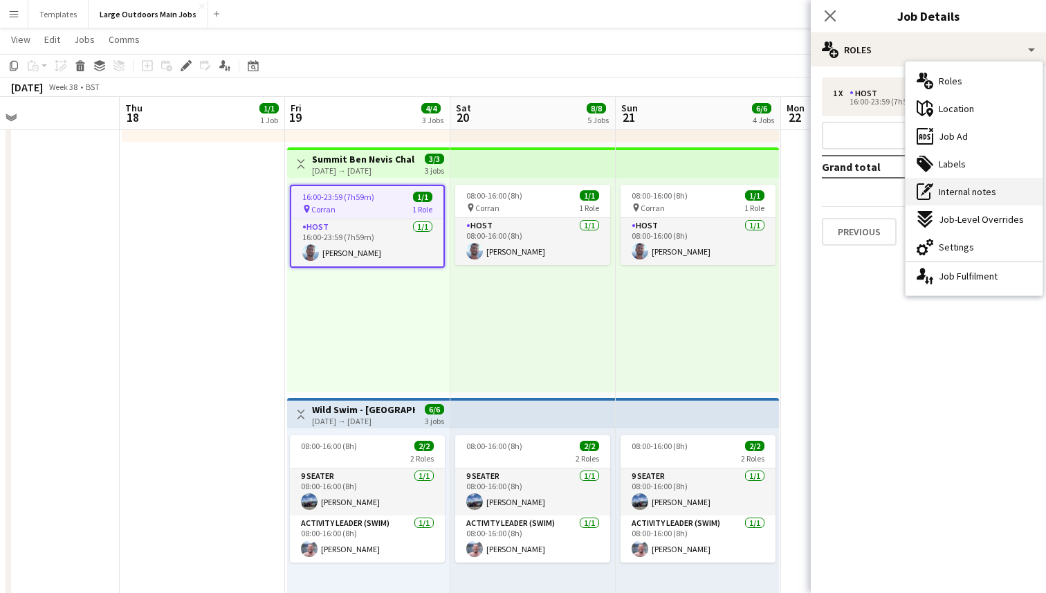
click at [949, 188] on span "Internal notes" at bounding box center [967, 191] width 57 height 12
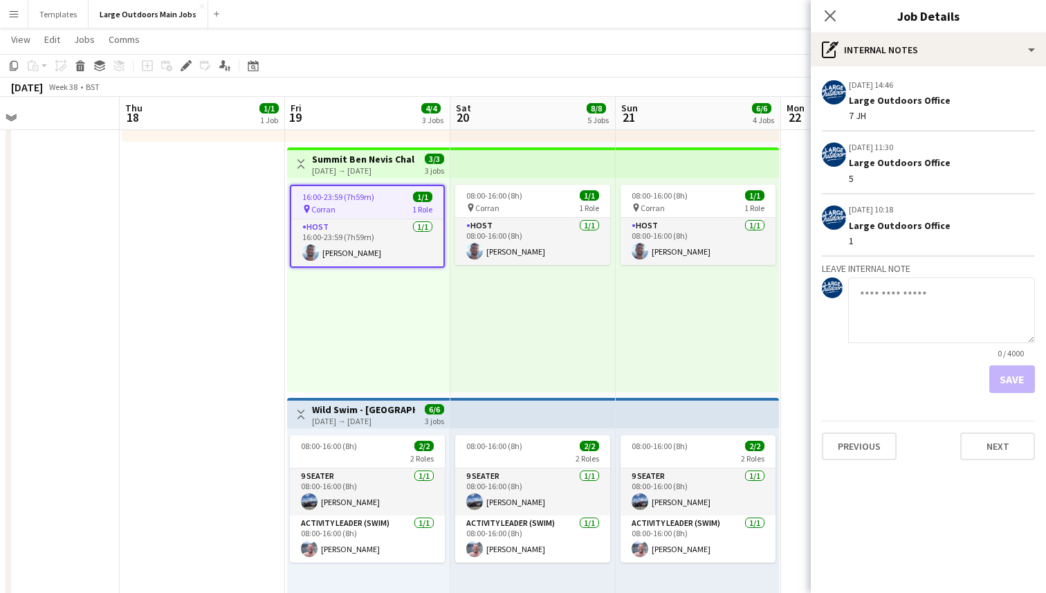
click at [893, 302] on textarea at bounding box center [941, 311] width 187 height 66
type textarea "* *"
click at [1006, 385] on button "Save" at bounding box center [1013, 379] width 46 height 28
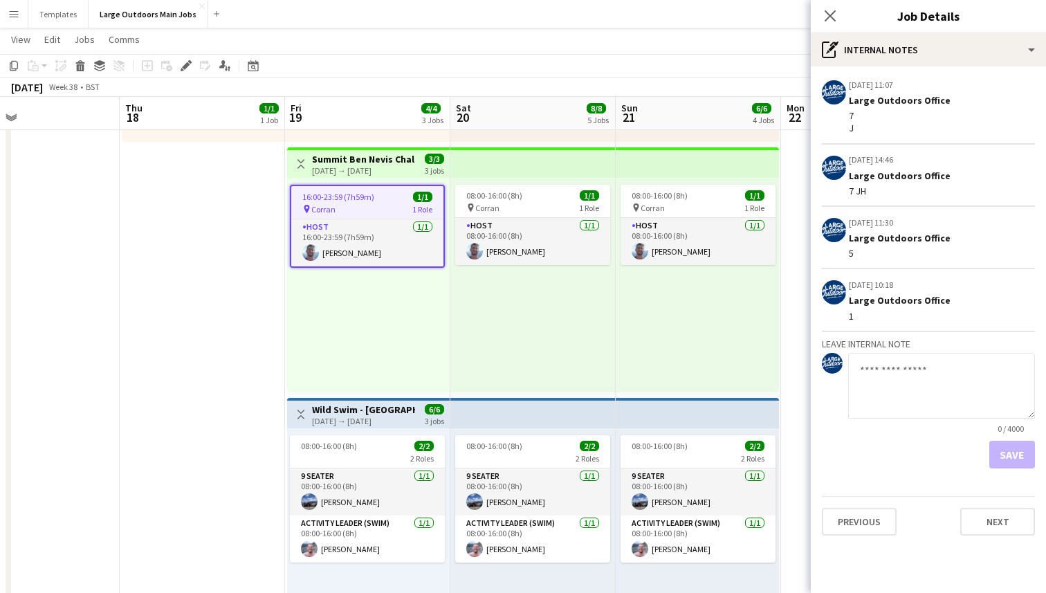
click at [370, 417] on div "[DATE] → [DATE]" at bounding box center [363, 421] width 103 height 10
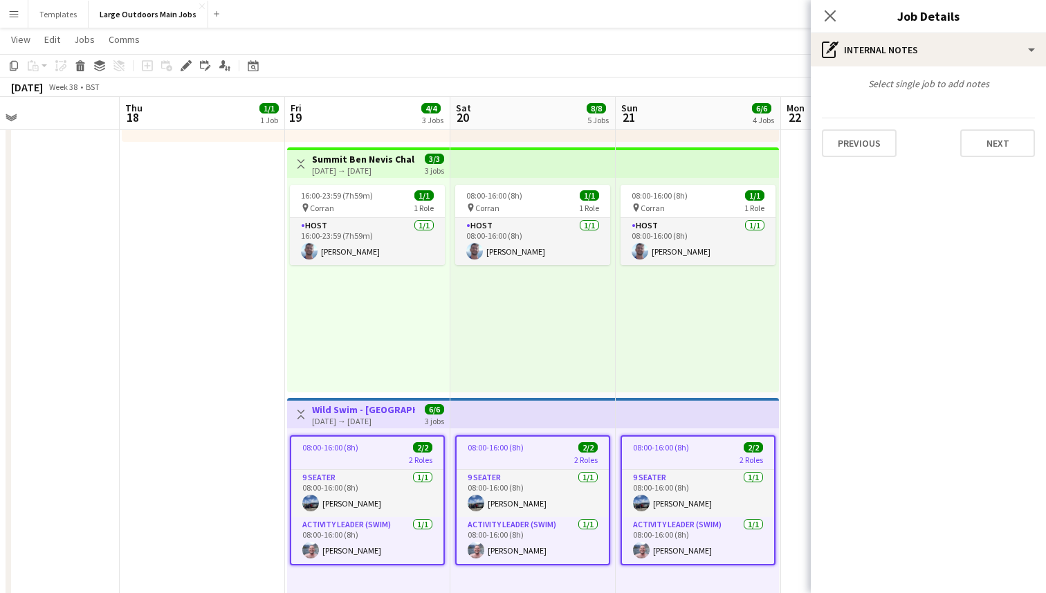
click at [364, 466] on app-job-card "08:00-16:00 (8h) 2/2 2 Roles 9 Seater [DATE] 08:00-16:00 (8h) [PERSON_NAME] Act…" at bounding box center [367, 500] width 155 height 130
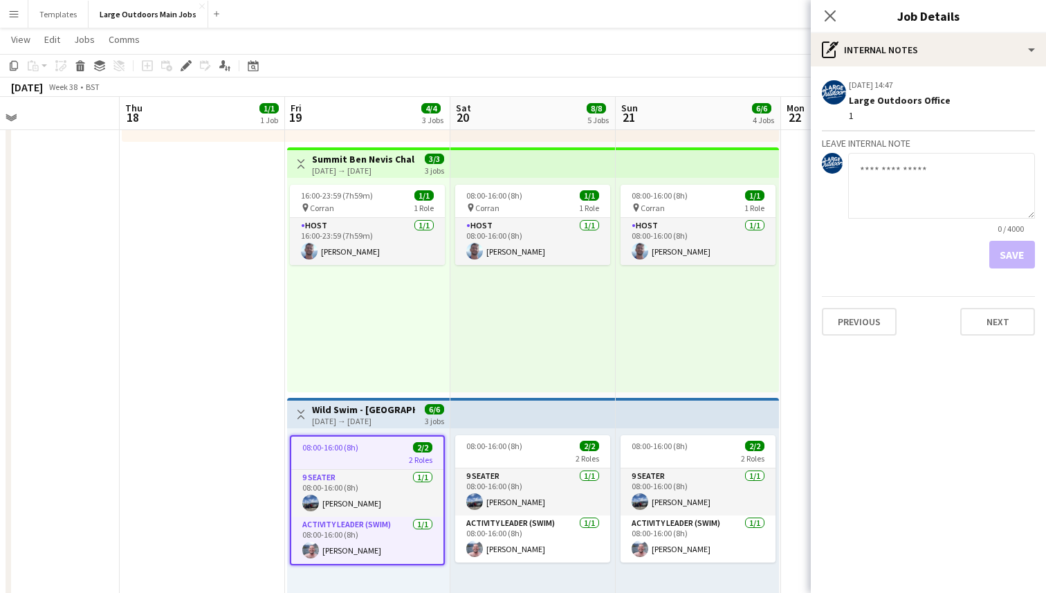
click at [929, 167] on textarea at bounding box center [941, 186] width 187 height 66
type textarea "* *"
click at [1013, 257] on button "Save" at bounding box center [1013, 255] width 46 height 28
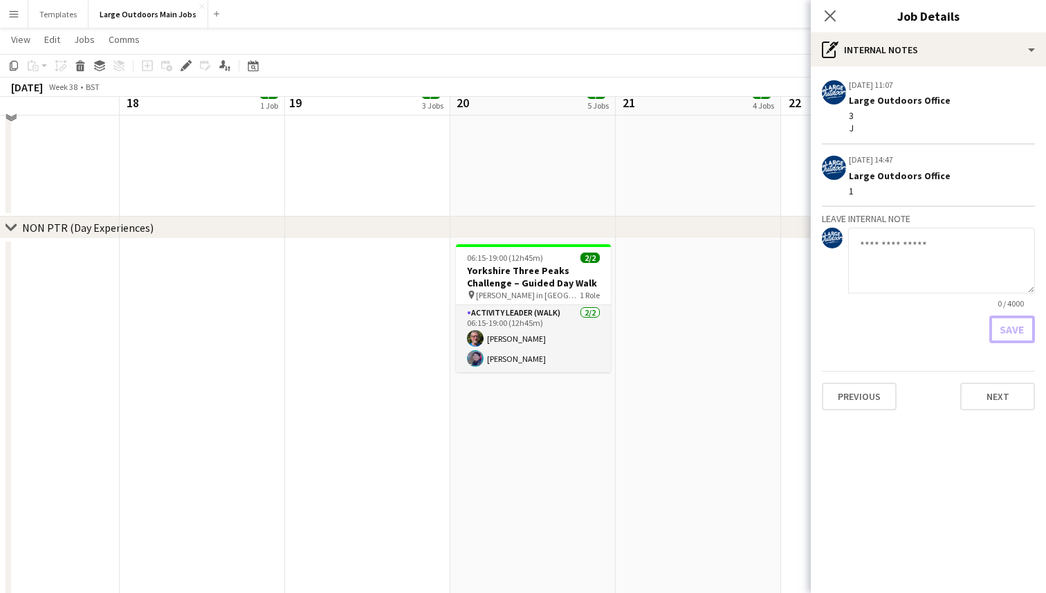
scroll to position [1725, 0]
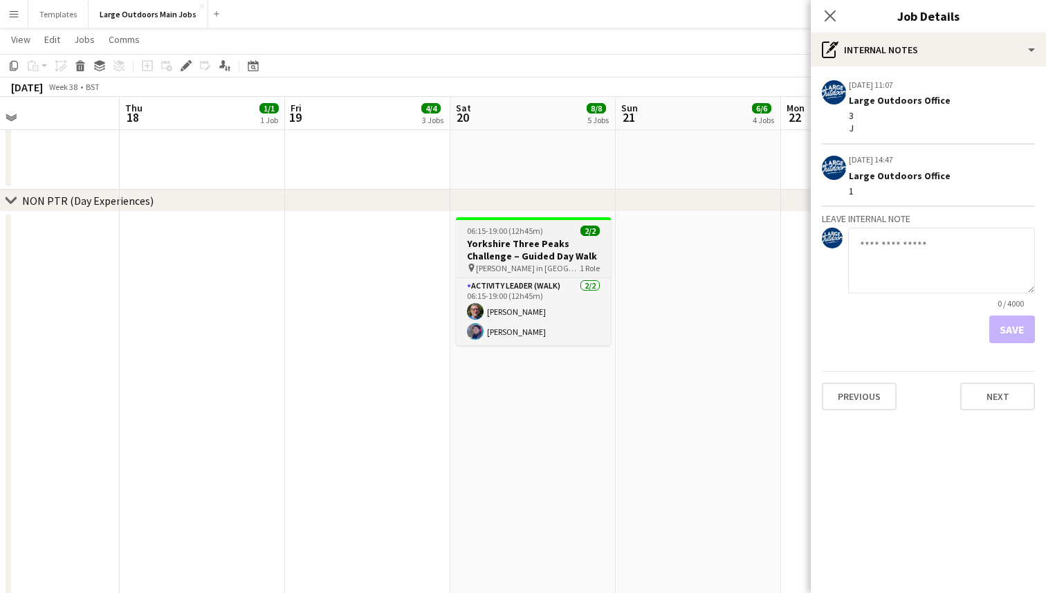
click at [503, 247] on h3 "Yorkshire Three Peaks Challenge – Guided Day Walk" at bounding box center [533, 249] width 155 height 25
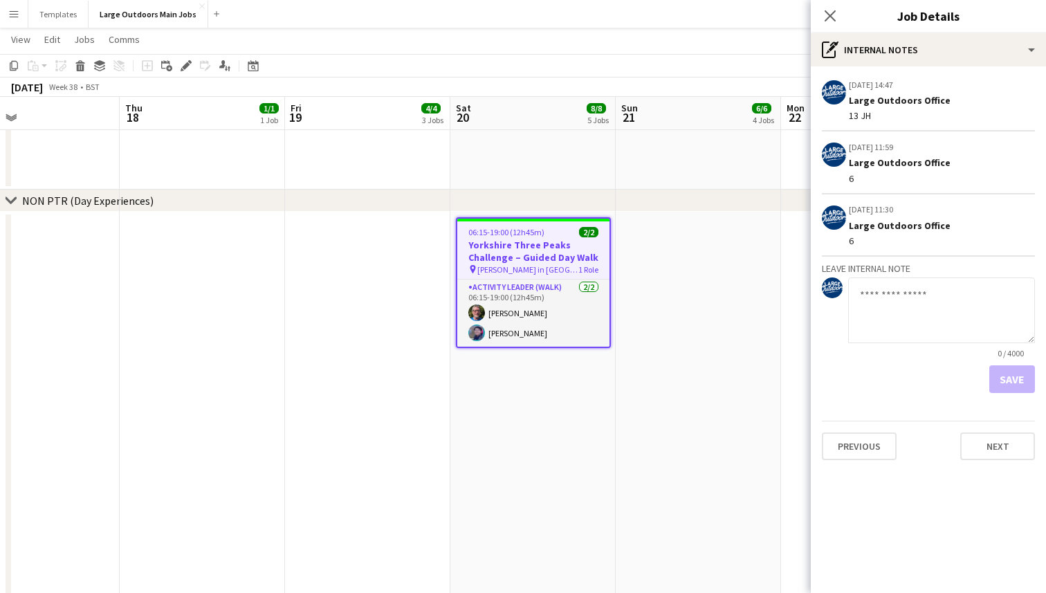
click at [875, 307] on textarea at bounding box center [941, 311] width 187 height 66
type textarea "** **"
click at [1007, 378] on button "Save" at bounding box center [1013, 379] width 46 height 28
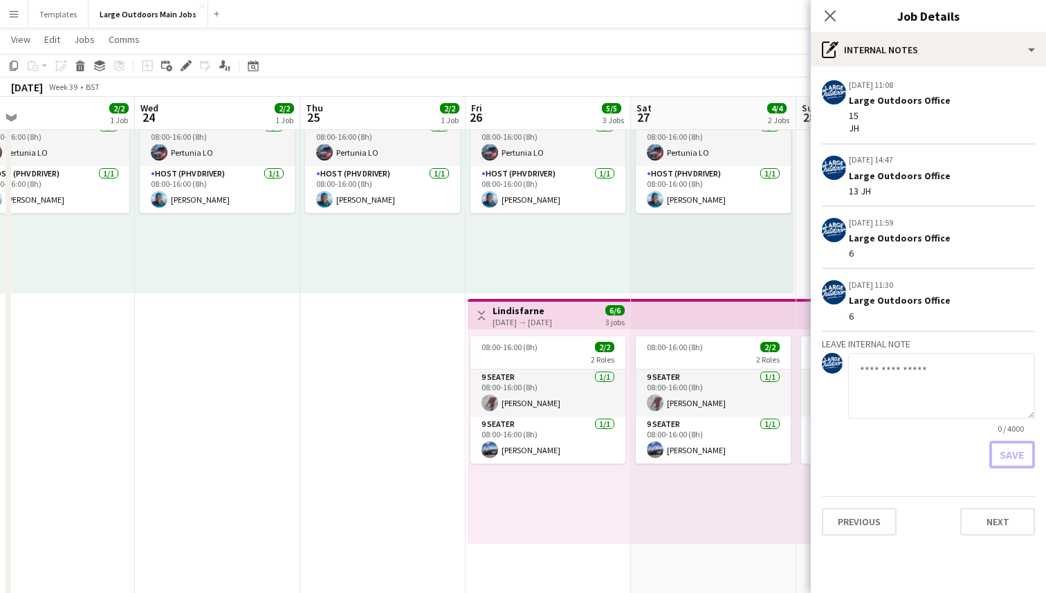
scroll to position [146, 0]
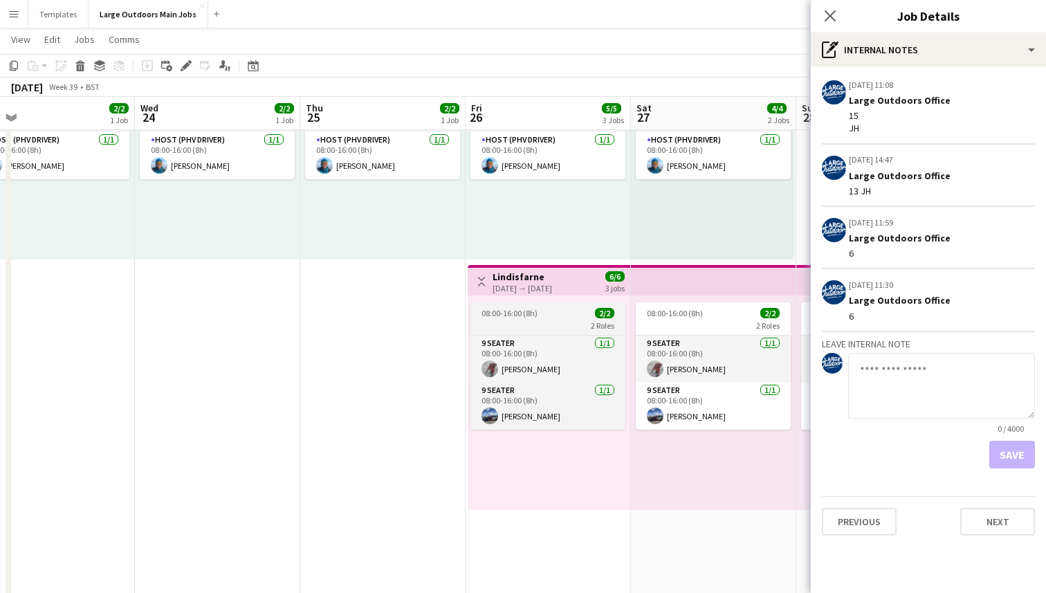
click at [536, 318] on app-job-card "08:00-16:00 (8h) 2/2 2 Roles 9 Seater [DATE] 08:00-16:00 (8h) [PERSON_NAME] 9 S…" at bounding box center [548, 365] width 155 height 127
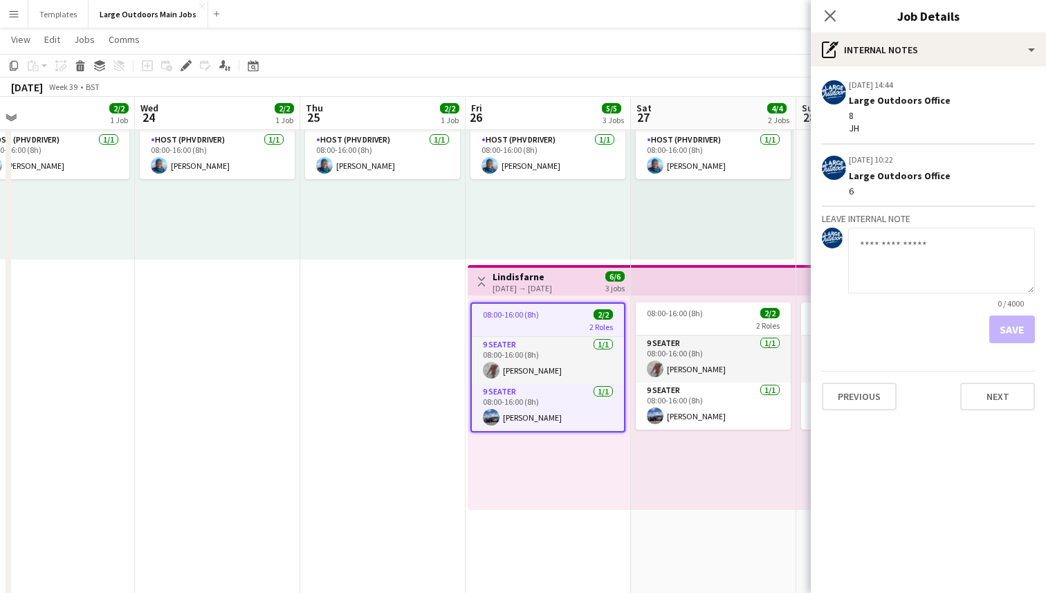
click at [892, 259] on textarea at bounding box center [941, 261] width 187 height 66
type textarea "****** *"
click at [1021, 333] on button "Save" at bounding box center [1013, 330] width 46 height 28
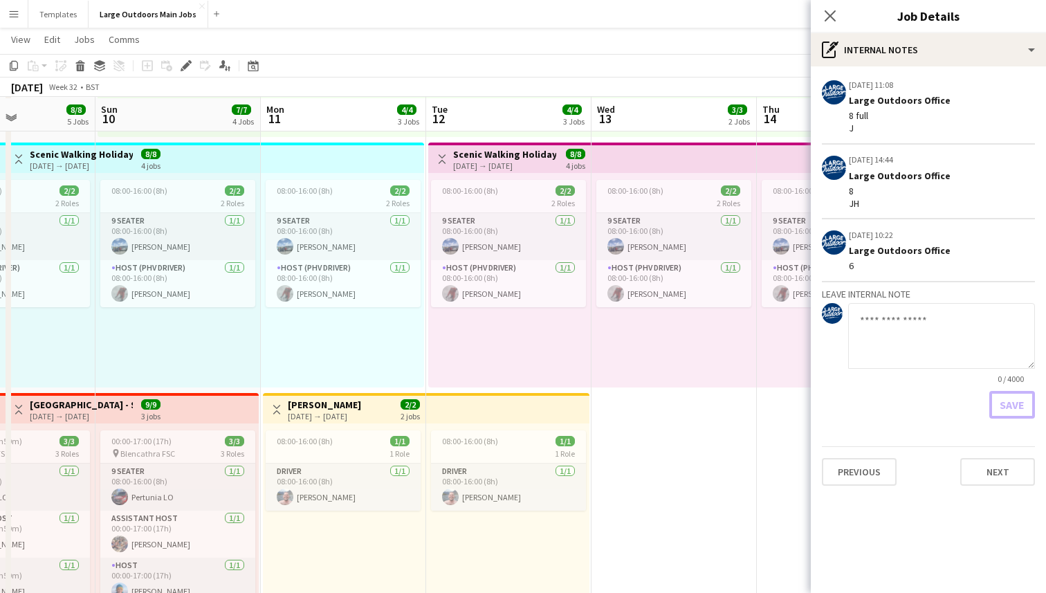
scroll to position [270, 0]
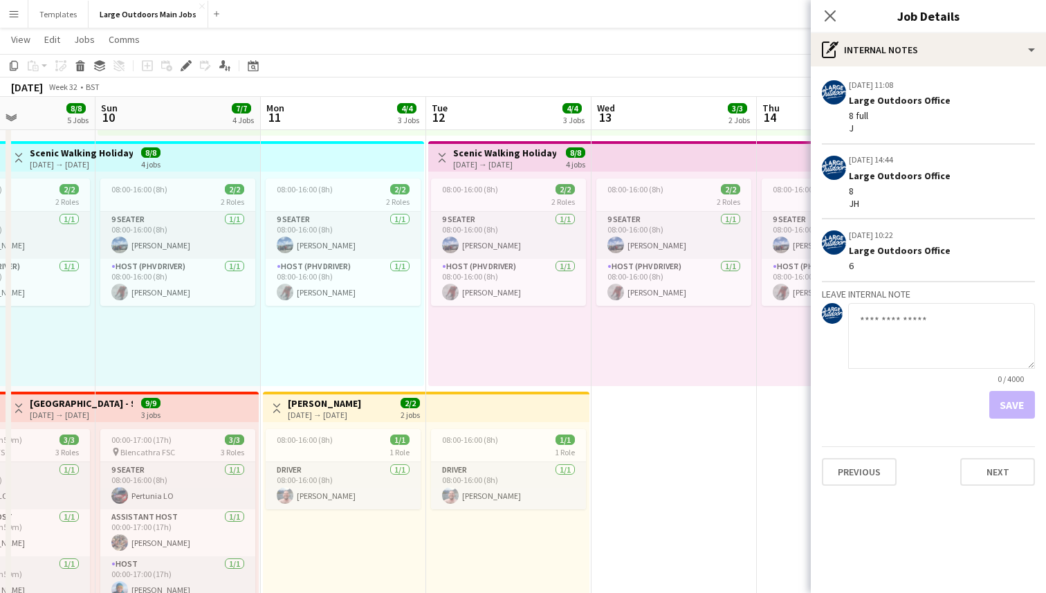
click at [549, 154] on h3 "Scenic Walking Holiday - Exploring the Giant's Causeway" at bounding box center [504, 153] width 103 height 12
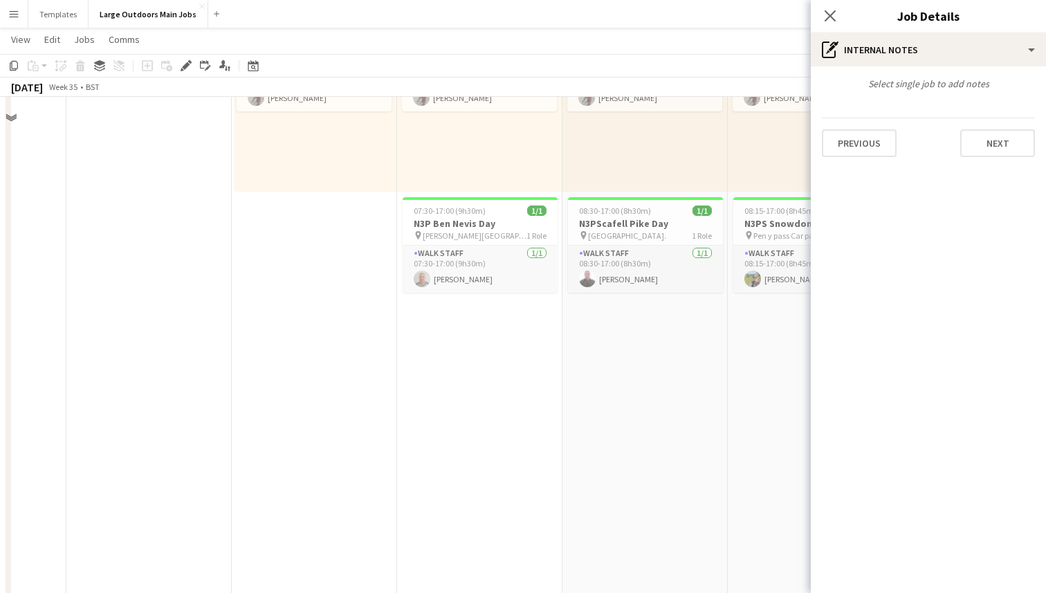
scroll to position [473, 0]
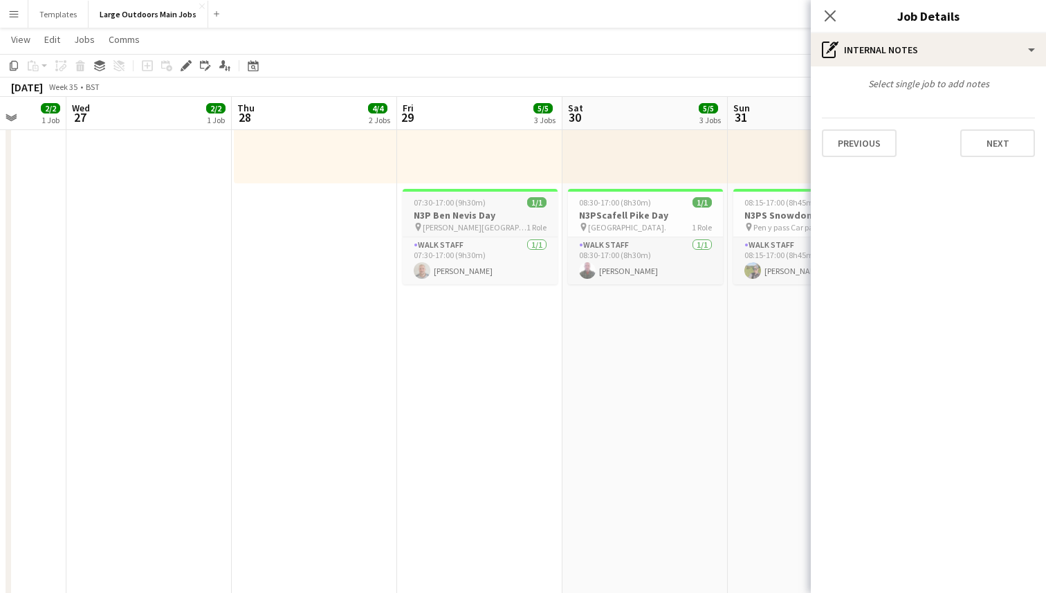
click at [482, 213] on h3 "N3P Ben Nevis Day" at bounding box center [480, 215] width 155 height 12
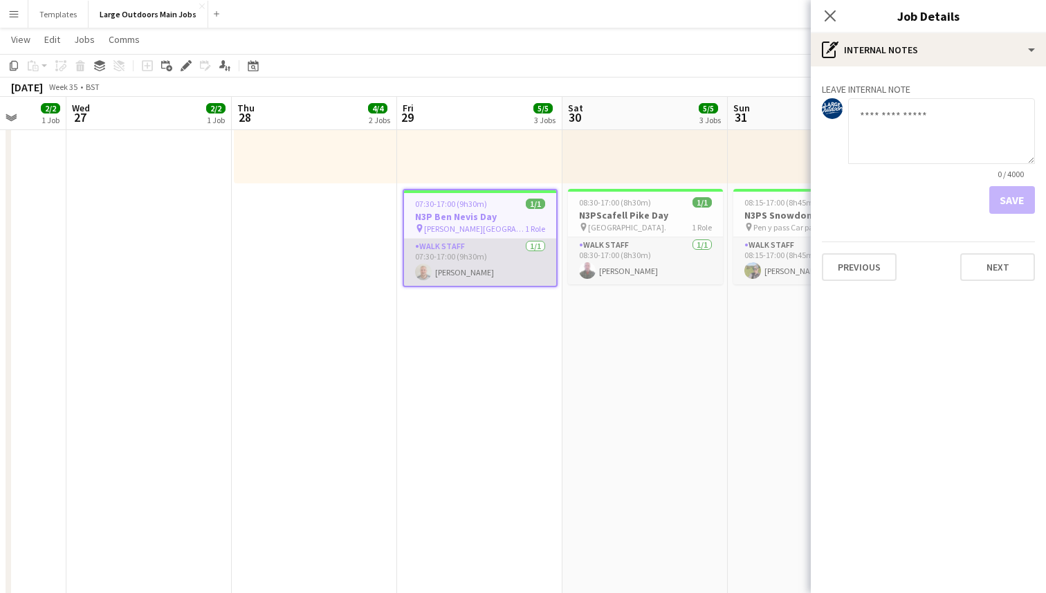
click at [470, 277] on app-card-role "Walk Staff [DATE] 07:30-17:00 (9h30m) [PERSON_NAME]" at bounding box center [480, 262] width 152 height 47
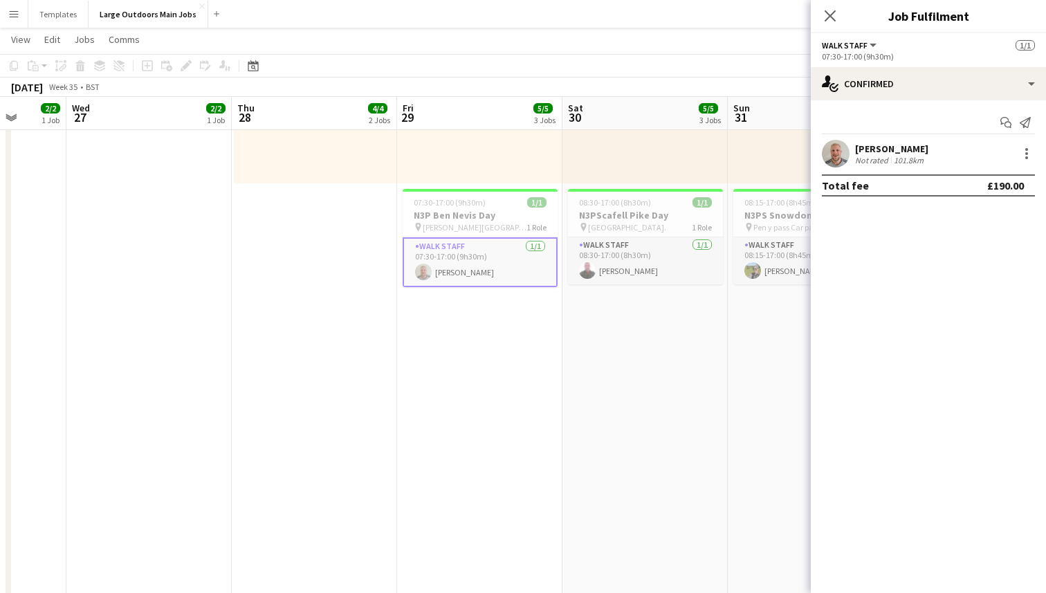
click at [900, 162] on div "101.8km" at bounding box center [908, 160] width 35 height 10
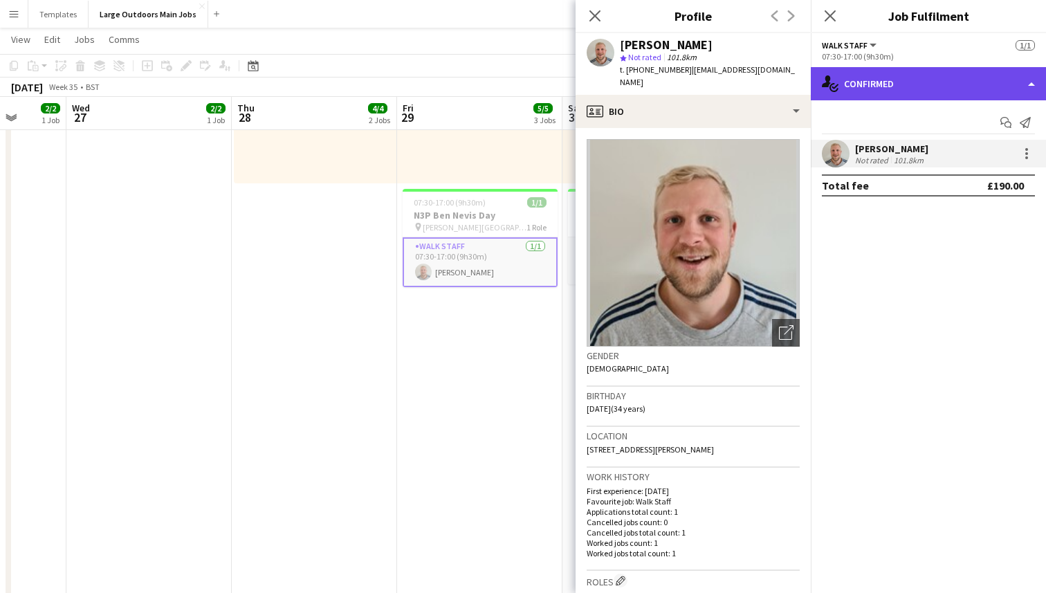
click at [1002, 85] on div "single-neutral-actions-check-2 Confirmed" at bounding box center [928, 83] width 235 height 33
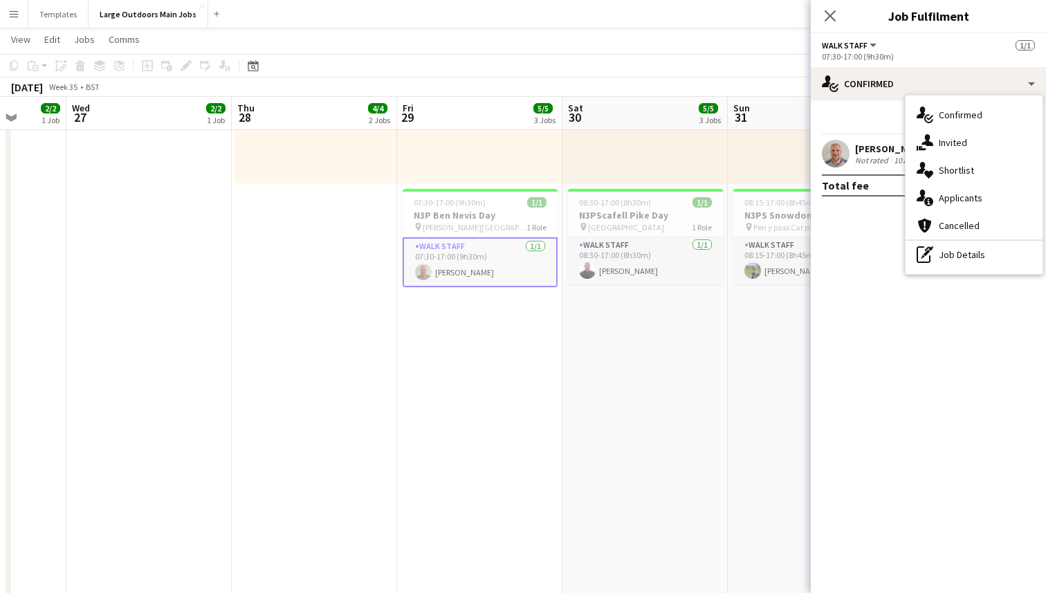
click at [873, 152] on div "[PERSON_NAME]" at bounding box center [891, 149] width 73 height 12
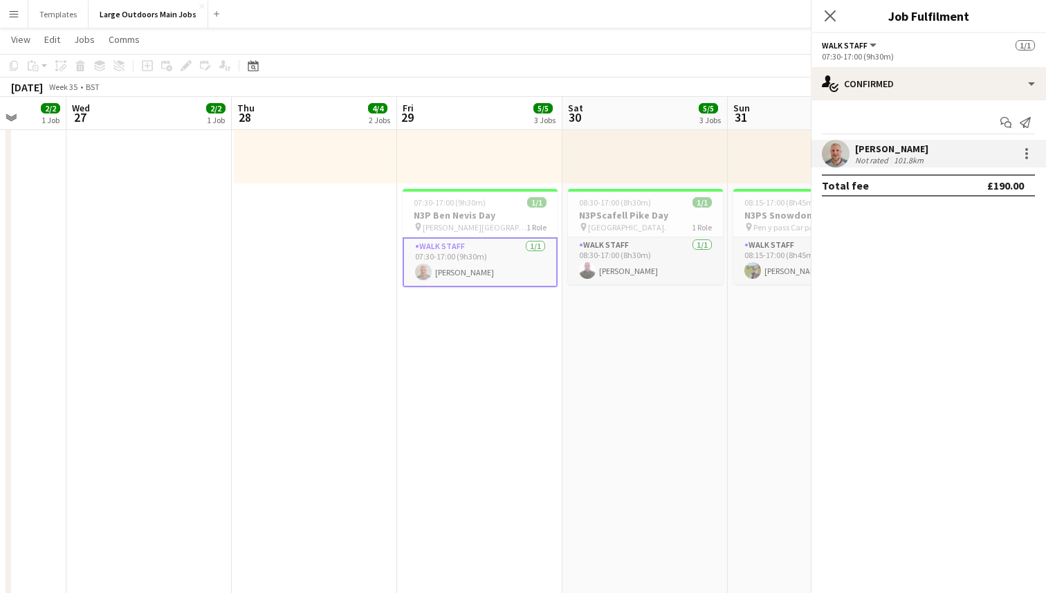
click at [873, 152] on div "[PERSON_NAME]" at bounding box center [891, 149] width 73 height 12
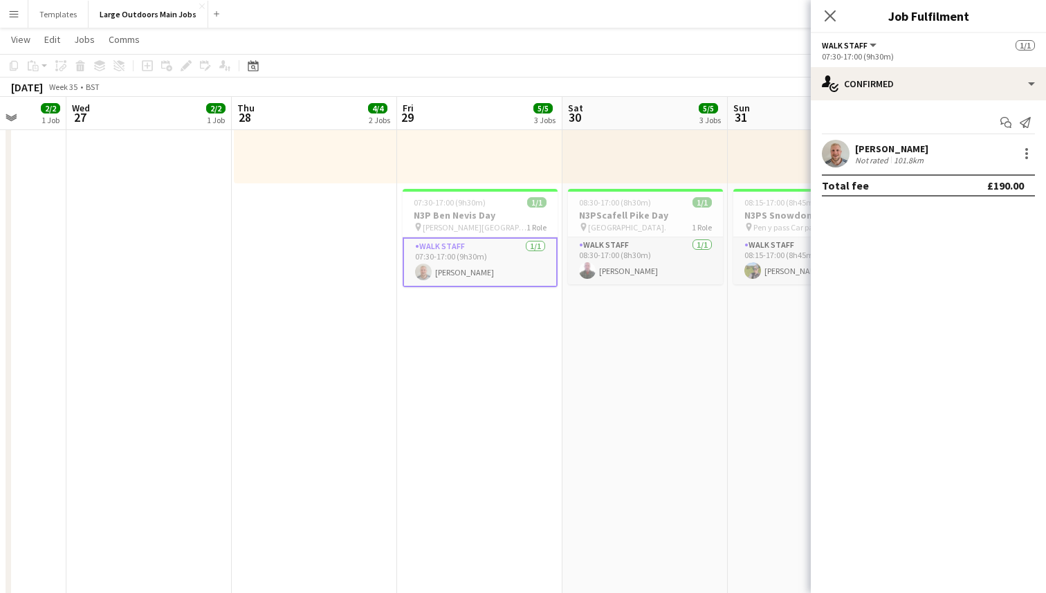
click at [869, 151] on div "[PERSON_NAME]" at bounding box center [891, 149] width 73 height 12
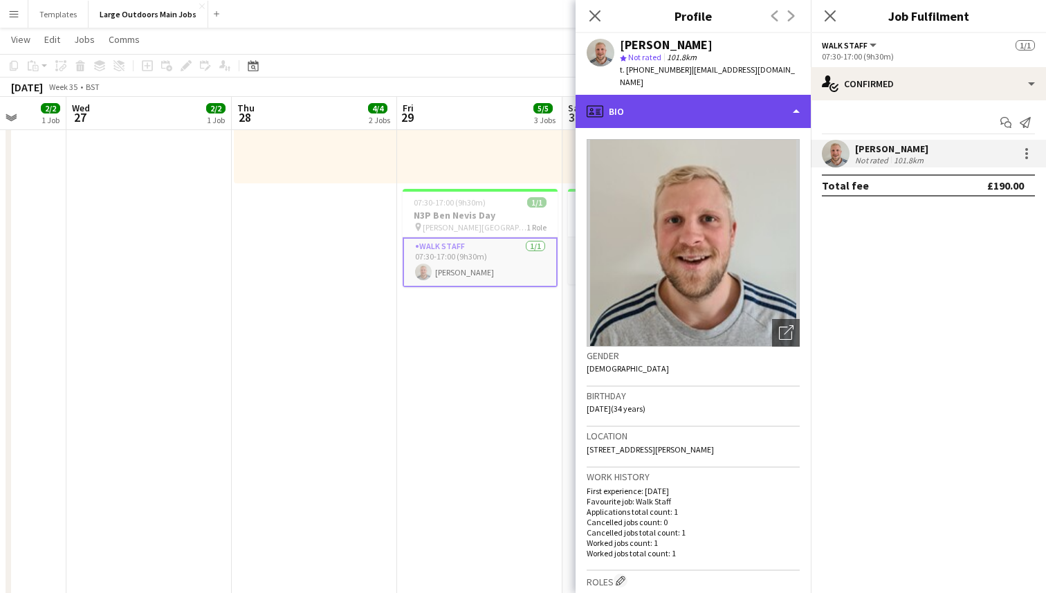
click at [761, 105] on div "profile Bio" at bounding box center [693, 111] width 235 height 33
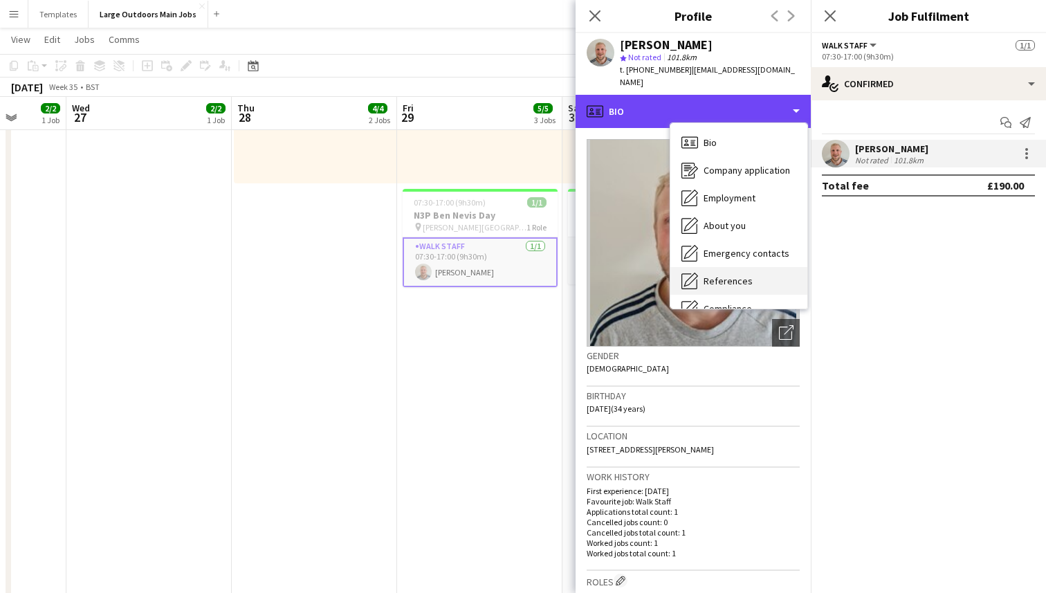
scroll to position [130, 0]
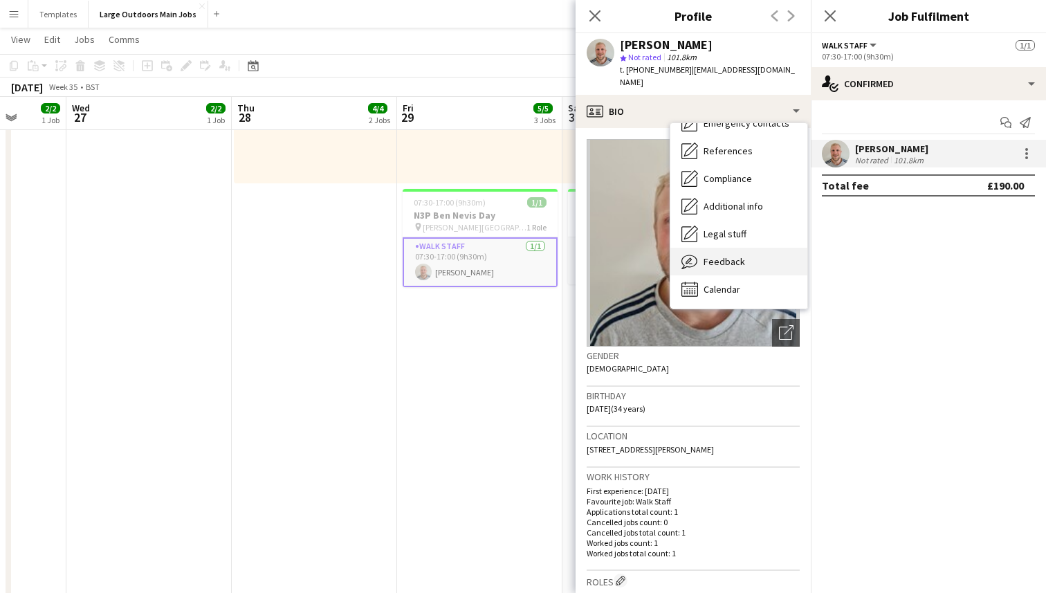
click at [733, 255] on span "Feedback" at bounding box center [725, 261] width 42 height 12
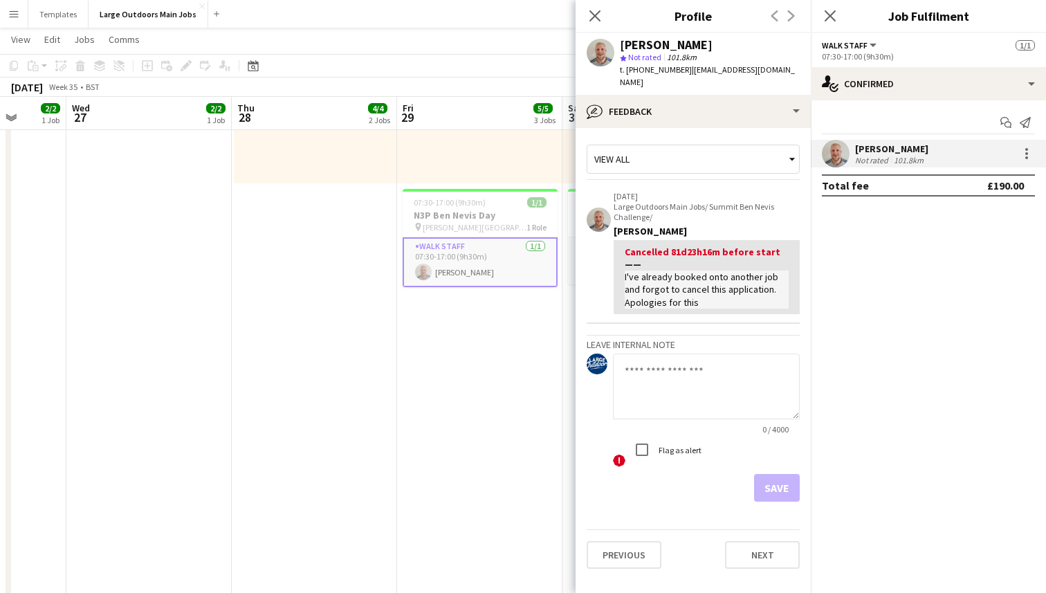
click at [649, 372] on textarea at bounding box center [706, 387] width 187 height 66
type textarea "**********"
click at [781, 483] on button "Save" at bounding box center [777, 488] width 46 height 28
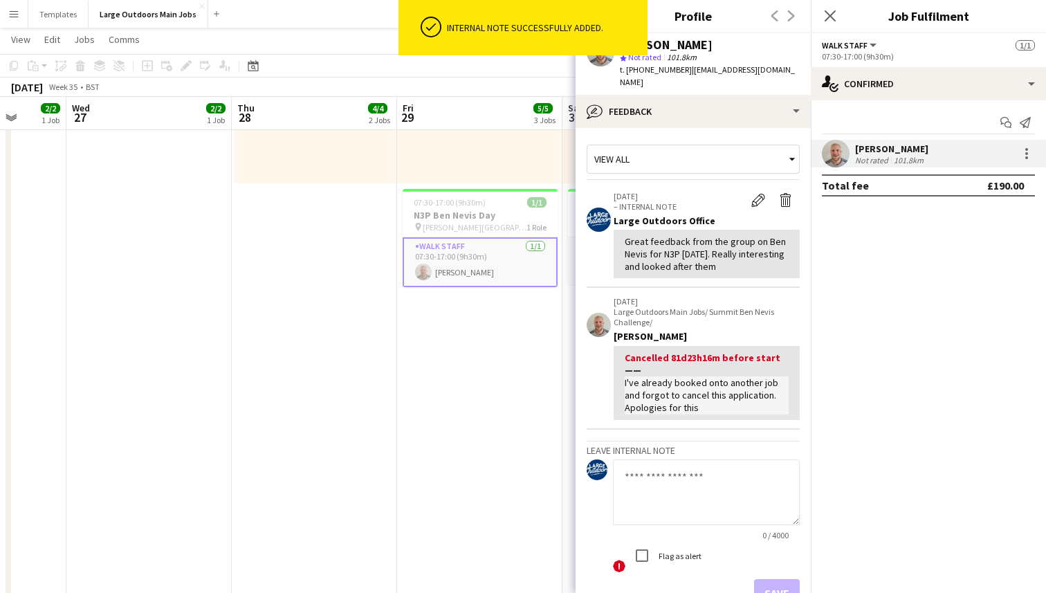
click at [720, 68] on span "| [EMAIL_ADDRESS][DOMAIN_NAME]" at bounding box center [707, 75] width 175 height 23
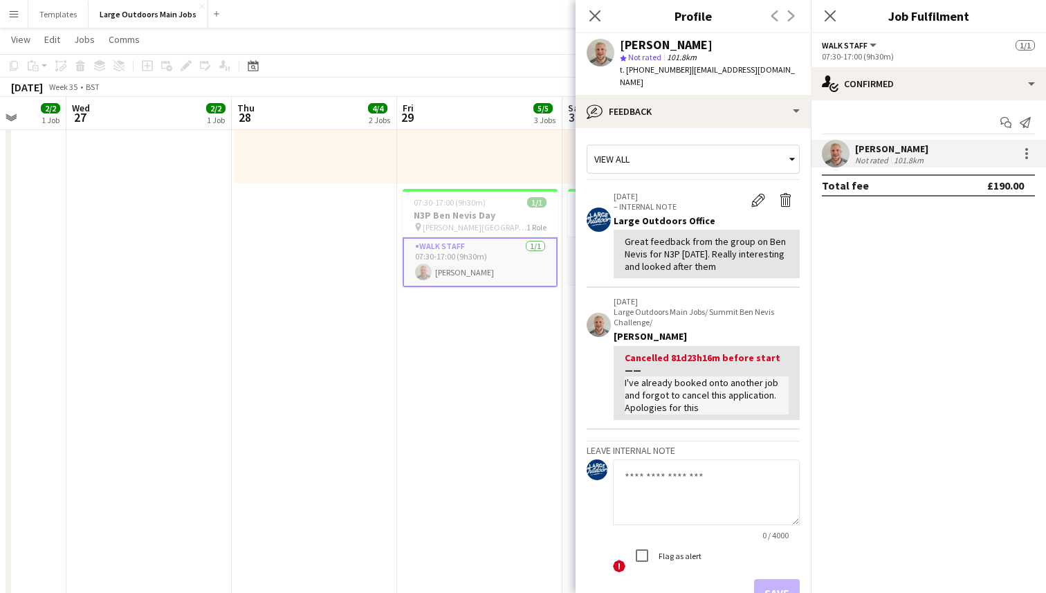
click at [711, 52] on div "star Not rated 101.8km" at bounding box center [710, 57] width 180 height 12
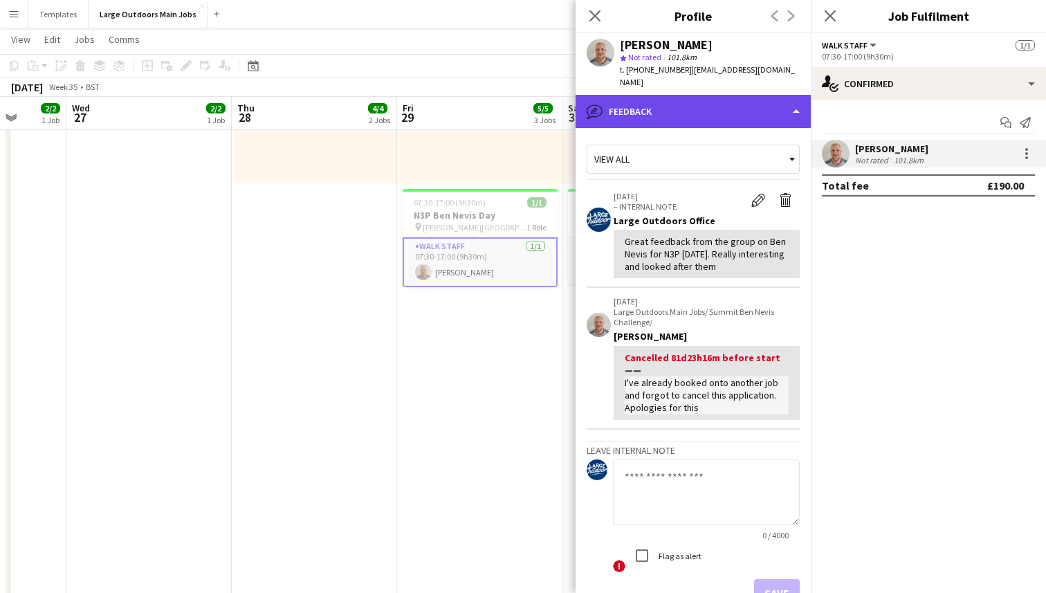
click at [712, 98] on div "bubble-pencil Feedback" at bounding box center [693, 111] width 235 height 33
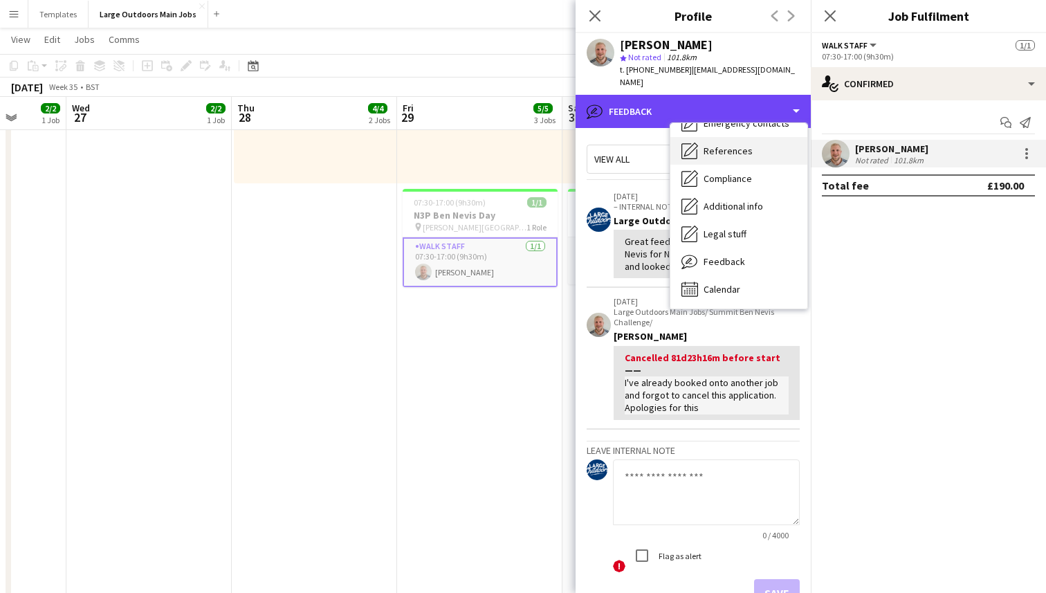
scroll to position [0, 0]
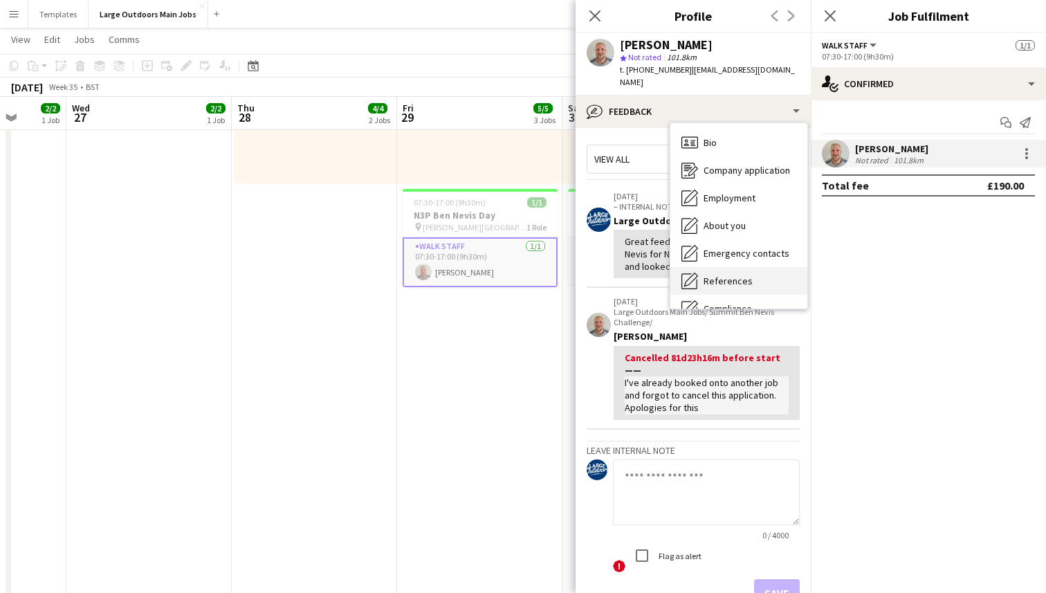
click at [714, 136] on span "Bio" at bounding box center [710, 142] width 13 height 12
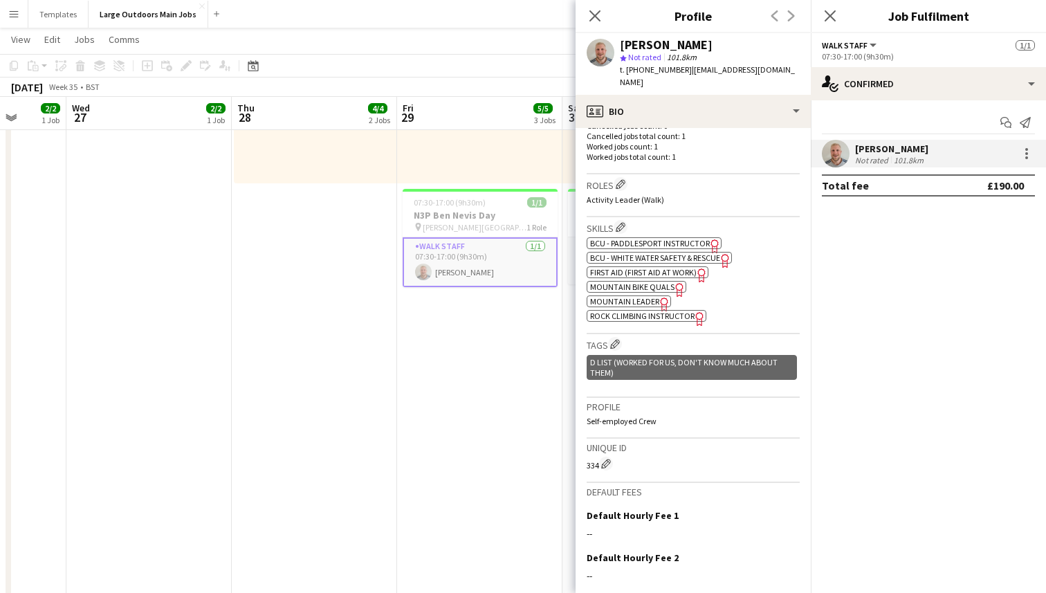
scroll to position [417, 0]
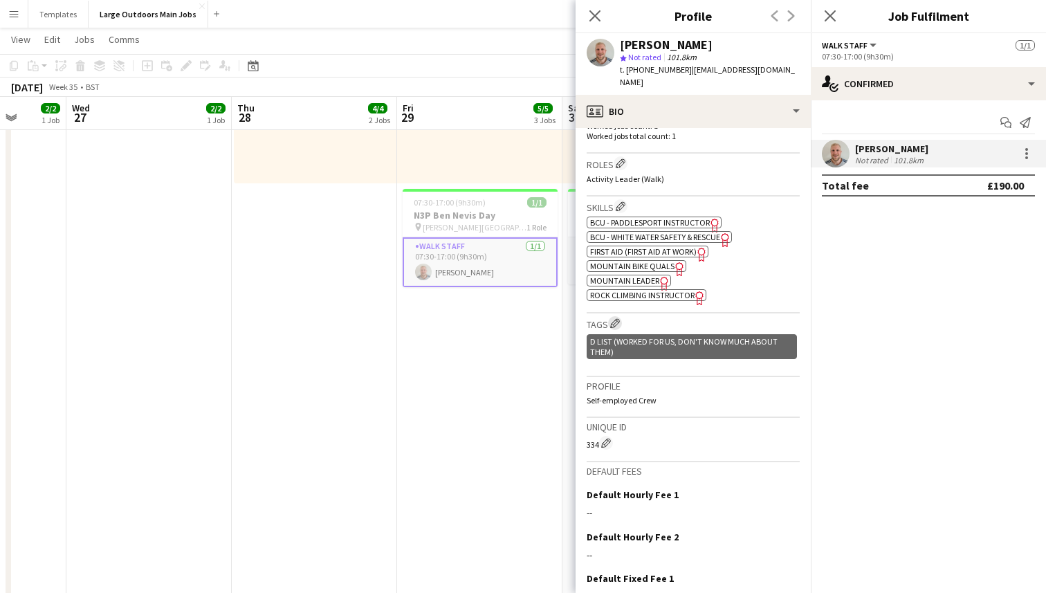
click at [620, 318] on app-icon "Edit crew company tags" at bounding box center [615, 323] width 10 height 10
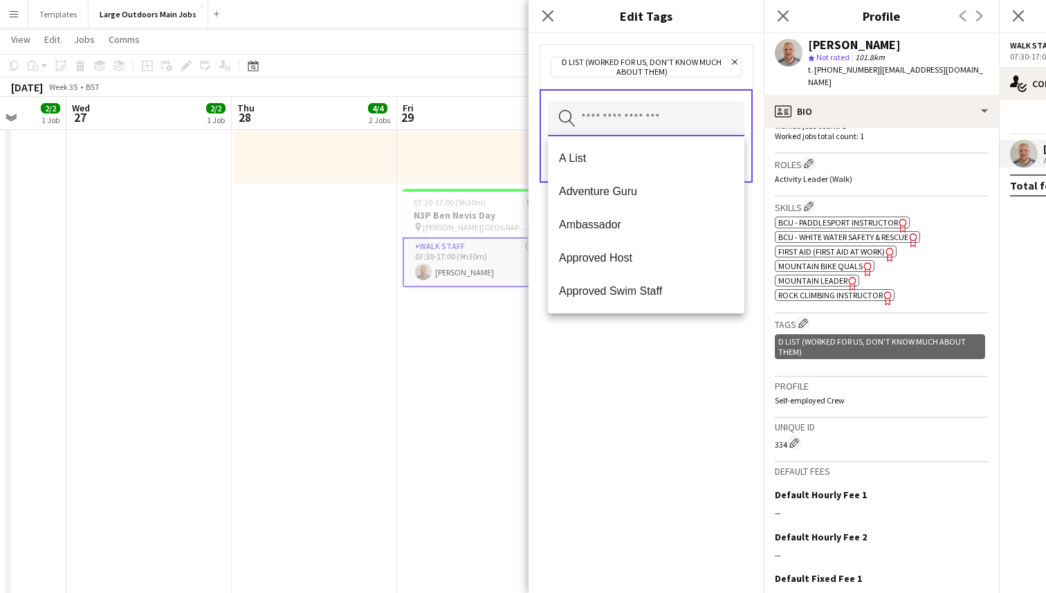
click at [634, 120] on input "text" at bounding box center [646, 119] width 197 height 35
click at [603, 154] on span "A List" at bounding box center [646, 158] width 174 height 13
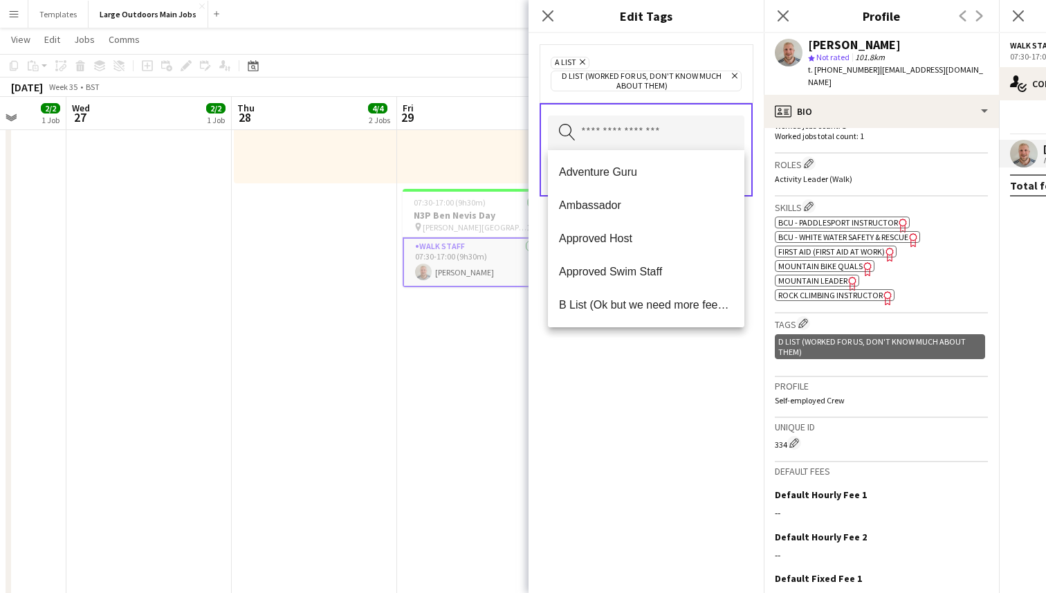
click at [735, 76] on icon at bounding box center [735, 76] width 6 height 6
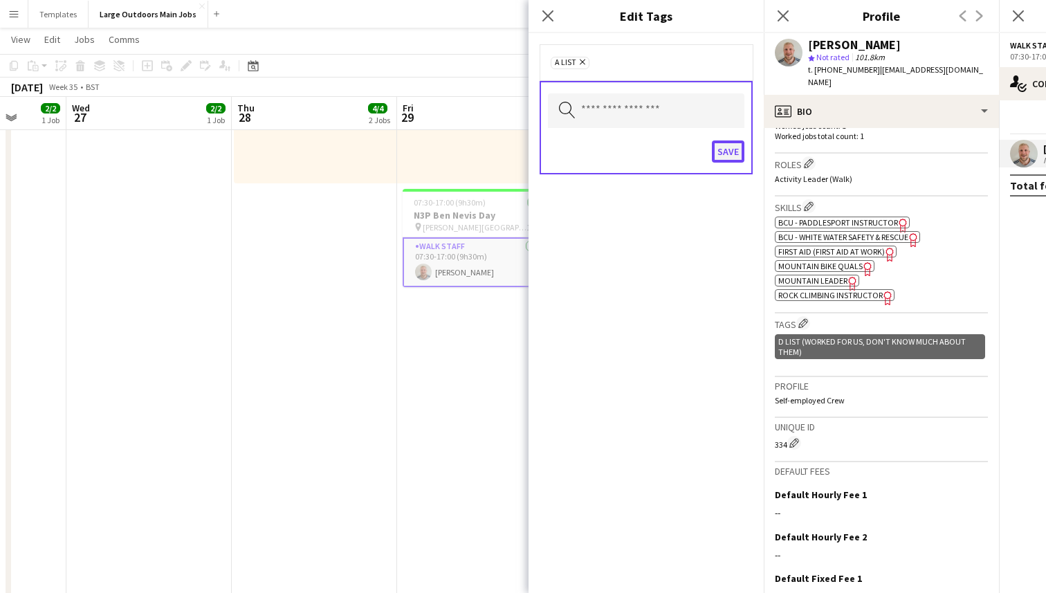
click at [731, 148] on button "Save" at bounding box center [728, 151] width 33 height 22
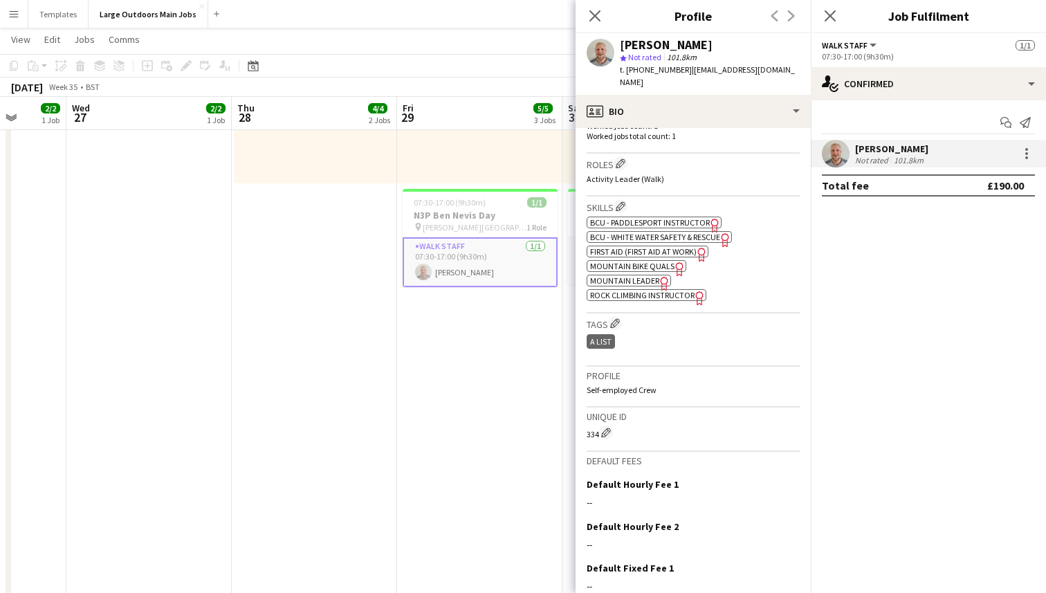
click at [495, 325] on app-date-cell "08:00-16:00 (8h) 2/2 2 Roles 9 Seater [DATE] 08:00-16:00 (8h) Pertunia LO Host …" at bounding box center [479, 561] width 165 height 1759
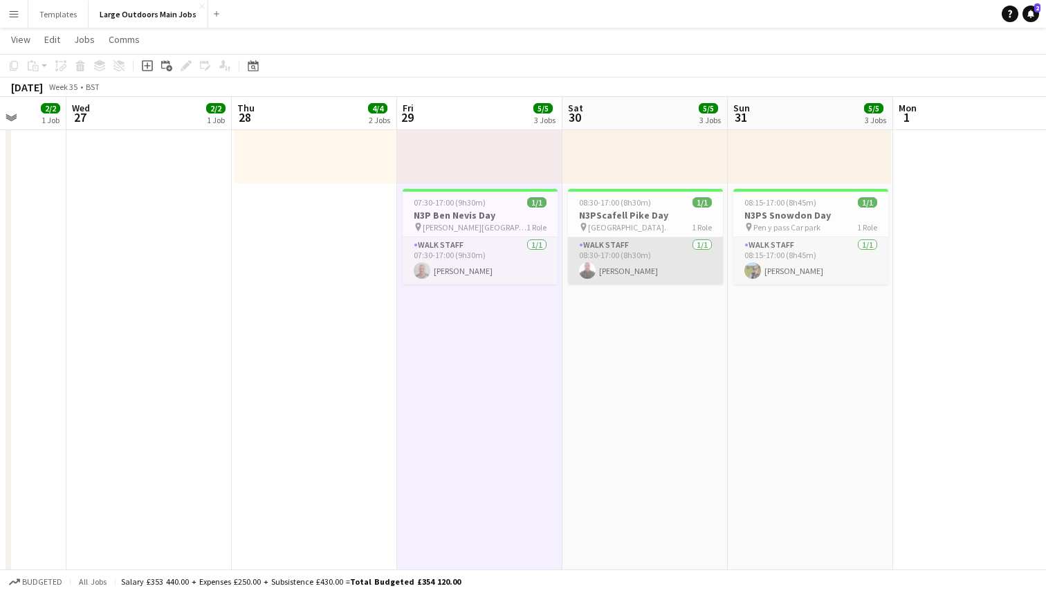
click at [621, 270] on app-card-role "Walk Staff [DATE] 08:30-17:00 (8h30m) [PERSON_NAME]" at bounding box center [645, 260] width 155 height 47
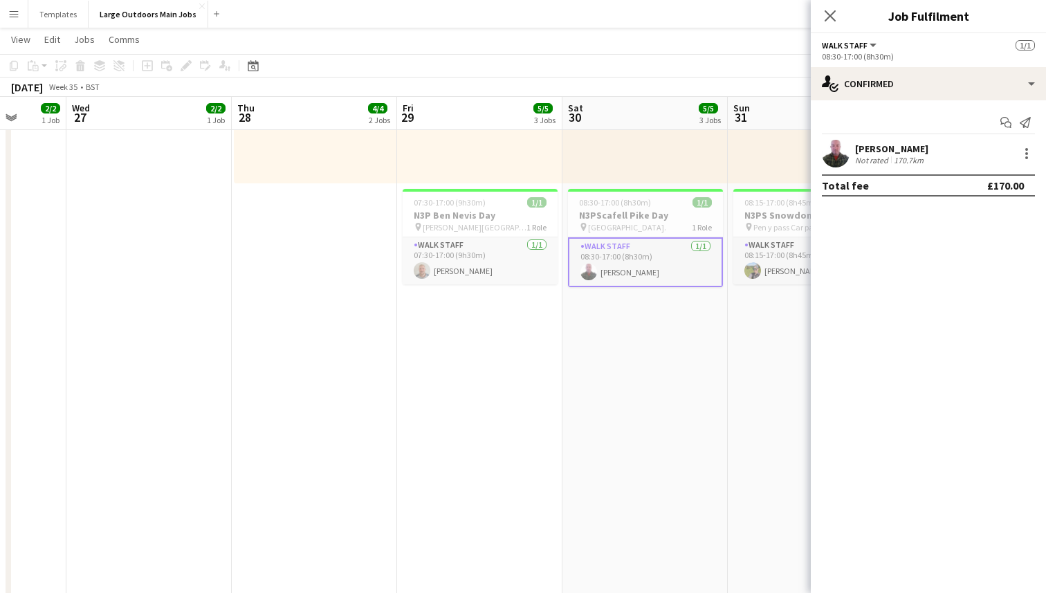
click at [889, 152] on div "[PERSON_NAME]" at bounding box center [891, 149] width 73 height 12
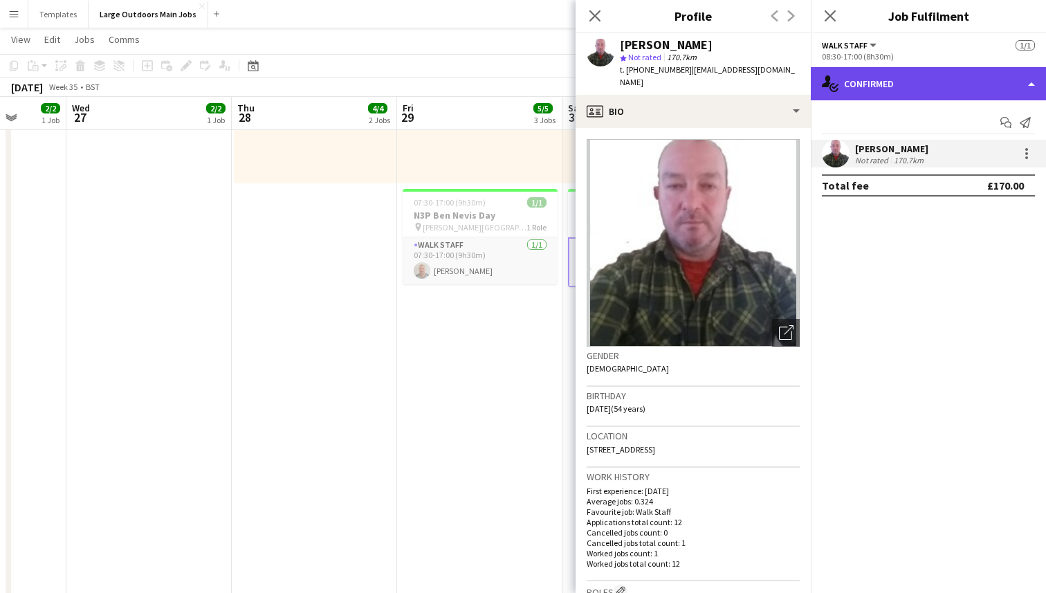
click at [875, 77] on div "single-neutral-actions-check-2 Confirmed" at bounding box center [928, 83] width 235 height 33
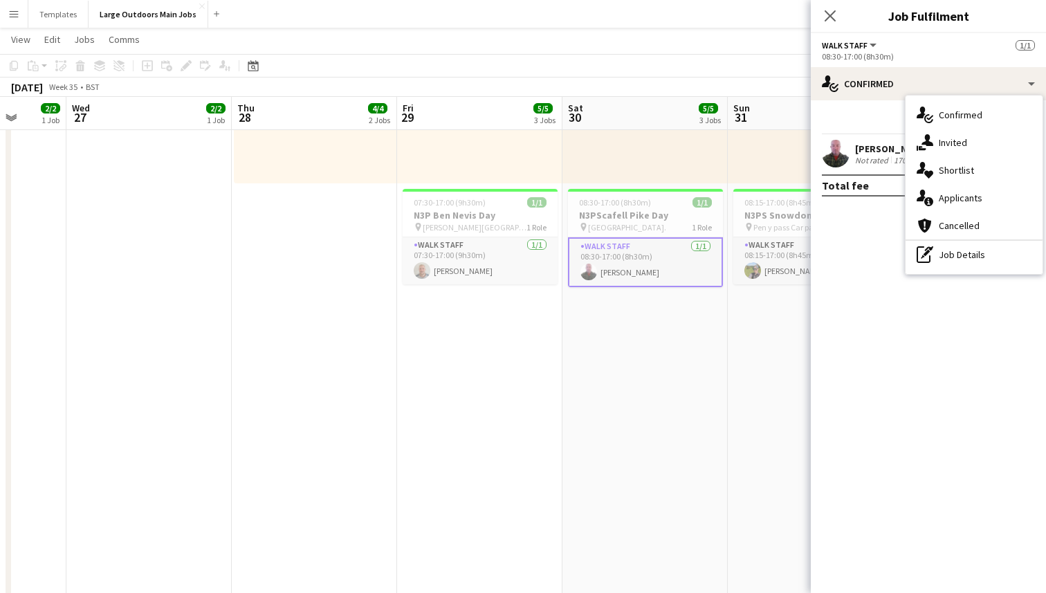
click at [873, 149] on div "[PERSON_NAME]" at bounding box center [891, 149] width 73 height 12
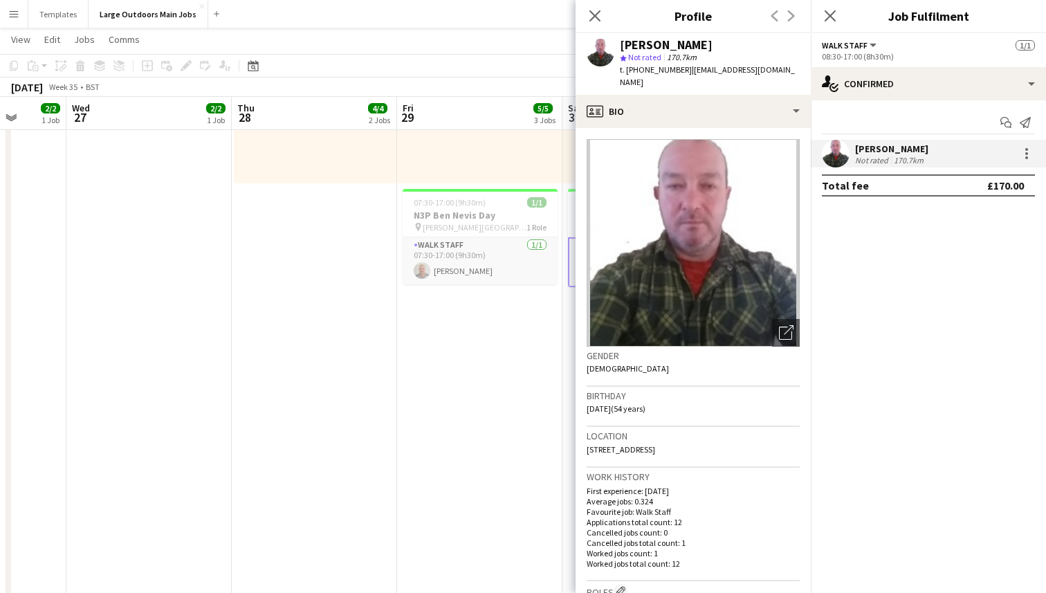
click at [842, 156] on app-user-avatar at bounding box center [836, 154] width 28 height 28
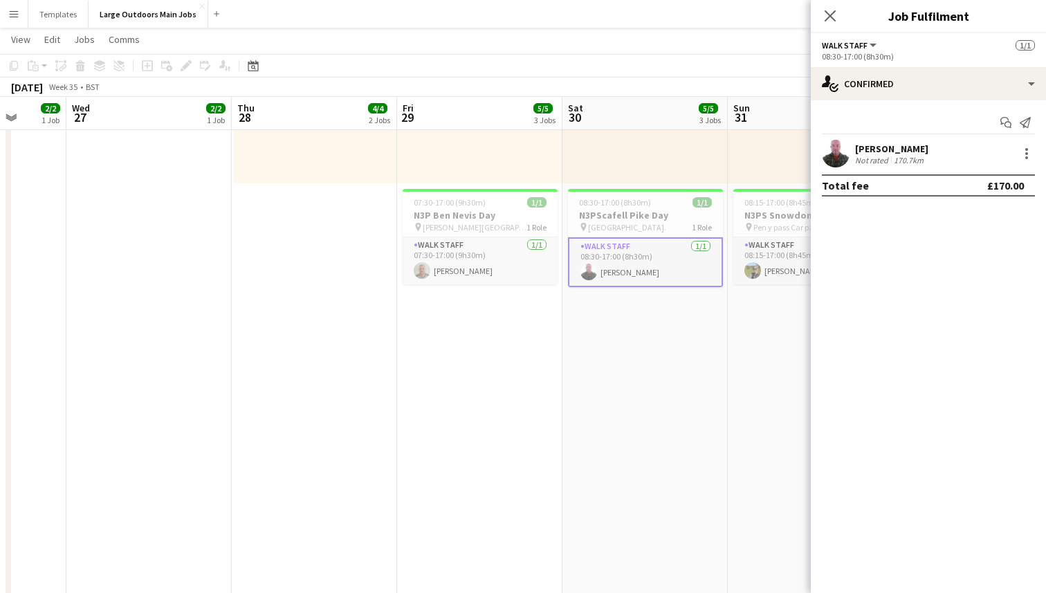
click at [630, 253] on app-card-role "Walk Staff [DATE] 08:30-17:00 (8h30m) [PERSON_NAME]" at bounding box center [645, 262] width 155 height 50
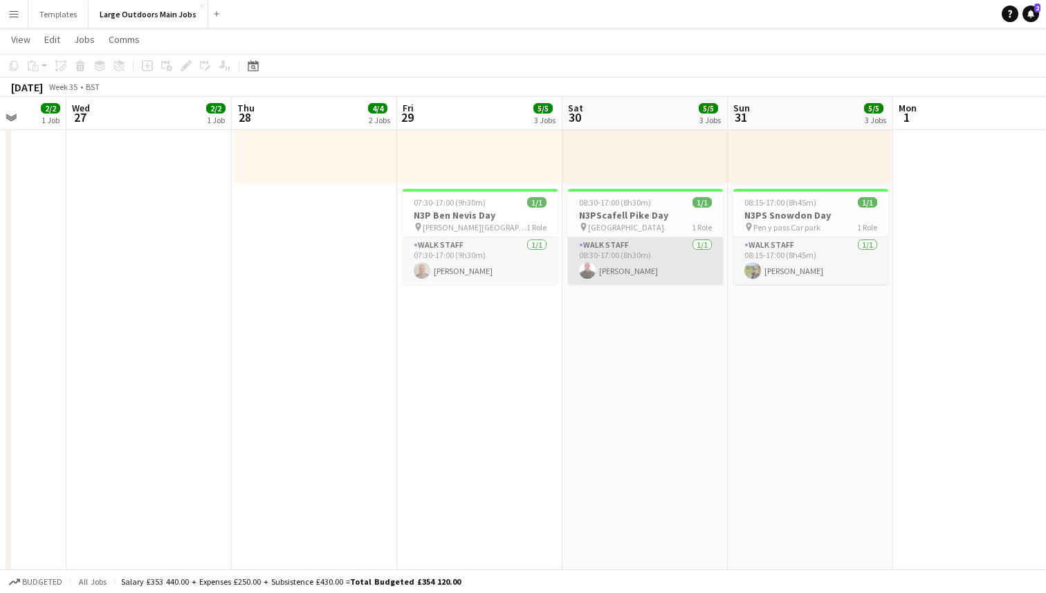
click at [625, 271] on app-card-role "Walk Staff [DATE] 08:30-17:00 (8h30m) [PERSON_NAME]" at bounding box center [645, 260] width 155 height 47
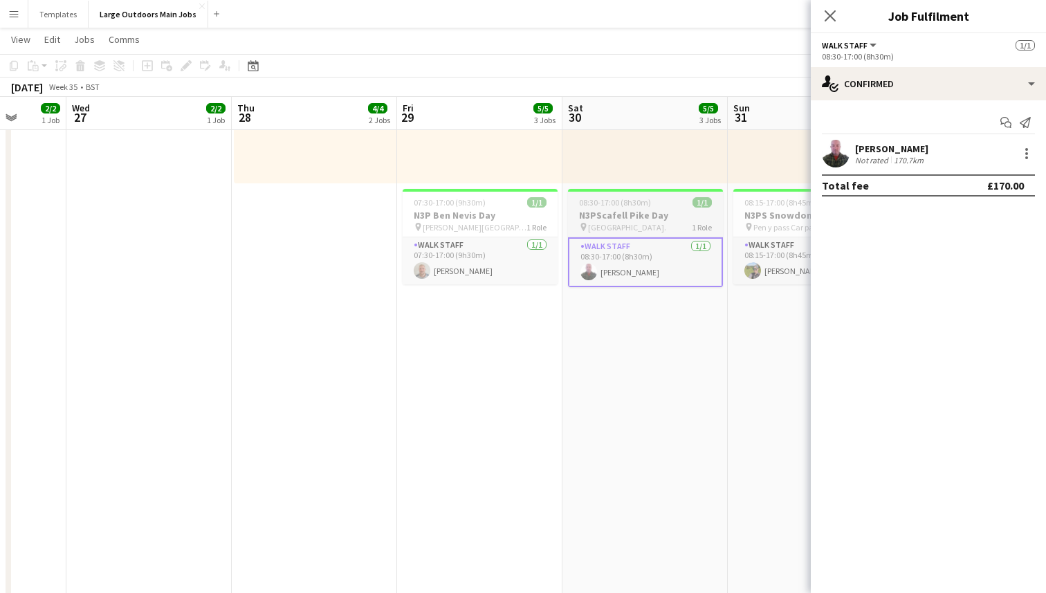
click at [635, 219] on h3 "N3PScafell Pike Day" at bounding box center [645, 215] width 155 height 12
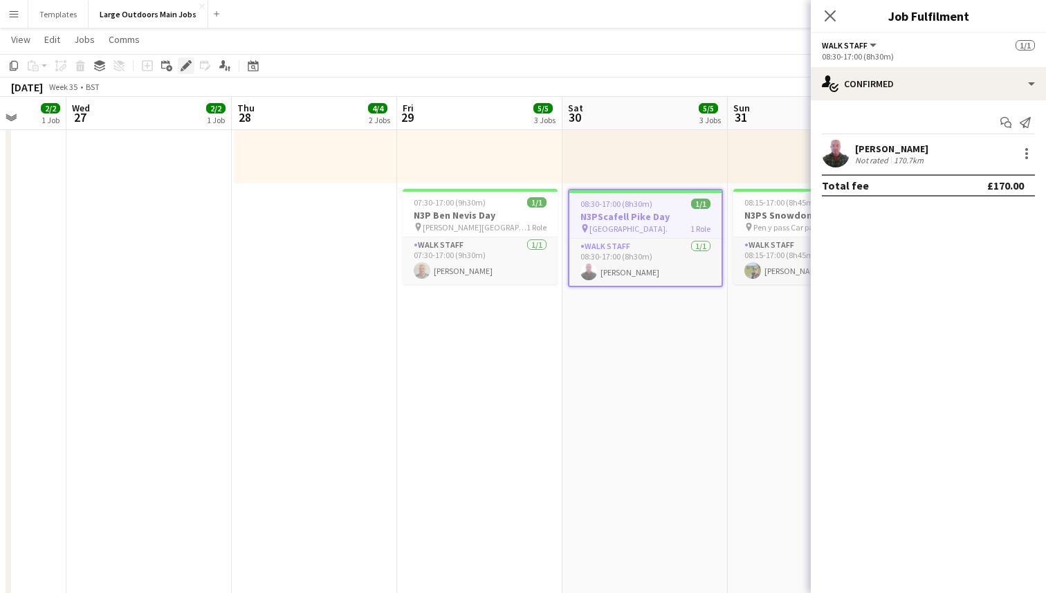
click at [184, 62] on icon "Edit" at bounding box center [186, 65] width 11 height 11
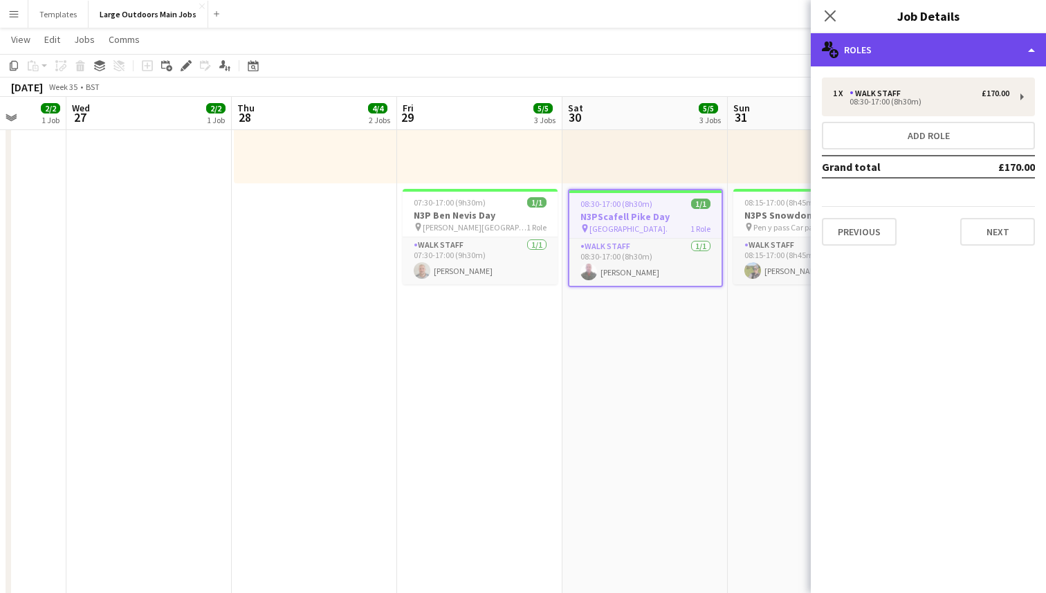
click at [922, 60] on div "multiple-users-add Roles" at bounding box center [928, 49] width 235 height 33
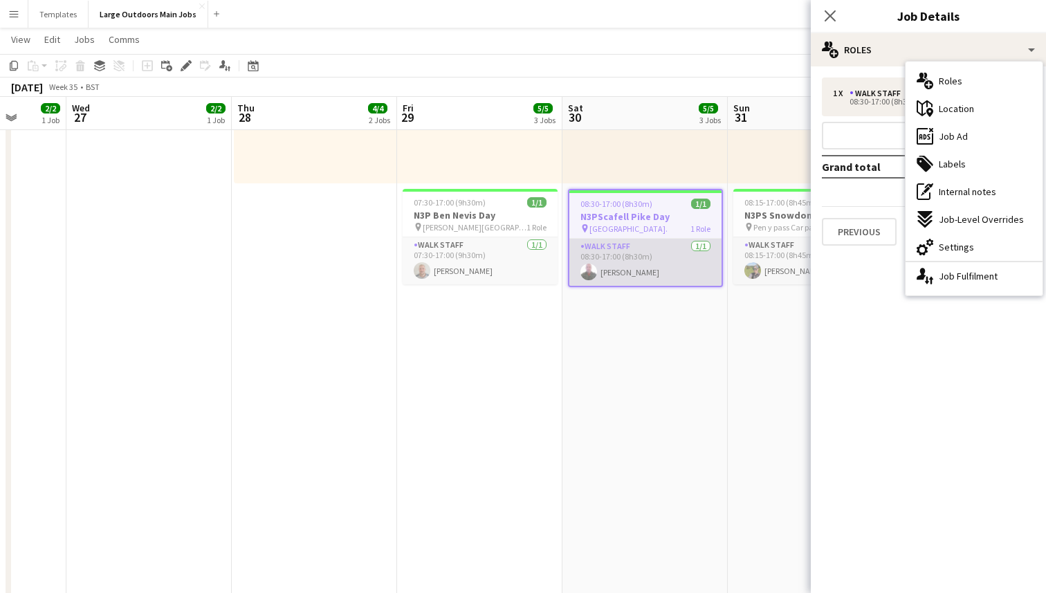
click at [629, 259] on app-card-role "Walk Staff [DATE] 08:30-17:00 (8h30m) [PERSON_NAME]" at bounding box center [646, 262] width 152 height 47
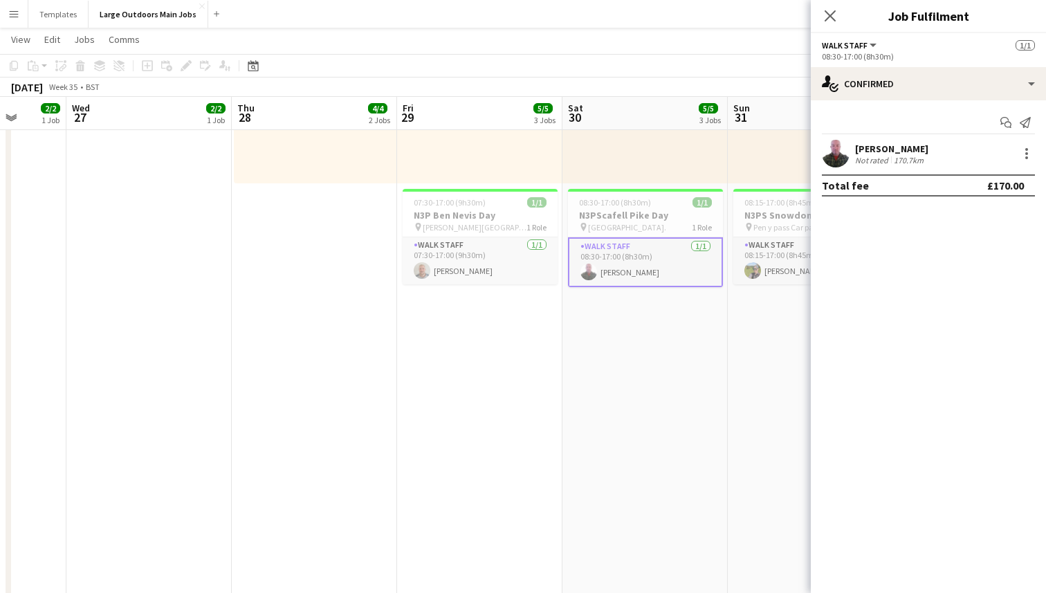
click at [931, 145] on div "[PERSON_NAME] Not rated 170.7km" at bounding box center [928, 154] width 235 height 28
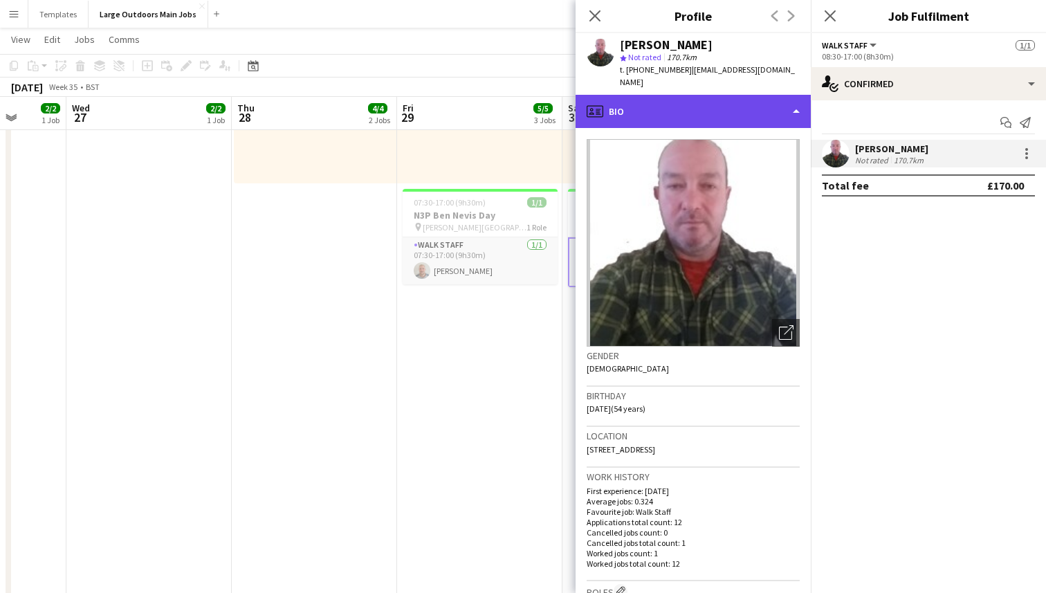
click at [765, 103] on div "profile Bio" at bounding box center [693, 111] width 235 height 33
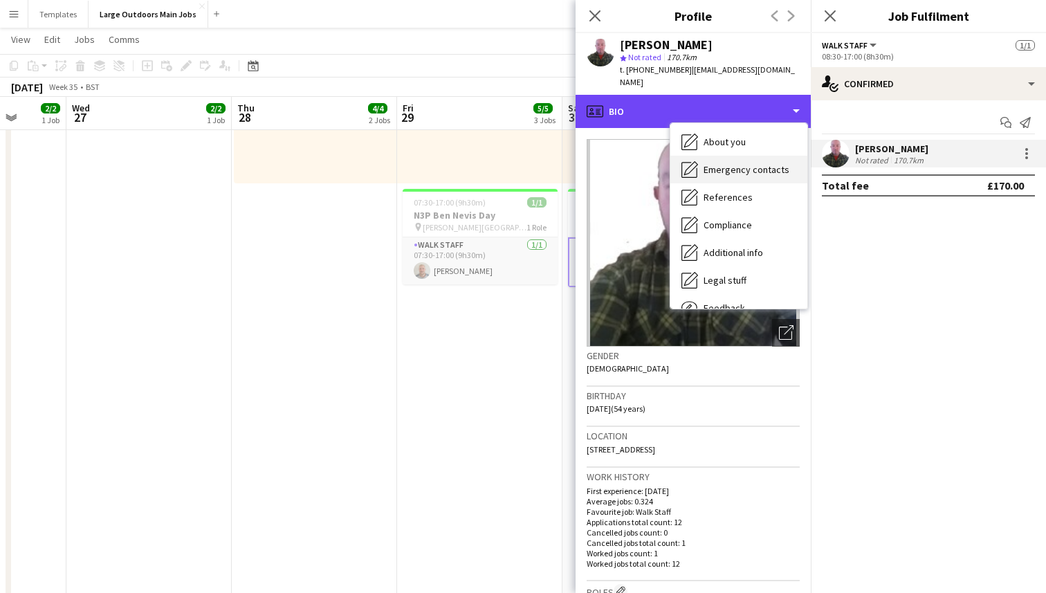
scroll to position [130, 0]
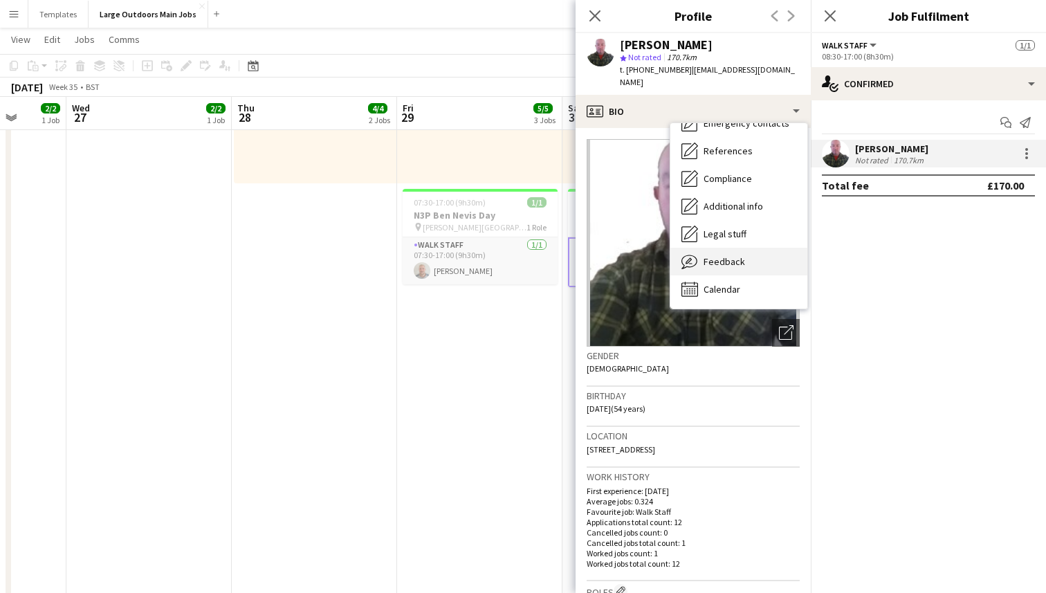
click at [727, 256] on span "Feedback" at bounding box center [725, 261] width 42 height 12
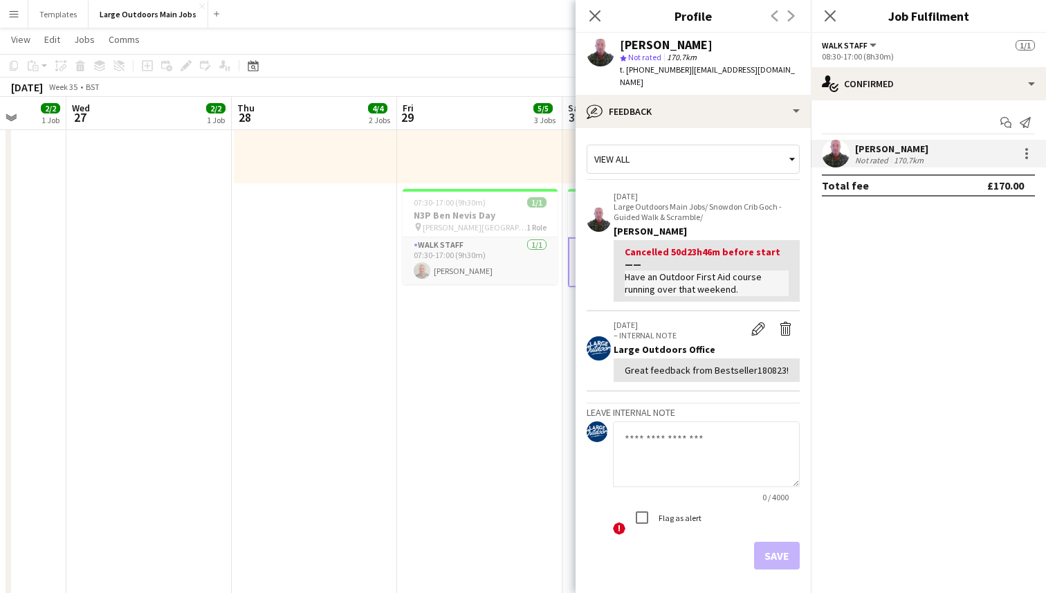
click at [682, 434] on textarea at bounding box center [706, 454] width 187 height 66
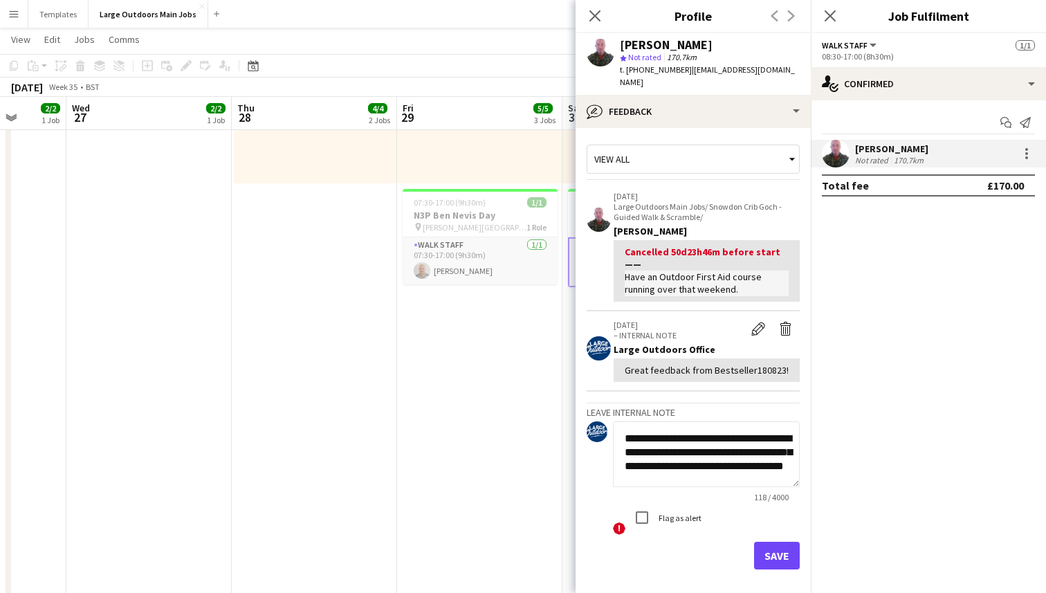
scroll to position [55, 0]
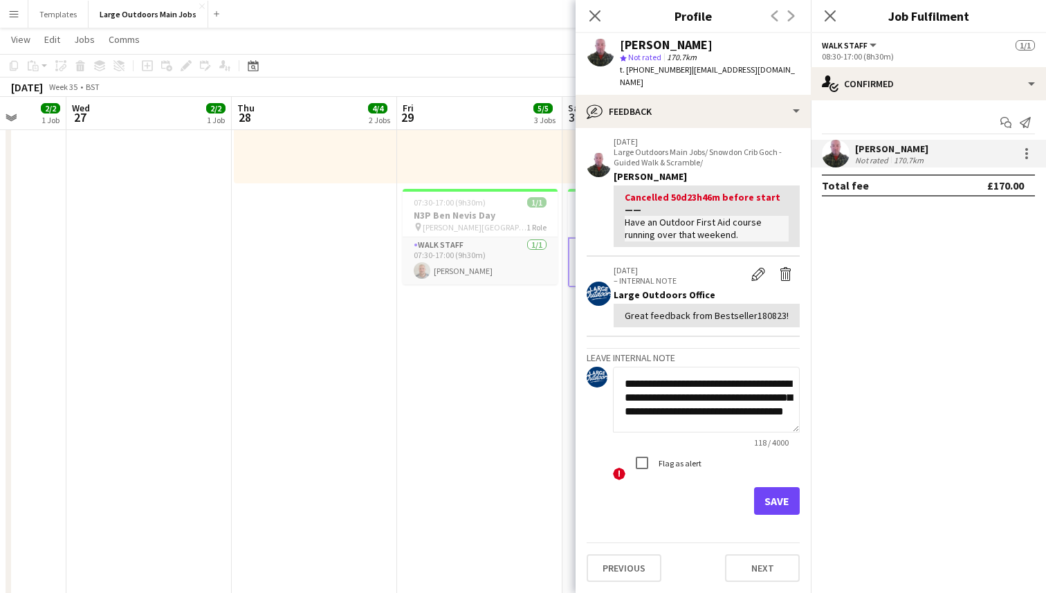
type textarea "**********"
click at [771, 497] on button "Save" at bounding box center [777, 501] width 46 height 28
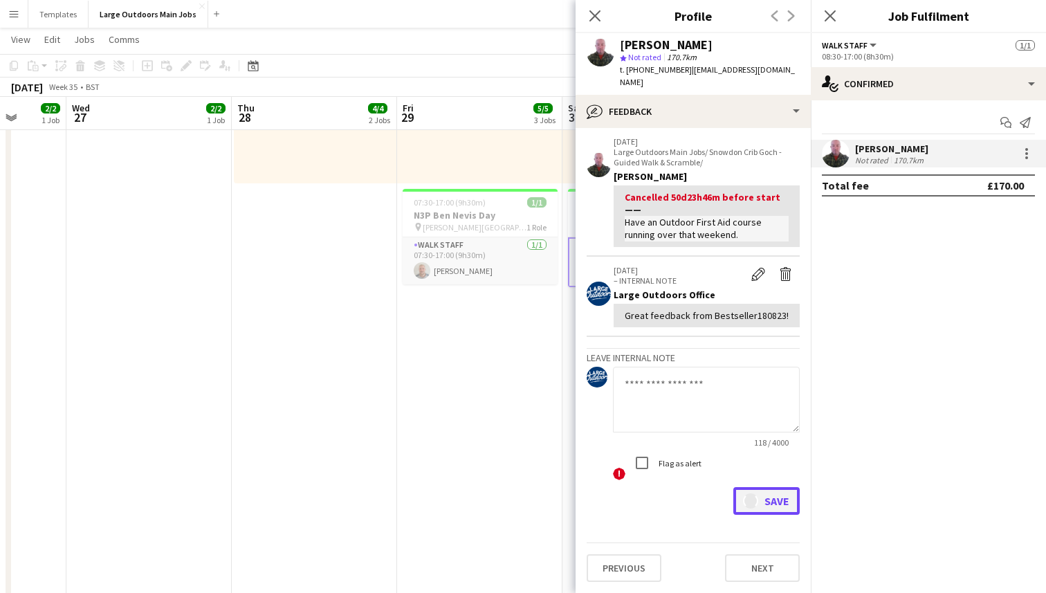
scroll to position [0, 0]
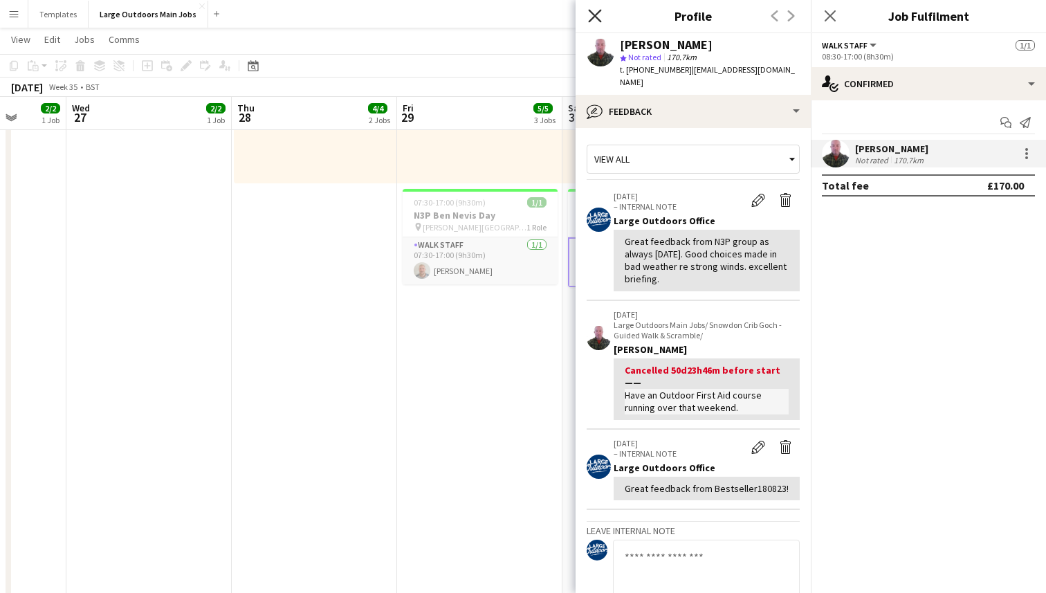
click at [592, 16] on icon "Close pop-in" at bounding box center [594, 15] width 13 height 13
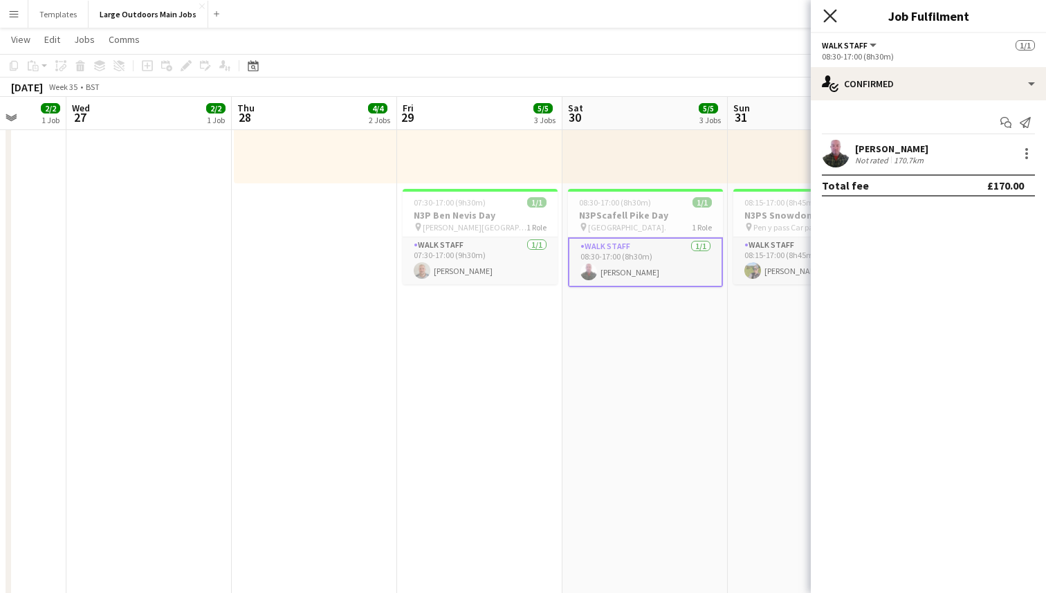
click at [832, 19] on icon "Close pop-in" at bounding box center [830, 15] width 13 height 13
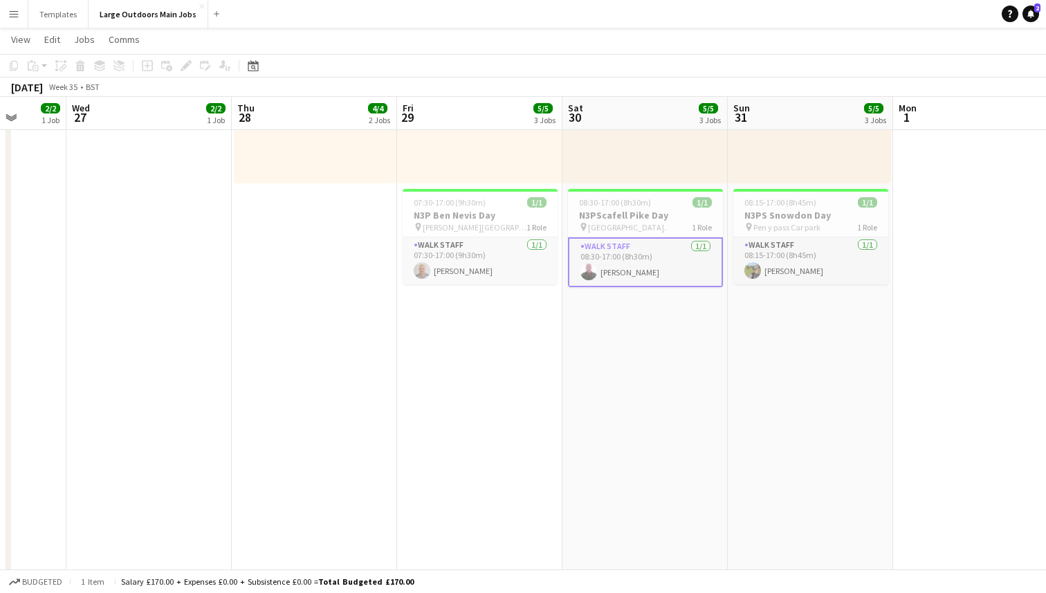
click at [600, 392] on app-date-cell "08:00-16:00 (8h) 2/2 2 Roles 9 Seater [DATE] 08:00-16:00 (8h) Pertunia LO Host …" at bounding box center [645, 561] width 165 height 1759
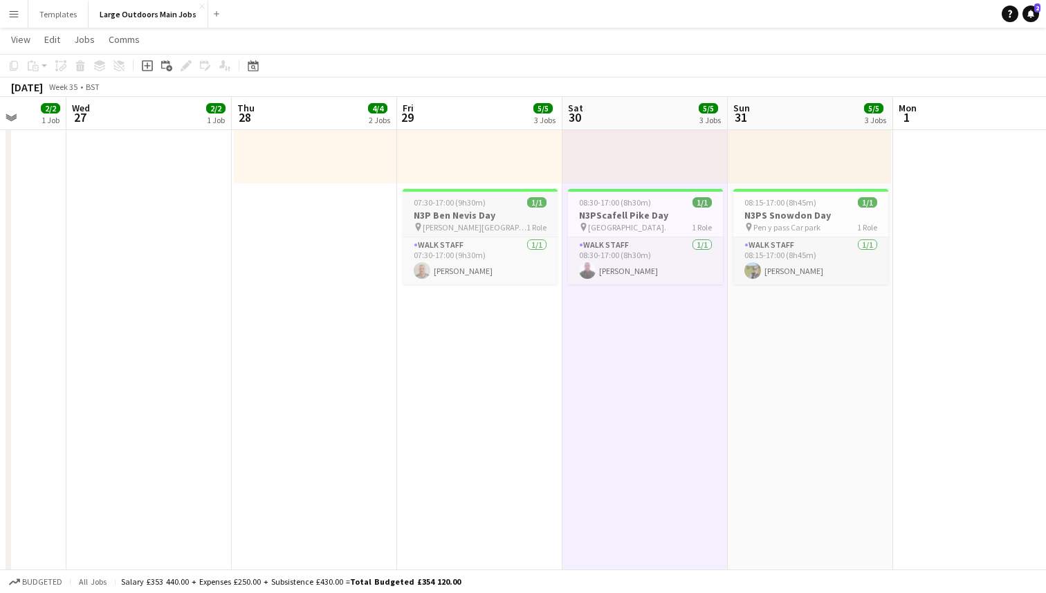
click at [465, 219] on h3 "N3P Ben Nevis Day" at bounding box center [480, 215] width 155 height 12
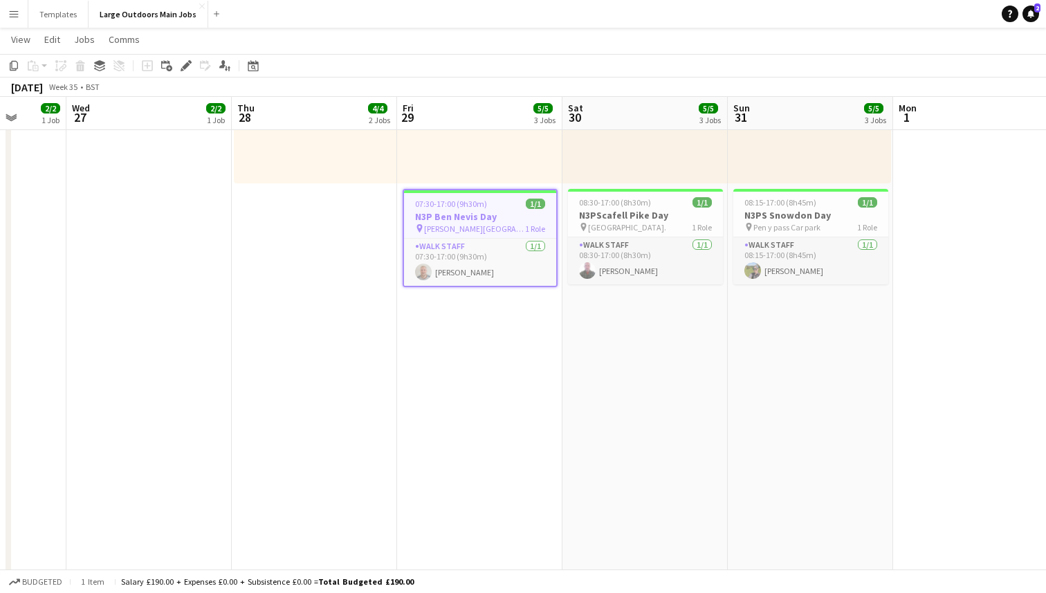
click at [465, 219] on h3 "N3P Ben Nevis Day" at bounding box center [480, 216] width 152 height 12
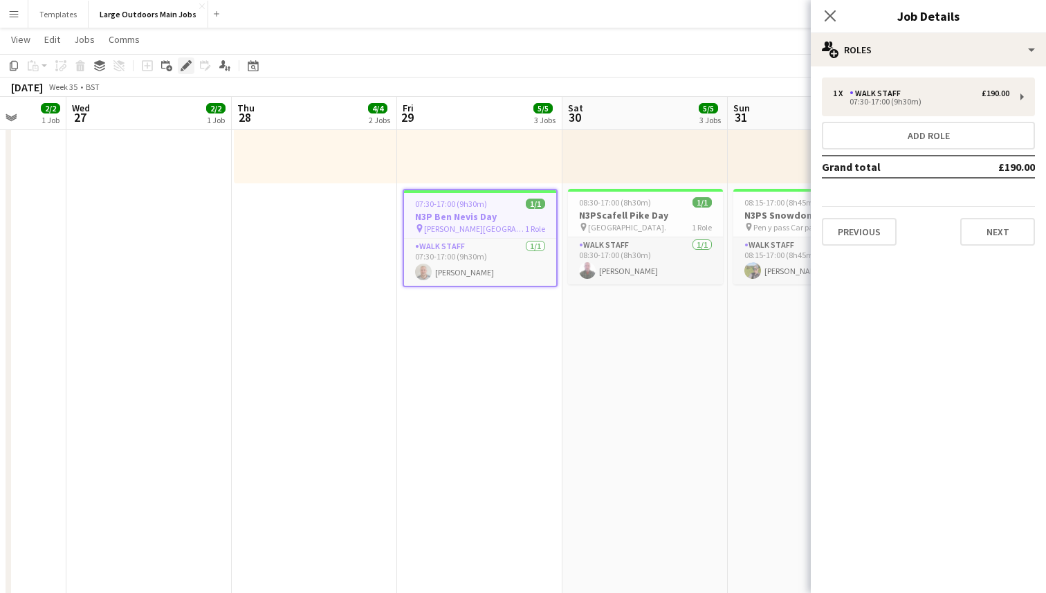
click at [182, 62] on icon "Edit" at bounding box center [186, 65] width 11 height 11
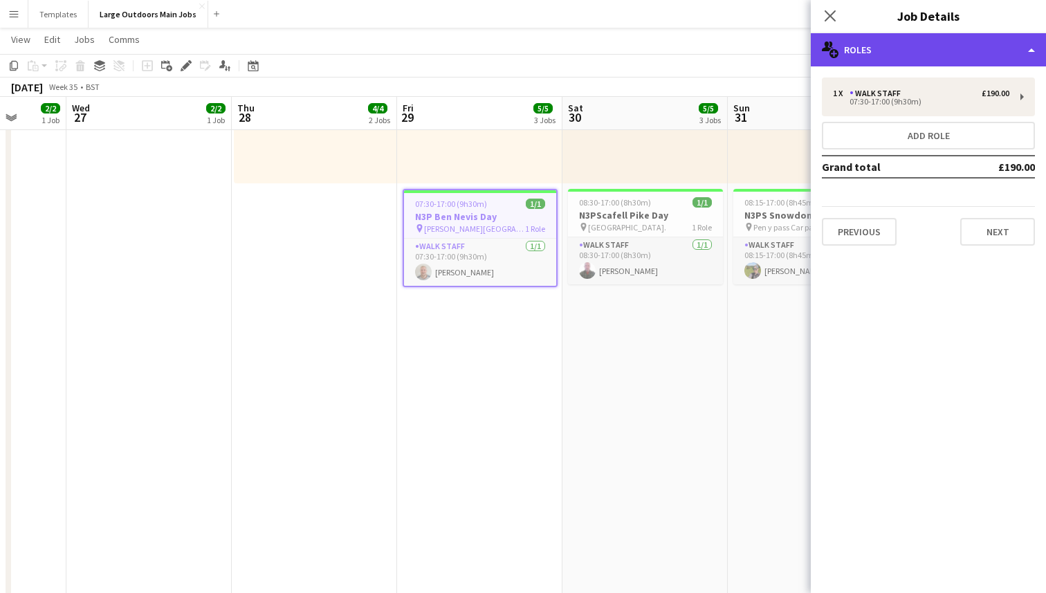
click at [1009, 55] on div "multiple-users-add Roles" at bounding box center [928, 49] width 235 height 33
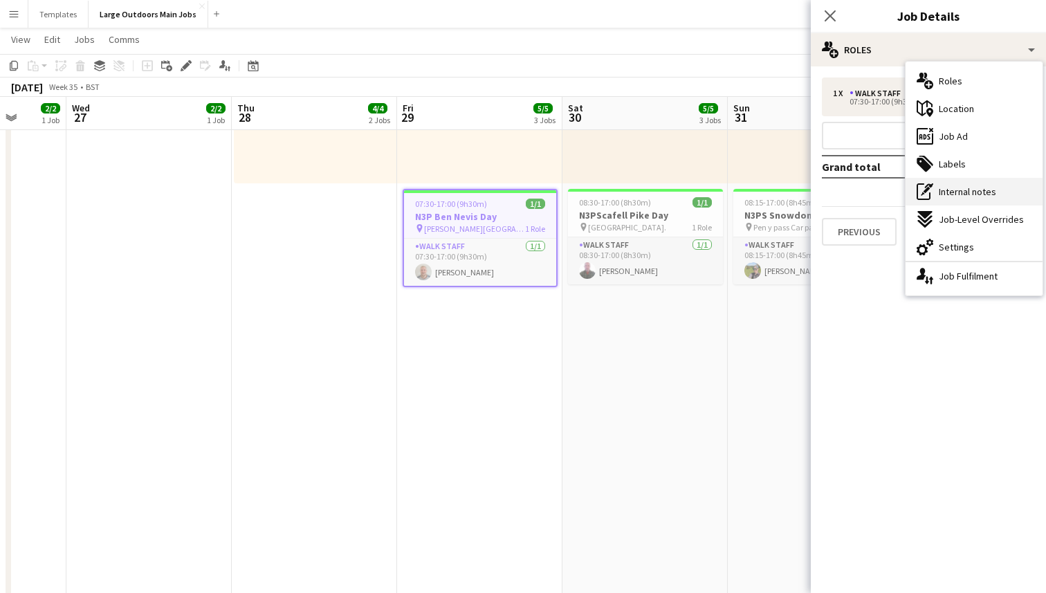
click at [956, 190] on span "Internal notes" at bounding box center [967, 191] width 57 height 12
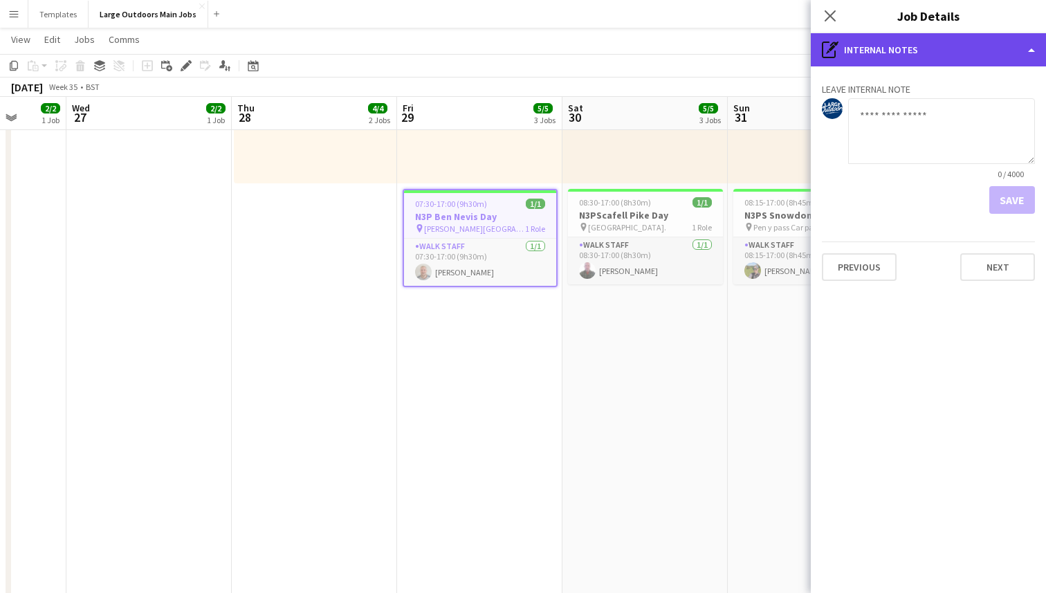
click at [972, 51] on div "pen-write Internal notes" at bounding box center [928, 49] width 235 height 33
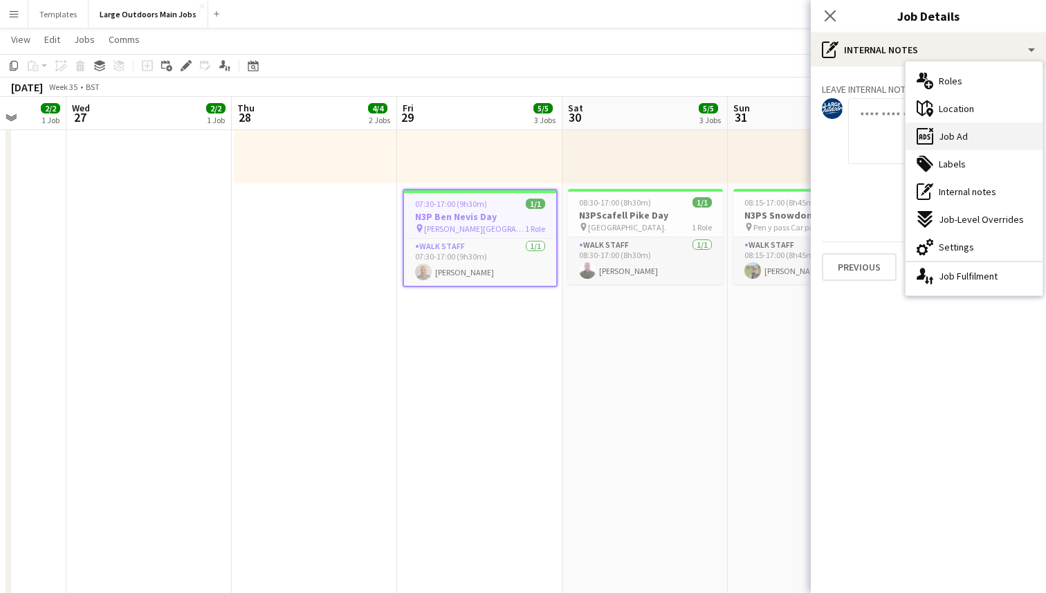
click at [957, 136] on span "Job Ad" at bounding box center [953, 136] width 29 height 12
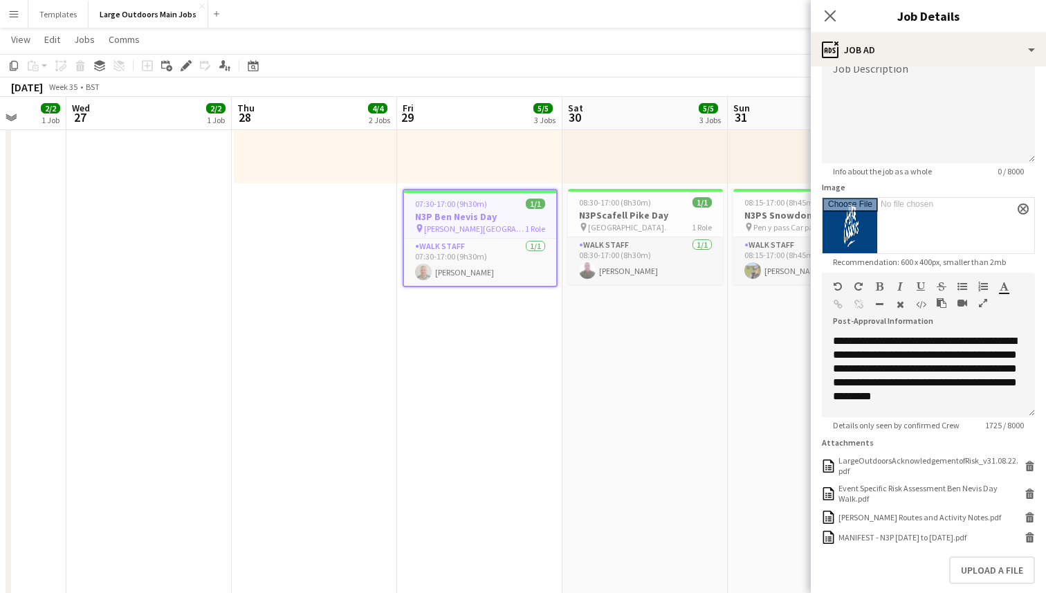
scroll to position [181, 0]
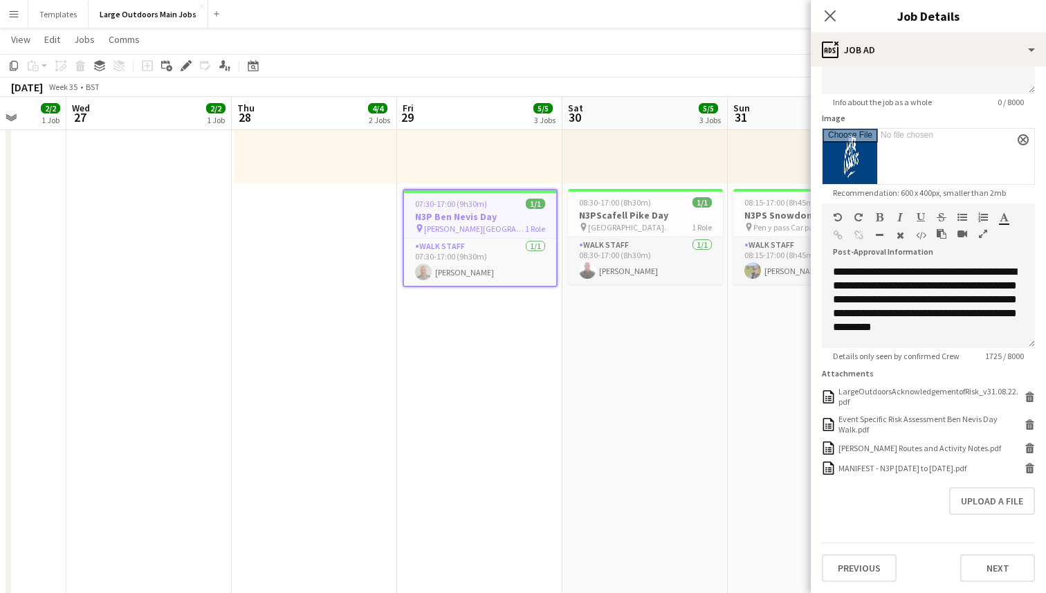
click at [654, 362] on app-date-cell "08:00-16:00 (8h) 2/2 2 Roles 9 Seater [DATE] 08:00-16:00 (8h) Pertunia LO Host …" at bounding box center [645, 561] width 165 height 1759
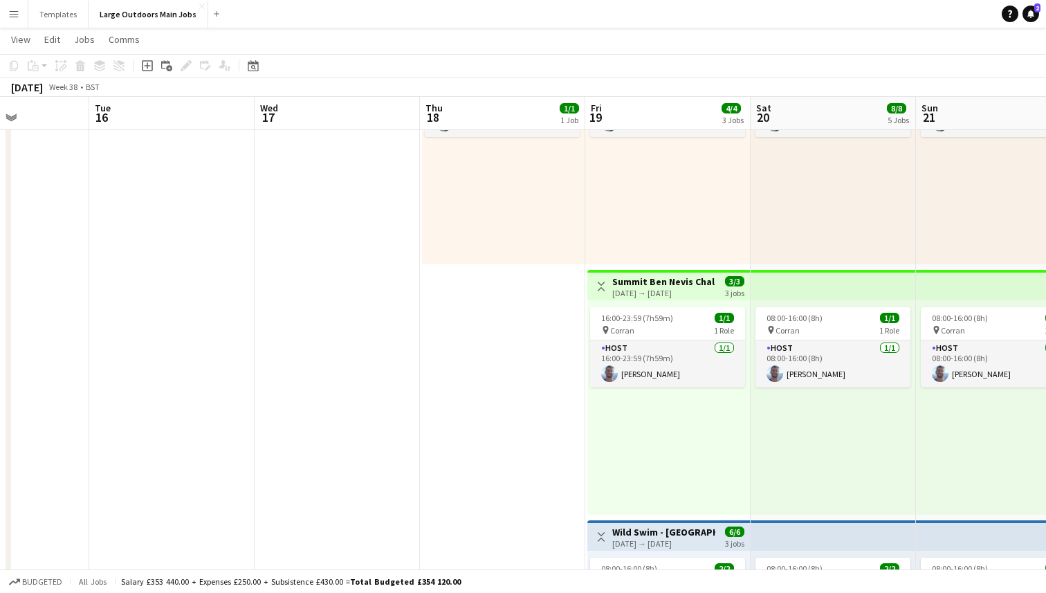
scroll to position [0, 629]
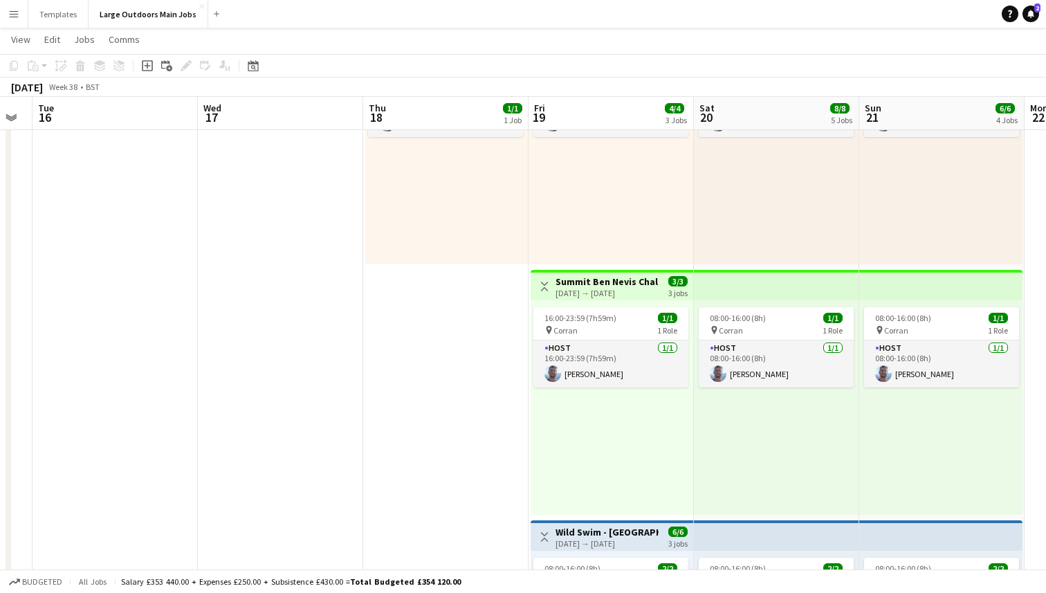
click at [619, 294] on div "[DATE] → [DATE]" at bounding box center [607, 293] width 103 height 10
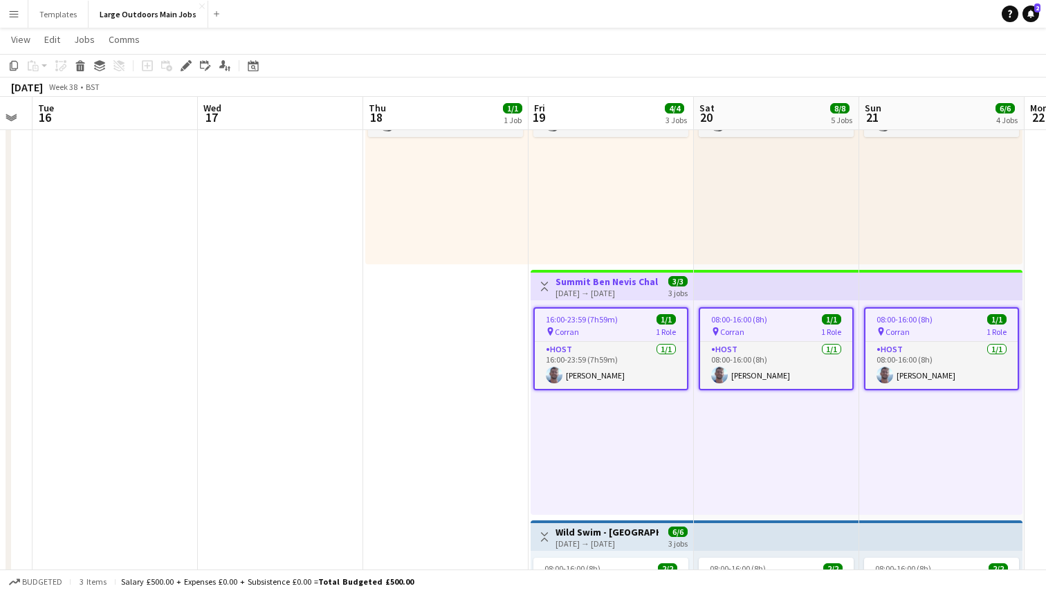
click at [612, 327] on div "pin Corran 1 Role" at bounding box center [611, 331] width 152 height 11
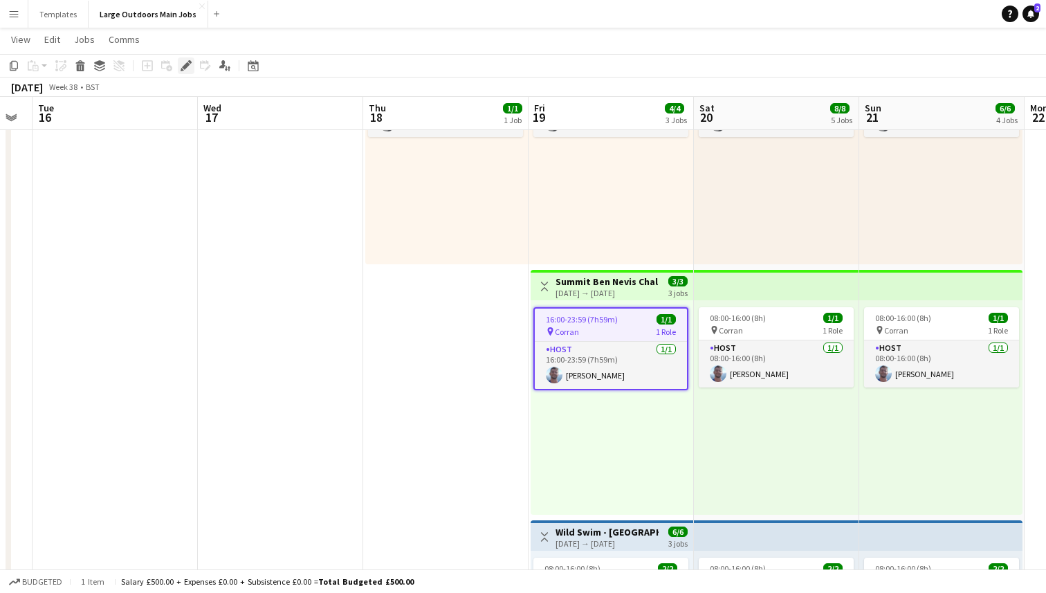
click at [189, 65] on icon "Edit" at bounding box center [186, 65] width 11 height 11
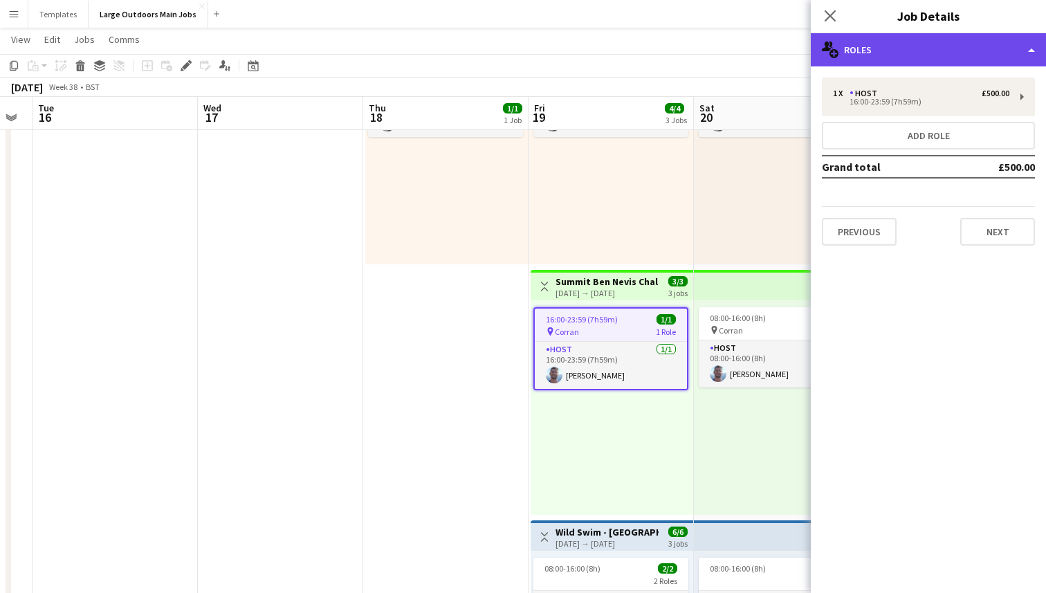
click at [1003, 53] on div "multiple-users-add Roles" at bounding box center [928, 49] width 235 height 33
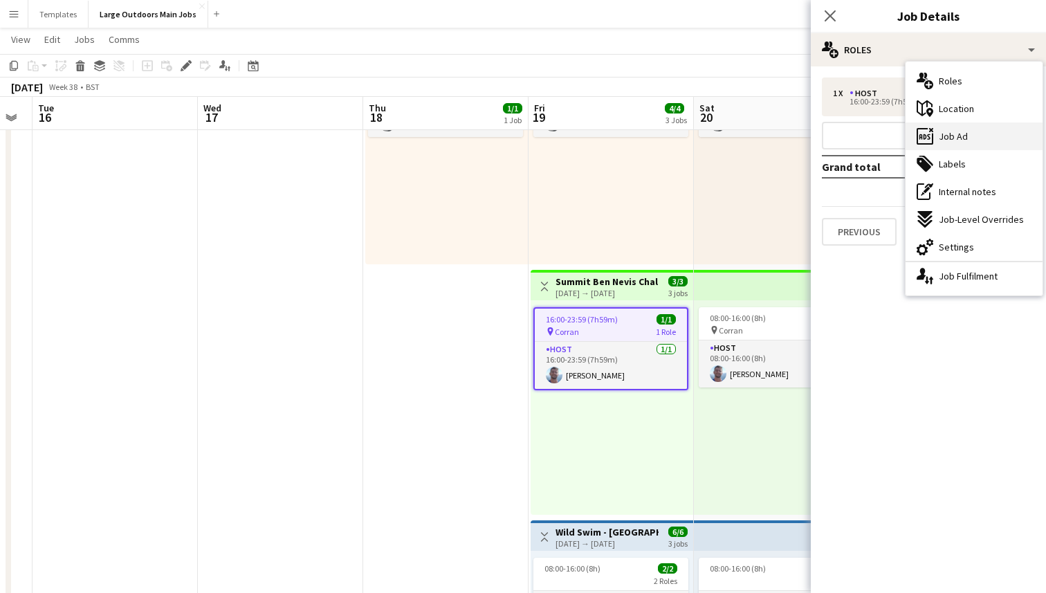
click at [988, 138] on div "ads-window Job Ad" at bounding box center [974, 136] width 137 height 28
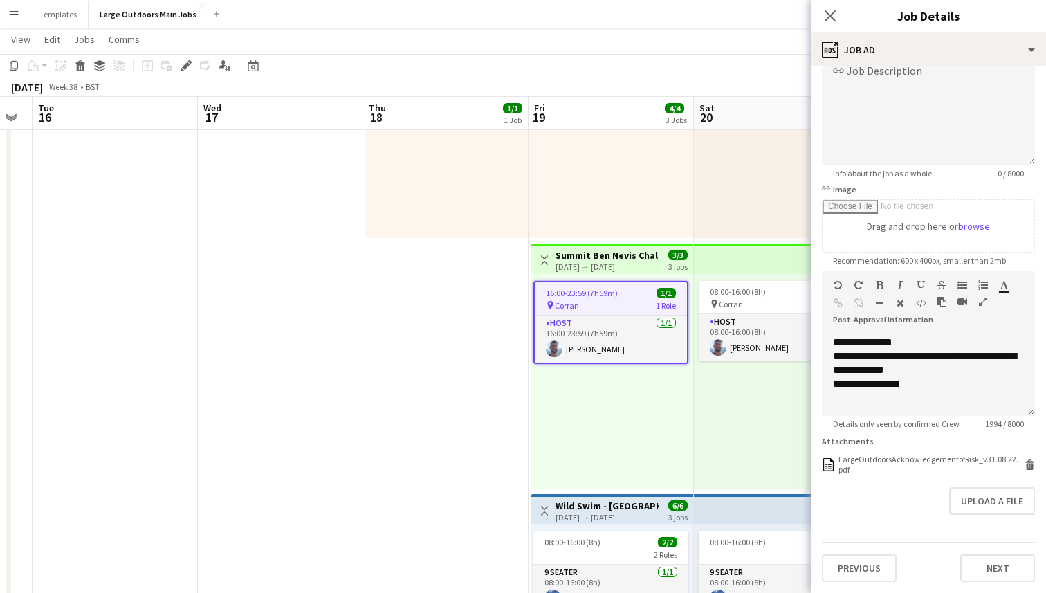
scroll to position [419, 0]
click at [1003, 503] on button "Upload a file" at bounding box center [993, 501] width 86 height 28
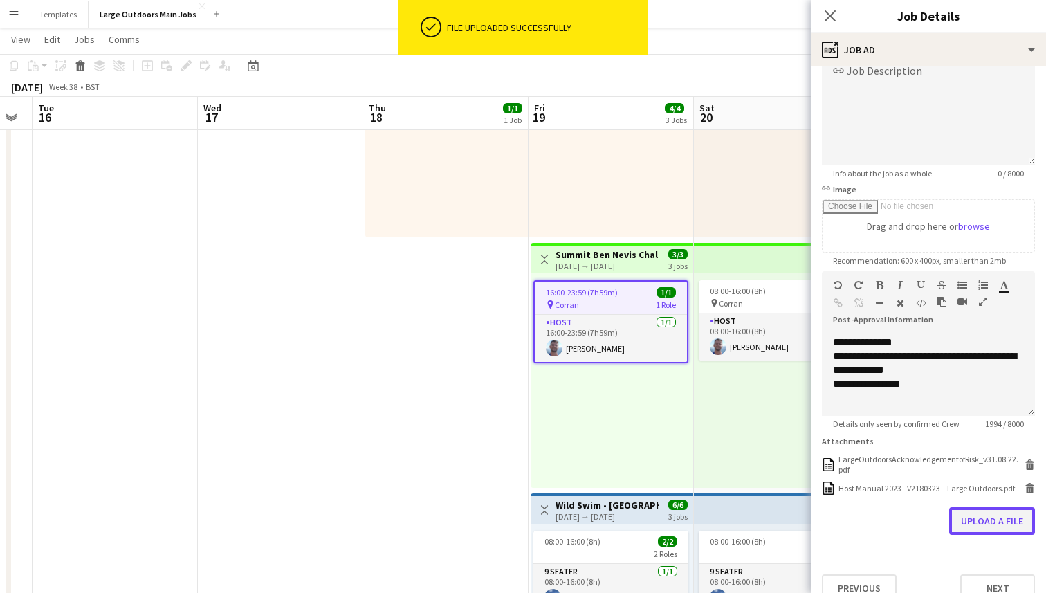
click at [974, 519] on button "Upload a file" at bounding box center [993, 521] width 86 height 28
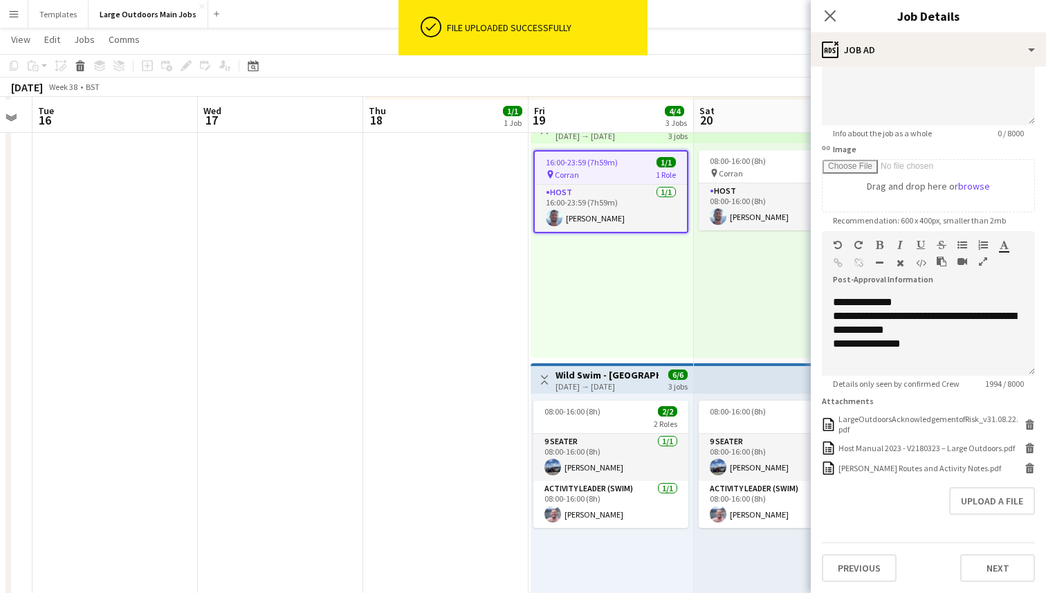
scroll to position [552, 0]
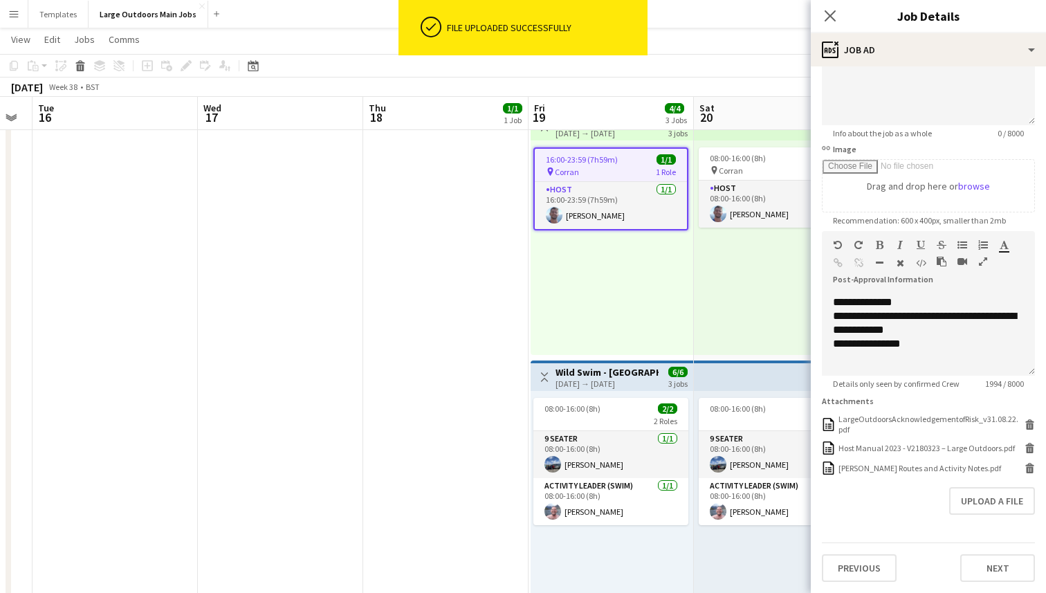
click at [392, 292] on app-date-cell "Toggle View Bannau Brycheiniog (Brecon Beacons) Walking Weekend – Pen-y-Fan and…" at bounding box center [445, 482] width 165 height 1759
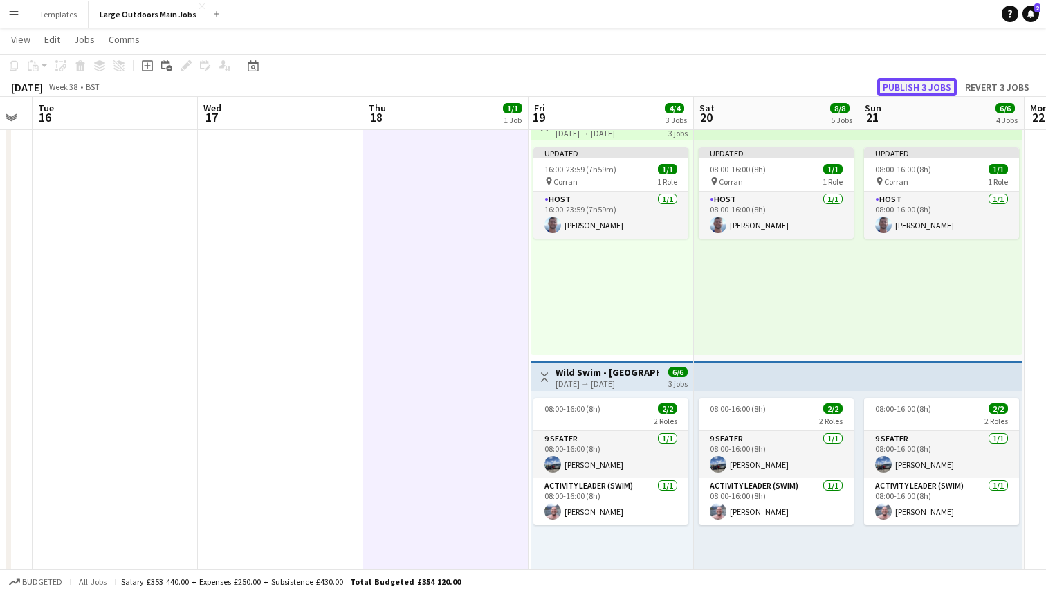
click at [934, 82] on button "Publish 3 jobs" at bounding box center [918, 87] width 80 height 18
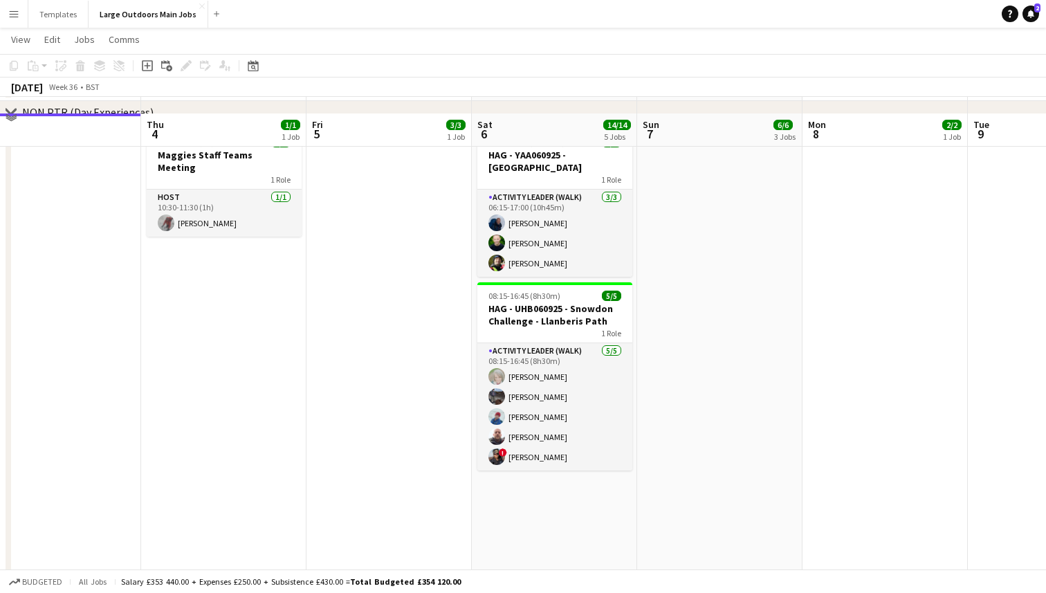
scroll to position [1843, 0]
